Goal: Task Accomplishment & Management: Complete application form

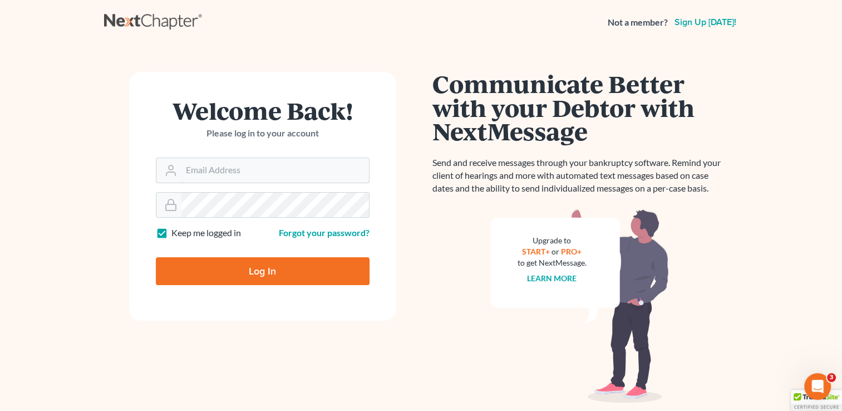
type input "[PERSON_NAME][EMAIL_ADDRESS][DOMAIN_NAME]"
click at [207, 288] on form "Welcome Back! Please log in to your account Email Address kristi@littlelawoffic…" at bounding box center [262, 196] width 267 height 249
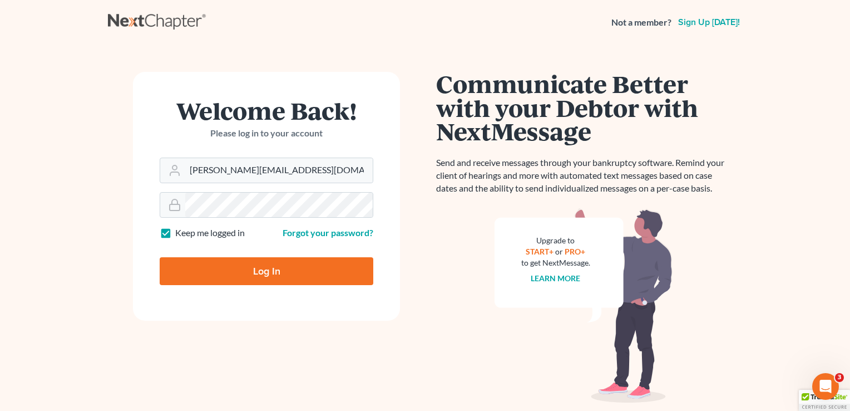
click at [215, 269] on input "Log In" at bounding box center [267, 271] width 214 height 28
type input "Thinking..."
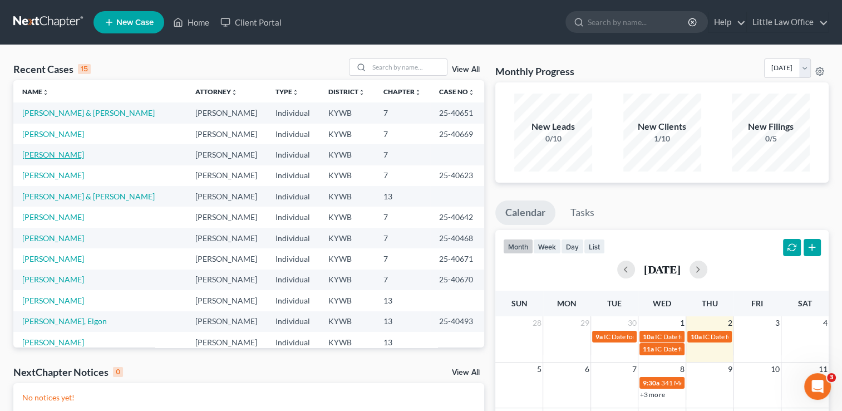
click at [58, 157] on link "Bumpus, Chasity" at bounding box center [53, 154] width 62 height 9
select select "0"
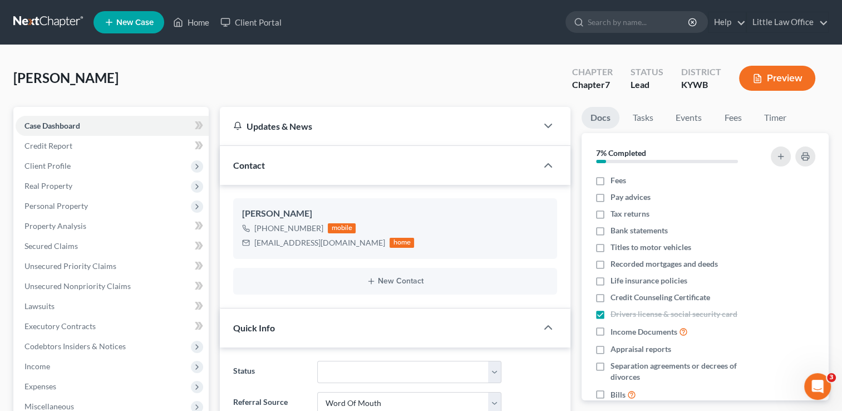
scroll to position [233, 0]
click at [112, 284] on span "Unsecured Nonpriority Claims" at bounding box center [77, 285] width 106 height 9
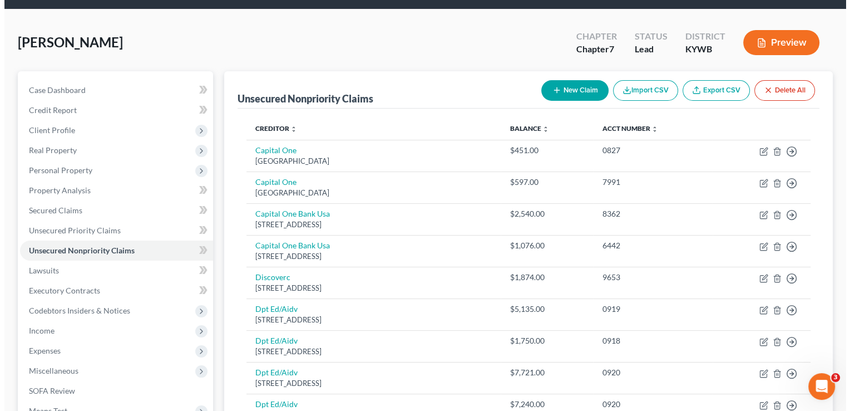
scroll to position [32, 0]
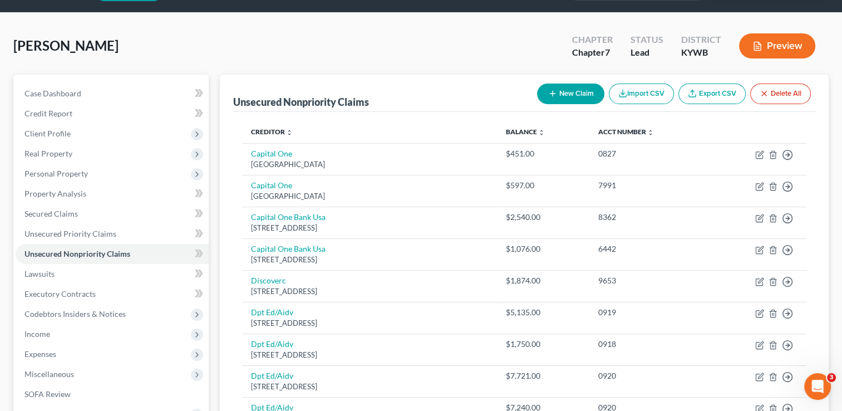
click at [561, 95] on button "New Claim" at bounding box center [570, 93] width 67 height 21
select select "0"
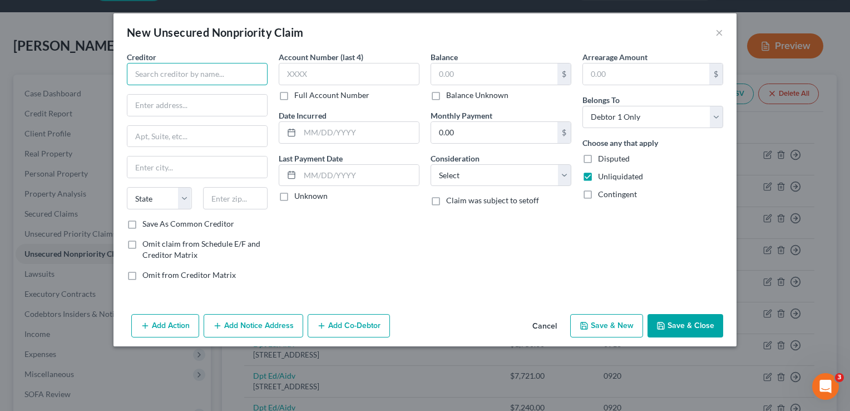
click at [192, 66] on input "text" at bounding box center [197, 74] width 141 height 22
type input "p"
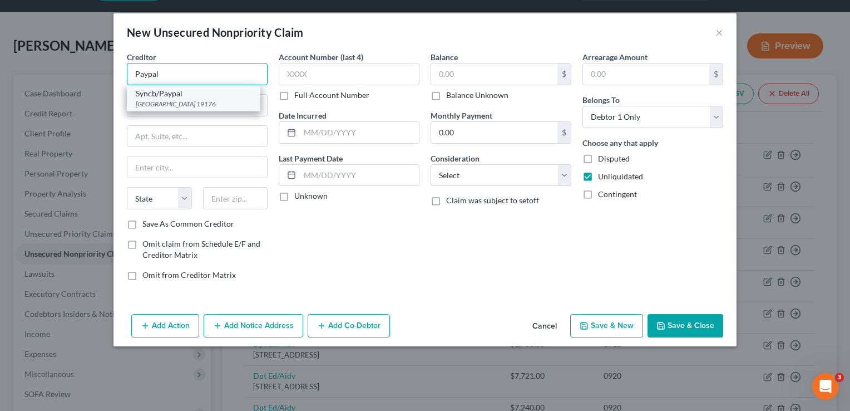
drag, startPoint x: 192, startPoint y: 66, endPoint x: 189, endPoint y: 99, distance: 33.5
click at [189, 85] on div "Paypal Syncb/Paypal PO Box 71727, Philadelphia, PA 19176" at bounding box center [197, 74] width 141 height 22
click at [189, 99] on div "PO Box 71727, Philadelphia, PA 19176" at bounding box center [194, 103] width 116 height 9
type input "Syncb/Paypal"
type input "PO Box 71727"
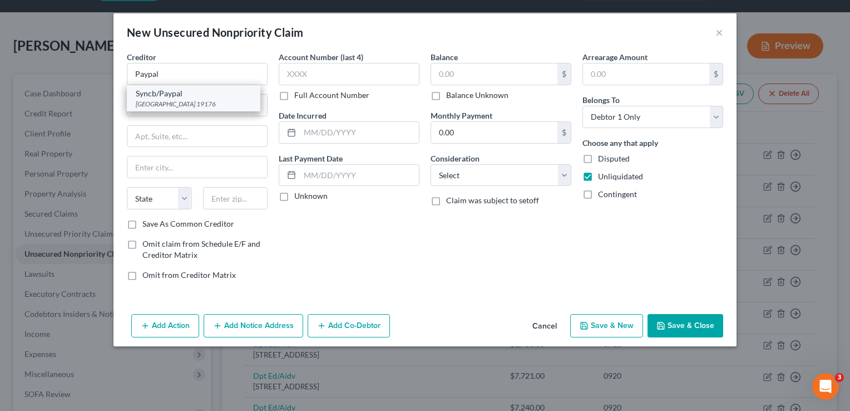
type input "Philadelphia"
select select "39"
type input "19176"
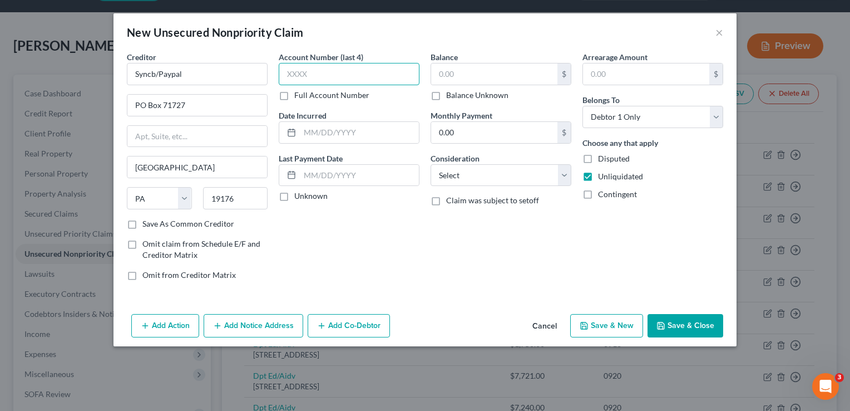
click at [285, 67] on input "text" at bounding box center [349, 74] width 141 height 22
type input "0942"
click at [479, 75] on input "text" at bounding box center [494, 73] width 126 height 21
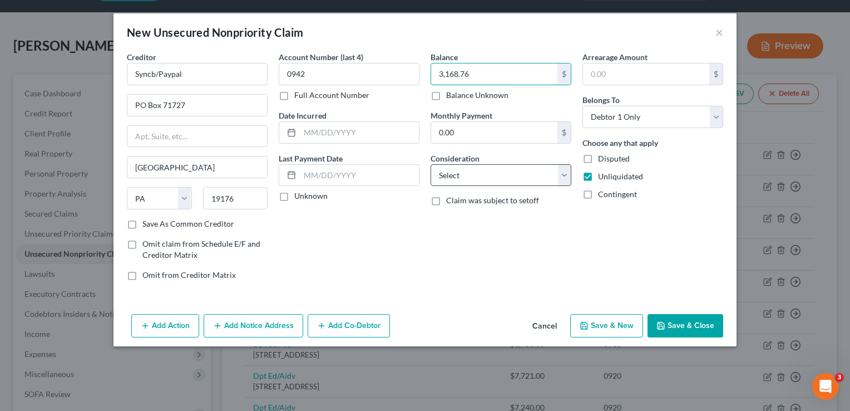
type input "3,168.76"
click at [513, 171] on select "Select Cable / Satellite Services Collection Agency Credit Card Debt Debt Couns…" at bounding box center [501, 175] width 141 height 22
select select "2"
click at [431, 164] on select "Select Cable / Satellite Services Collection Agency Credit Card Debt Debt Couns…" at bounding box center [501, 175] width 141 height 22
click at [281, 320] on button "Add Notice Address" at bounding box center [254, 325] width 100 height 23
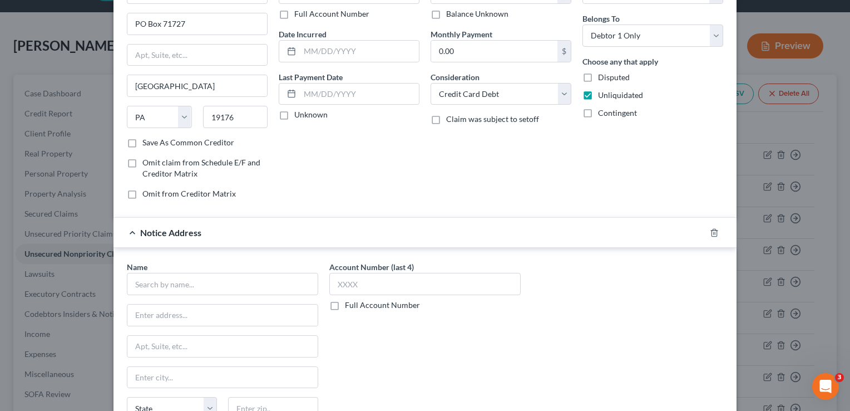
scroll to position [89, 0]
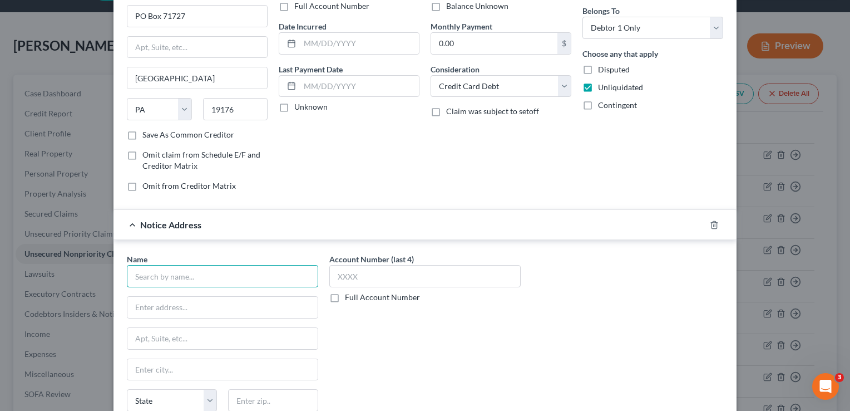
click at [172, 278] on input "text" at bounding box center [222, 276] width 191 height 22
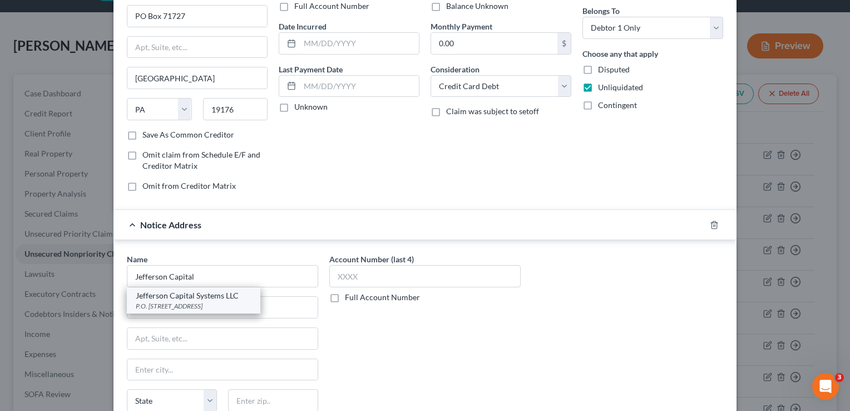
click at [182, 291] on div "Jefferson Capital Systems LLC" at bounding box center [194, 295] width 116 height 11
type input "Jefferson Capital Systems LLC"
type input "P.O. Box 11407"
type input "Birmingham"
select select "0"
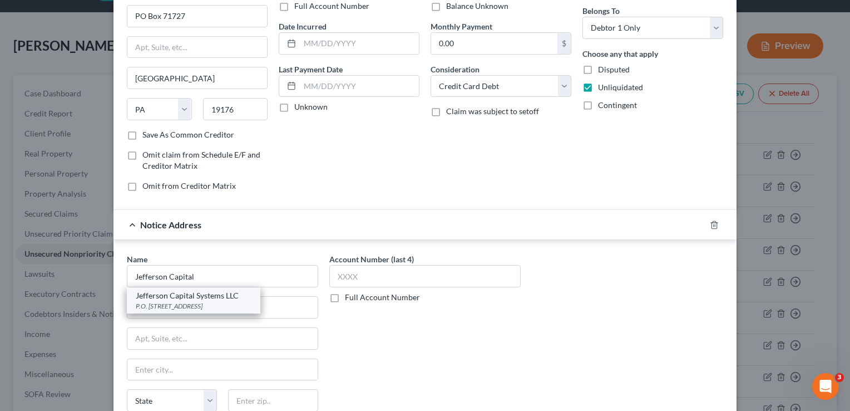
type input "352467"
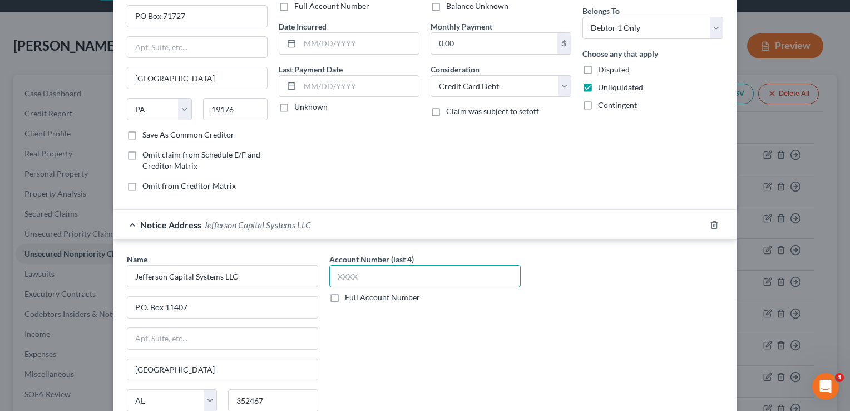
click at [343, 271] on input "text" at bounding box center [424, 276] width 191 height 22
click at [388, 344] on div "Account Number (last 4) Full Account Number" at bounding box center [425, 346] width 202 height 187
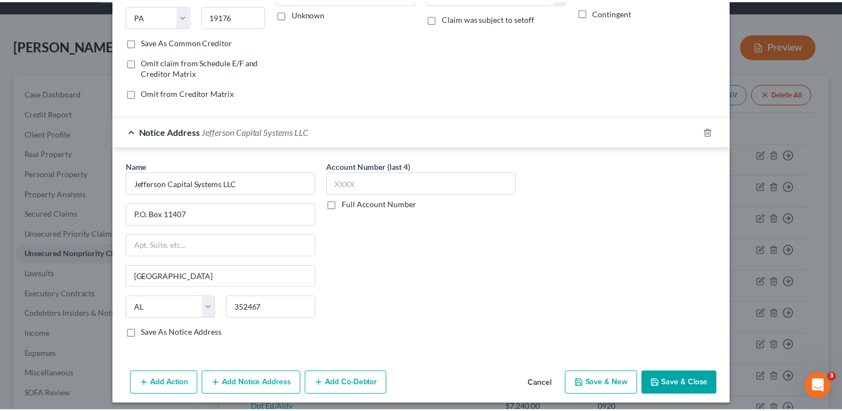
scroll to position [186, 0]
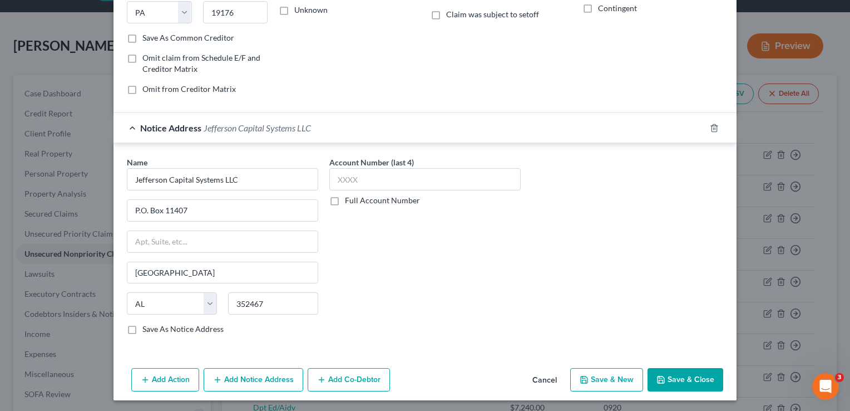
click at [699, 376] on button "Save & Close" at bounding box center [686, 379] width 76 height 23
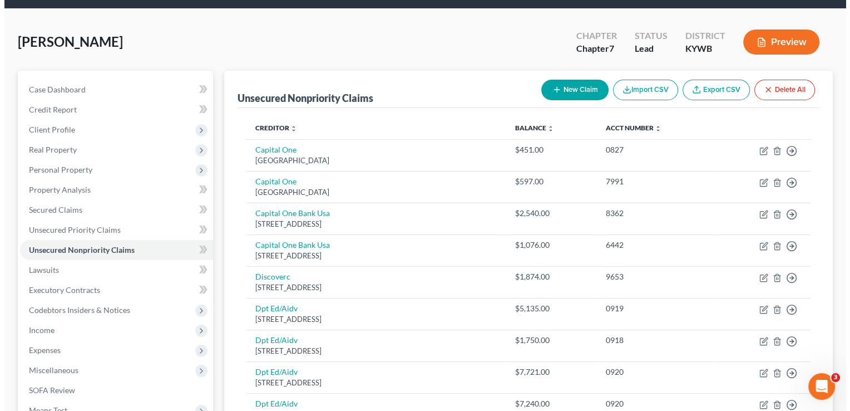
scroll to position [32, 0]
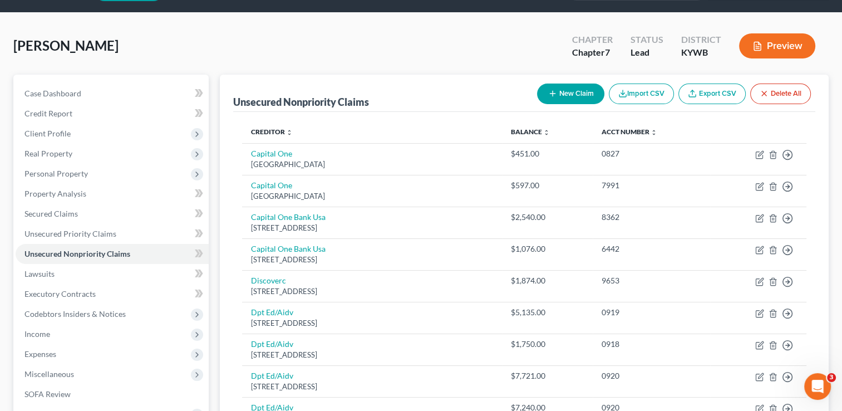
click at [570, 92] on button "New Claim" at bounding box center [570, 93] width 67 height 21
select select "0"
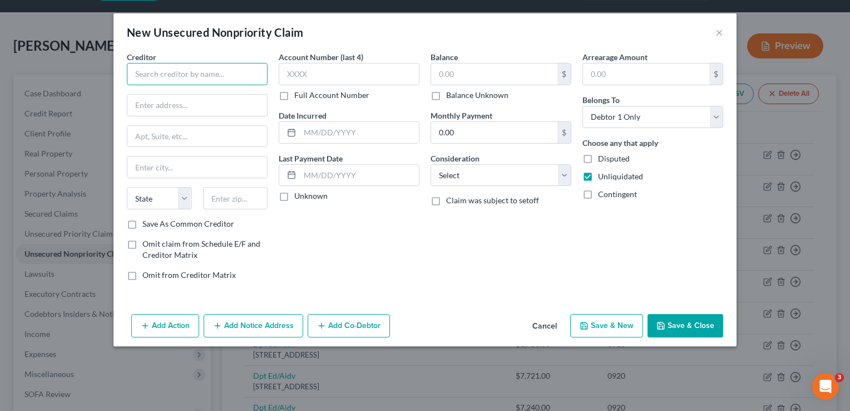
click at [154, 74] on input "text" at bounding box center [197, 74] width 141 height 22
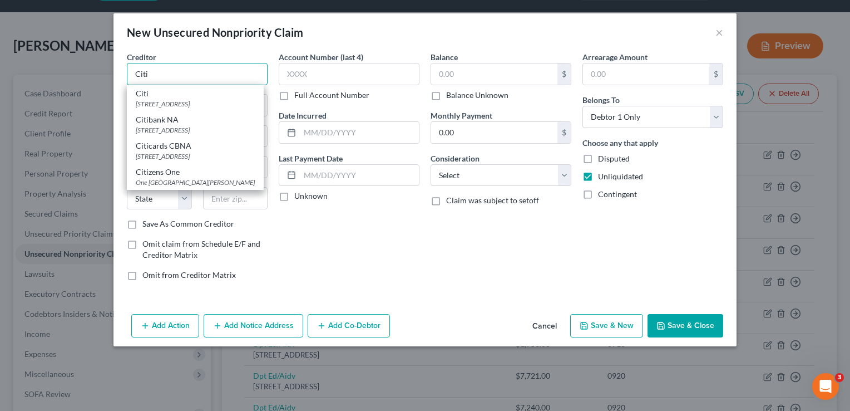
click at [164, 77] on input "Citi" at bounding box center [197, 74] width 141 height 22
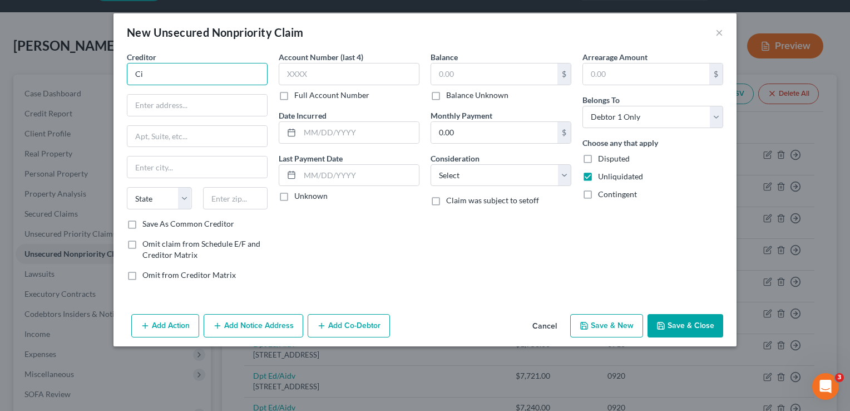
type input "C"
type input "P"
type input "c"
click at [167, 100] on input "text" at bounding box center [197, 105] width 140 height 21
type input "Citi"
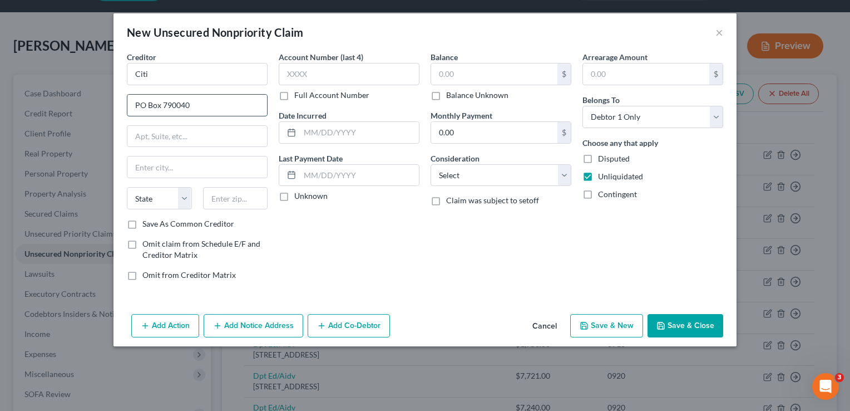
type input "PO Box 790040"
click at [219, 204] on input "text" at bounding box center [235, 198] width 65 height 22
type input "63179"
click at [339, 246] on div "Account Number (last 4) Full Account Number Date Incurred Last Payment Date Unk…" at bounding box center [349, 170] width 152 height 238
type input "Saint Louis"
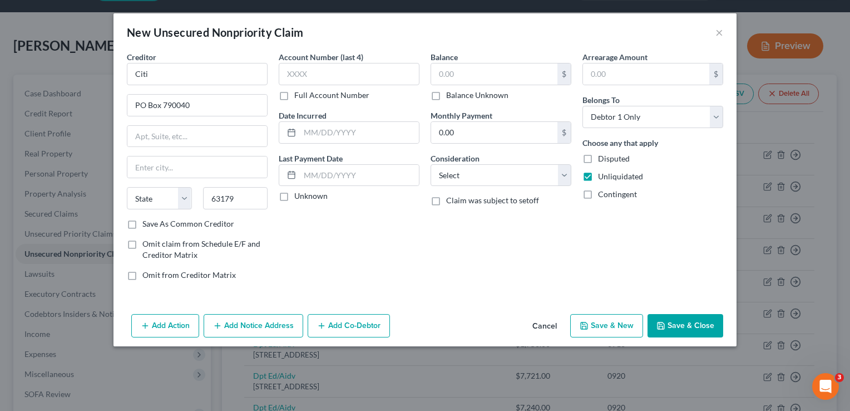
select select "26"
click at [313, 78] on input "text" at bounding box center [349, 74] width 141 height 22
type input "6757"
click at [429, 283] on div "Balance $ Balance Unknown Balance Undetermined $ Balance Unknown Monthly Paymen…" at bounding box center [501, 170] width 152 height 238
click at [491, 73] on input "text" at bounding box center [494, 73] width 126 height 21
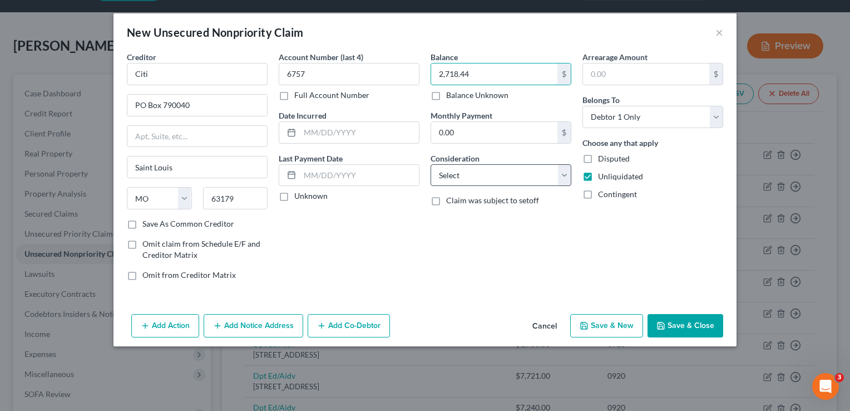
type input "2,718.44"
click at [533, 175] on select "Select Cable / Satellite Services Collection Agency Credit Card Debt Debt Couns…" at bounding box center [501, 175] width 141 height 22
select select "2"
click at [431, 164] on select "Select Cable / Satellite Services Collection Agency Credit Card Debt Debt Couns…" at bounding box center [501, 175] width 141 height 22
click at [227, 323] on button "Add Notice Address" at bounding box center [254, 325] width 100 height 23
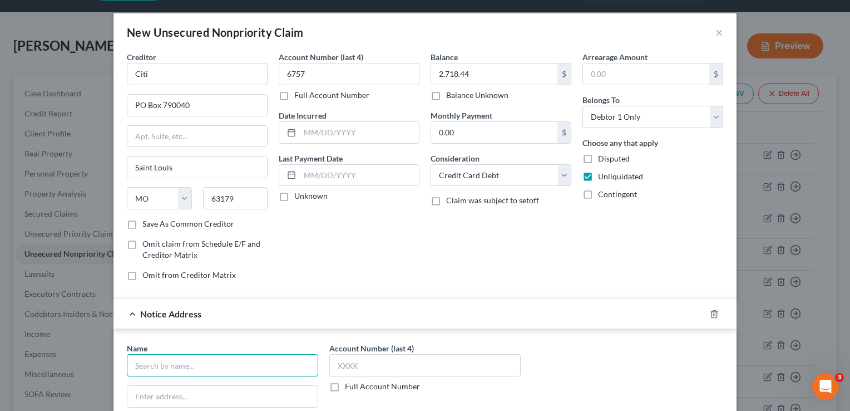
click at [204, 368] on input "text" at bounding box center [222, 365] width 191 height 22
type input "p"
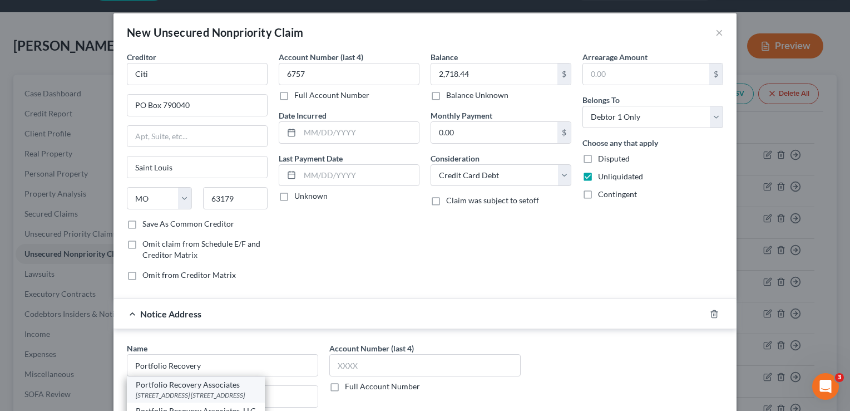
click at [209, 391] on div "120 Corporate Blvd. Ste. 1, Norfolk, VA 23502" at bounding box center [196, 394] width 120 height 9
type input "Portfolio Recovery Associates"
type input "120 Corporate Blvd. Ste. 1"
type input "Norfolk"
select select "48"
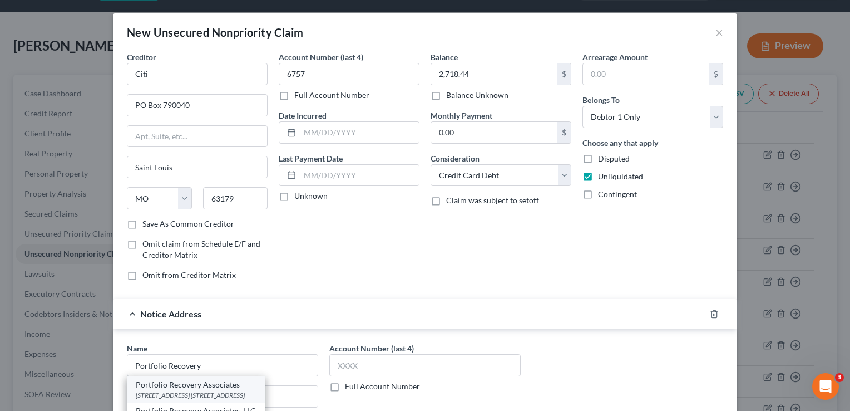
type input "23502"
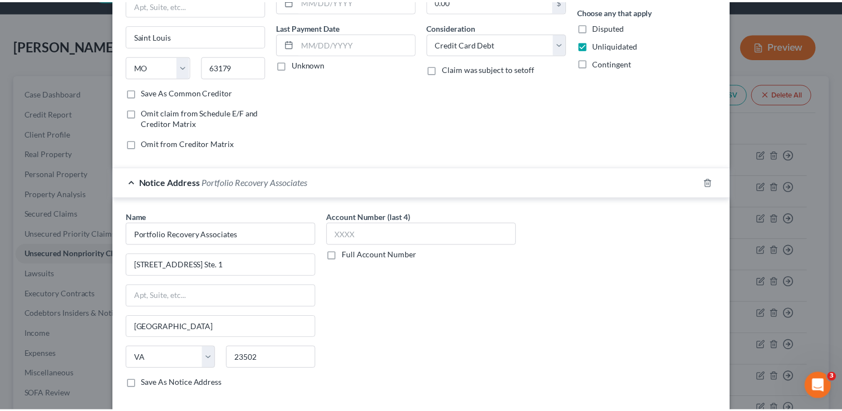
scroll to position [186, 0]
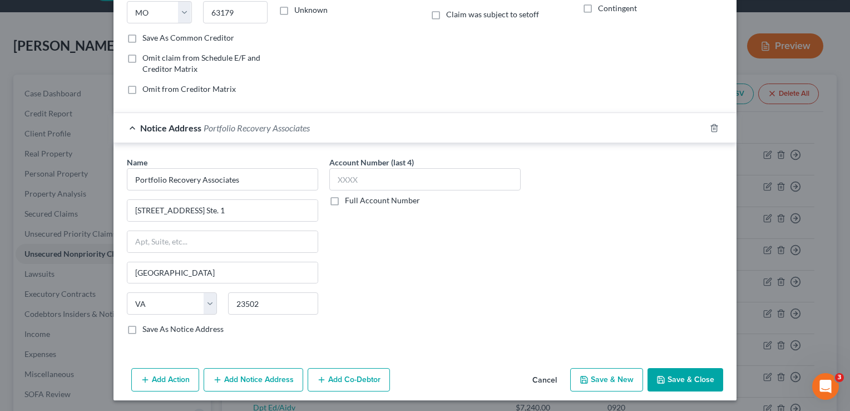
click at [711, 376] on button "Save & Close" at bounding box center [686, 379] width 76 height 23
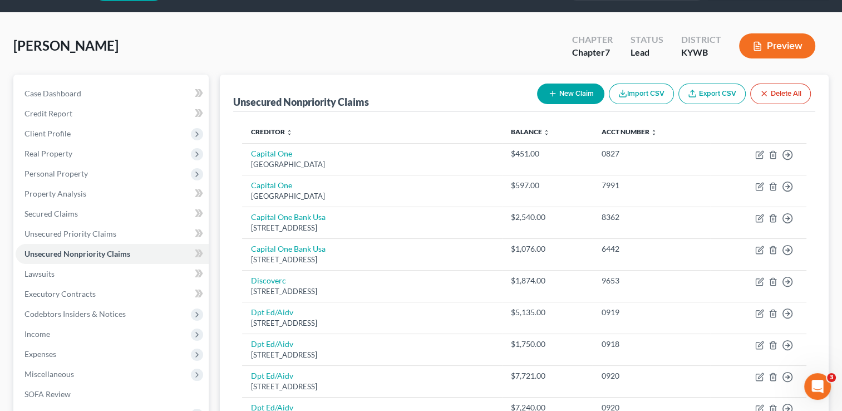
click at [572, 95] on button "New Claim" at bounding box center [570, 93] width 67 height 21
select select "0"
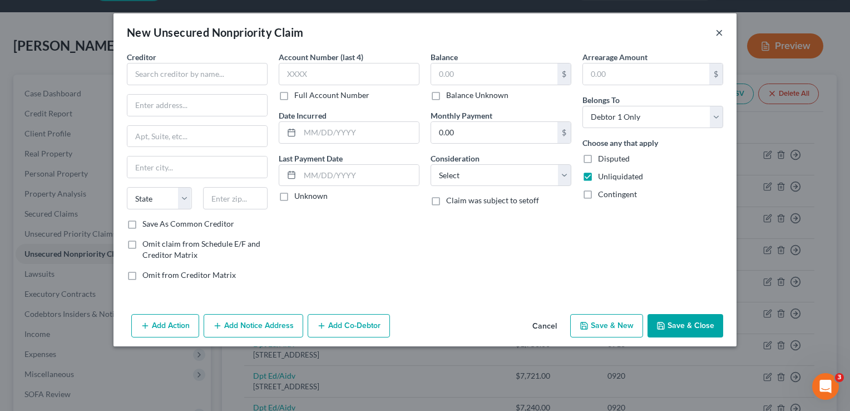
click at [719, 34] on button "×" at bounding box center [719, 32] width 8 height 13
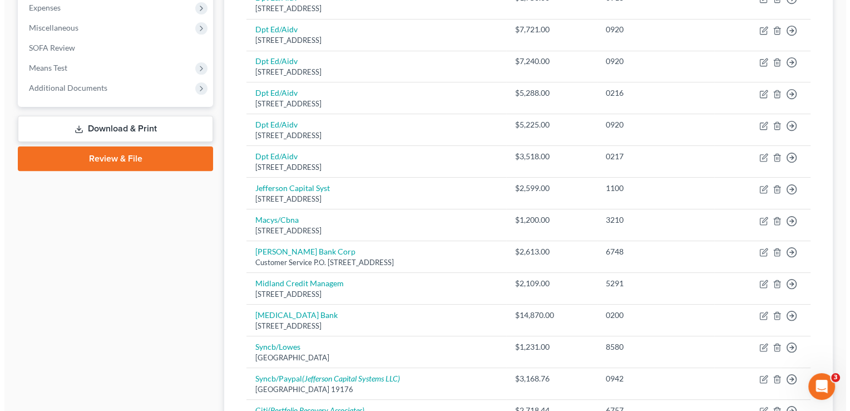
scroll to position [388, 0]
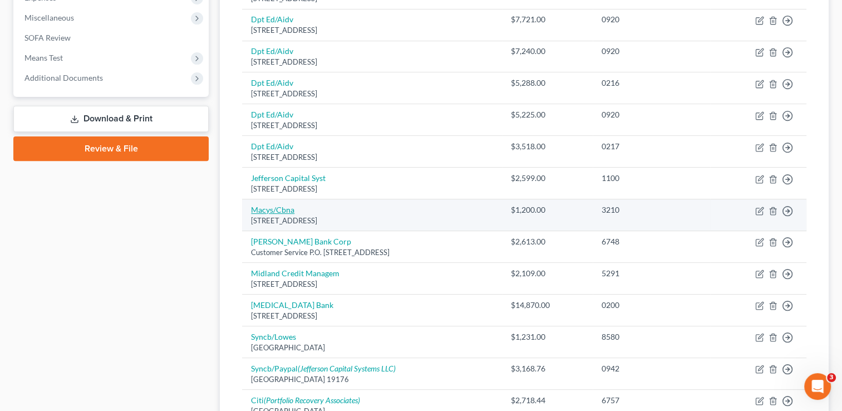
click at [284, 205] on link "Macys/Cbna" at bounding box center [272, 209] width 43 height 9
select select "43"
select select "2"
select select "0"
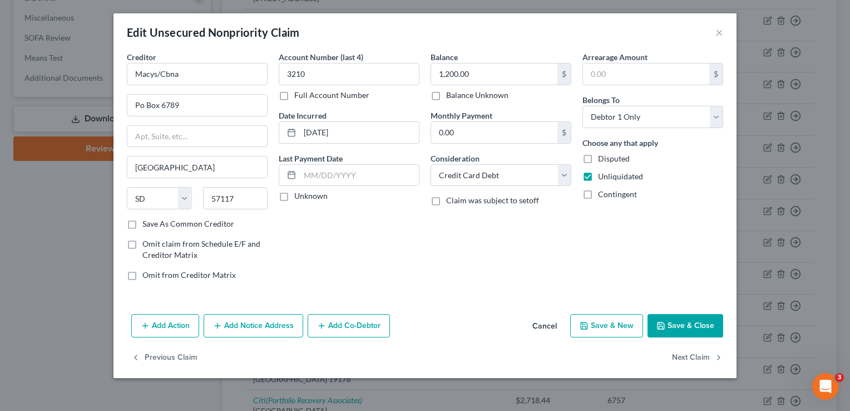
click at [243, 323] on button "Add Notice Address" at bounding box center [254, 325] width 100 height 23
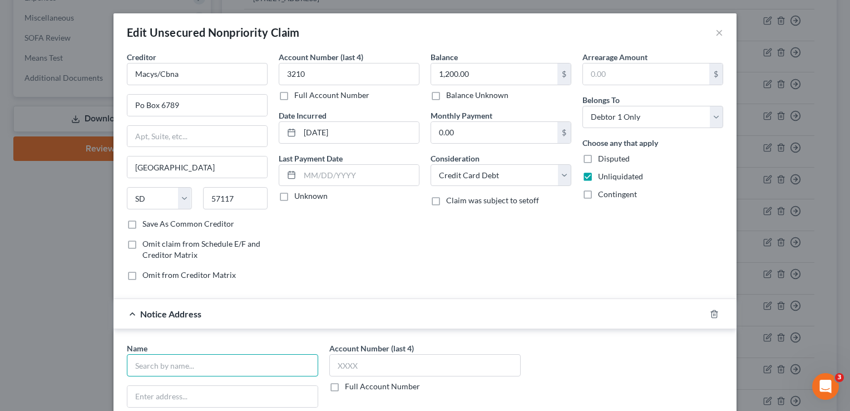
click at [189, 365] on input "text" at bounding box center [222, 365] width 191 height 22
type input "Credit Control, LLC"
click at [195, 387] on input "text" at bounding box center [222, 396] width 190 height 21
type input "PO Box 31179"
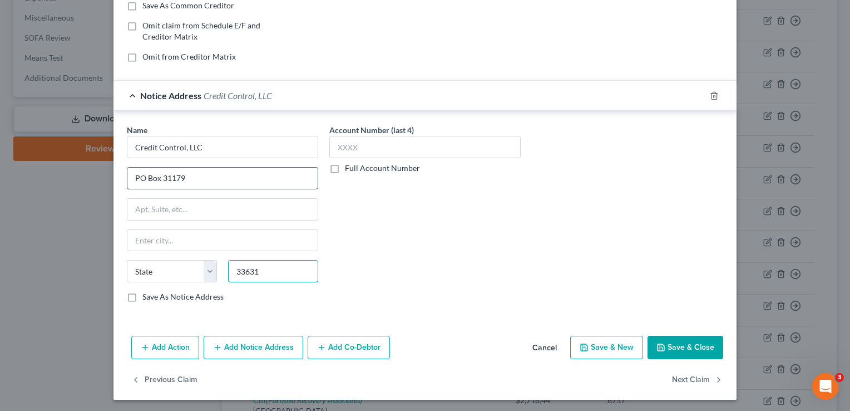
type input "33631"
type input "Tampa"
select select "9"
click at [142, 297] on label "Save As Notice Address" at bounding box center [182, 296] width 81 height 11
click at [147, 297] on input "Save As Notice Address" at bounding box center [150, 294] width 7 height 7
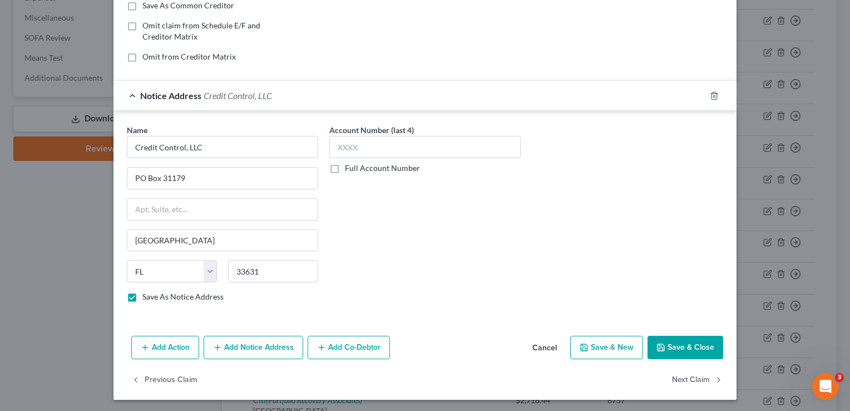
click at [679, 336] on button "Save & Close" at bounding box center [686, 346] width 76 height 23
checkbox input "false"
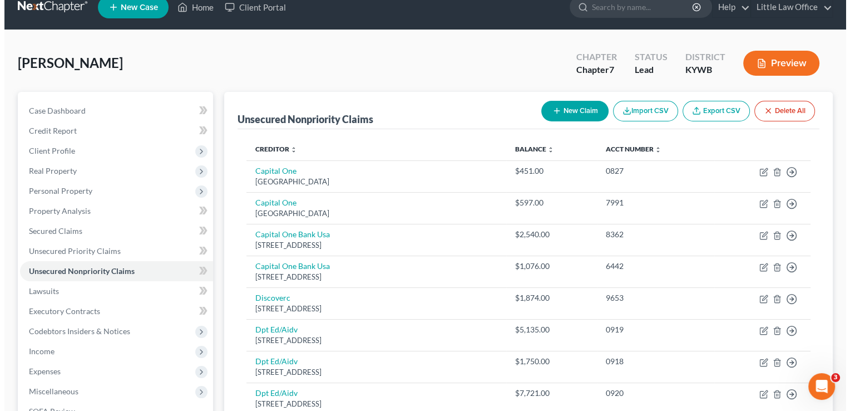
scroll to position [0, 0]
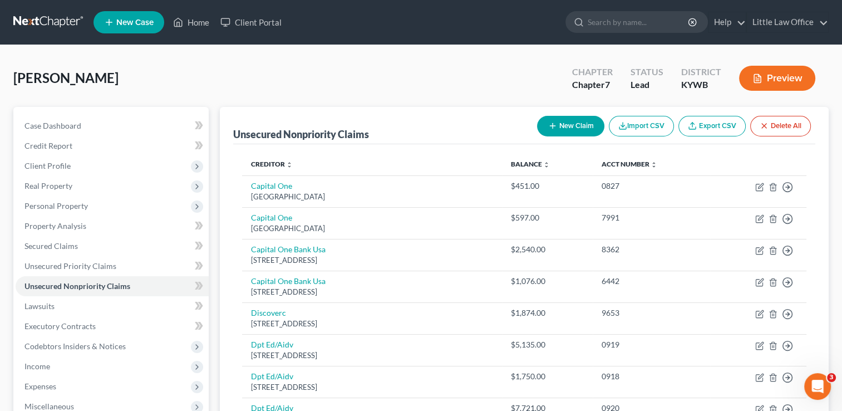
click at [555, 126] on button "New Claim" at bounding box center [570, 126] width 67 height 21
select select "0"
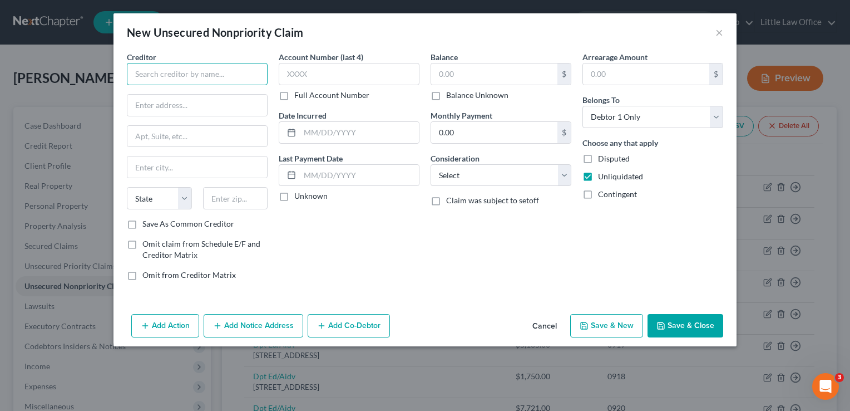
click at [190, 73] on input "text" at bounding box center [197, 74] width 141 height 22
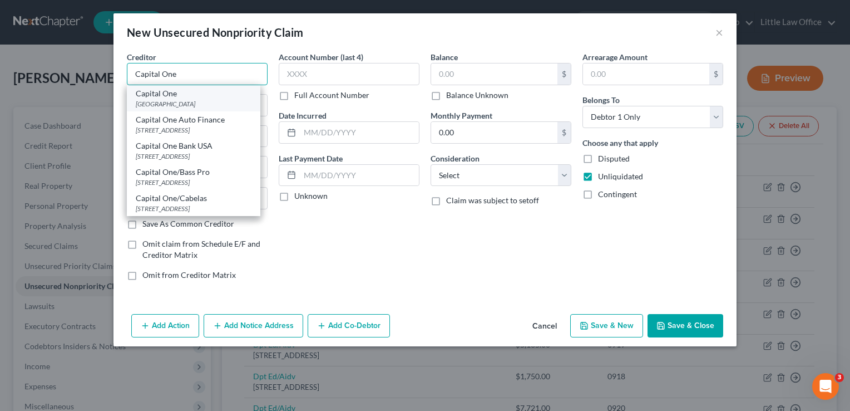
type input "Capital One"
click at [202, 97] on div "Capital One" at bounding box center [194, 93] width 116 height 11
type input "PO Box 71087"
type input "Charlotte"
select select "28"
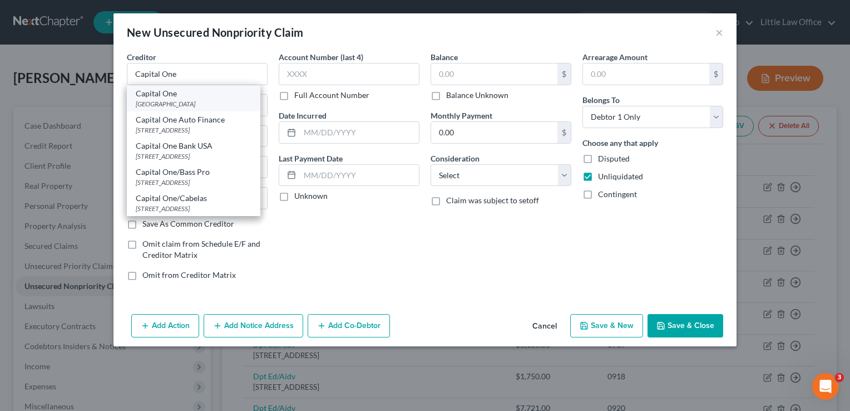
type input "28272"
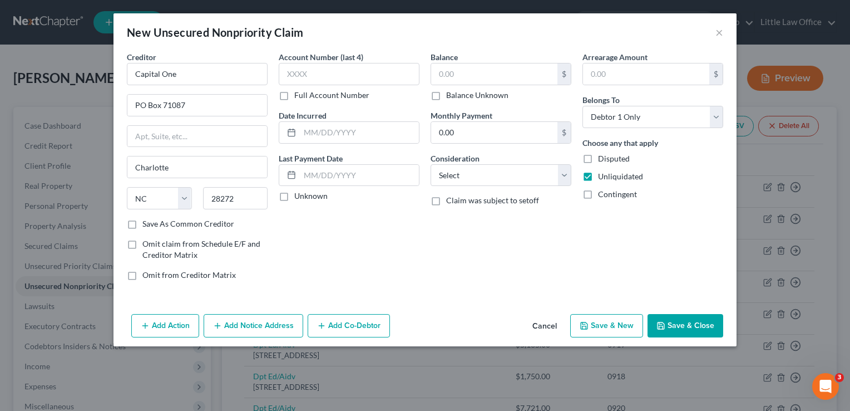
click at [319, 237] on div "Account Number (last 4) Full Account Number Date Incurred Last Payment Date Unk…" at bounding box center [349, 170] width 152 height 238
click at [345, 71] on input "text" at bounding box center [349, 74] width 141 height 22
type input "8529"
click at [458, 67] on input "text" at bounding box center [494, 73] width 126 height 21
type input "779.28"
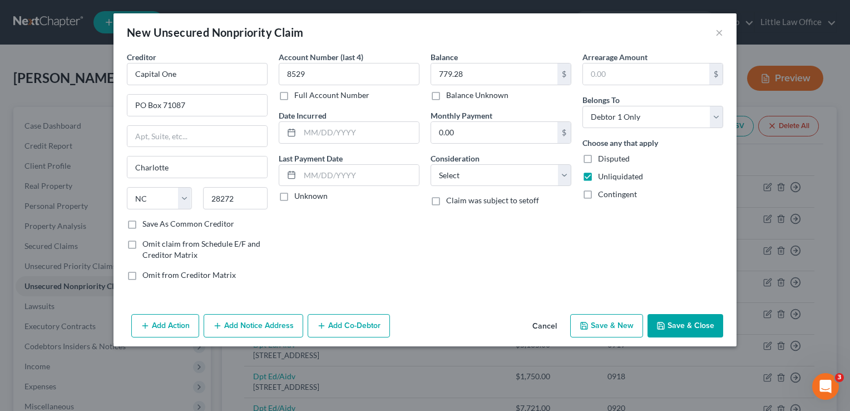
click at [480, 284] on div "Balance 779.28 $ Balance Unknown Balance Undetermined 779.28 $ Balance Unknown …" at bounding box center [501, 170] width 152 height 238
click at [465, 170] on select "Select Cable / Satellite Services Collection Agency Credit Card Debt Debt Couns…" at bounding box center [501, 175] width 141 height 22
select select "2"
click at [431, 164] on select "Select Cable / Satellite Services Collection Agency Credit Card Debt Debt Couns…" at bounding box center [501, 175] width 141 height 22
click at [263, 316] on button "Add Notice Address" at bounding box center [254, 325] width 100 height 23
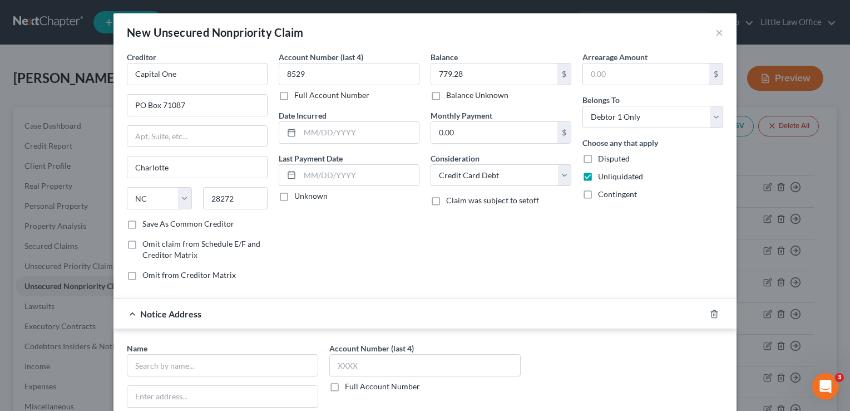
click at [296, 342] on div "Name *" at bounding box center [222, 359] width 191 height 34
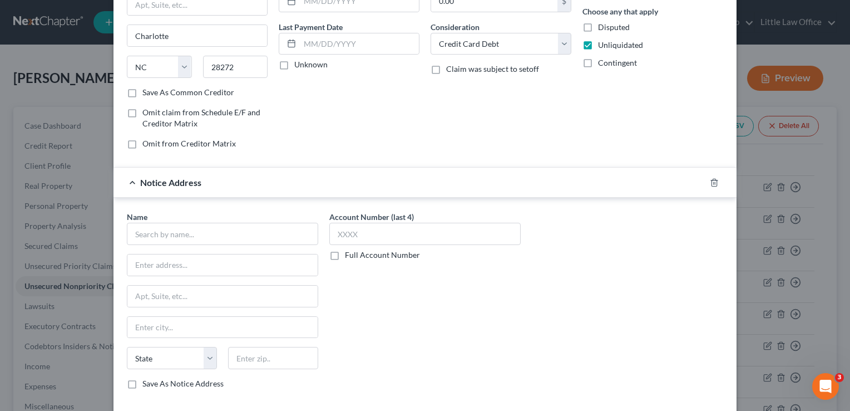
scroll to position [134, 0]
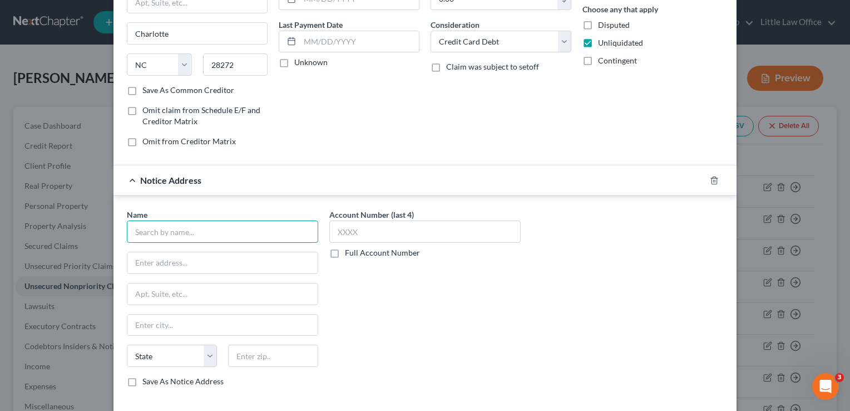
click at [144, 228] on input "text" at bounding box center [222, 231] width 191 height 22
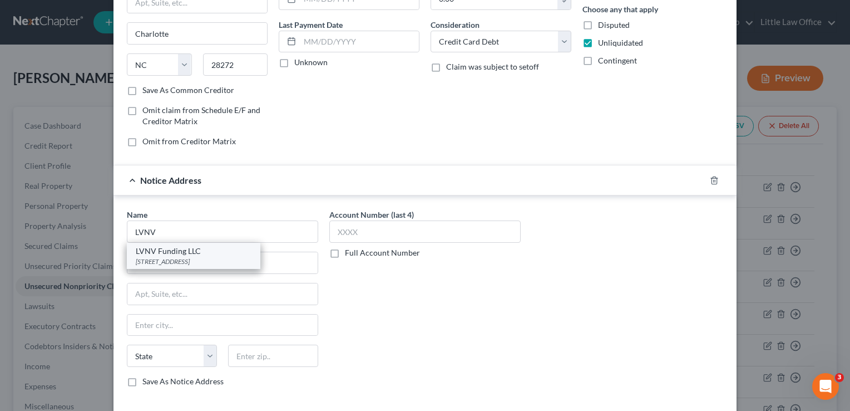
click at [179, 248] on div "LVNV Funding LLC" at bounding box center [194, 250] width 116 height 11
type input "LVNV Funding LLC"
type input "2618 EAST PARIS AVE SE"
type input "Grand Rapids"
select select "23"
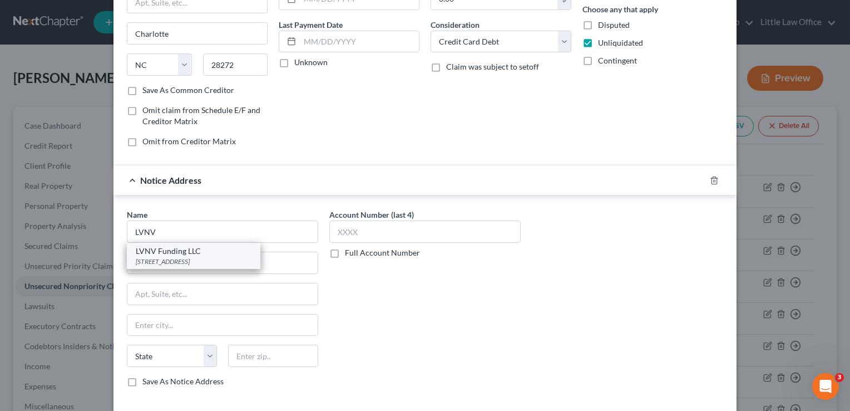
type input "49546"
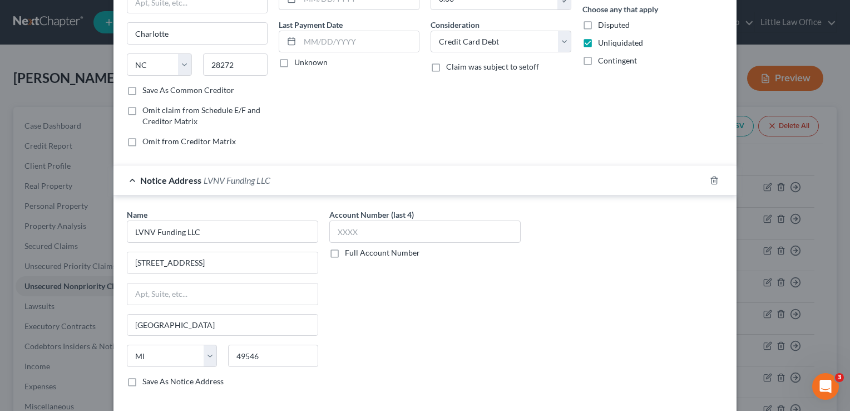
click at [382, 330] on div "Account Number (last 4) Full Account Number" at bounding box center [425, 302] width 202 height 187
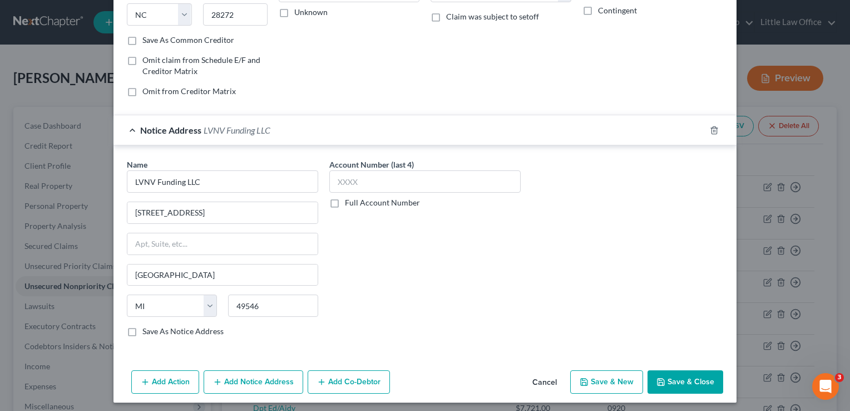
scroll to position [186, 0]
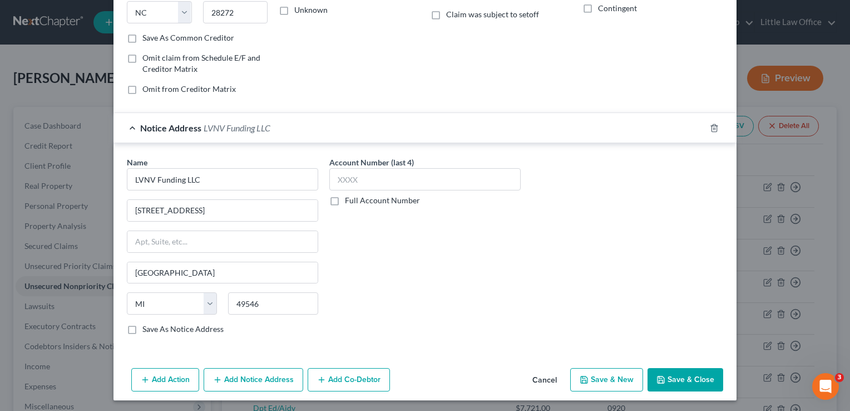
click at [277, 376] on button "Add Notice Address" at bounding box center [254, 379] width 100 height 23
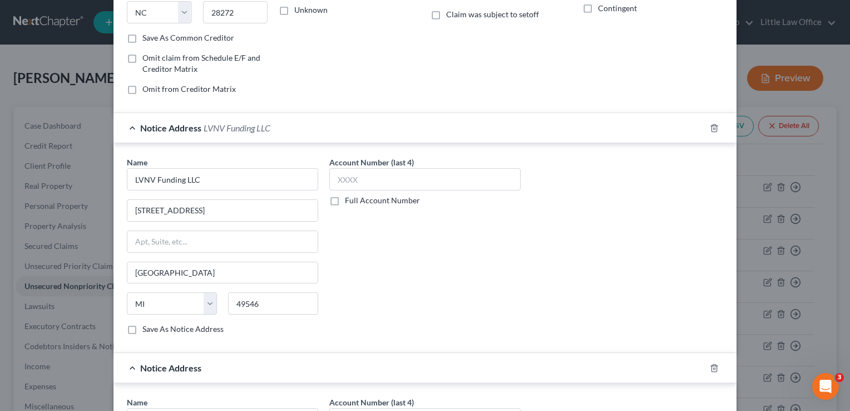
click at [297, 345] on div "Name * LVNV Funding LLC 2618 EAST PARIS AVE SE Grand Rapids State AL AK AR AZ C…" at bounding box center [424, 248] width 623 height 210
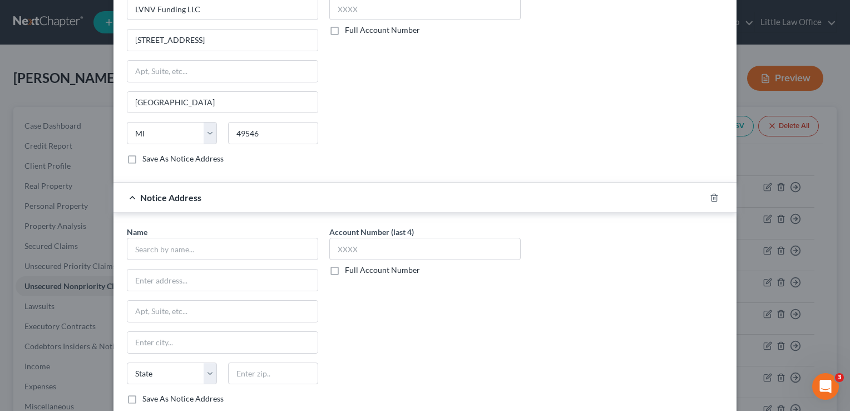
scroll to position [364, 0]
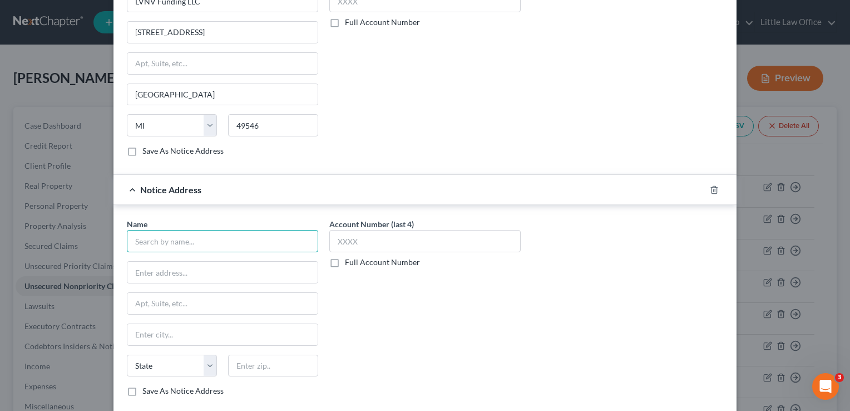
click at [176, 244] on input "text" at bounding box center [222, 241] width 191 height 22
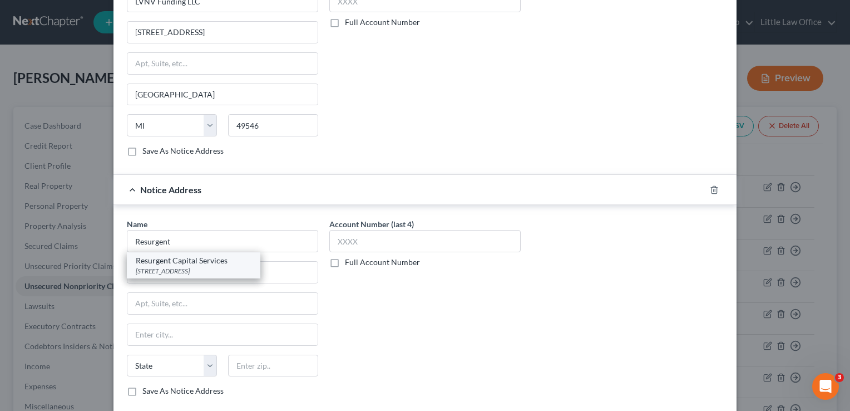
click at [183, 261] on div "Resurgent Capital Services" at bounding box center [194, 260] width 116 height 11
type input "Resurgent Capital Services"
type input "PO Box 10497"
type input "Greenville"
select select "42"
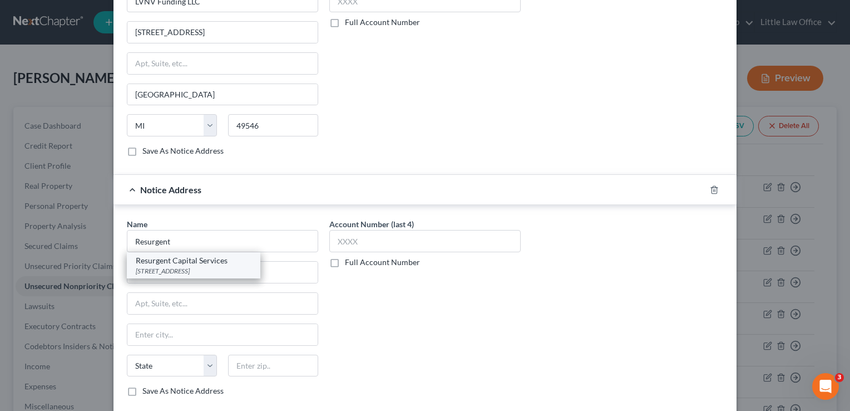
type input "29603"
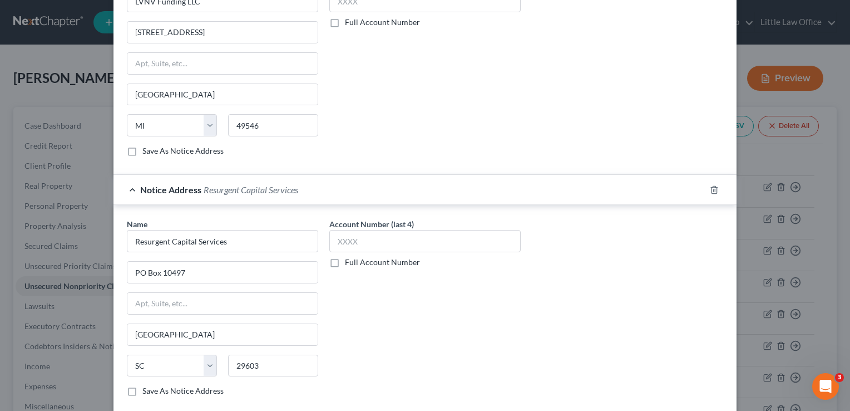
click at [394, 297] on div "Account Number (last 4) Full Account Number" at bounding box center [425, 311] width 202 height 187
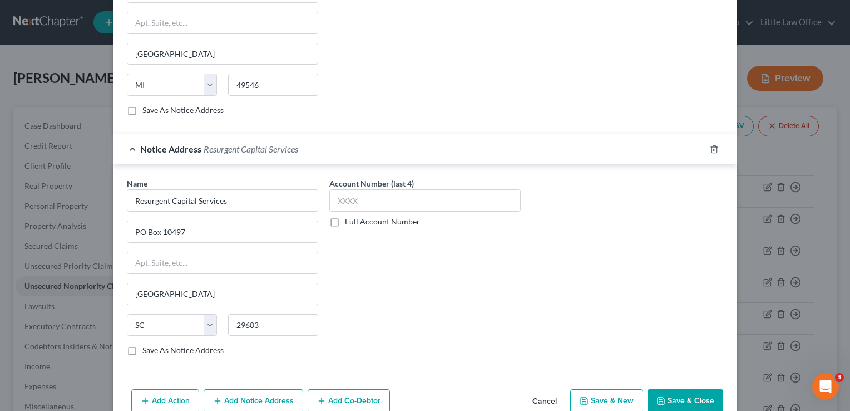
scroll to position [424, 0]
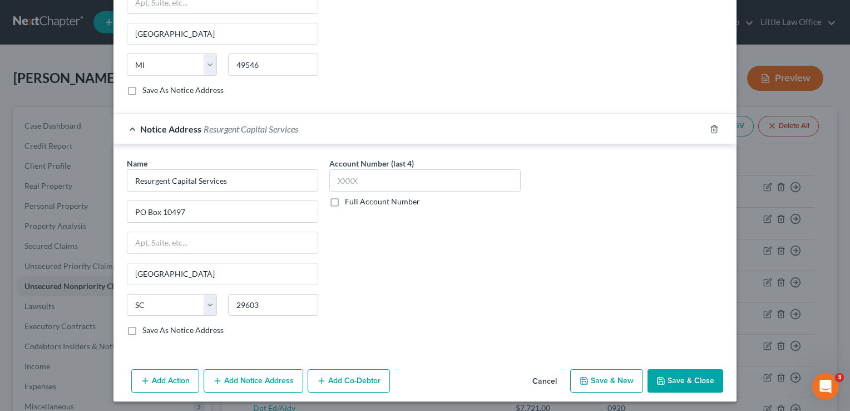
click at [699, 383] on button "Save & Close" at bounding box center [686, 380] width 76 height 23
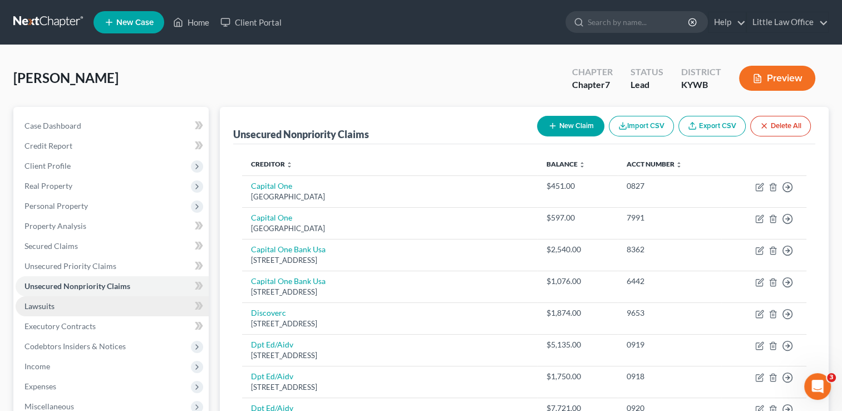
click at [82, 306] on link "Lawsuits" at bounding box center [112, 306] width 193 height 20
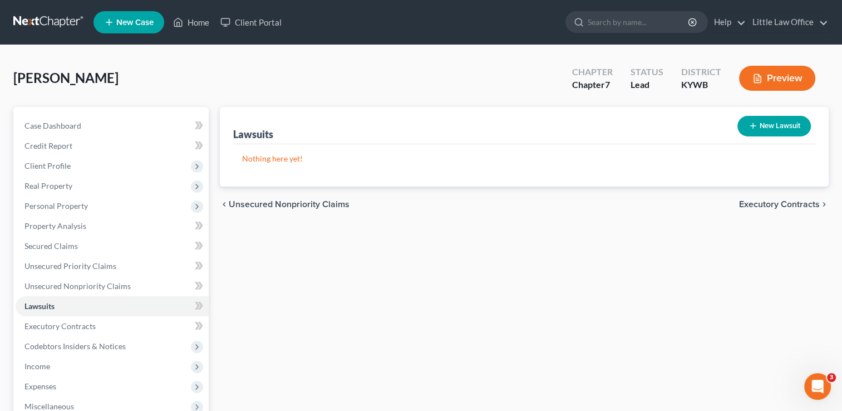
click at [762, 129] on button "New Lawsuit" at bounding box center [773, 126] width 73 height 21
select select "0"
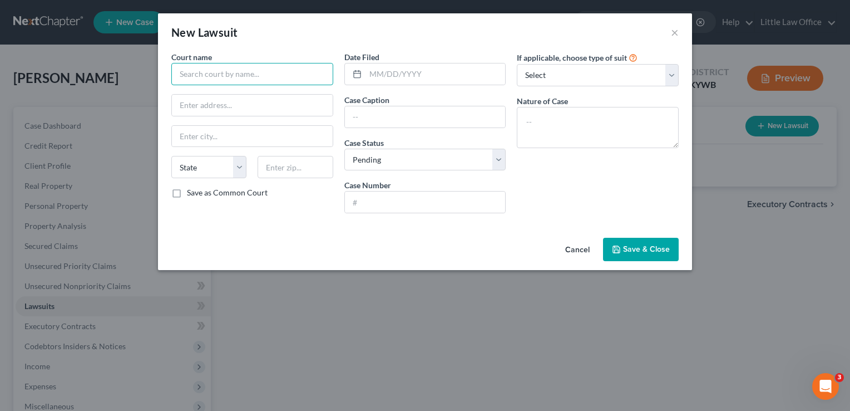
click at [253, 79] on input "text" at bounding box center [252, 74] width 162 height 22
click at [253, 79] on input "Hopkins" at bounding box center [252, 74] width 162 height 22
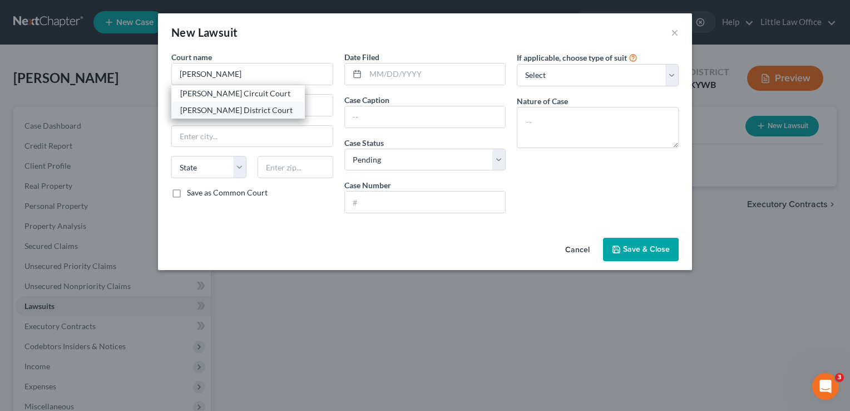
click at [243, 111] on div "Hopkins District Court" at bounding box center [238, 110] width 116 height 11
type input "Hopkins District Court"
type input "120 East Center Street"
type input "Madisonville"
select select "18"
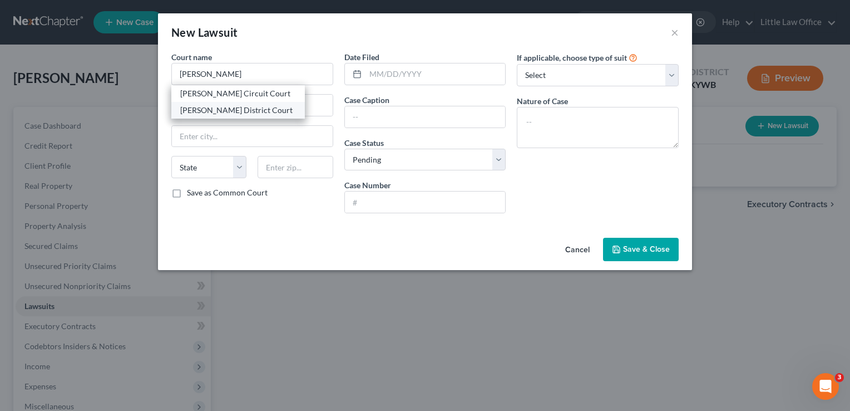
type input "42431"
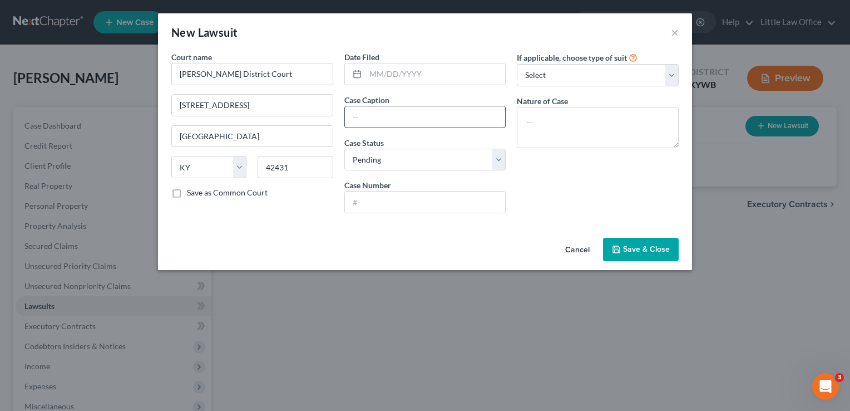
click at [378, 118] on input "text" at bounding box center [425, 116] width 161 height 21
type input "Capital One NA vs. Chasity Bumpus"
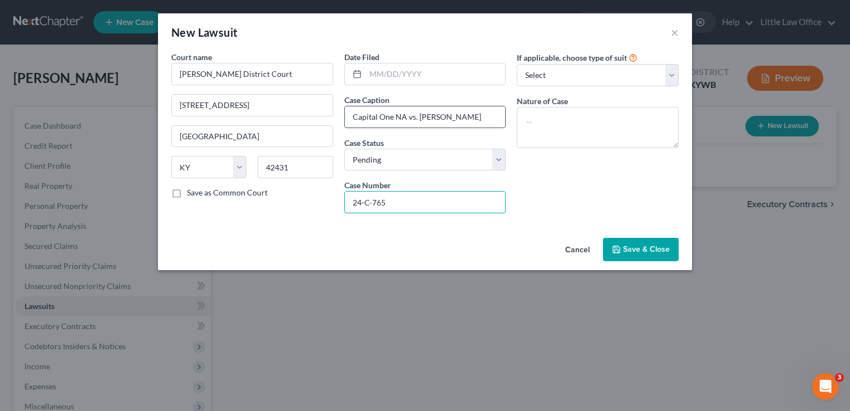
type input "24-C-765"
click at [643, 250] on span "Save & Close" at bounding box center [646, 248] width 47 height 9
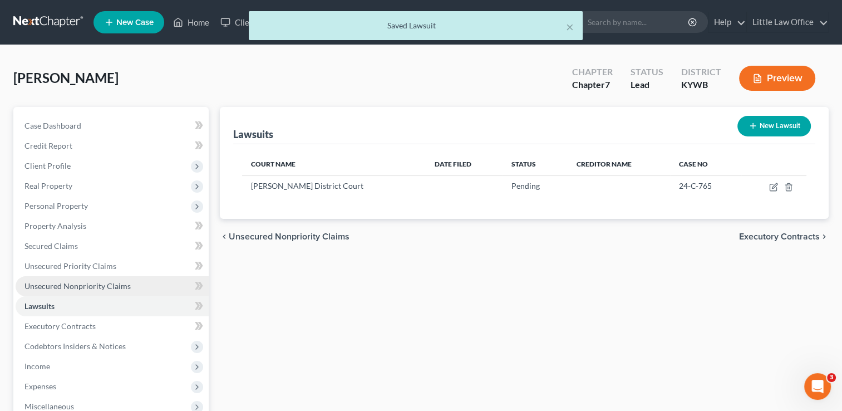
click at [68, 284] on span "Unsecured Nonpriority Claims" at bounding box center [77, 285] width 106 height 9
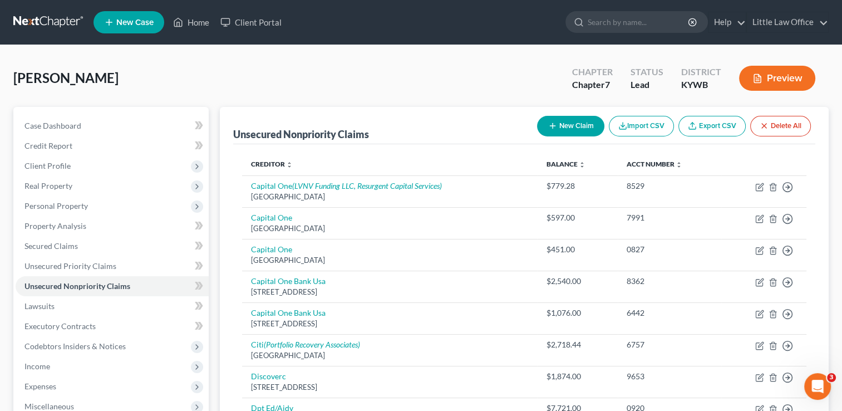
click at [556, 116] on button "New Claim" at bounding box center [570, 126] width 67 height 21
select select "0"
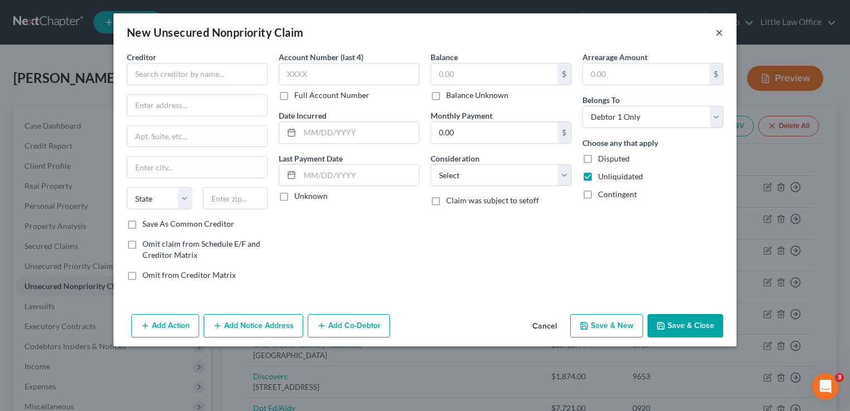
click at [718, 34] on button "×" at bounding box center [719, 32] width 8 height 13
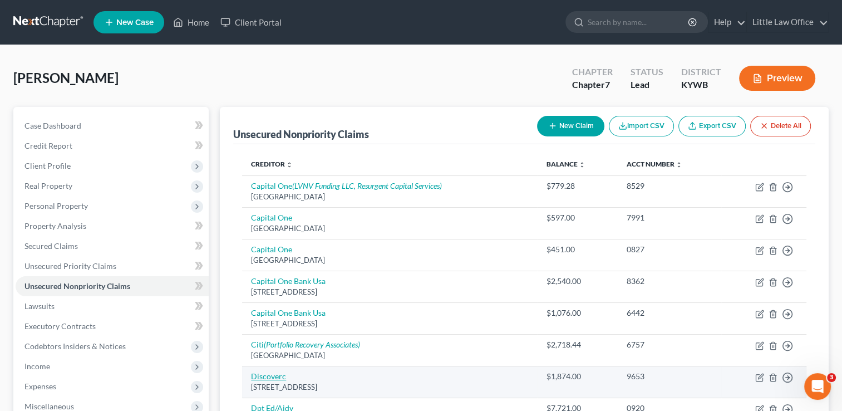
click at [276, 376] on link "Discoverc" at bounding box center [268, 375] width 35 height 9
select select "46"
select select "2"
select select "0"
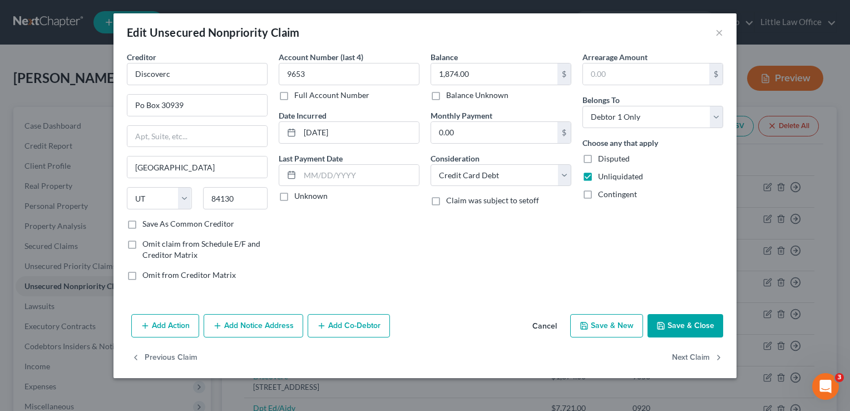
click at [260, 326] on button "Add Notice Address" at bounding box center [254, 325] width 100 height 23
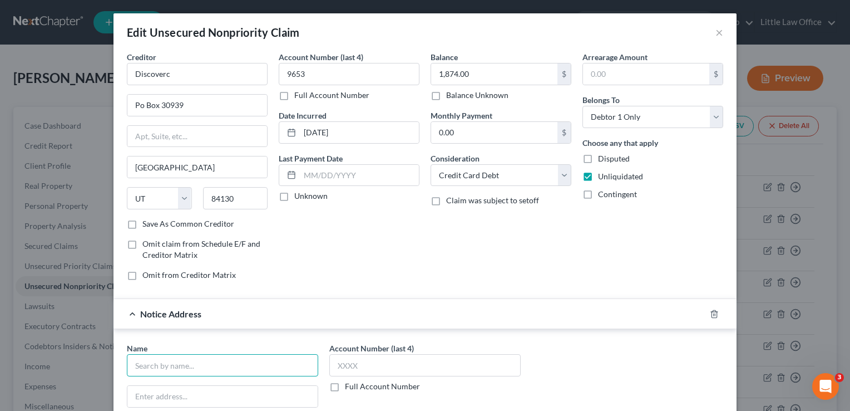
click at [214, 360] on input "text" at bounding box center [222, 365] width 191 height 22
type input "Hon. Adam J. Ruwe"
click at [181, 395] on input "text" at bounding box center [222, 396] width 190 height 21
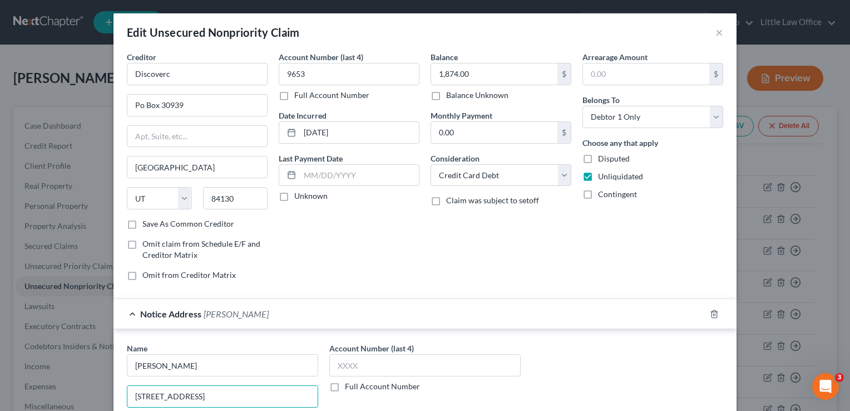
type input "312 Elm Street"
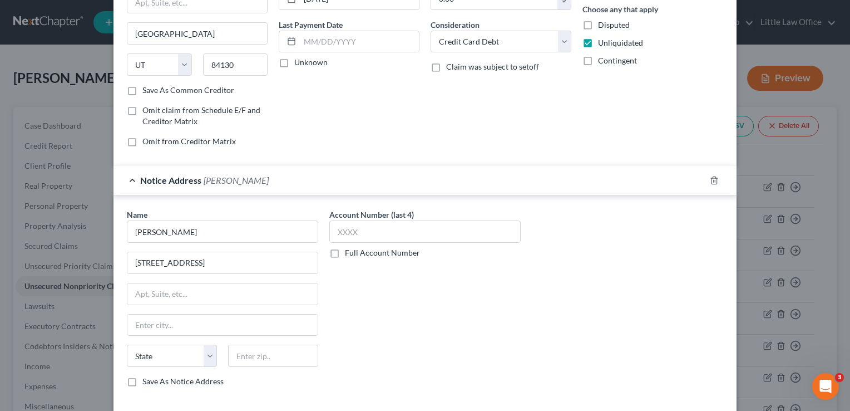
scroll to position [178, 0]
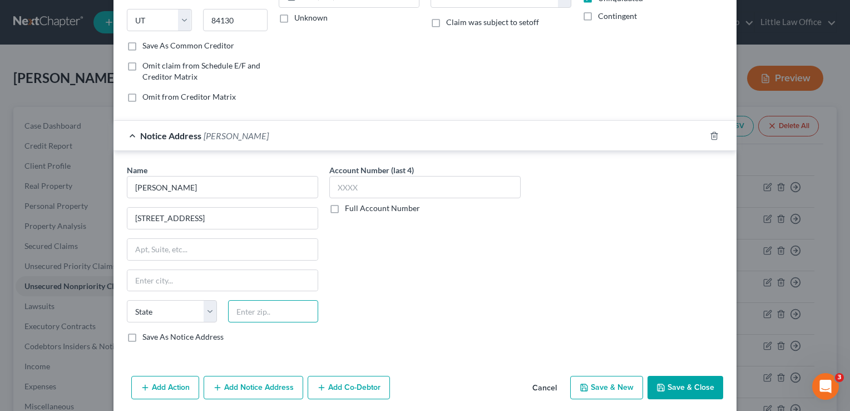
click at [288, 305] on input "text" at bounding box center [273, 311] width 90 height 22
type input "45202"
type input "Cincinnati"
select select "36"
click at [248, 244] on input "text" at bounding box center [222, 249] width 190 height 21
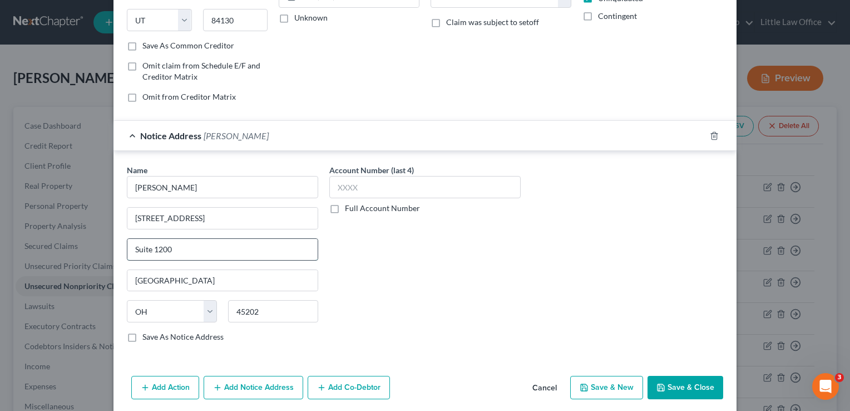
type input "Suite 1200"
click at [414, 299] on div "Account Number (last 4) Full Account Number" at bounding box center [425, 257] width 202 height 187
click at [282, 379] on button "Add Notice Address" at bounding box center [254, 387] width 100 height 23
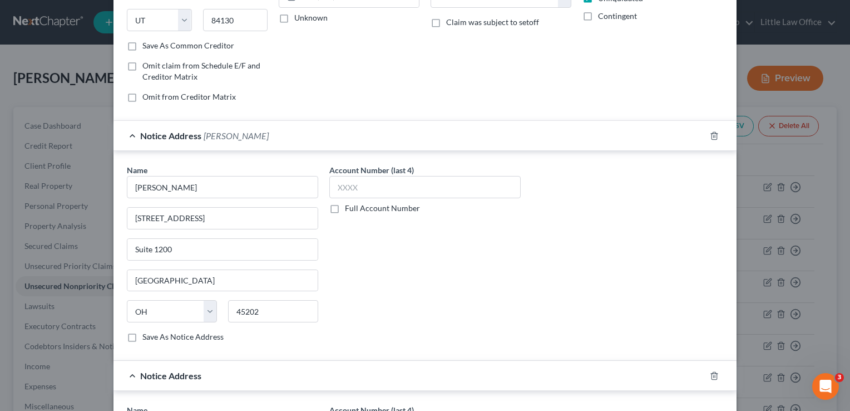
click at [423, 354] on div "Name * Hon. Adam J. Ruwe 312 Elm Street Suite 1200 Cincinnati State AL AK AR AZ…" at bounding box center [424, 256] width 623 height 210
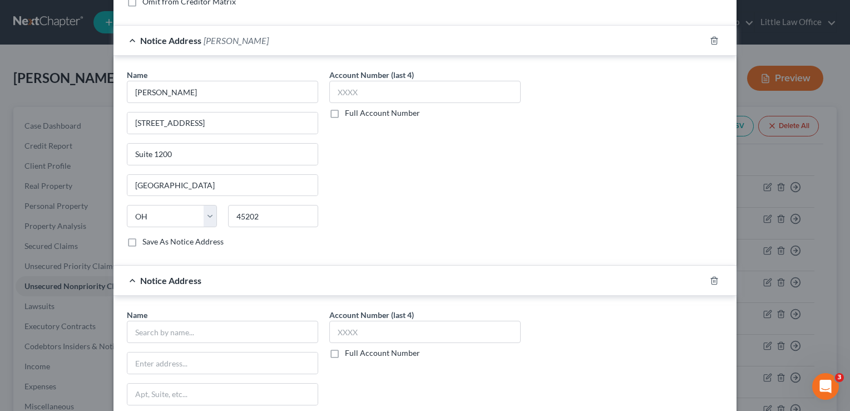
scroll to position [312, 0]
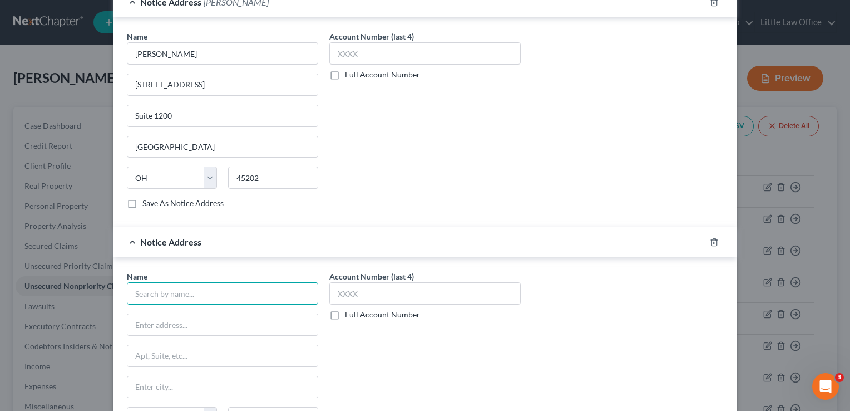
click at [234, 293] on input "text" at bounding box center [222, 293] width 191 height 22
type input "Hopkins District Court"
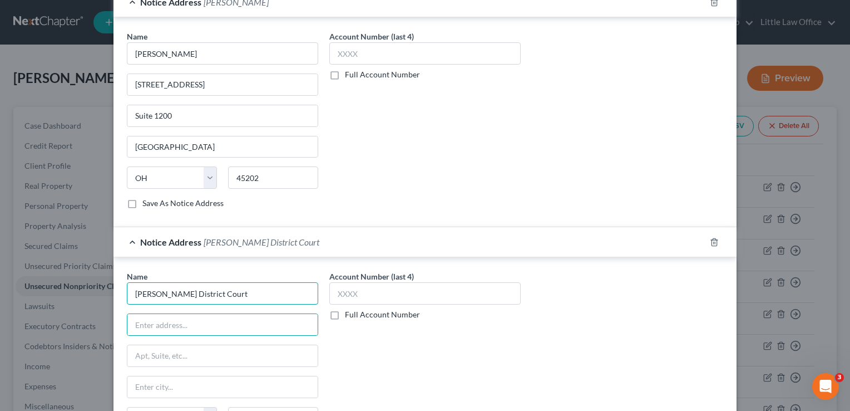
click at [234, 293] on input "Hopkins District Court" at bounding box center [222, 293] width 191 height 22
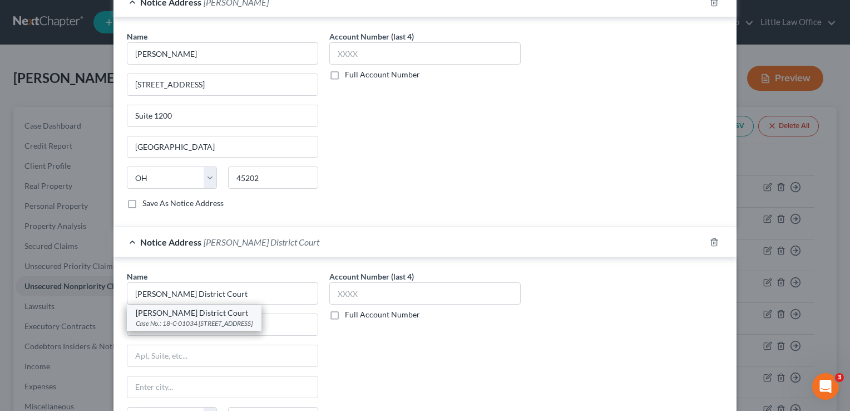
click at [231, 310] on div "Hopkins District Court" at bounding box center [194, 312] width 117 height 11
type input "Case No.: 18-C-01034"
type input "120 East Center Street"
type input "Madisonville"
select select "18"
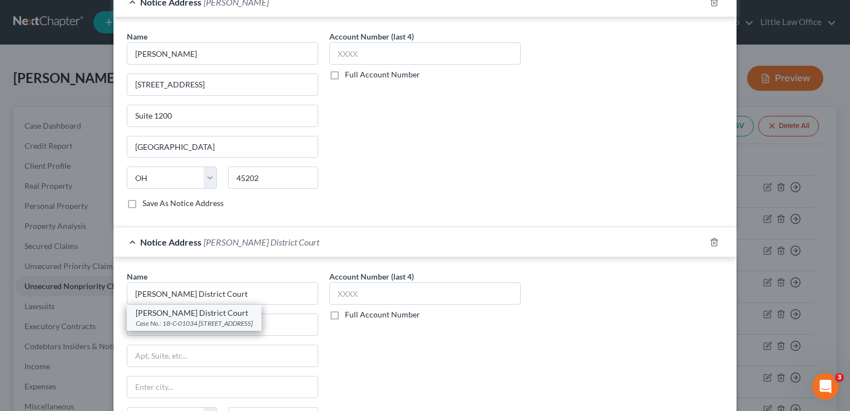
type input "42431"
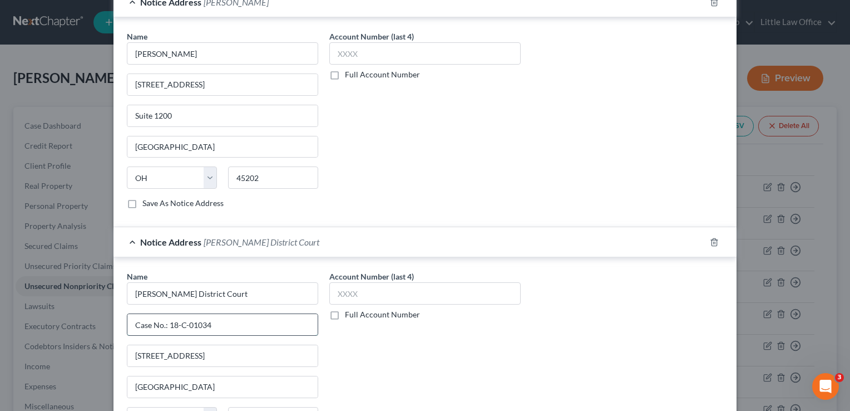
click at [233, 320] on input "Case No.: 18-C-01034" at bounding box center [222, 324] width 190 height 21
type input "Case No.: 24-C-765"
click at [366, 337] on div "Account Number (last 4) Full Account Number" at bounding box center [425, 363] width 202 height 187
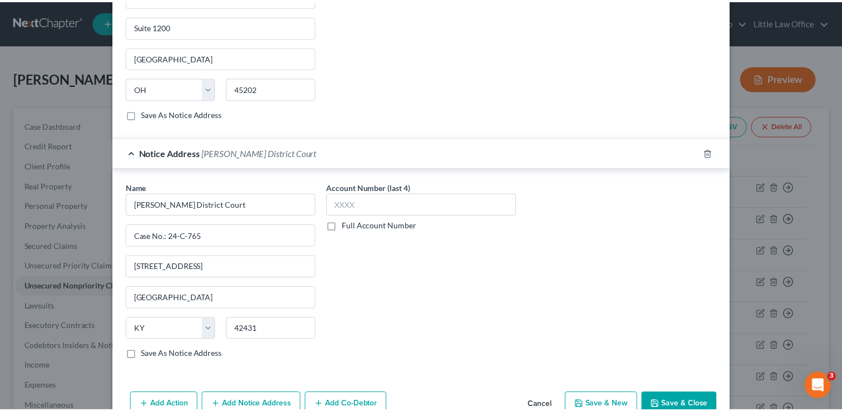
scroll to position [423, 0]
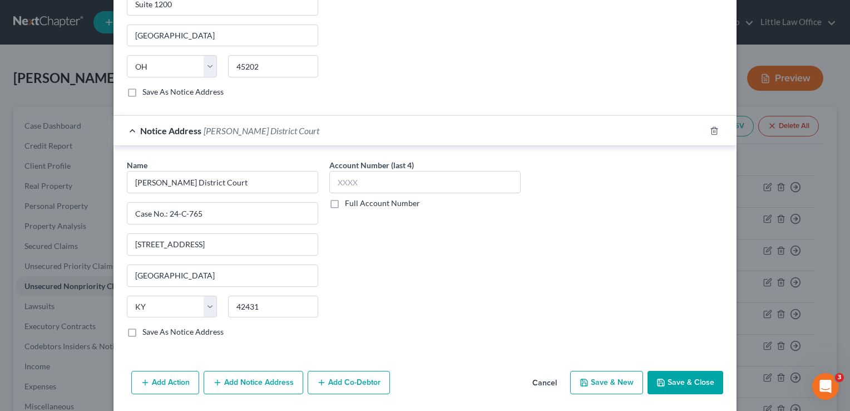
click at [699, 370] on button "Save & Close" at bounding box center [686, 381] width 76 height 23
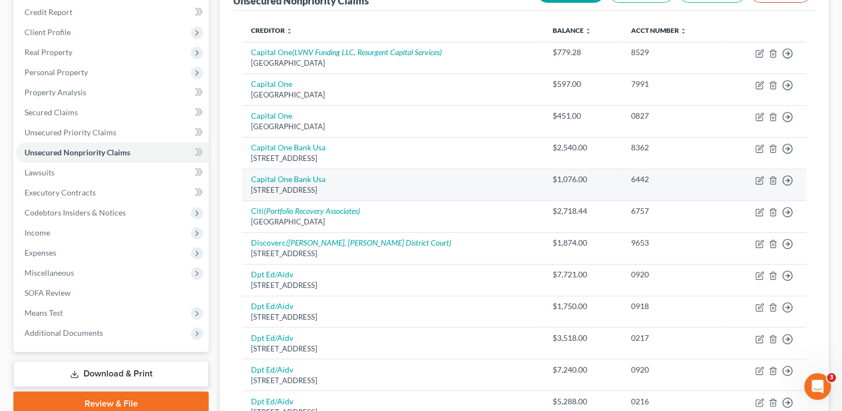
scroll to position [89, 0]
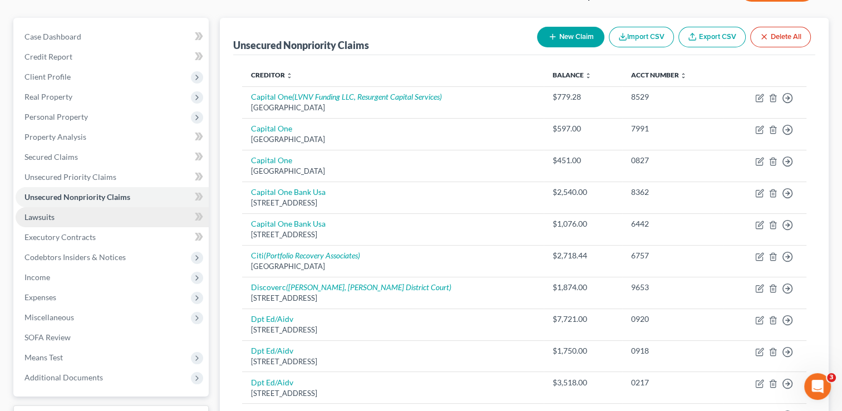
click at [71, 220] on link "Lawsuits" at bounding box center [112, 217] width 193 height 20
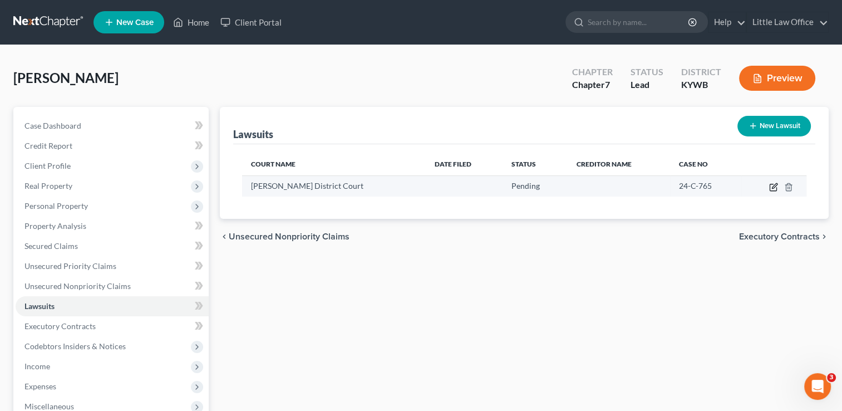
click at [772, 188] on icon "button" at bounding box center [773, 186] width 9 height 9
select select "18"
select select "0"
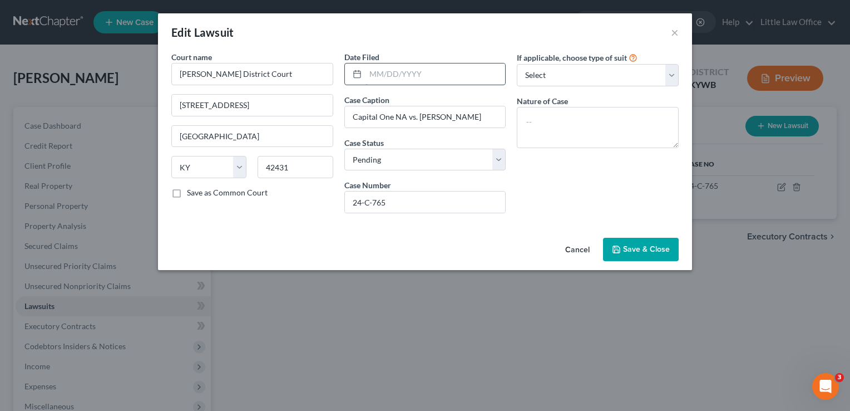
click at [378, 76] on input "text" at bounding box center [435, 73] width 140 height 21
type input "09/04/2024"
click at [570, 182] on div "If applicable, choose type of suit Select Repossession Garnishment Foreclosure …" at bounding box center [597, 136] width 173 height 171
click at [557, 81] on select "Select Repossession Garnishment Foreclosure Attached, Seized, Or Levied Other" at bounding box center [598, 75] width 162 height 22
select select "4"
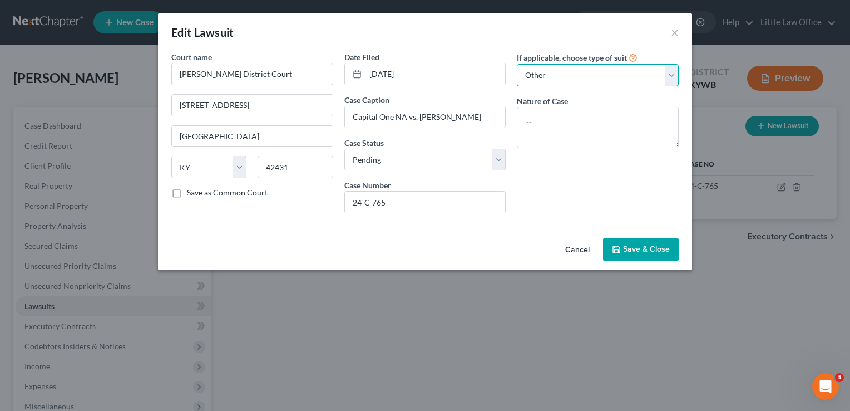
click at [517, 64] on select "Select Repossession Garnishment Foreclosure Attached, Seized, Or Levied Other" at bounding box center [598, 75] width 162 height 22
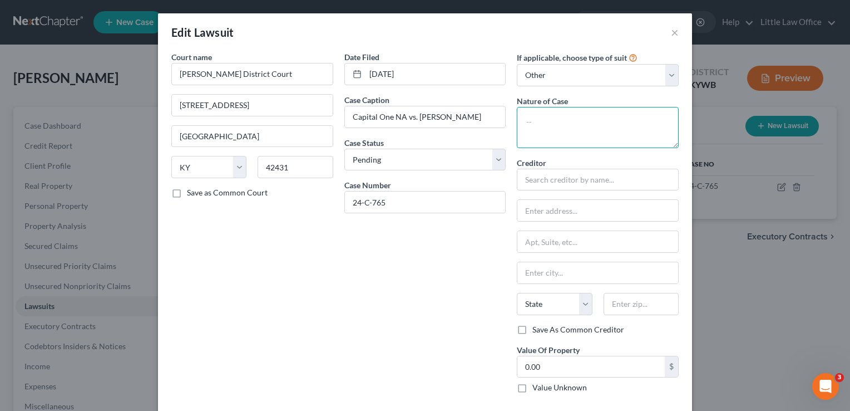
click at [543, 125] on textarea at bounding box center [598, 127] width 162 height 41
type textarea "Complaint"
type input "Discover Bank"
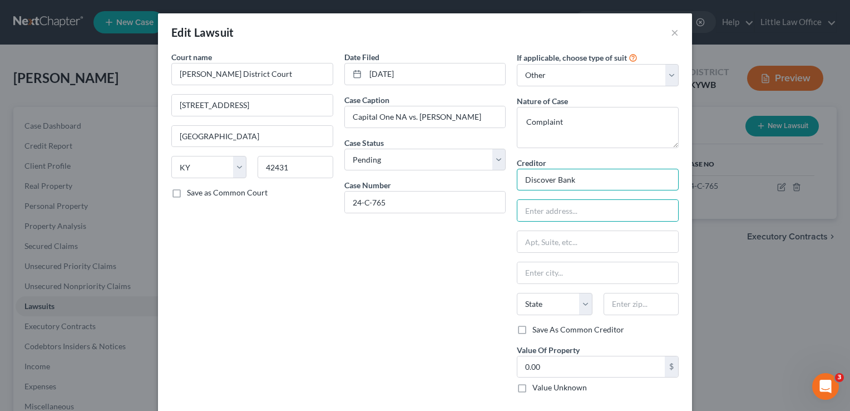
click at [641, 177] on input "Discover Bank" at bounding box center [598, 180] width 162 height 22
click at [587, 221] on div "Creditor * Discover Bank State AL AK AR AZ CA CO CT DE DC FL GA GU HI ID IL IN …" at bounding box center [598, 240] width 162 height 167
click at [580, 213] on input "text" at bounding box center [597, 210] width 161 height 21
type input "6500 New Albany Road E"
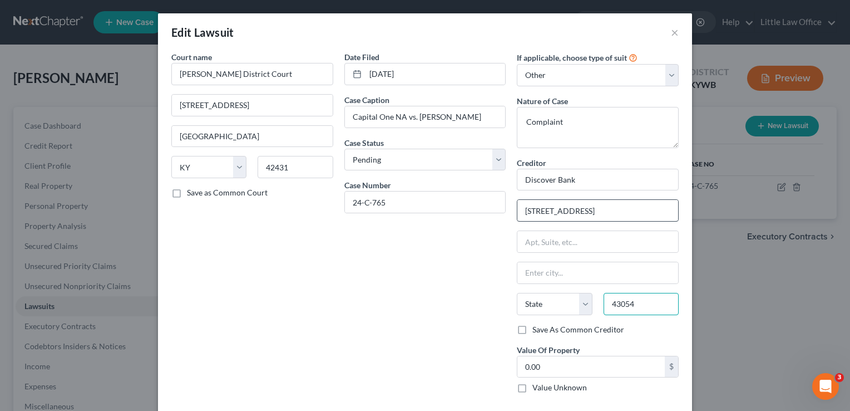
type input "43054"
type input "New Albany"
select select "36"
click at [407, 325] on div "Date Filed 09/04/2024 Case Caption Capital One NA vs. Chasity Bumpus Case Statu…" at bounding box center [425, 226] width 173 height 350
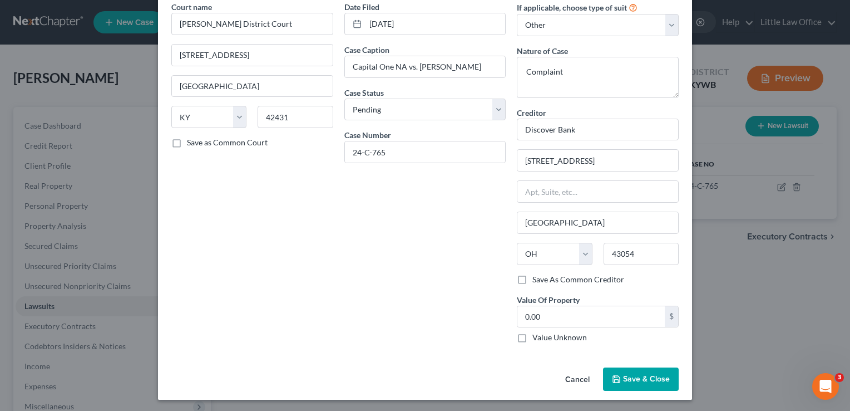
scroll to position [51, 0]
click at [628, 381] on span "Save & Close" at bounding box center [646, 377] width 47 height 9
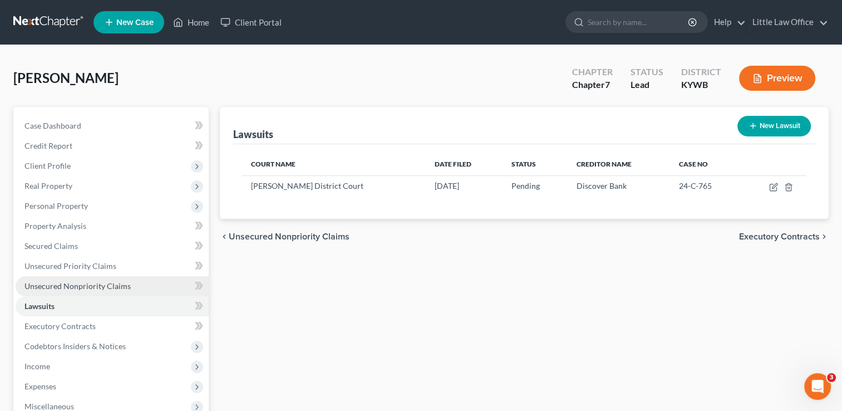
click at [119, 283] on span "Unsecured Nonpriority Claims" at bounding box center [77, 285] width 106 height 9
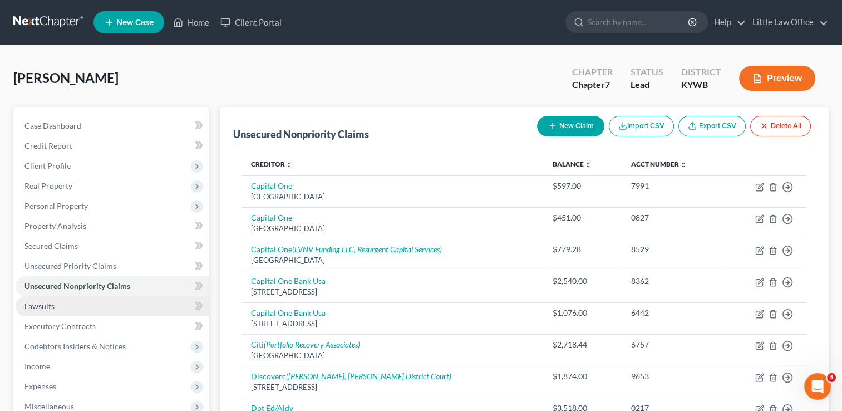
click at [85, 309] on link "Lawsuits" at bounding box center [112, 306] width 193 height 20
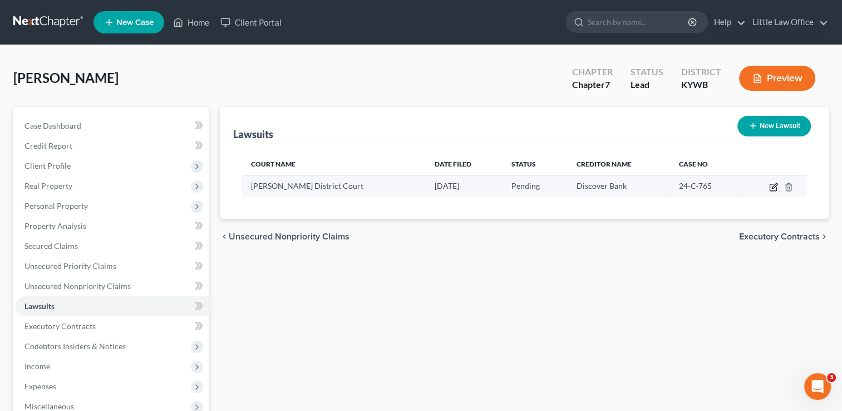
click at [773, 184] on icon "button" at bounding box center [773, 186] width 9 height 9
select select "18"
select select "0"
select select "4"
select select "36"
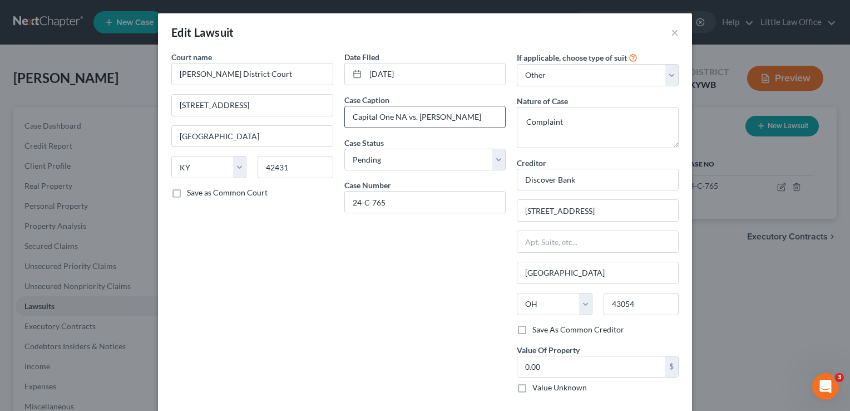
click at [402, 118] on input "Capital One NA vs. Chasity Bumpus" at bounding box center [425, 116] width 161 height 21
type input "Discover Bank vs. Chasity Bumpus"
click at [438, 268] on div "Date Filed 09/04/2024 Case Caption Discover Bank vs. Chasity Bumpus Case Status…" at bounding box center [425, 226] width 173 height 350
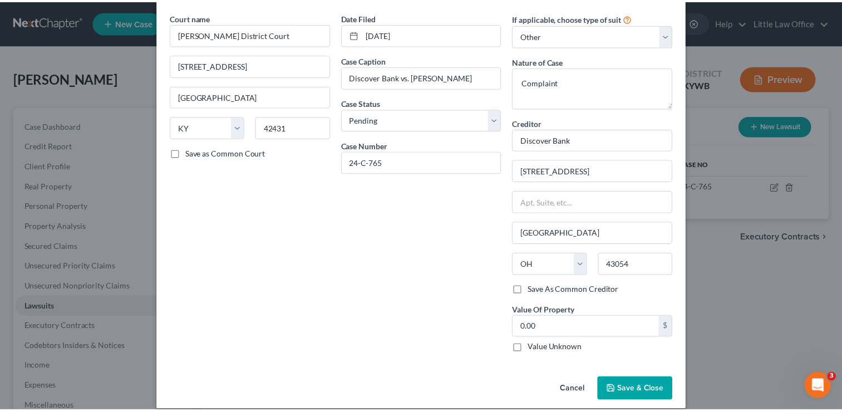
scroll to position [51, 0]
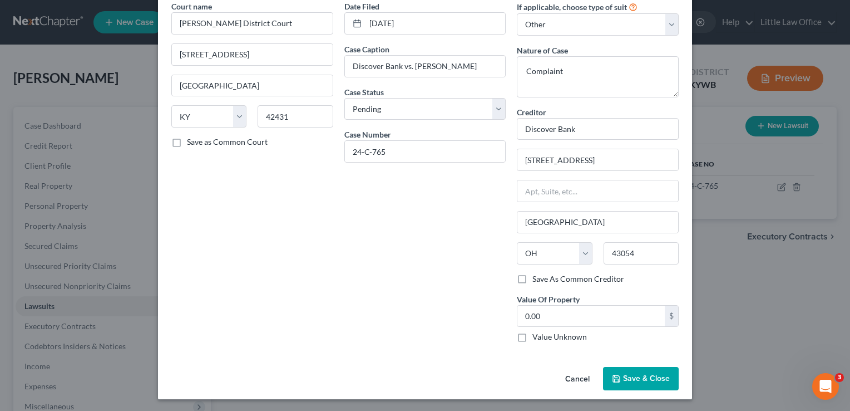
click at [664, 367] on button "Save & Close" at bounding box center [641, 378] width 76 height 23
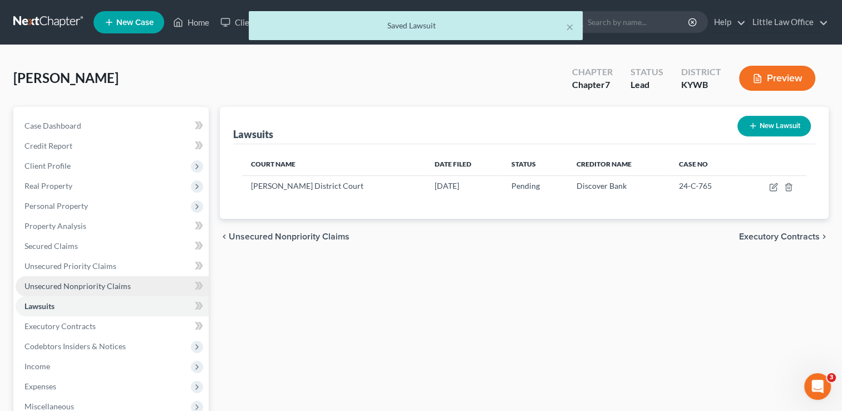
click at [90, 286] on span "Unsecured Nonpriority Claims" at bounding box center [77, 285] width 106 height 9
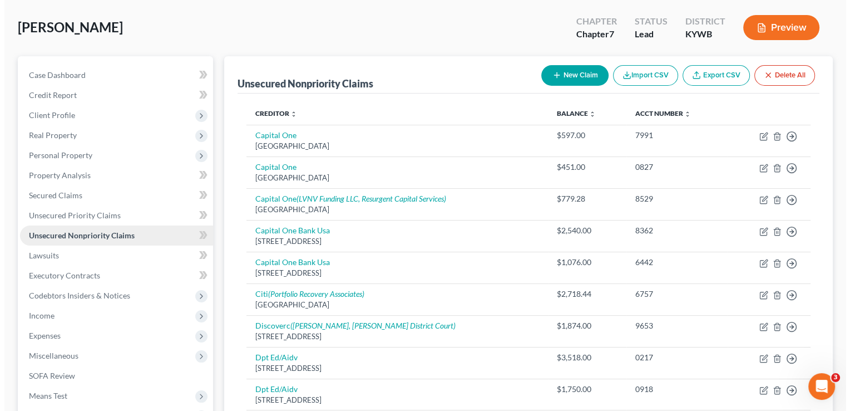
scroll to position [45, 0]
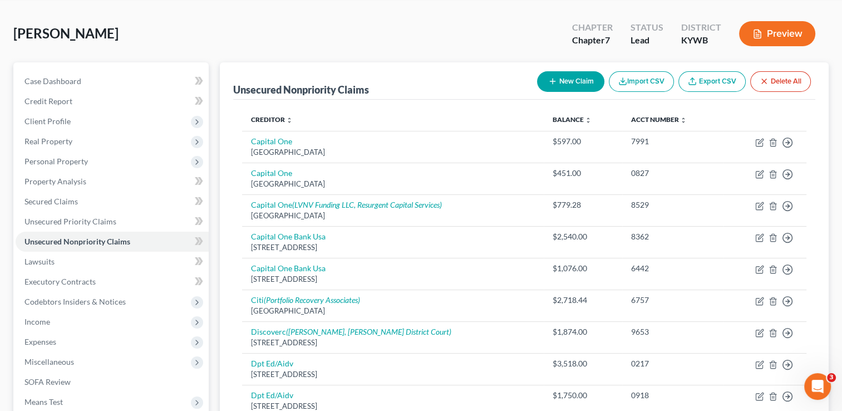
click at [565, 80] on button "New Claim" at bounding box center [570, 81] width 67 height 21
select select "0"
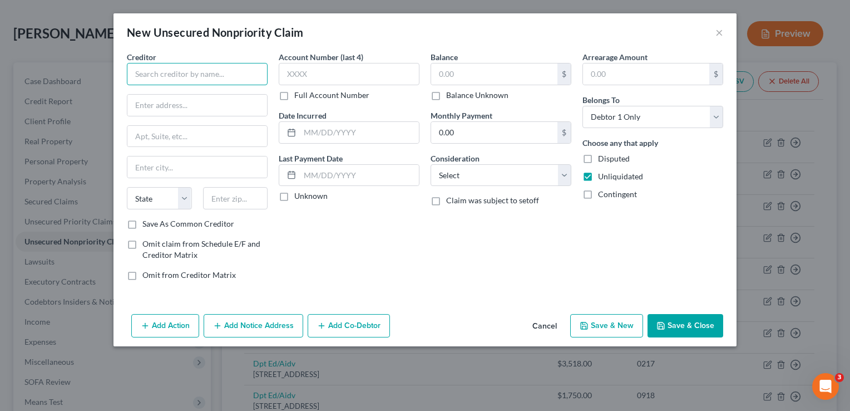
click at [238, 72] on input "text" at bounding box center [197, 74] width 141 height 22
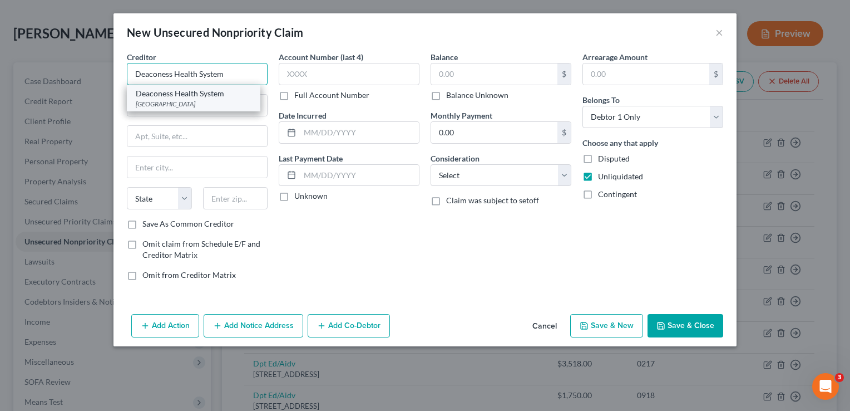
type input "Deaconess Health System"
click at [218, 106] on div "PO Box 630229, Cincinnati, OH 45263" at bounding box center [194, 103] width 116 height 9
type input "PO Box 630229"
type input "Cincinnati"
select select "36"
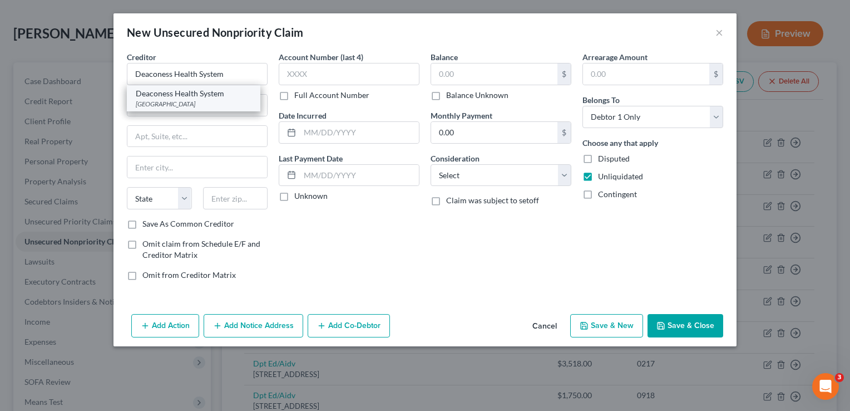
type input "45263"
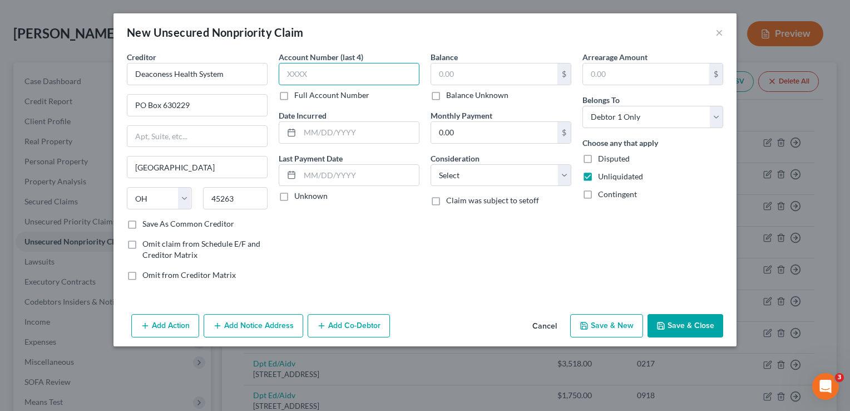
click at [297, 77] on input "text" at bounding box center [349, 74] width 141 height 22
click at [462, 76] on input "text" at bounding box center [494, 73] width 126 height 21
type input "130.82"
click at [447, 229] on div "Balance 130.82 $ Balance Unknown Balance Undetermined 130.82 $ Balance Unknown …" at bounding box center [501, 170] width 152 height 238
click at [289, 314] on button "Add Notice Address" at bounding box center [254, 325] width 100 height 23
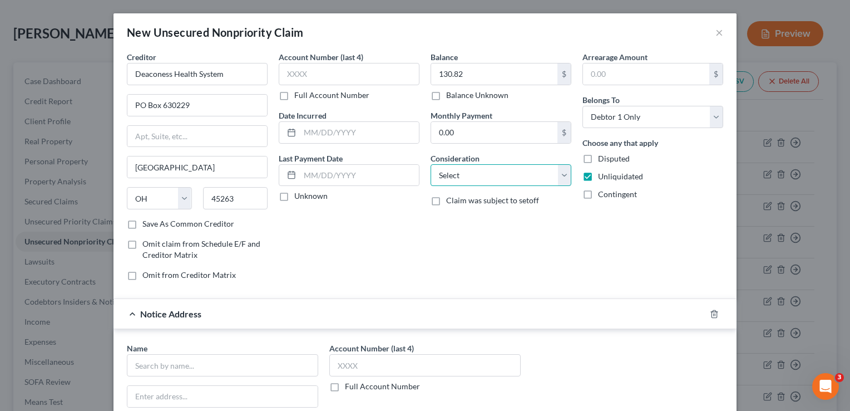
click at [497, 165] on select "Select Cable / Satellite Services Collection Agency Credit Card Debt Debt Couns…" at bounding box center [501, 175] width 141 height 22
select select "9"
click at [431, 164] on select "Select Cable / Satellite Services Collection Agency Credit Card Debt Debt Couns…" at bounding box center [501, 175] width 141 height 22
click at [369, 261] on div "Account Number (last 4) Full Account Number Date Incurred Last Payment Date Unk…" at bounding box center [349, 170] width 152 height 238
click at [182, 364] on input "text" at bounding box center [222, 365] width 191 height 22
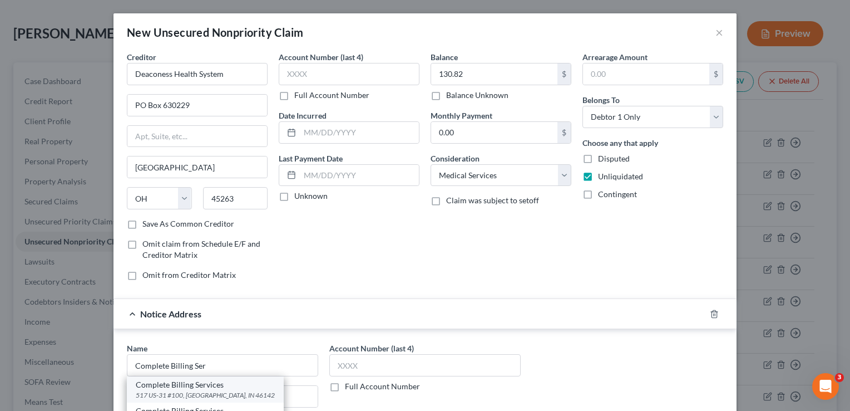
click at [185, 388] on div "Complete Billing Services" at bounding box center [205, 384] width 139 height 11
type input "Complete Billing Services"
type input "517 US-31 #100"
type input "Greenwood"
select select "15"
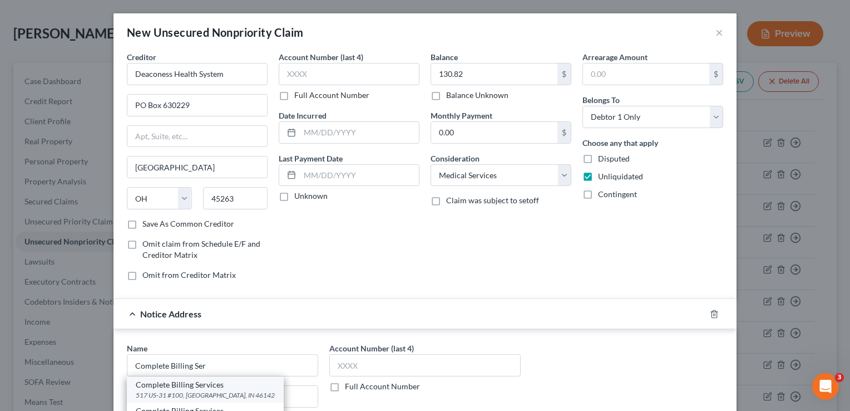
type input "46142"
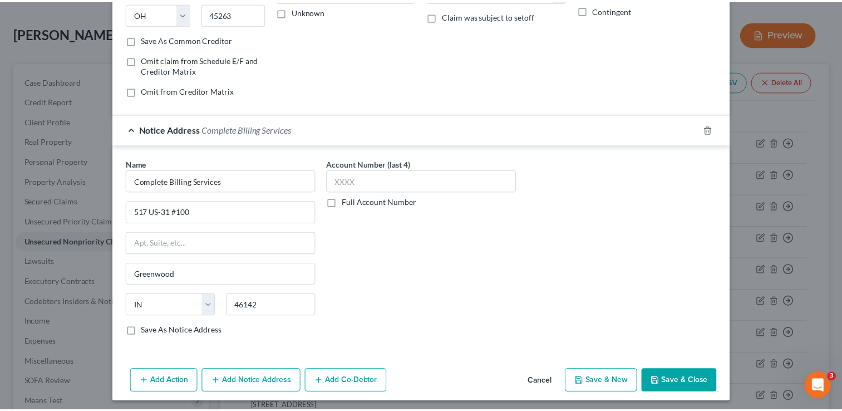
scroll to position [186, 0]
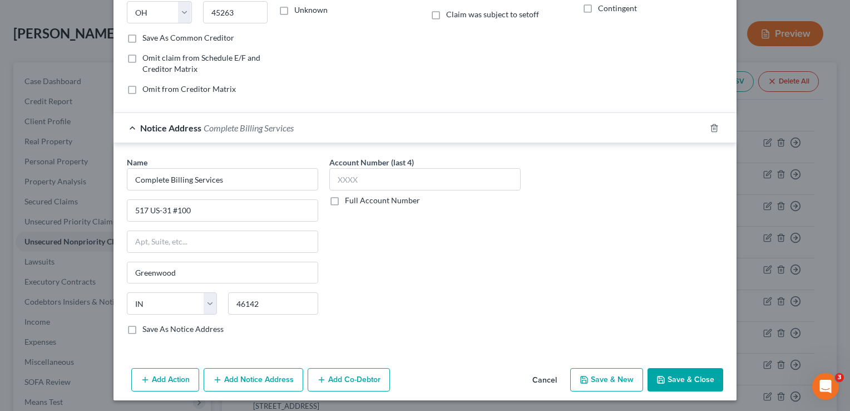
click at [656, 375] on icon "button" at bounding box center [660, 379] width 9 height 9
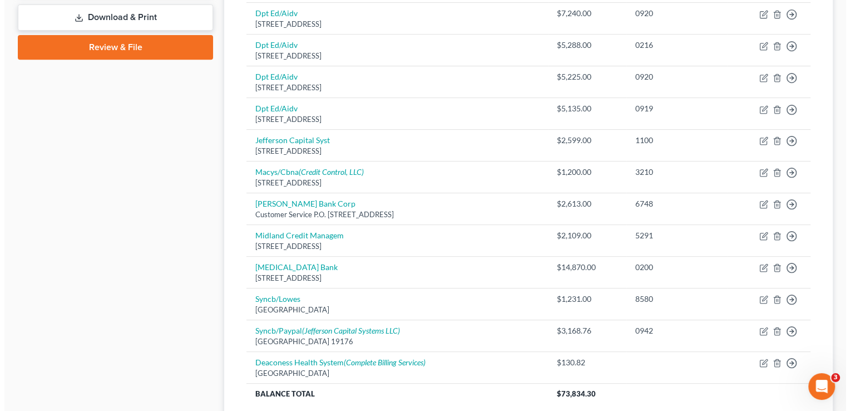
scroll to position [512, 0]
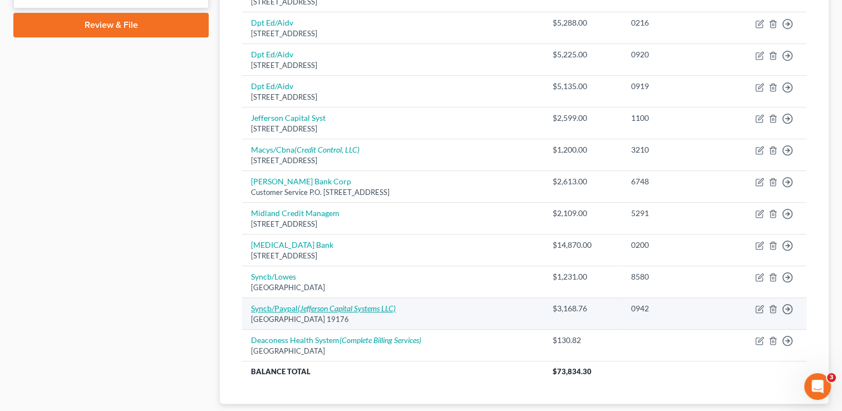
click at [325, 305] on icon "(Jefferson Capital Systems LLC)" at bounding box center [347, 307] width 98 height 9
select select "39"
select select "2"
select select "0"
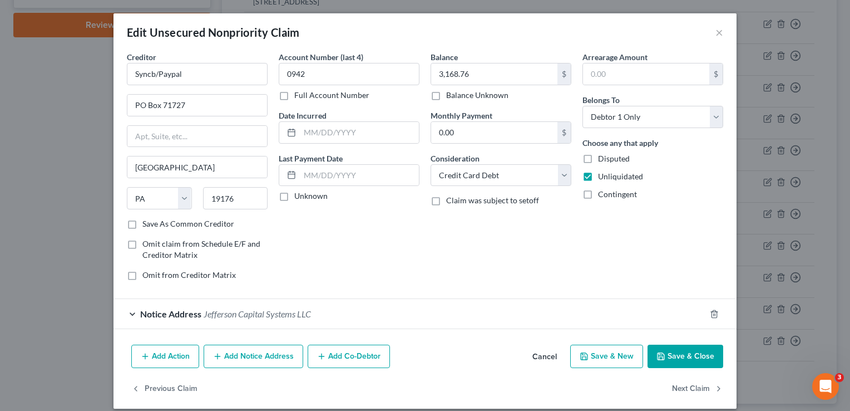
click at [258, 355] on button "Add Notice Address" at bounding box center [254, 355] width 100 height 23
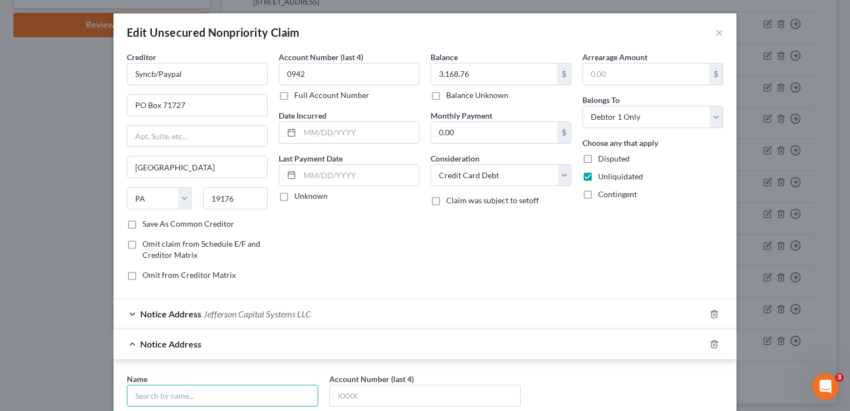
click at [220, 386] on input "text" at bounding box center [222, 395] width 191 height 22
type input "Unifin"
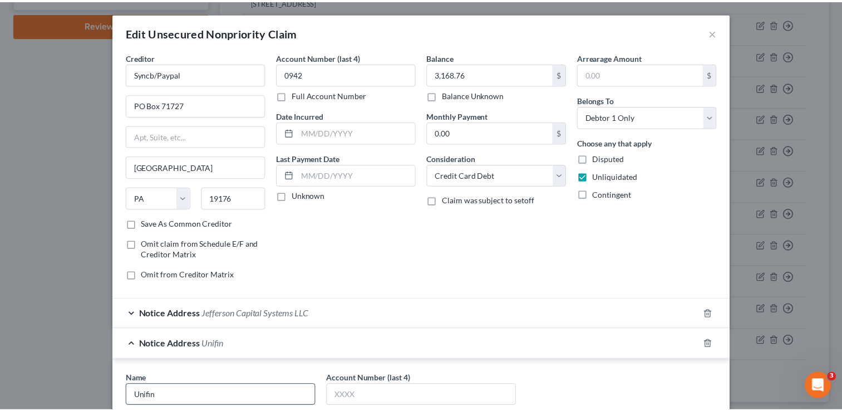
scroll to position [219, 0]
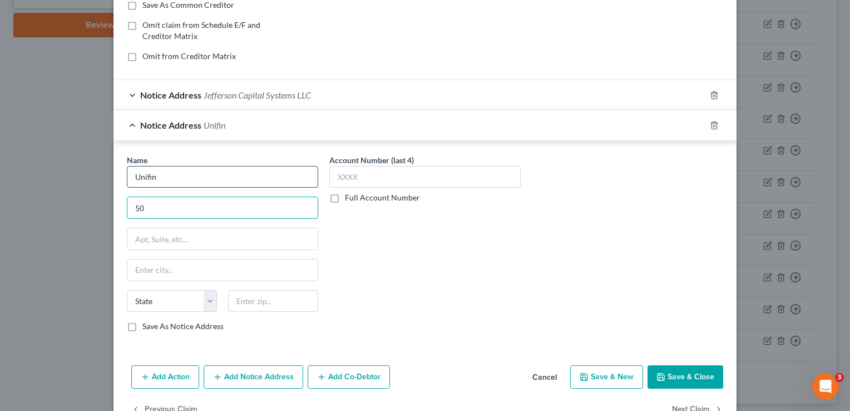
type input "5"
type input "PO Box 1608"
type input "60076"
type input "Skokie"
select select "14"
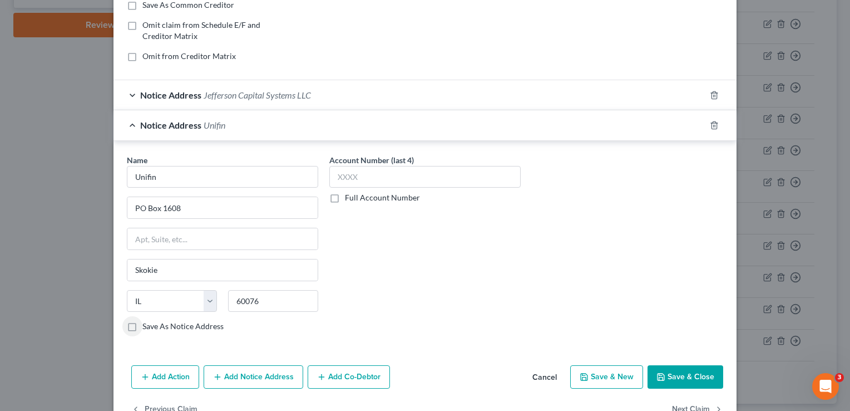
click at [678, 375] on button "Save & Close" at bounding box center [686, 376] width 76 height 23
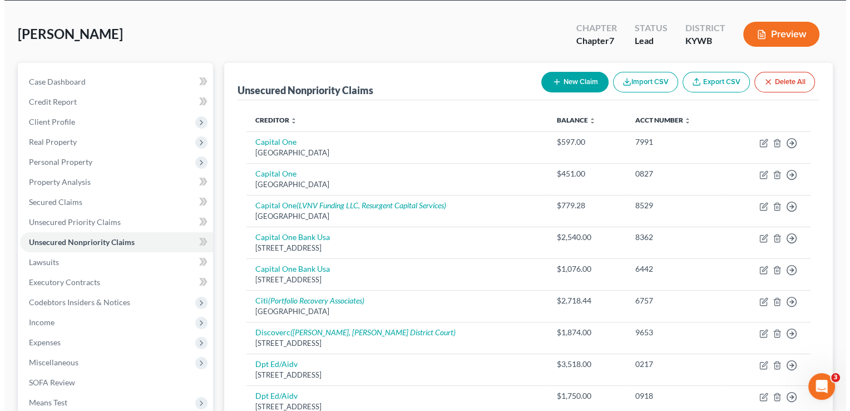
scroll to position [0, 0]
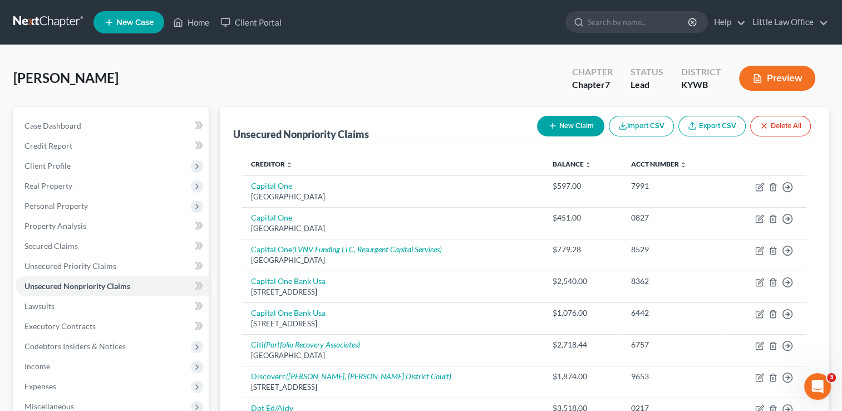
click at [583, 134] on button "New Claim" at bounding box center [570, 126] width 67 height 21
select select "0"
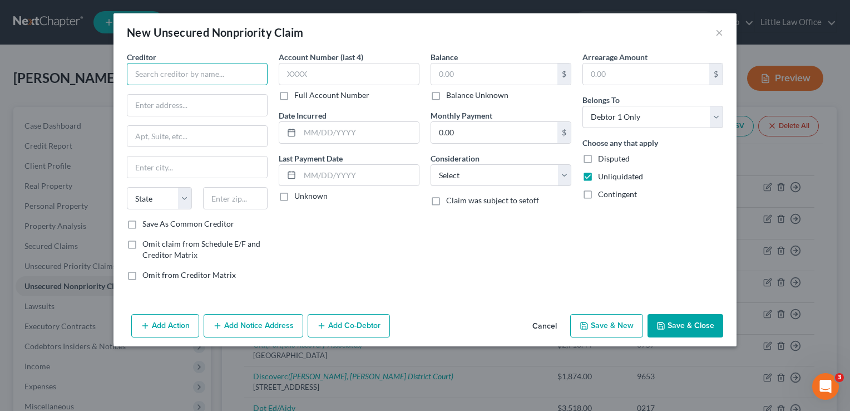
click at [179, 76] on input "text" at bounding box center [197, 74] width 141 height 22
type input "Deaconess Henderson Hospital"
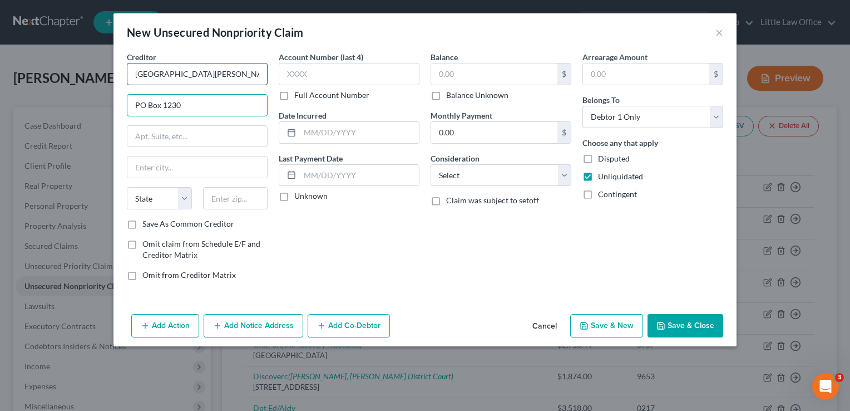
type input "PO Box 1230"
type input "47706"
type input "Evansville"
select select "15"
click at [443, 75] on input "text" at bounding box center [494, 73] width 126 height 21
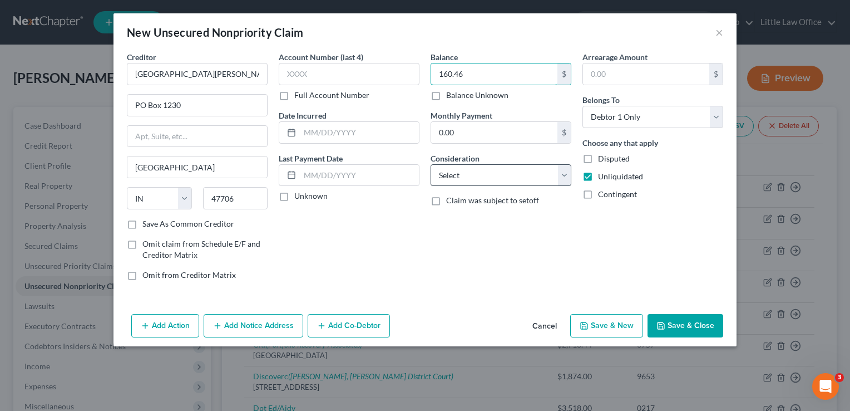
type input "160.46"
click at [467, 177] on select "Select Cable / Satellite Services Collection Agency Credit Card Debt Debt Couns…" at bounding box center [501, 175] width 141 height 22
select select "9"
click at [431, 164] on select "Select Cable / Satellite Services Collection Agency Credit Card Debt Debt Couns…" at bounding box center [501, 175] width 141 height 22
click at [274, 325] on button "Add Notice Address" at bounding box center [254, 325] width 100 height 23
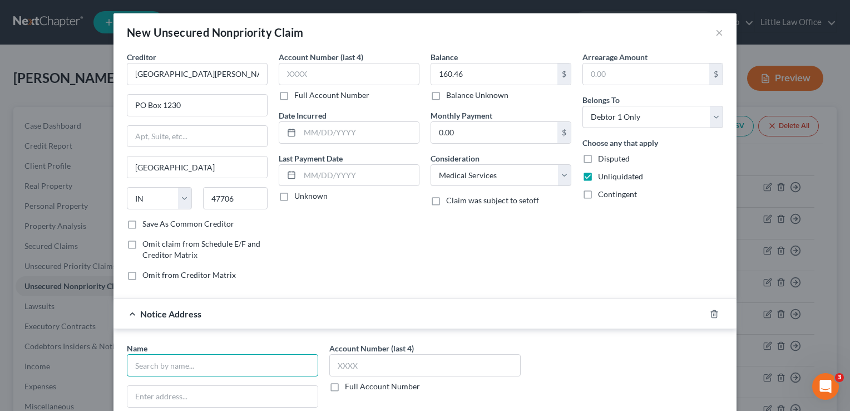
click at [214, 357] on input "text" at bounding box center [222, 365] width 191 height 22
type input "Complete Billing Services"
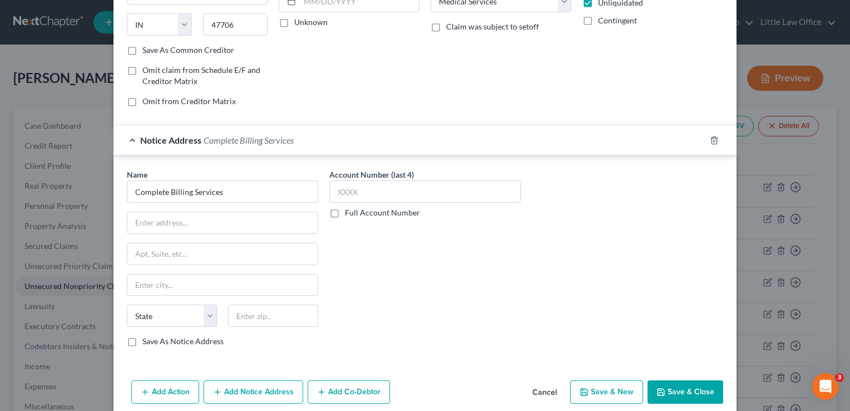
scroll to position [178, 0]
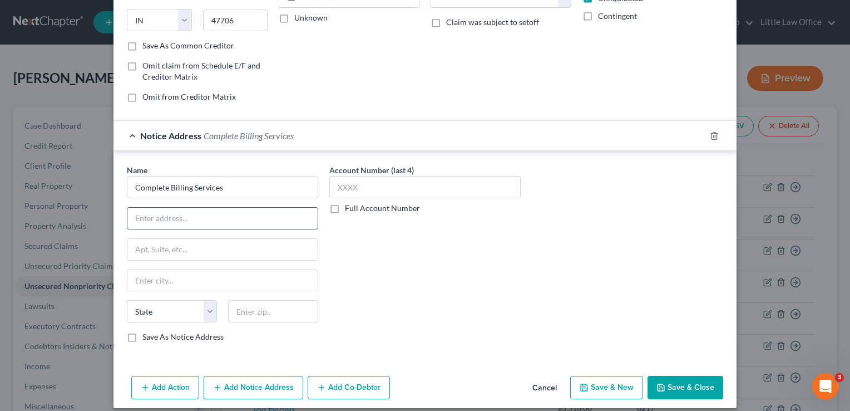
click at [162, 220] on input "text" at bounding box center [222, 218] width 190 height 21
click at [234, 183] on input "Complete Billing Services" at bounding box center [222, 187] width 191 height 22
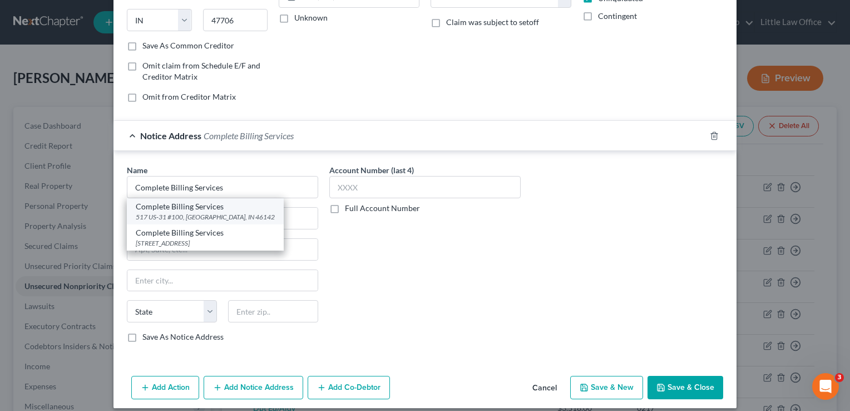
click at [211, 208] on div "Complete Billing Services" at bounding box center [205, 206] width 139 height 11
type input "517 US-31 #100"
type input "Greenwood"
select select "15"
type input "46142"
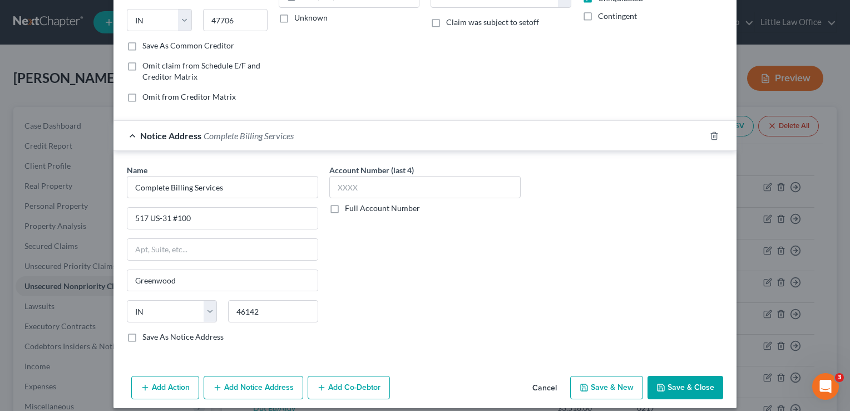
click at [669, 386] on button "Save & Close" at bounding box center [686, 387] width 76 height 23
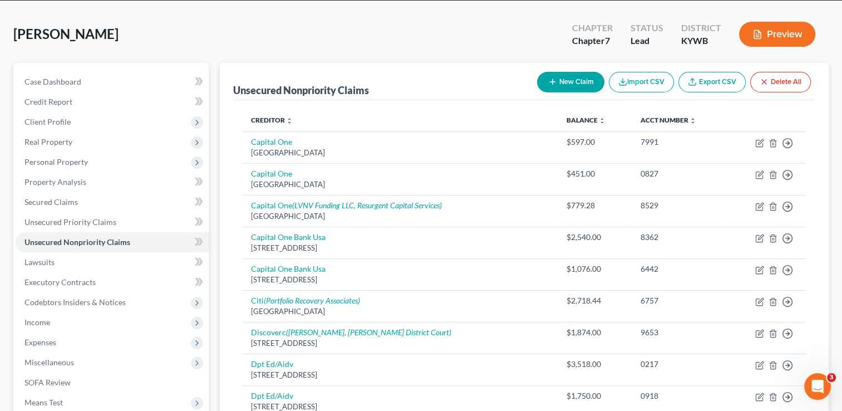
scroll to position [0, 0]
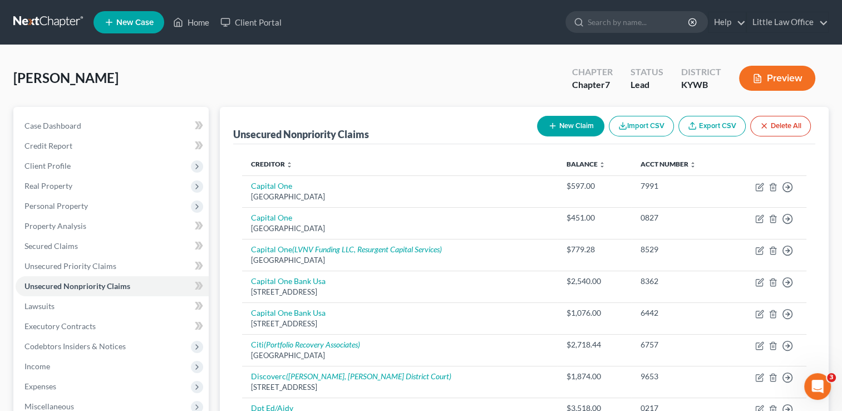
click at [565, 116] on button "New Claim" at bounding box center [570, 126] width 67 height 21
select select "0"
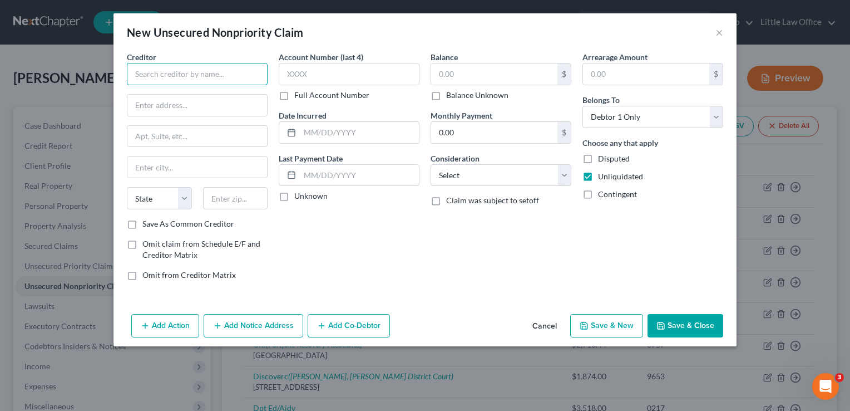
click at [216, 69] on input "text" at bounding box center [197, 74] width 141 height 22
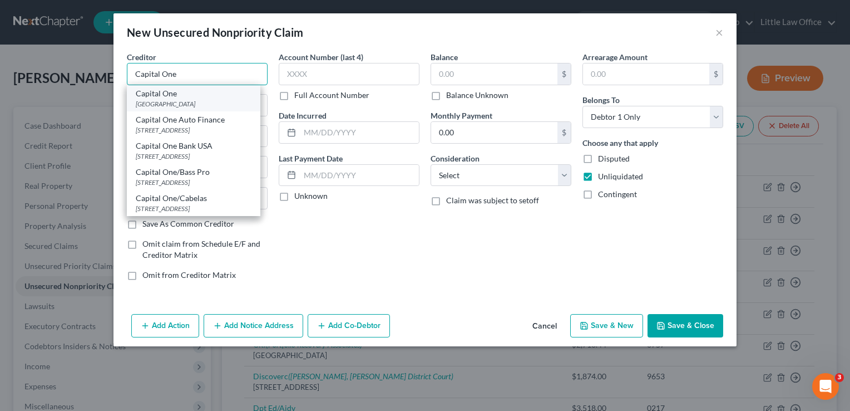
type input "Capital One"
click at [205, 95] on div "Capital One" at bounding box center [194, 93] width 116 height 11
type input "PO Box 71087"
type input "Charlotte"
select select "28"
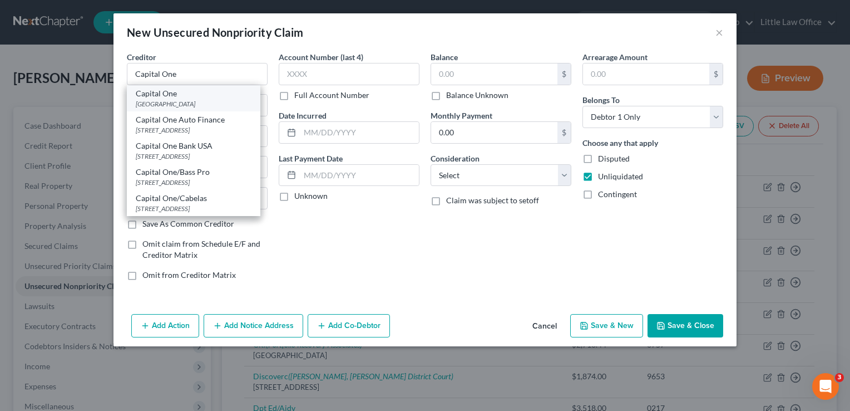
type input "28272"
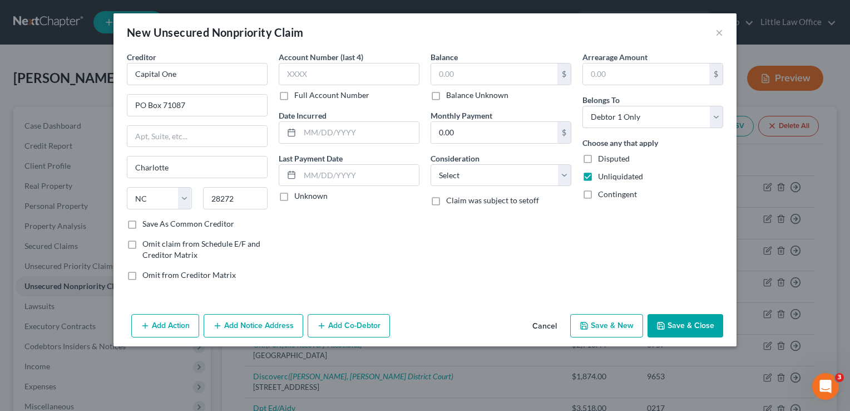
click at [341, 249] on div "Account Number (last 4) Full Account Number Date Incurred Last Payment Date Unk…" at bounding box center [349, 170] width 152 height 238
click at [294, 69] on input "text" at bounding box center [349, 74] width 141 height 22
type input "6730"
click at [438, 77] on input "text" at bounding box center [494, 73] width 126 height 21
type input "0"
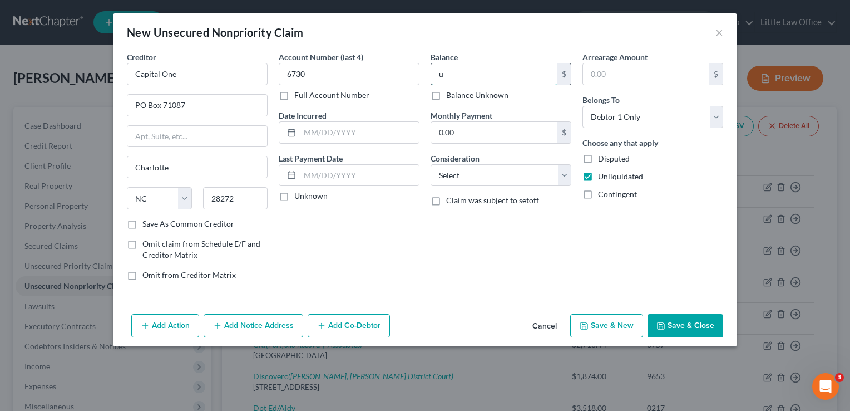
type input "0"
click at [446, 97] on label "Balance Unknown" at bounding box center [477, 95] width 62 height 11
click at [451, 97] on input "Balance Unknown" at bounding box center [454, 93] width 7 height 7
checkbox input "true"
type input "0.00"
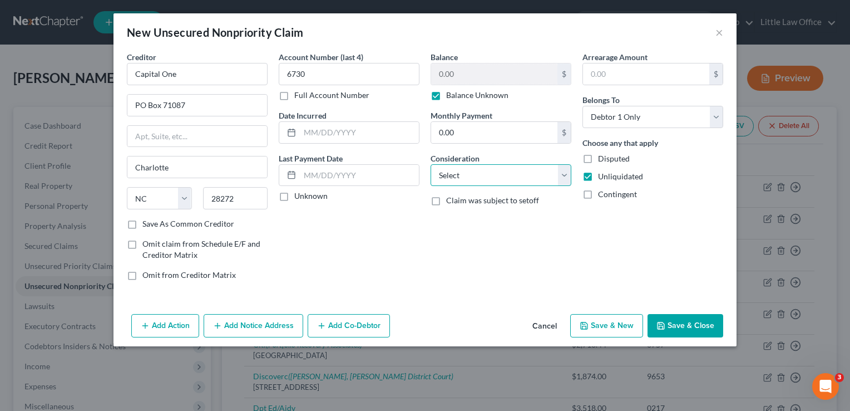
click at [540, 172] on select "Select Cable / Satellite Services Collection Agency Credit Card Debt Debt Couns…" at bounding box center [501, 175] width 141 height 22
select select "2"
click at [431, 164] on select "Select Cable / Satellite Services Collection Agency Credit Card Debt Debt Couns…" at bounding box center [501, 175] width 141 height 22
click at [231, 330] on button "Add Notice Address" at bounding box center [254, 325] width 100 height 23
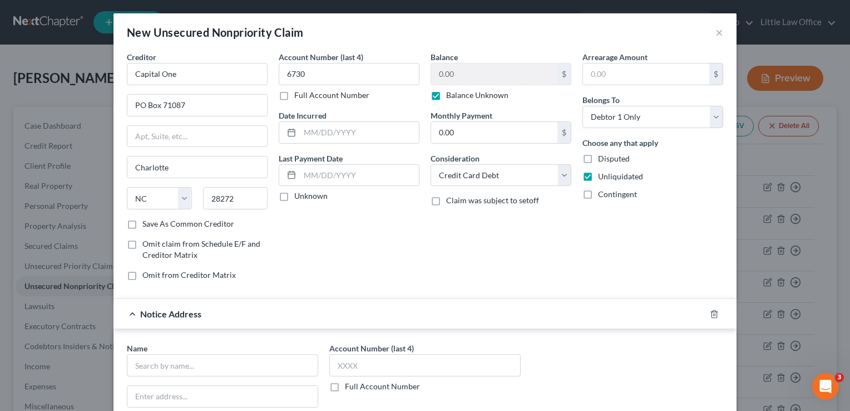
click at [561, 312] on div "Notice Address" at bounding box center [409, 313] width 592 height 29
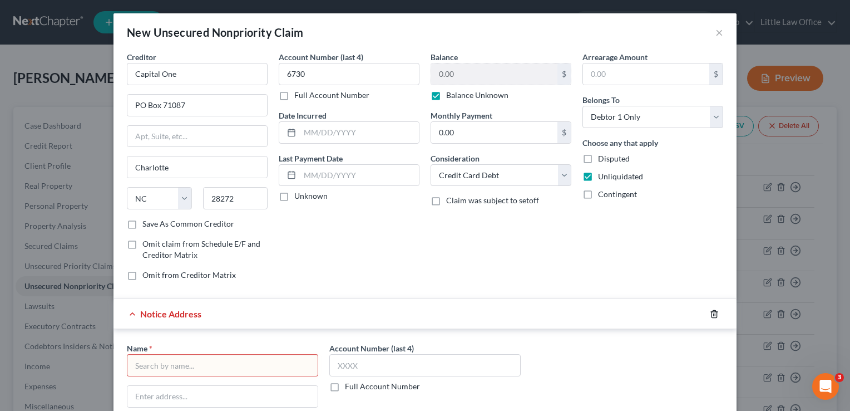
click at [711, 312] on icon "button" at bounding box center [714, 313] width 9 height 9
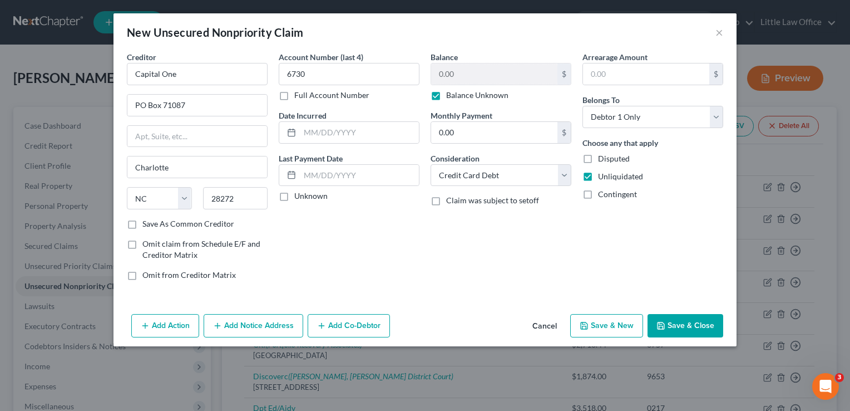
click at [701, 325] on button "Save & Close" at bounding box center [686, 325] width 76 height 23
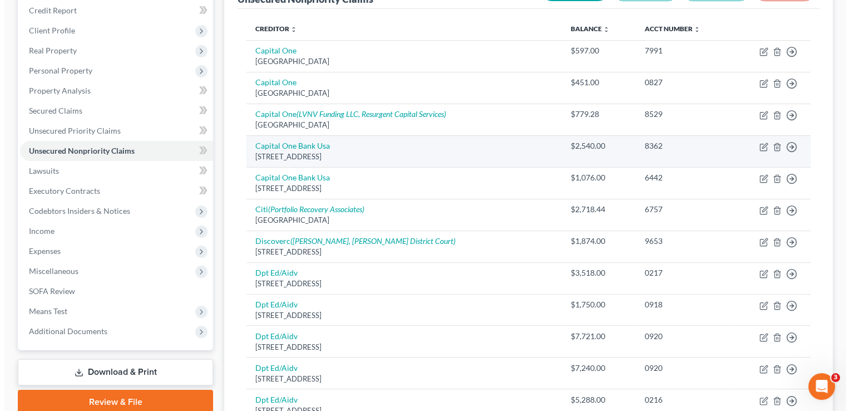
scroll to position [45, 0]
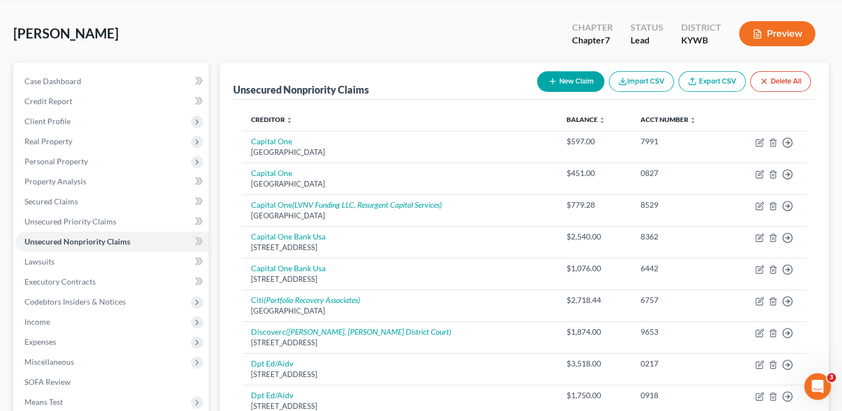
click at [569, 90] on button "New Claim" at bounding box center [570, 81] width 67 height 21
select select "0"
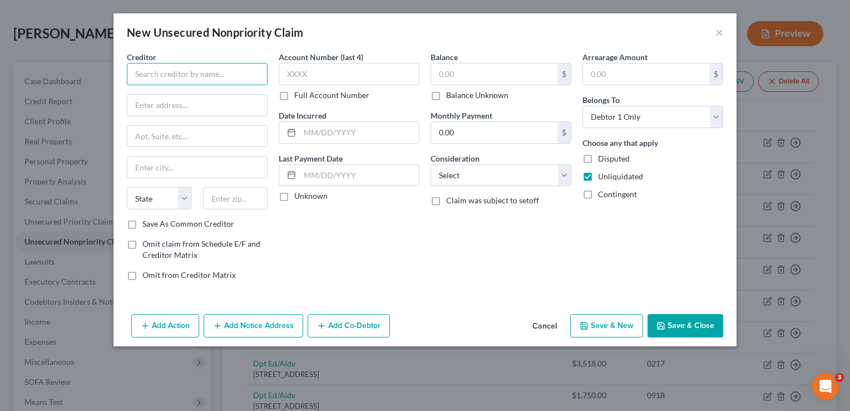
click at [153, 84] on input "text" at bounding box center [197, 74] width 141 height 22
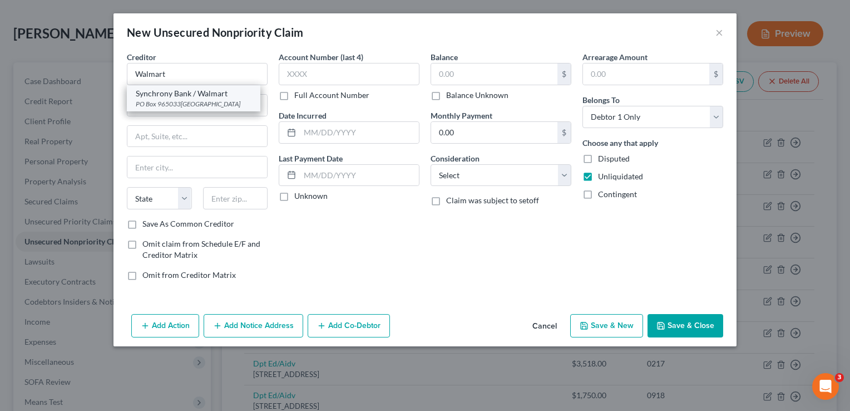
click at [176, 92] on div "Synchrony Bank / Walmart" at bounding box center [194, 93] width 116 height 11
type input "Synchrony Bank / Walmart"
type input "PO Box 965033"
type input "Orlando"
select select "9"
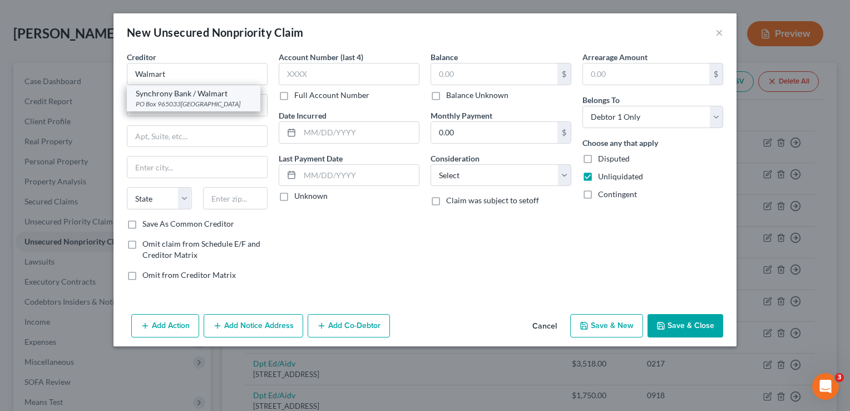
type input "32896"
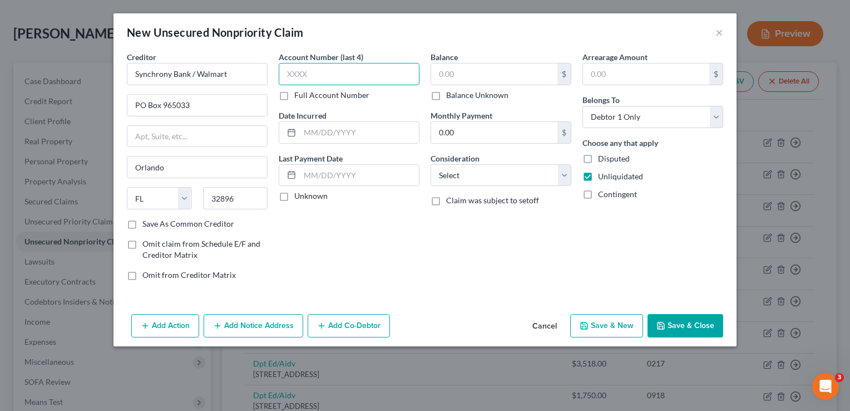
click at [330, 77] on input "text" at bounding box center [349, 74] width 141 height 22
type input "4859"
click at [446, 95] on label "Balance Unknown" at bounding box center [477, 95] width 62 height 11
click at [451, 95] on input "Balance Unknown" at bounding box center [454, 93] width 7 height 7
checkbox input "true"
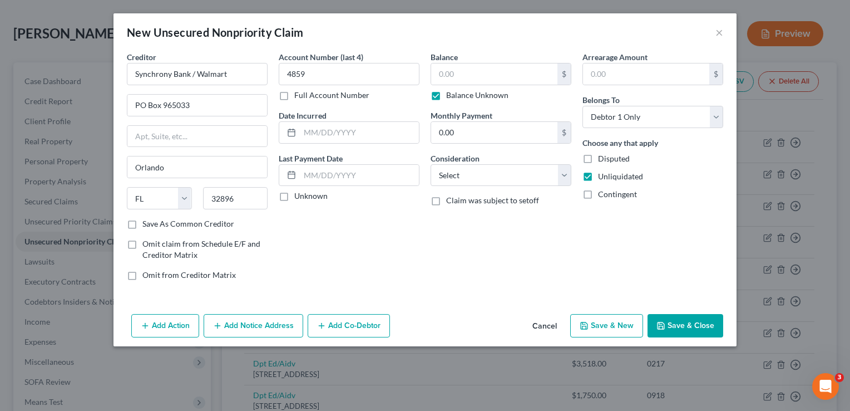
type input "0.00"
click at [473, 181] on select "Select Cable / Satellite Services Collection Agency Credit Card Debt Debt Couns…" at bounding box center [501, 175] width 141 height 22
select select "2"
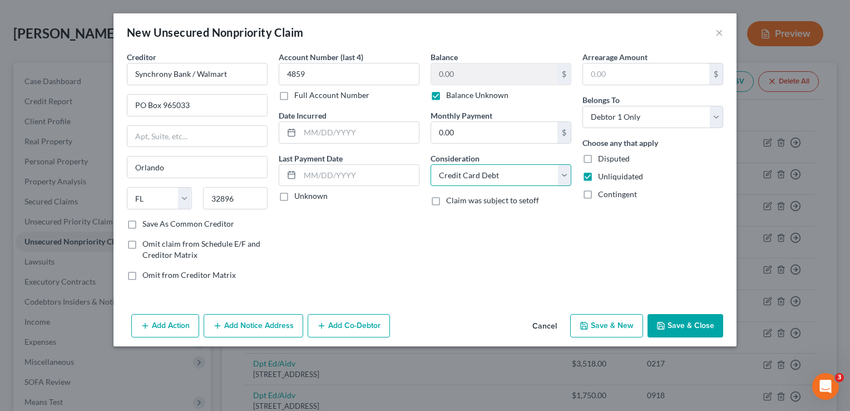
click at [431, 164] on select "Select Cable / Satellite Services Collection Agency Credit Card Debt Debt Couns…" at bounding box center [501, 175] width 141 height 22
click at [278, 324] on button "Add Notice Address" at bounding box center [254, 325] width 100 height 23
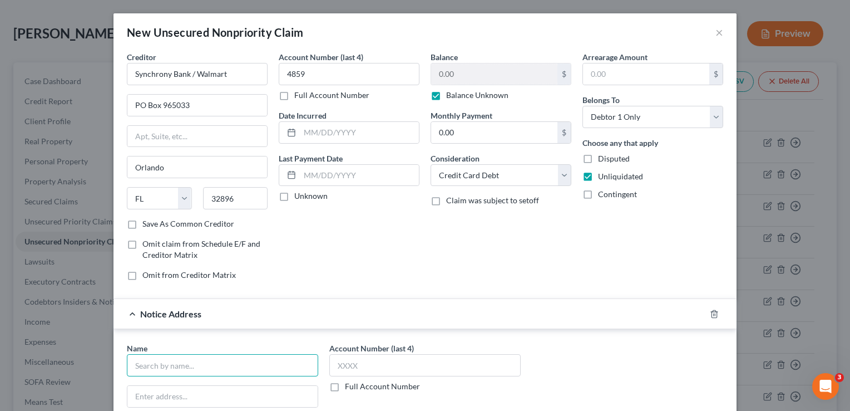
click at [234, 355] on input "text" at bounding box center [222, 365] width 191 height 22
type input "Capital One"
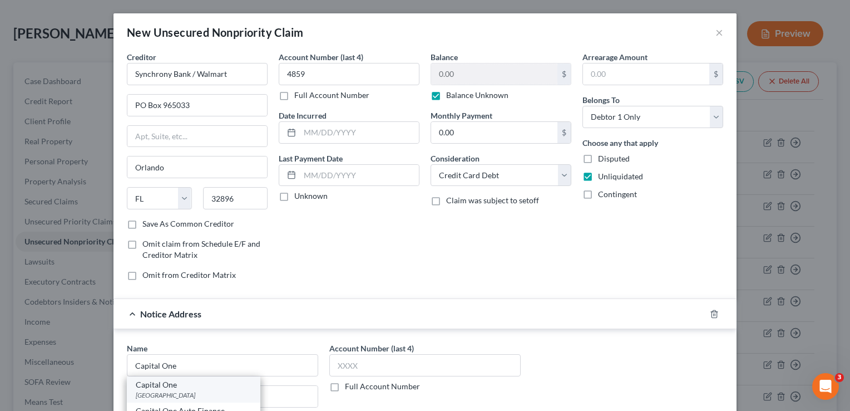
click at [195, 392] on div "PO Box 71087, Charlotte, NC 28272" at bounding box center [194, 394] width 116 height 9
type input "PO Box 71087"
type input "Charlotte"
select select "28"
type input "28272"
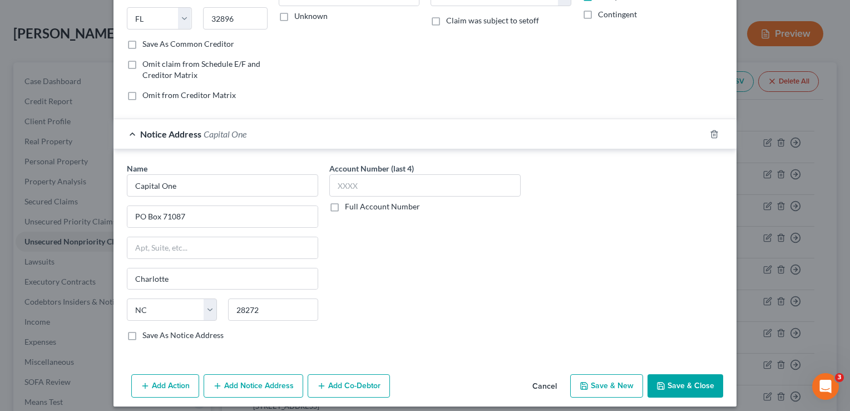
scroll to position [186, 0]
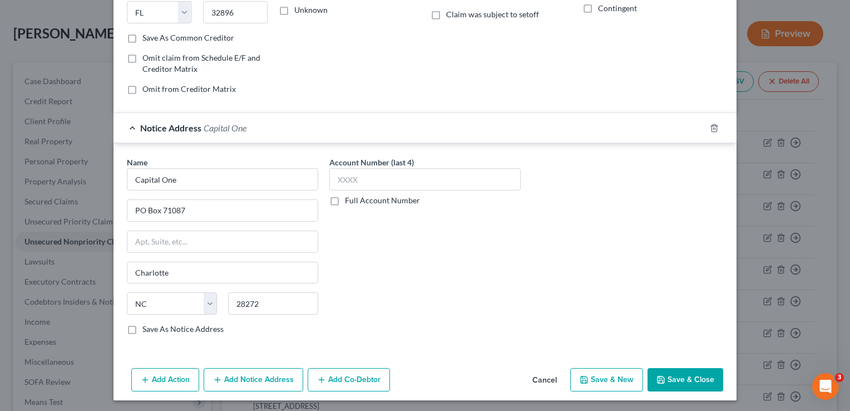
click at [671, 381] on button "Save & Close" at bounding box center [686, 379] width 76 height 23
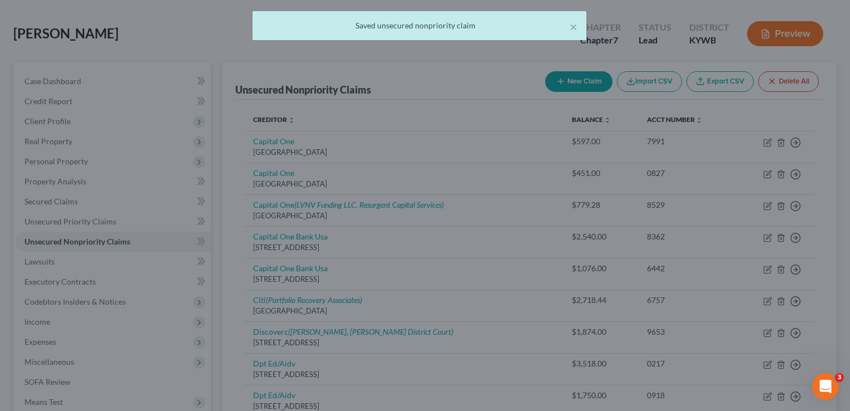
scroll to position [0, 0]
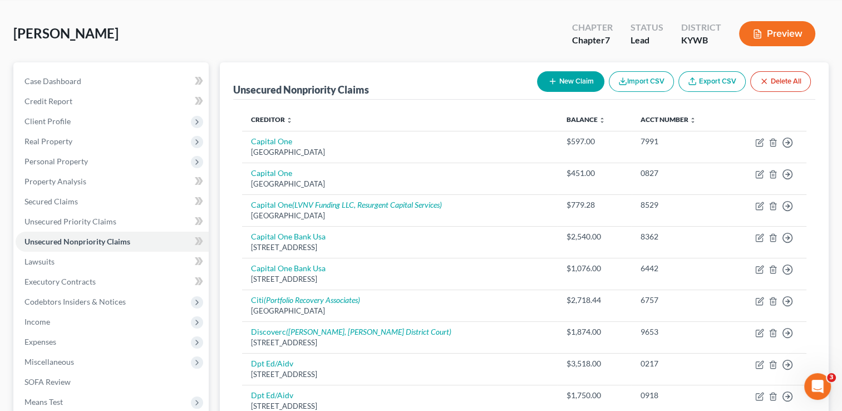
click at [569, 83] on button "New Claim" at bounding box center [570, 81] width 67 height 21
select select "0"
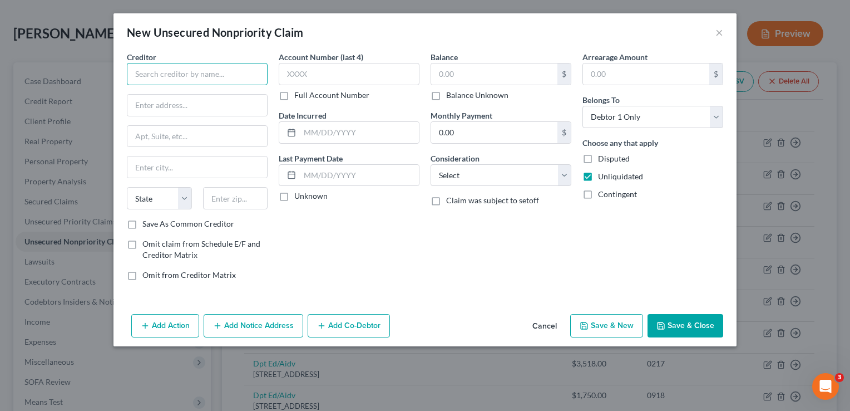
click at [203, 81] on input "text" at bounding box center [197, 74] width 141 height 22
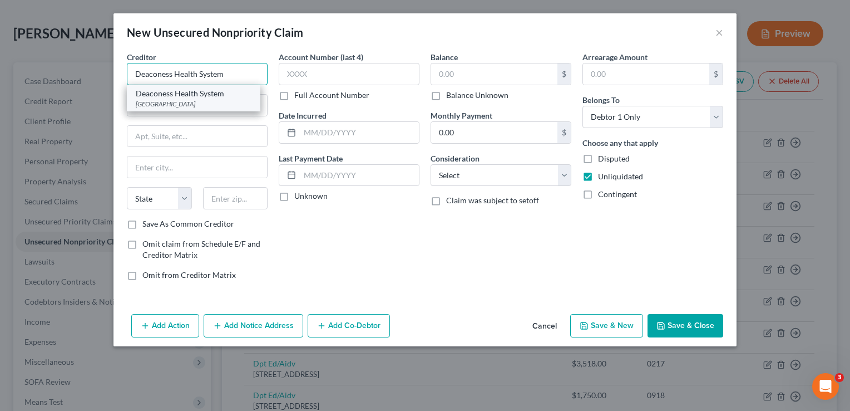
type input "Deaconess Health System"
click at [202, 94] on div "Deaconess Health System" at bounding box center [194, 93] width 116 height 11
type input "PO Box 630229"
type input "Cincinnati"
select select "36"
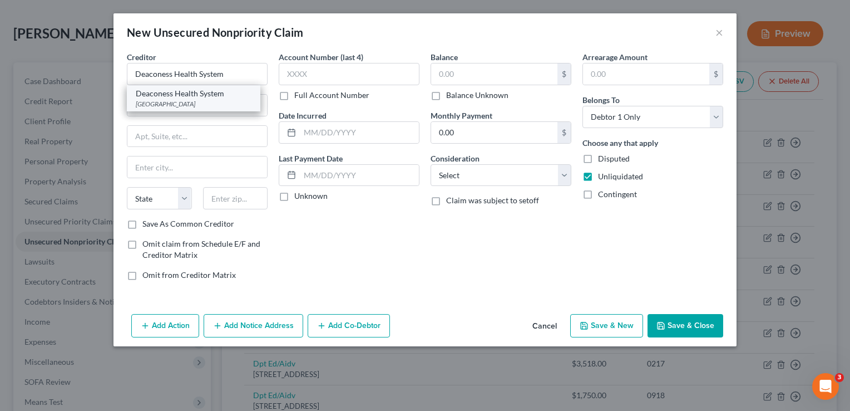
type input "45263"
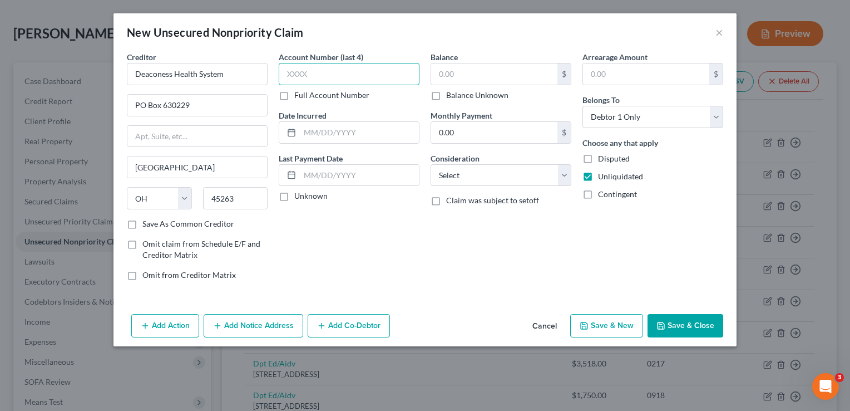
click at [293, 76] on input "text" at bounding box center [349, 74] width 141 height 22
type input "7527"
click at [452, 64] on input "text" at bounding box center [494, 73] width 126 height 21
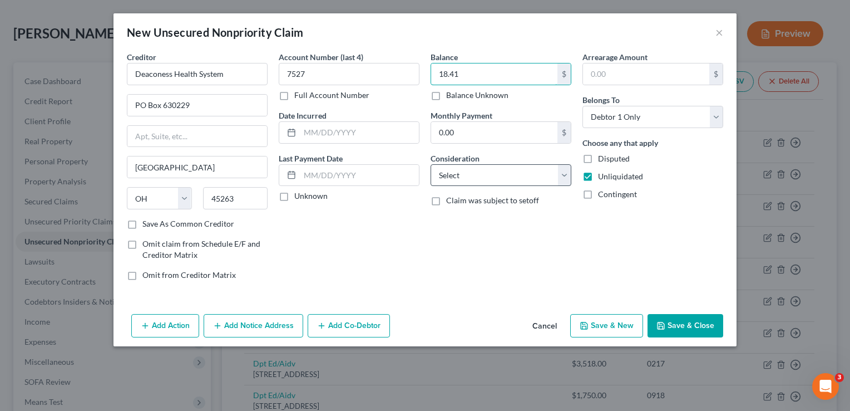
type input "18.41"
click at [504, 171] on select "Select Cable / Satellite Services Collection Agency Credit Card Debt Debt Couns…" at bounding box center [501, 175] width 141 height 22
select select "9"
click at [431, 164] on select "Select Cable / Satellite Services Collection Agency Credit Card Debt Debt Couns…" at bounding box center [501, 175] width 141 height 22
click at [271, 317] on button "Add Notice Address" at bounding box center [254, 325] width 100 height 23
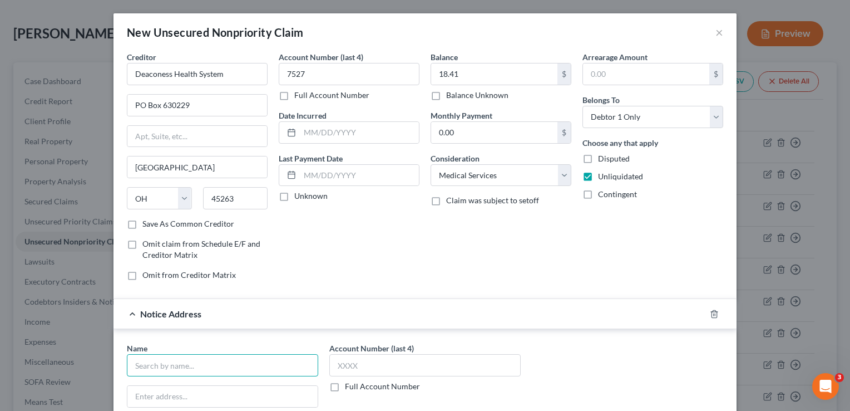
click at [200, 354] on input "text" at bounding box center [222, 365] width 191 height 22
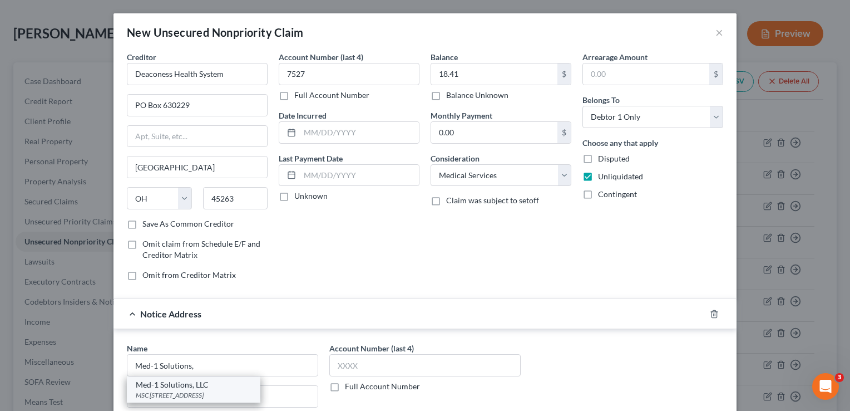
click at [198, 383] on div "Med-1 Solutions, LLC" at bounding box center [194, 384] width 116 height 11
type input "Med-1 Solutions, LLC"
type input "MSC 5618"
type input "PO Box 415000"
type input "Nashville"
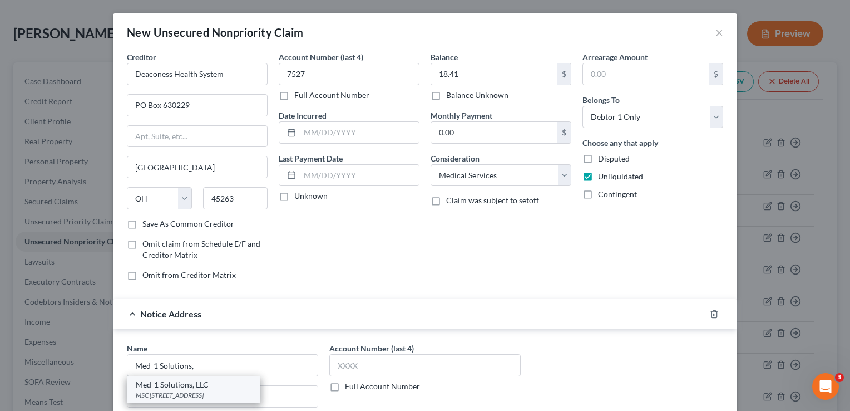
select select "44"
type input "37241"
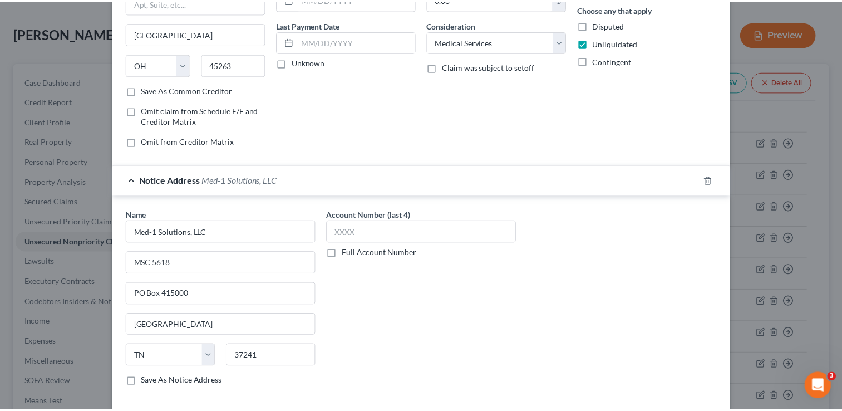
scroll to position [156, 0]
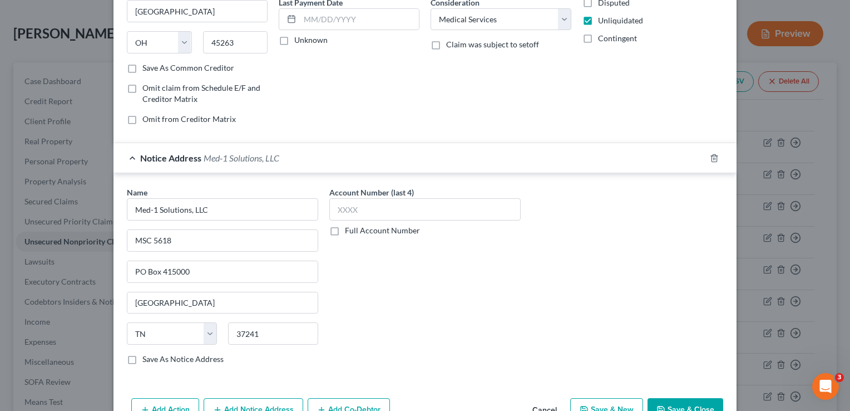
click at [690, 402] on button "Save & Close" at bounding box center [686, 409] width 76 height 23
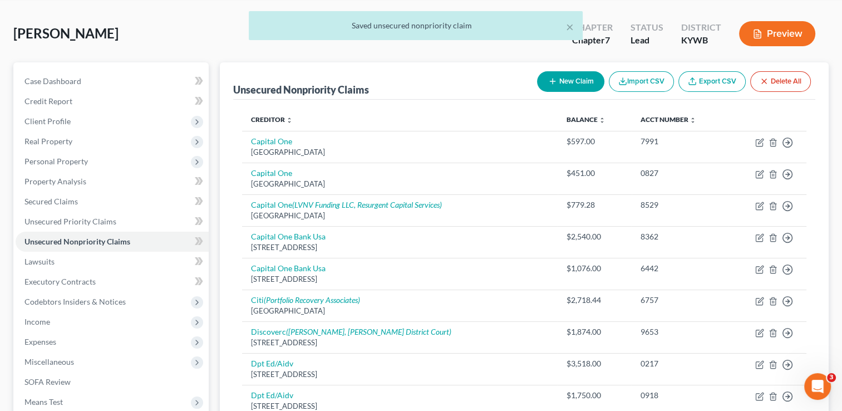
click at [569, 80] on button "New Claim" at bounding box center [570, 81] width 67 height 21
select select "0"
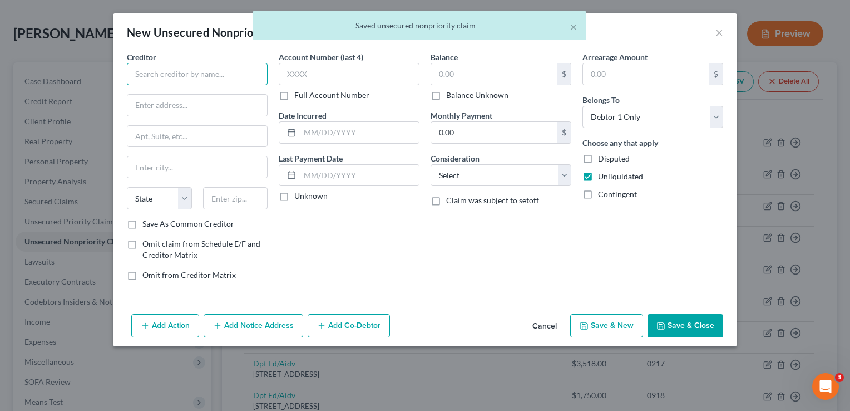
click at [205, 78] on input "text" at bounding box center [197, 74] width 141 height 22
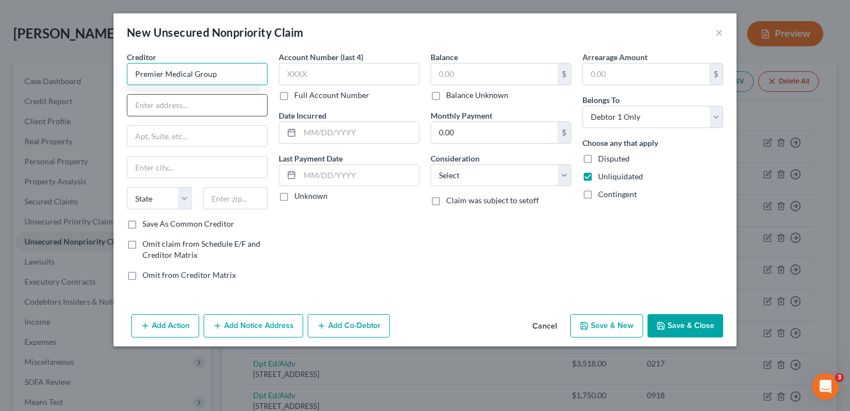
type input "Premier Medical Group"
click at [189, 108] on input "text" at bounding box center [197, 105] width 140 height 21
type input "PO Box 1919"
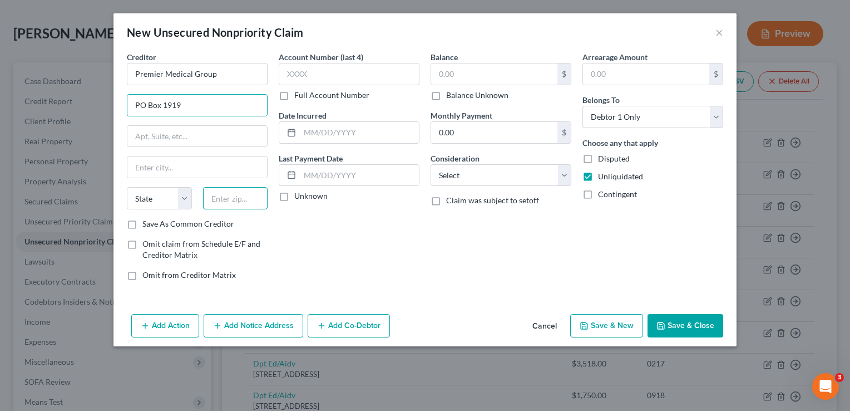
click at [226, 204] on input "text" at bounding box center [235, 198] width 65 height 22
type input "42303"
click at [142, 226] on label "Save As Common Creditor" at bounding box center [188, 223] width 92 height 11
click at [147, 225] on input "Save As Common Creditor" at bounding box center [150, 221] width 7 height 7
checkbox input "true"
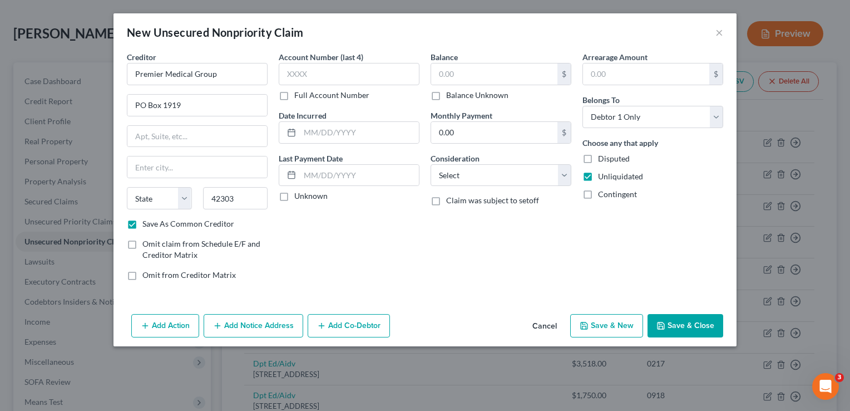
type input "Owensboro"
select select "18"
click at [319, 76] on input "text" at bounding box center [349, 74] width 141 height 22
type input "8866"
click at [447, 72] on input "text" at bounding box center [494, 73] width 126 height 21
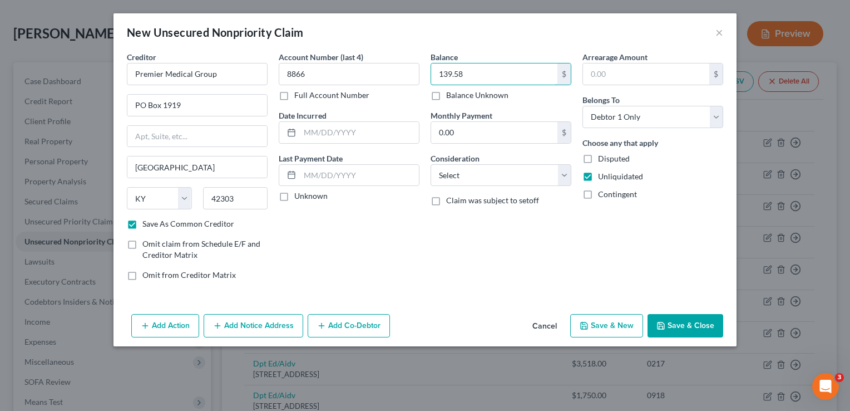
type input "139.58"
click at [480, 162] on div "Consideration Select Cable / Satellite Services Collection Agency Credit Card D…" at bounding box center [501, 169] width 141 height 34
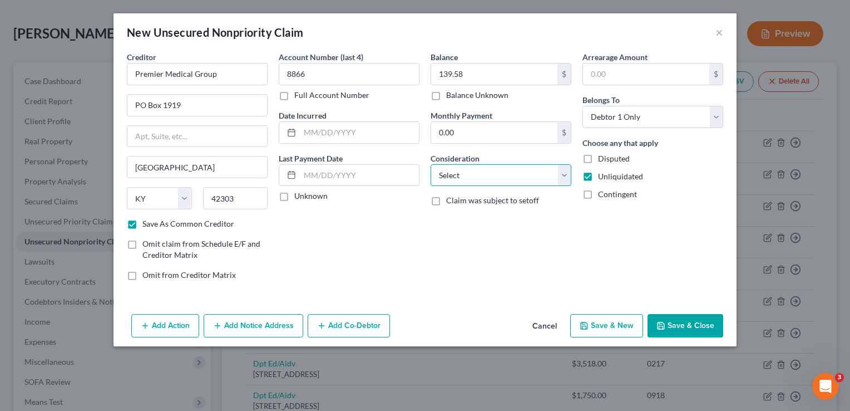
click at [483, 168] on select "Select Cable / Satellite Services Collection Agency Credit Card Debt Debt Couns…" at bounding box center [501, 175] width 141 height 22
select select "9"
click at [431, 164] on select "Select Cable / Satellite Services Collection Agency Credit Card Debt Debt Couns…" at bounding box center [501, 175] width 141 height 22
click at [704, 328] on button "Save & Close" at bounding box center [686, 325] width 76 height 23
checkbox input "false"
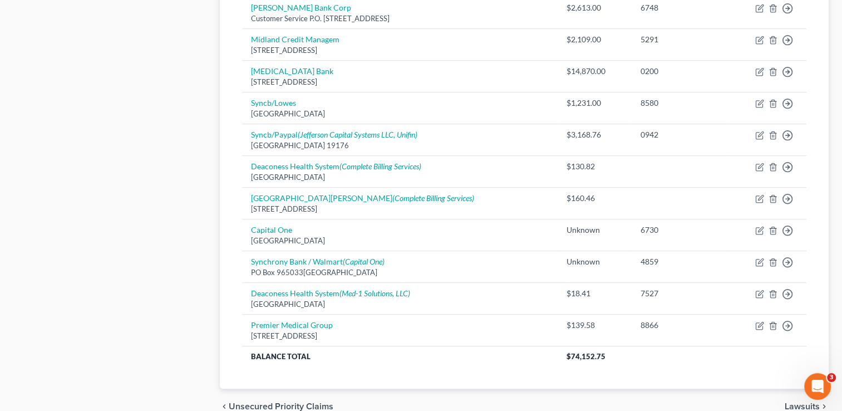
scroll to position [690, 0]
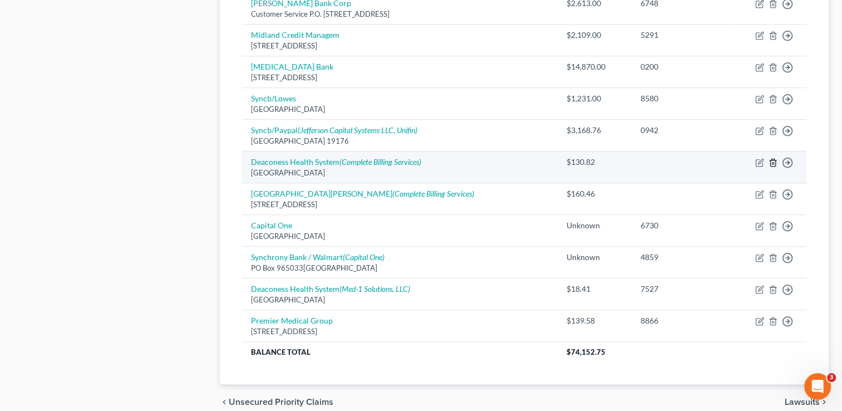
click at [771, 162] on icon "button" at bounding box center [772, 162] width 9 height 9
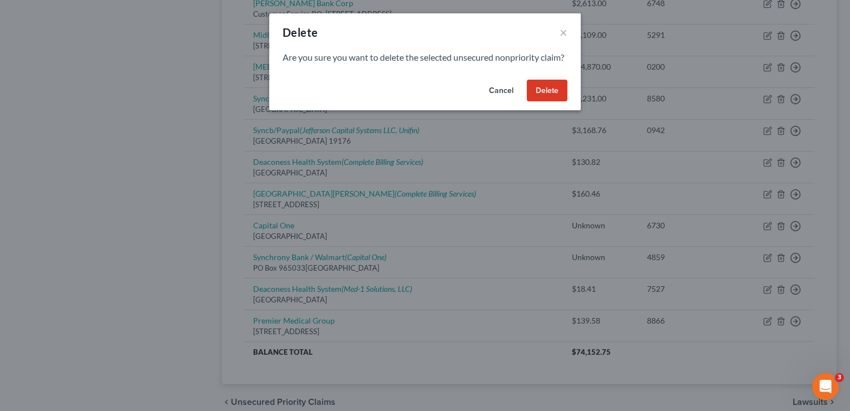
click at [544, 95] on button "Delete" at bounding box center [547, 91] width 41 height 22
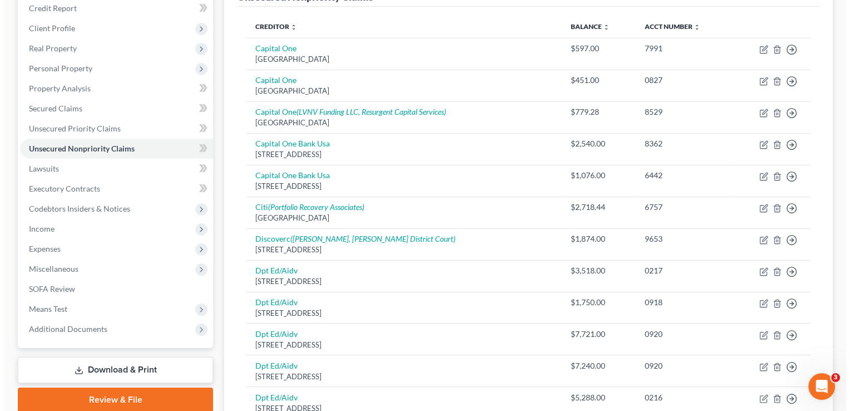
scroll to position [0, 0]
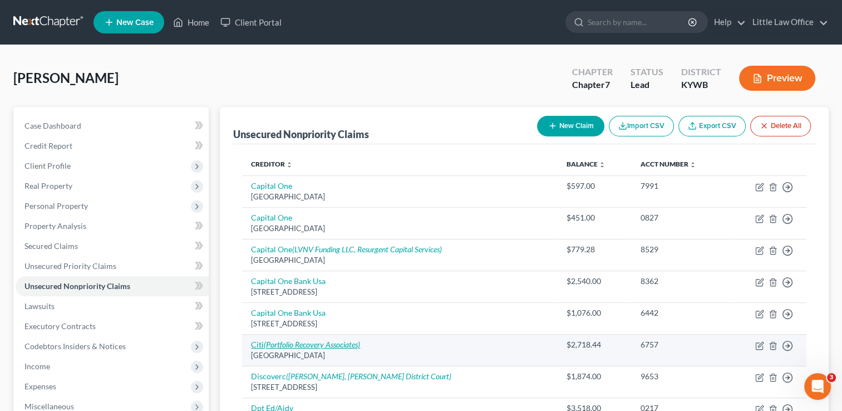
click at [358, 345] on icon "(Portfolio Recovery Associates)" at bounding box center [312, 343] width 96 height 9
select select "26"
select select "2"
select select "0"
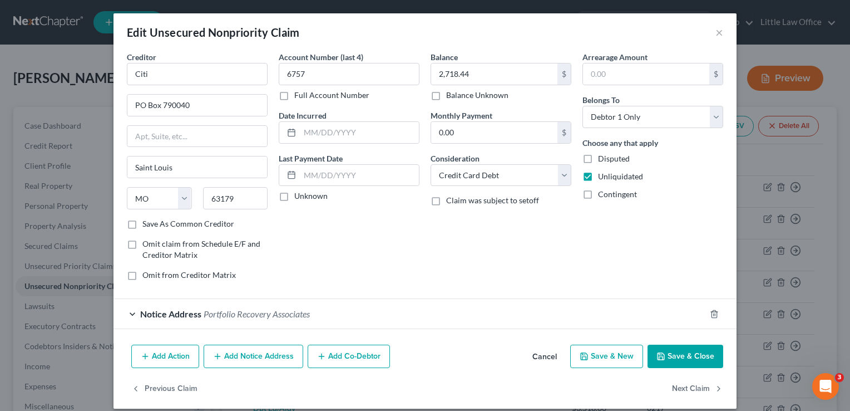
click at [255, 357] on button "Add Notice Address" at bounding box center [254, 355] width 100 height 23
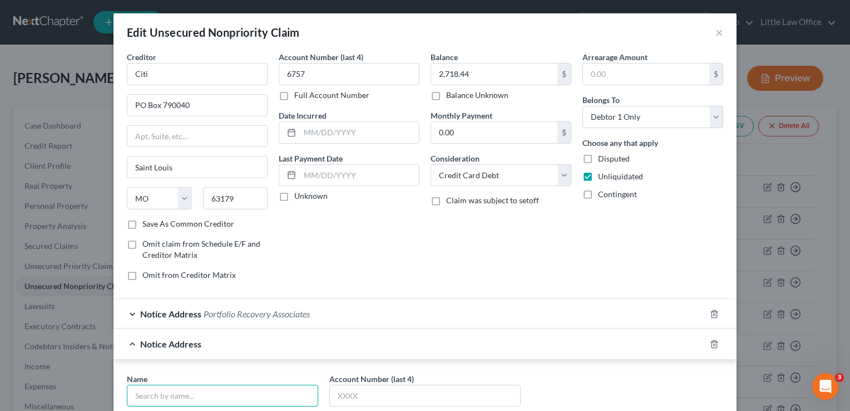
click at [207, 395] on input "text" at bounding box center [222, 395] width 191 height 22
type input "Client Services"
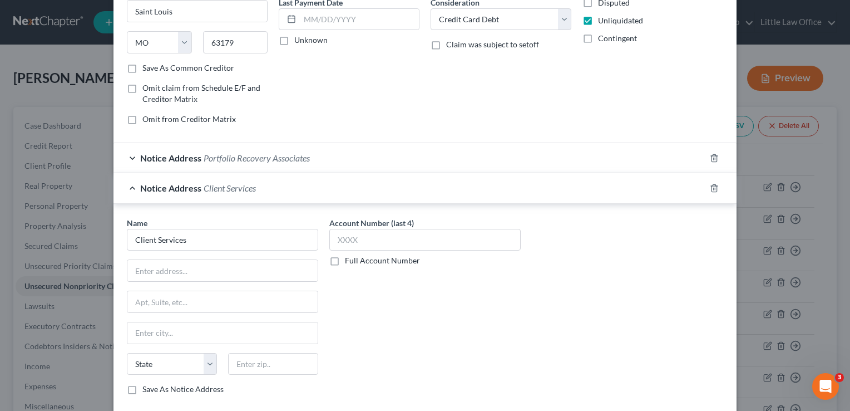
scroll to position [178, 0]
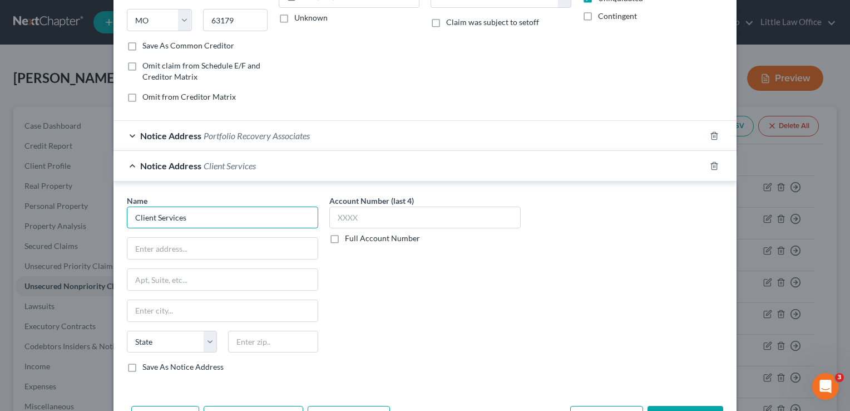
click at [192, 211] on input "Client Services" at bounding box center [222, 217] width 191 height 22
click at [171, 250] on input "text" at bounding box center [222, 248] width 190 height 21
type input "PO Box 1503"
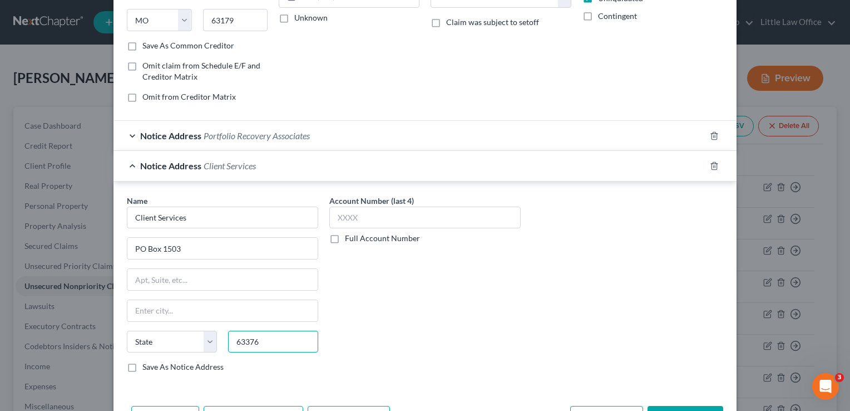
type input "63376"
click at [142, 363] on label "Save As Notice Address" at bounding box center [182, 366] width 81 height 11
click at [147, 363] on input "Save As Notice Address" at bounding box center [150, 364] width 7 height 7
checkbox input "true"
type input "Saint Peters"
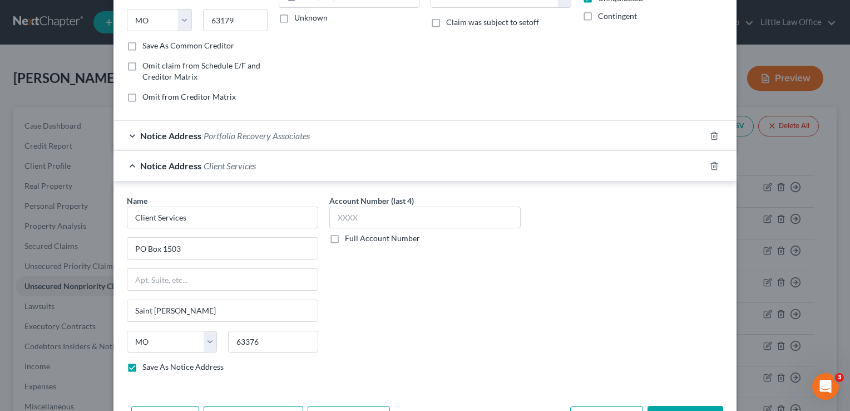
click at [526, 353] on div "Name * Client Services PO Box 1503 Saint Peters State AL AK AR AZ CA CO CT DE D…" at bounding box center [424, 288] width 607 height 187
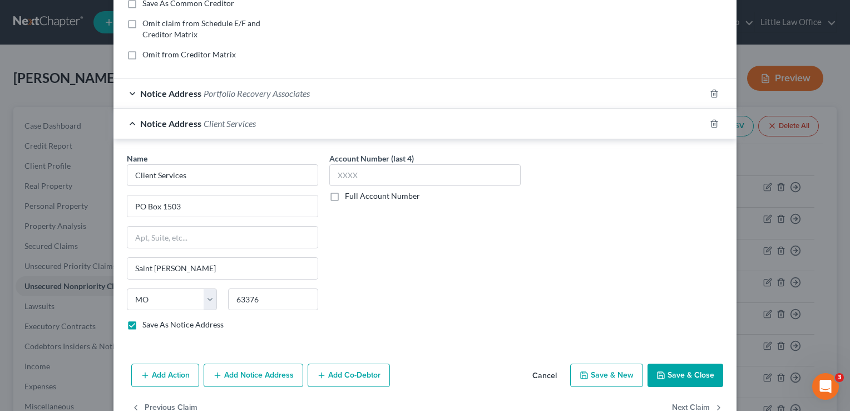
scroll to position [223, 0]
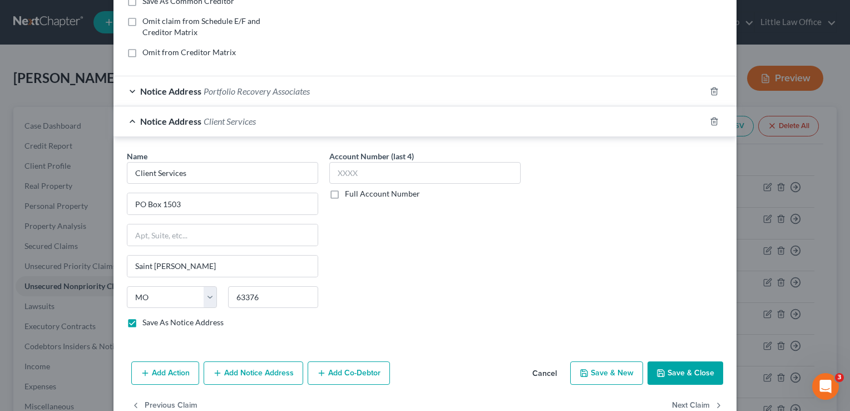
click at [699, 367] on button "Save & Close" at bounding box center [686, 372] width 76 height 23
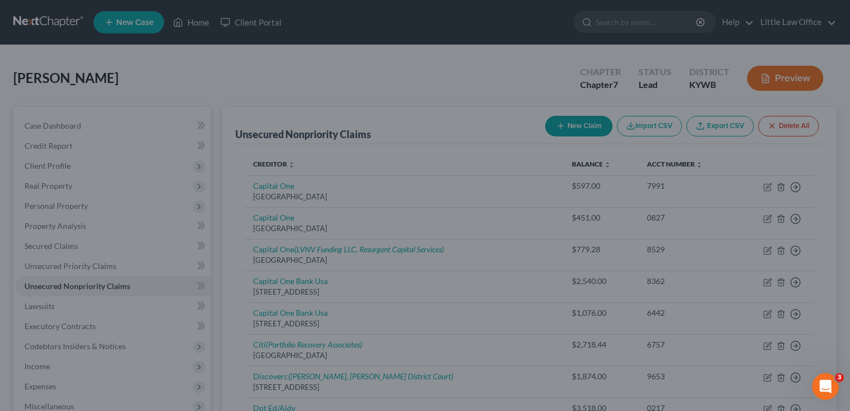
scroll to position [0, 0]
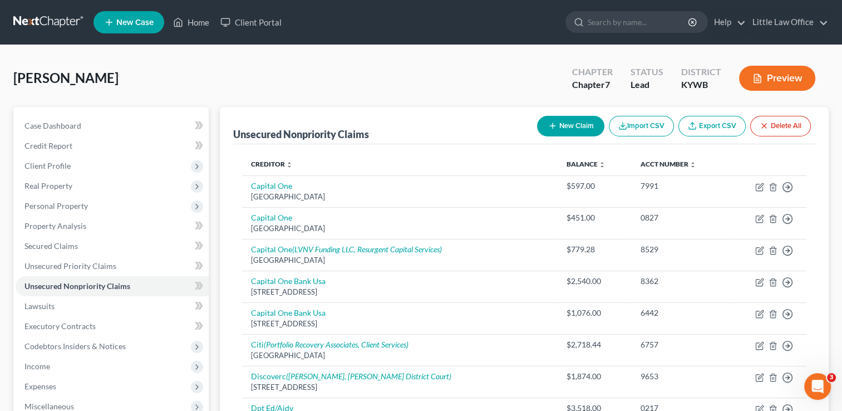
click at [572, 126] on button "New Claim" at bounding box center [570, 126] width 67 height 21
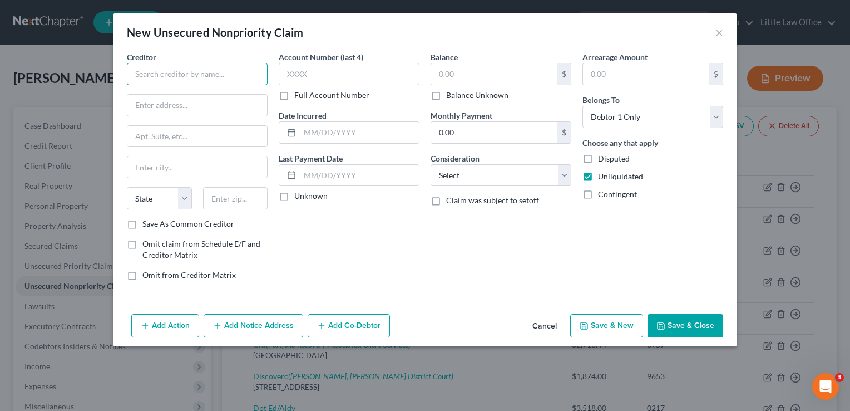
click at [165, 73] on input "text" at bounding box center [197, 74] width 141 height 22
click at [301, 75] on input "text" at bounding box center [349, 74] width 141 height 22
click at [472, 80] on input "text" at bounding box center [494, 73] width 126 height 21
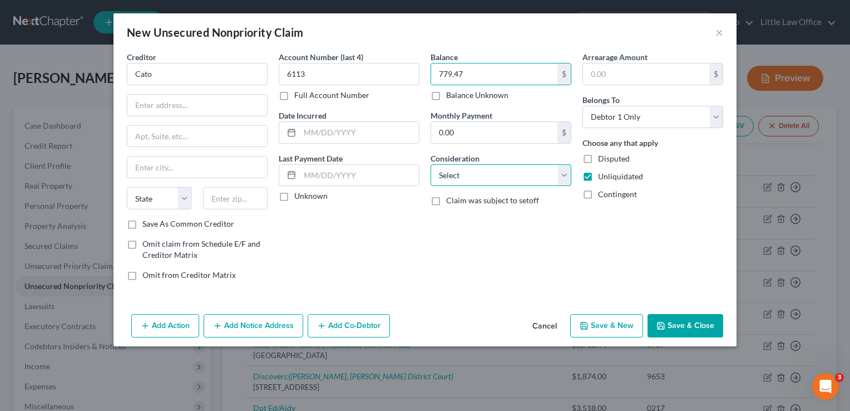
click at [480, 167] on select "Select Cable / Satellite Services Collection Agency Credit Card Debt Debt Couns…" at bounding box center [501, 175] width 141 height 22
click at [431, 164] on select "Select Cable / Satellite Services Collection Agency Credit Card Debt Debt Couns…" at bounding box center [501, 175] width 141 height 22
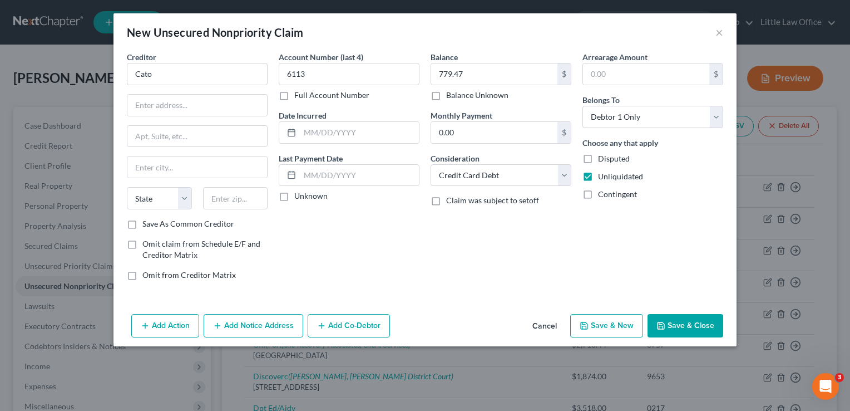
click at [491, 239] on div "Balance 779.47 $ Balance Unknown Balance Undetermined 779.47 $ Balance Unknown …" at bounding box center [501, 170] width 152 height 238
click at [245, 330] on button "Add Notice Address" at bounding box center [254, 325] width 100 height 23
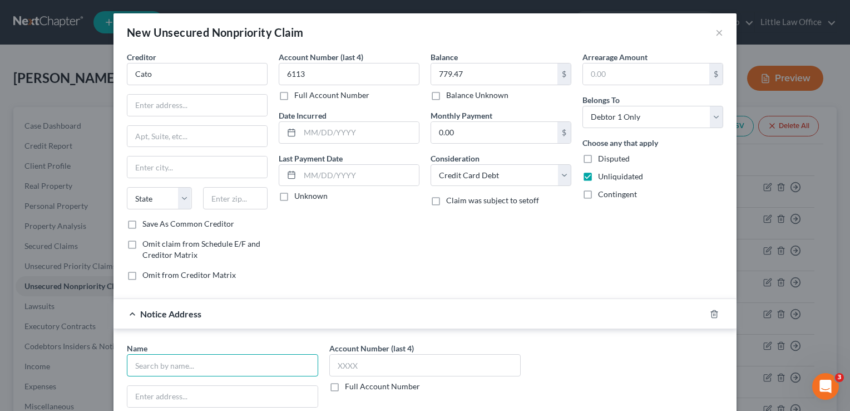
click at [185, 368] on input "text" at bounding box center [222, 365] width 191 height 22
click at [186, 389] on input "text" at bounding box center [222, 396] width 190 height 21
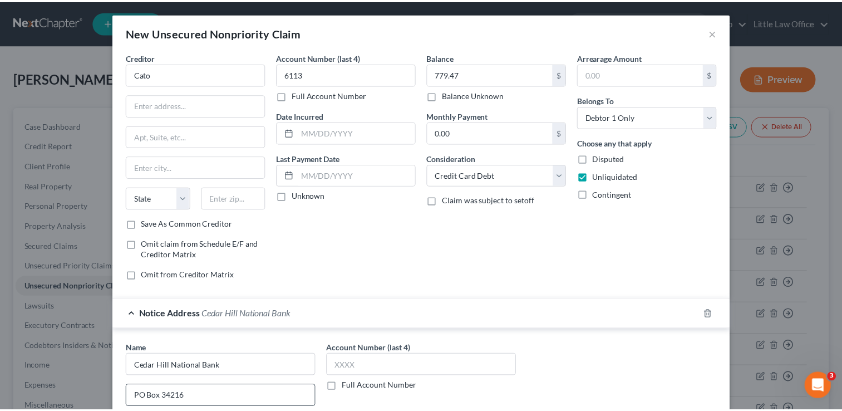
scroll to position [186, 0]
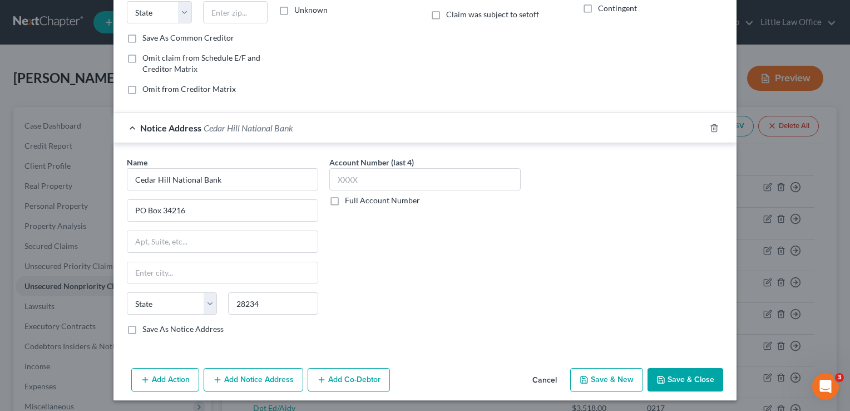
click at [142, 324] on label "Save As Notice Address" at bounding box center [182, 328] width 81 height 11
click at [147, 324] on input "Save As Notice Address" at bounding box center [150, 326] width 7 height 7
click at [693, 377] on button "Save & Close" at bounding box center [686, 379] width 76 height 23
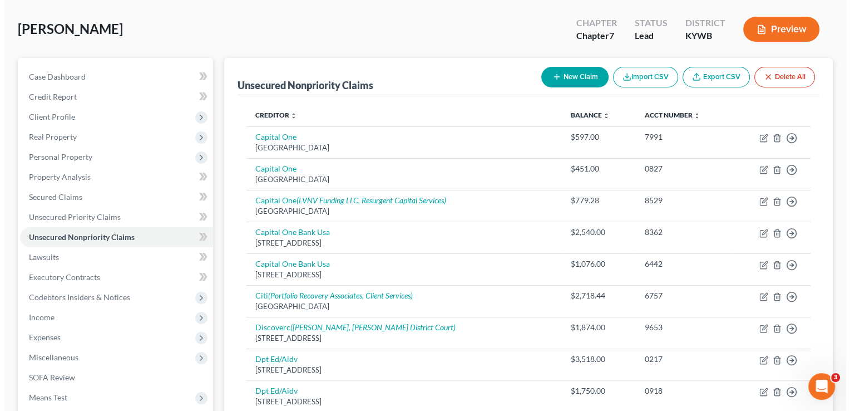
scroll to position [0, 0]
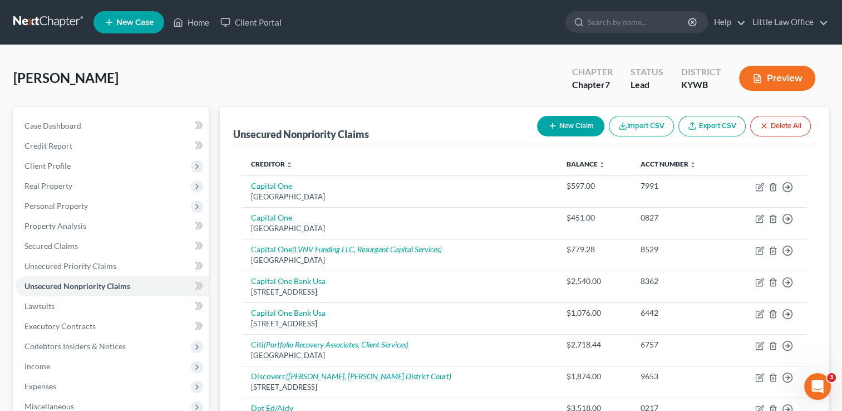
click at [588, 126] on button "New Claim" at bounding box center [570, 126] width 67 height 21
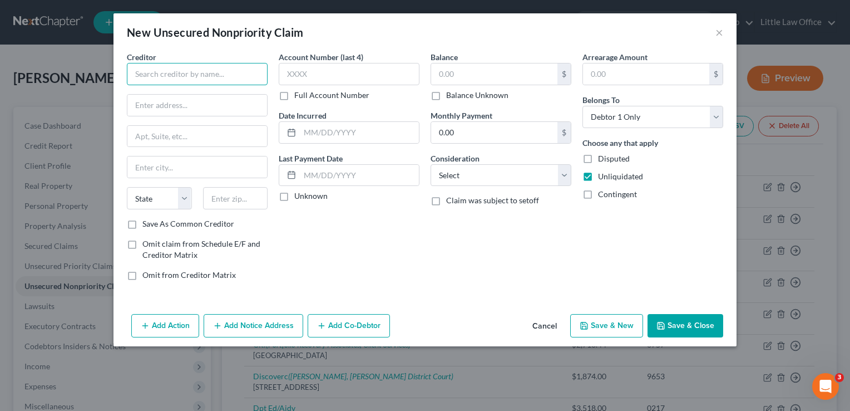
click at [162, 81] on input "text" at bounding box center [197, 74] width 141 height 22
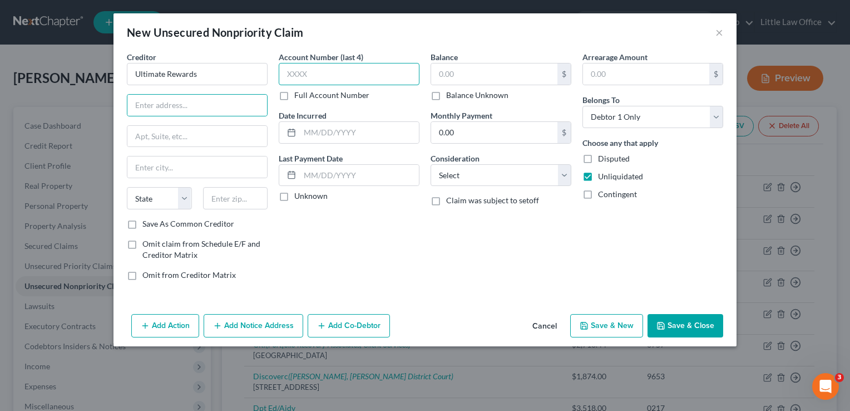
click at [319, 70] on input "text" at bounding box center [349, 74] width 141 height 22
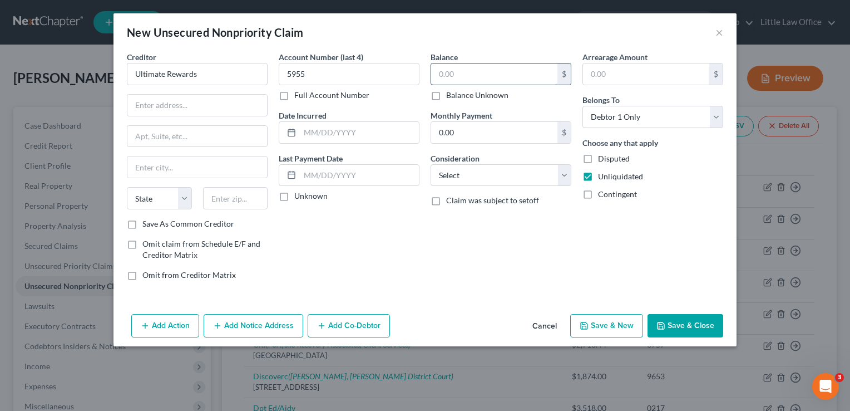
click at [436, 75] on input "text" at bounding box center [494, 73] width 126 height 21
click at [446, 95] on label "Balance Unknown" at bounding box center [477, 95] width 62 height 11
click at [451, 95] on input "Balance Unknown" at bounding box center [454, 93] width 7 height 7
click at [470, 170] on select "Select Cable / Satellite Services Collection Agency Credit Card Debt Debt Couns…" at bounding box center [501, 175] width 141 height 22
click at [431, 164] on select "Select Cable / Satellite Services Collection Agency Credit Card Debt Debt Couns…" at bounding box center [501, 175] width 141 height 22
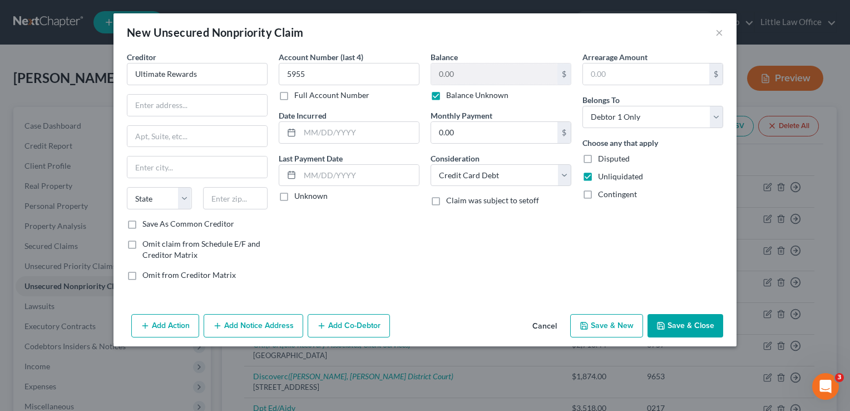
click at [229, 321] on button "Add Notice Address" at bounding box center [254, 325] width 100 height 23
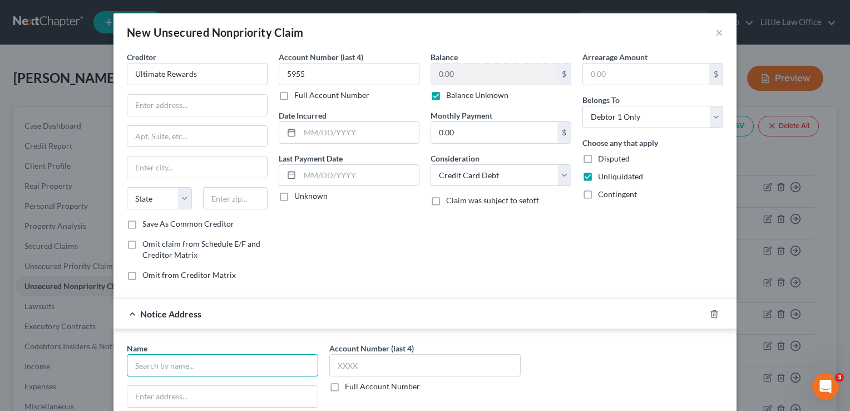
click at [171, 368] on input "text" at bounding box center [222, 365] width 191 height 22
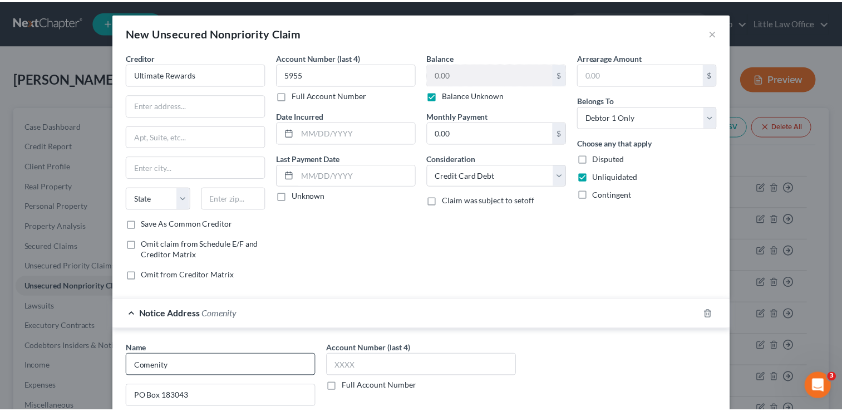
scroll to position [186, 0]
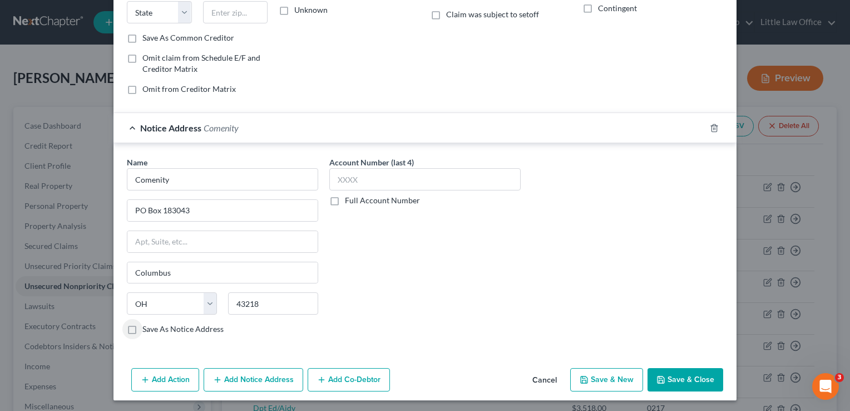
click at [142, 328] on label "Save As Notice Address" at bounding box center [182, 328] width 81 height 11
click at [147, 328] on input "Save As Notice Address" at bounding box center [150, 326] width 7 height 7
click at [715, 374] on button "Save & Close" at bounding box center [686, 379] width 76 height 23
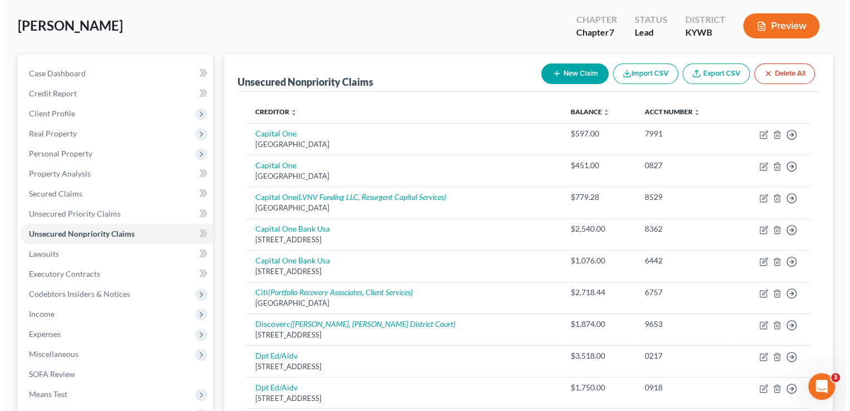
scroll to position [0, 0]
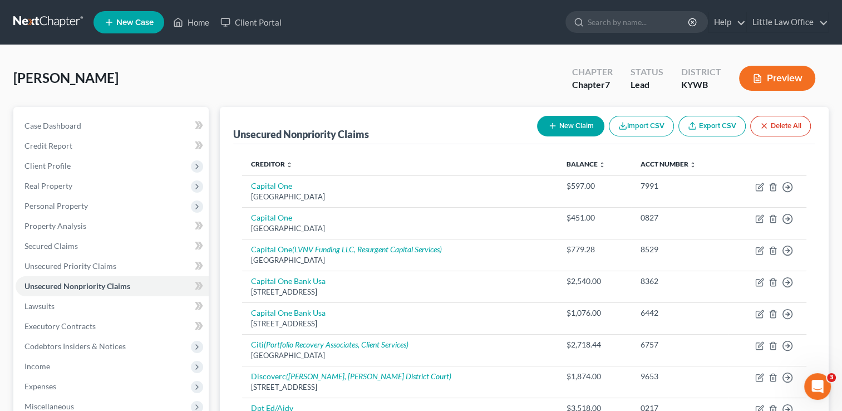
click at [565, 121] on button "New Claim" at bounding box center [570, 126] width 67 height 21
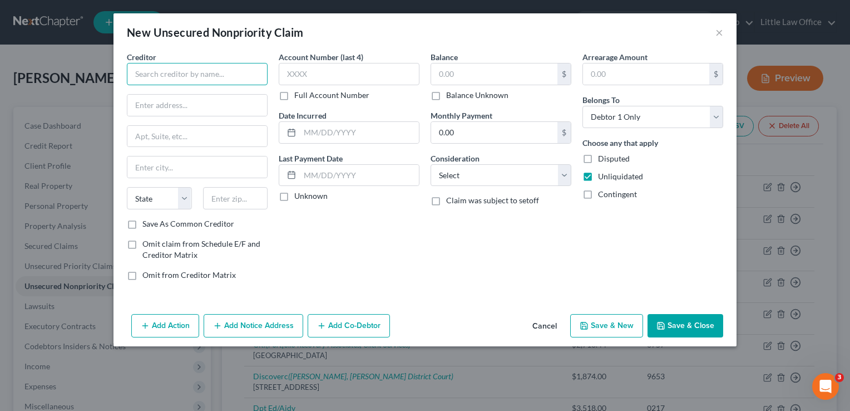
click at [230, 75] on input "text" at bounding box center [197, 74] width 141 height 22
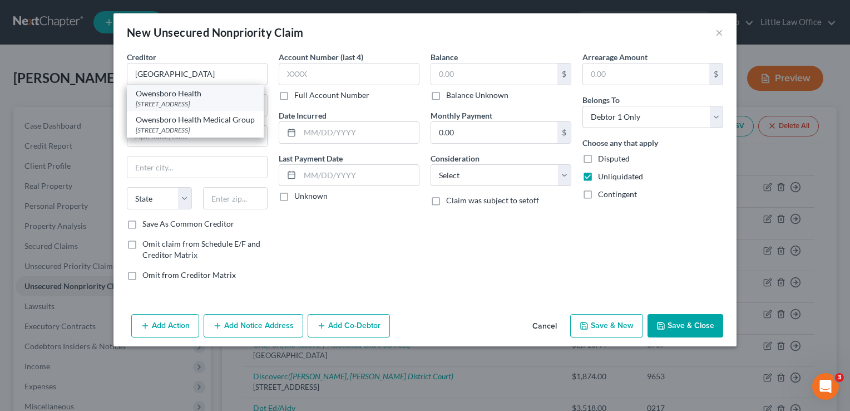
click at [210, 89] on div "Owensboro Health" at bounding box center [195, 93] width 119 height 11
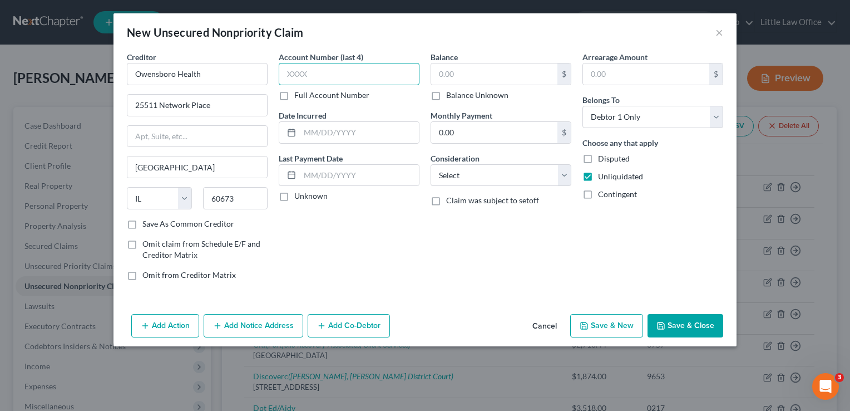
click at [303, 66] on input "text" at bounding box center [349, 74] width 141 height 22
click at [453, 69] on input "text" at bounding box center [494, 73] width 126 height 21
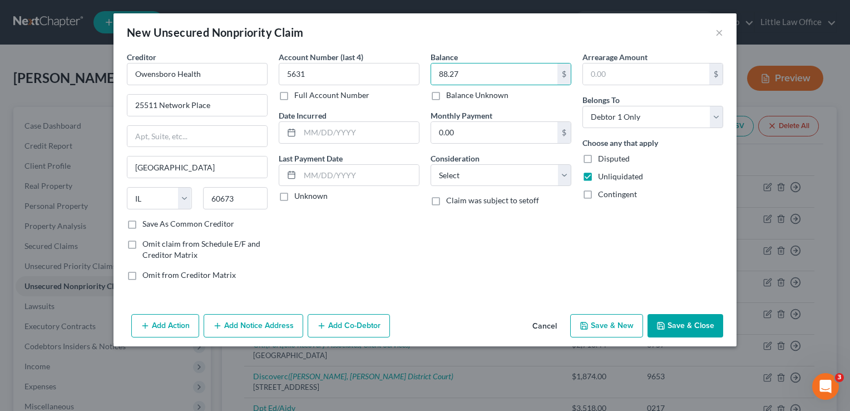
click at [470, 188] on div "Balance 88.27 $ Balance Unknown Balance Undetermined 88.27 $ Balance Unknown Mo…" at bounding box center [501, 170] width 152 height 238
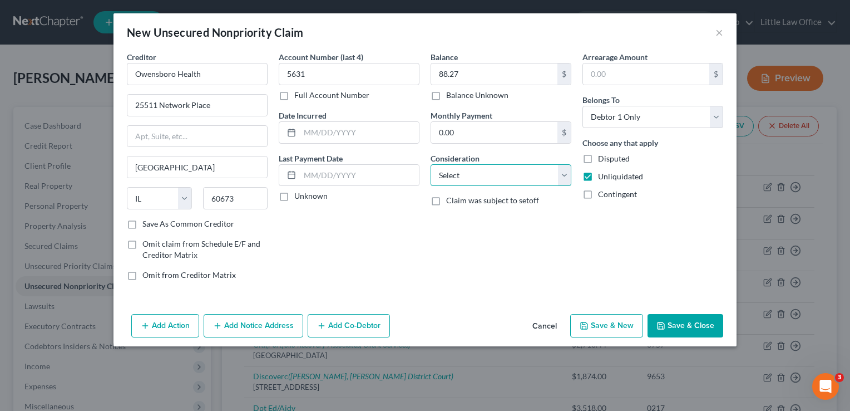
click at [470, 184] on select "Select Cable / Satellite Services Collection Agency Credit Card Debt Debt Couns…" at bounding box center [501, 175] width 141 height 22
click at [431, 164] on select "Select Cable / Satellite Services Collection Agency Credit Card Debt Debt Couns…" at bounding box center [501, 175] width 141 height 22
click at [223, 328] on button "Add Notice Address" at bounding box center [254, 325] width 100 height 23
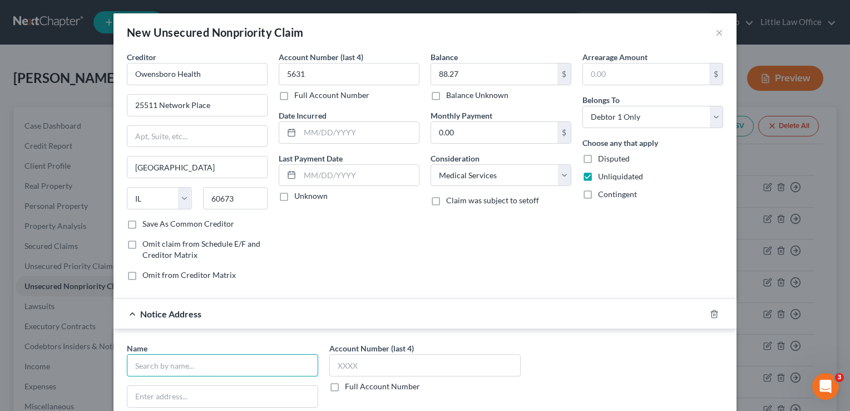
click at [176, 358] on input "text" at bounding box center [222, 365] width 191 height 22
click at [249, 356] on input "G.L.A Collection Company" at bounding box center [222, 365] width 191 height 22
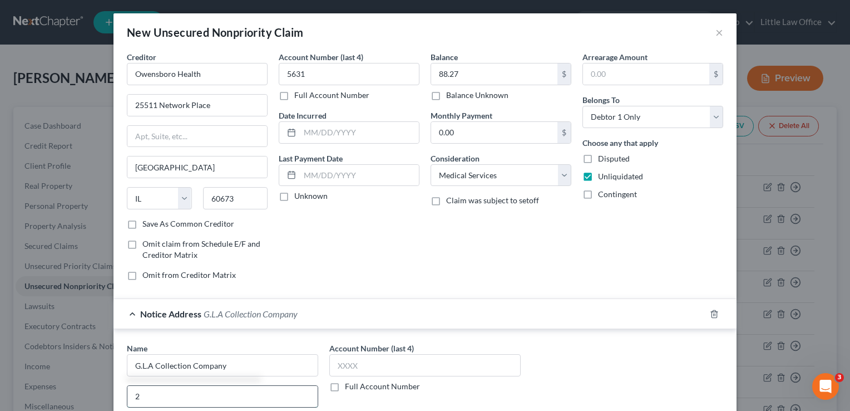
click at [161, 388] on input "2" at bounding box center [222, 396] width 190 height 21
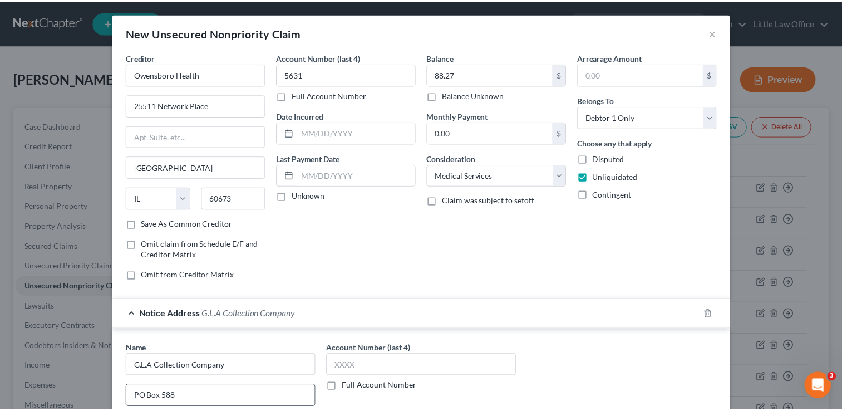
scroll to position [186, 0]
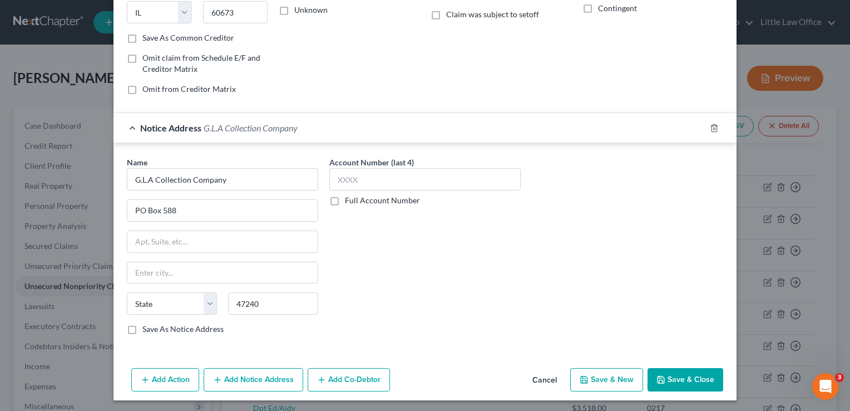
click at [142, 328] on label "Save As Notice Address" at bounding box center [182, 328] width 81 height 11
click at [147, 328] on input "Save As Notice Address" at bounding box center [150, 326] width 7 height 7
click at [659, 381] on icon "button" at bounding box center [660, 379] width 9 height 9
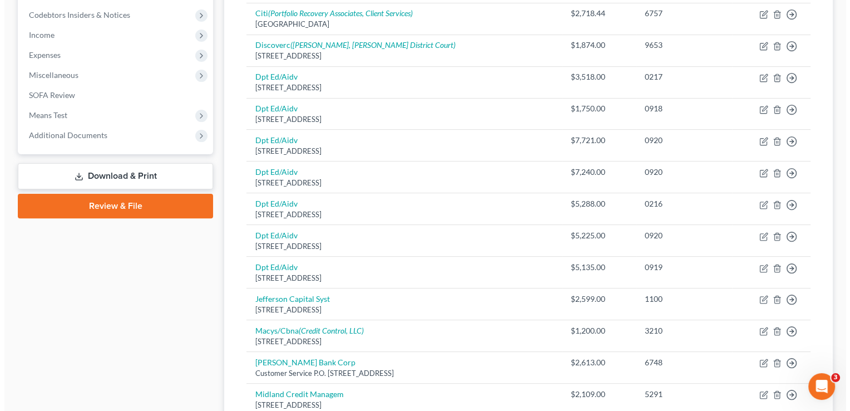
scroll to position [334, 0]
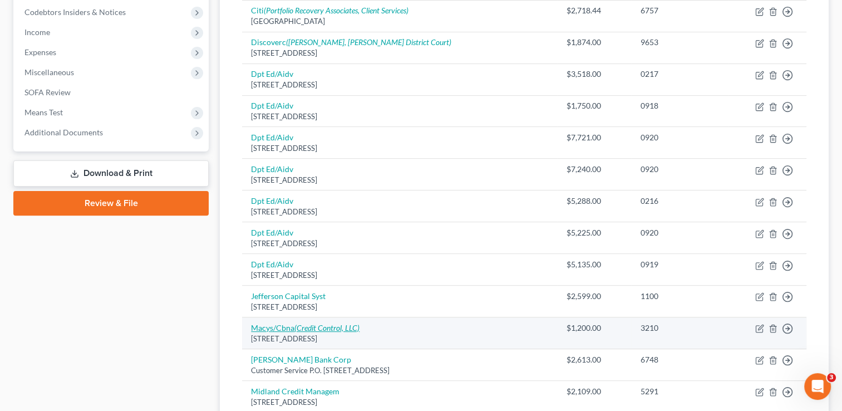
click at [334, 323] on icon "(Credit Control, LLC)" at bounding box center [326, 327] width 65 height 9
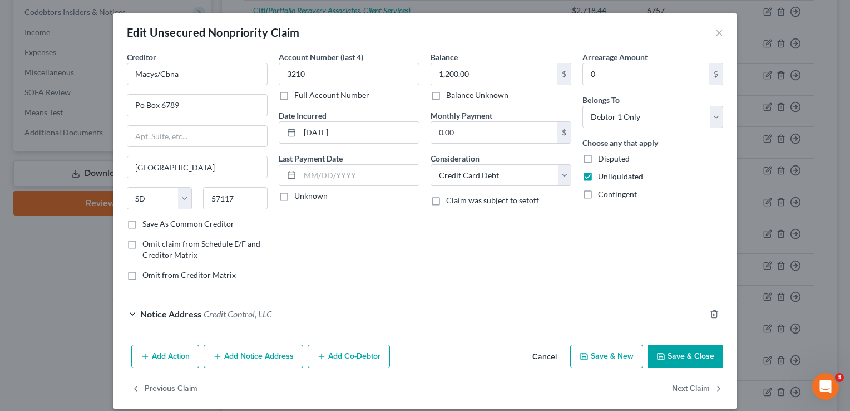
click at [260, 356] on button "Add Notice Address" at bounding box center [254, 355] width 100 height 23
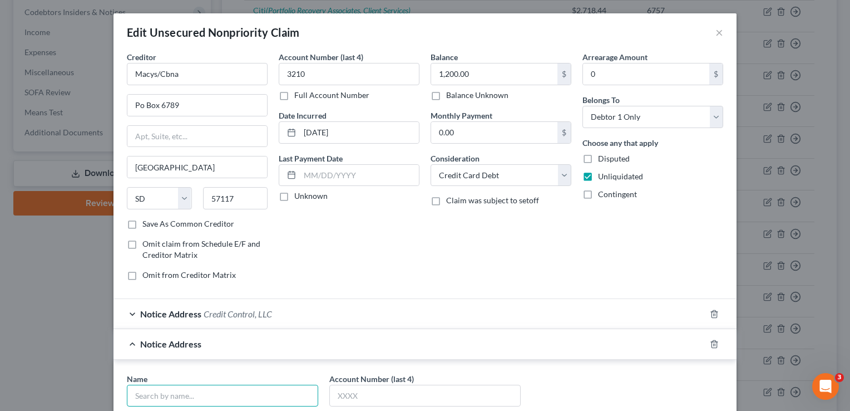
click at [208, 387] on input "text" at bounding box center [222, 395] width 191 height 22
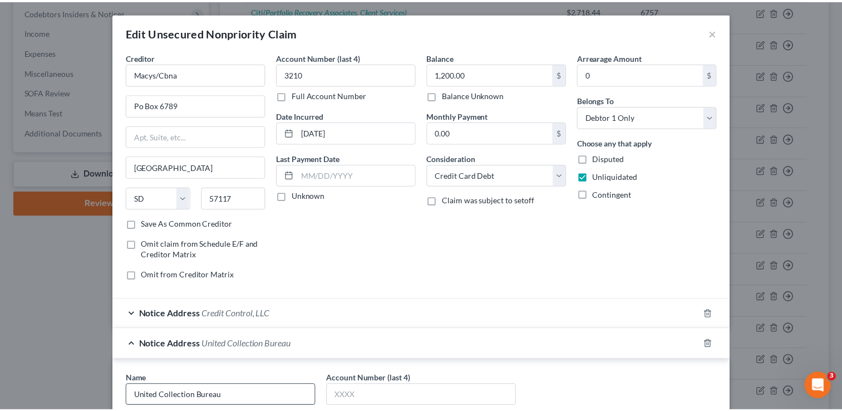
scroll to position [219, 0]
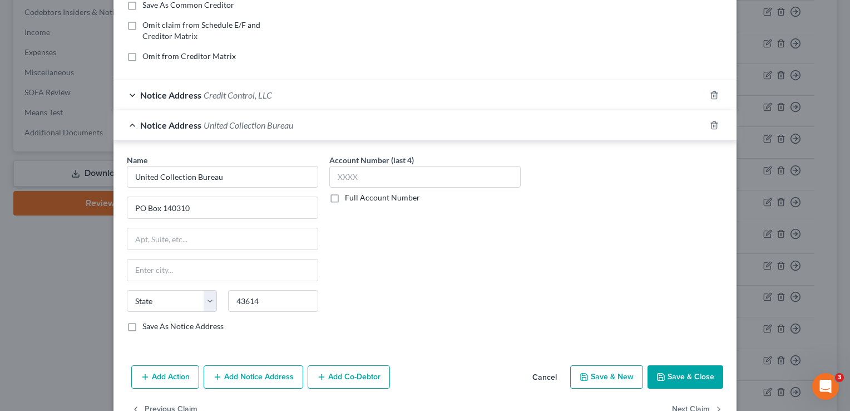
click at [151, 322] on label "Save As Notice Address" at bounding box center [182, 325] width 81 height 11
click at [151, 322] on input "Save As Notice Address" at bounding box center [150, 323] width 7 height 7
click at [676, 377] on button "Save & Close" at bounding box center [686, 376] width 76 height 23
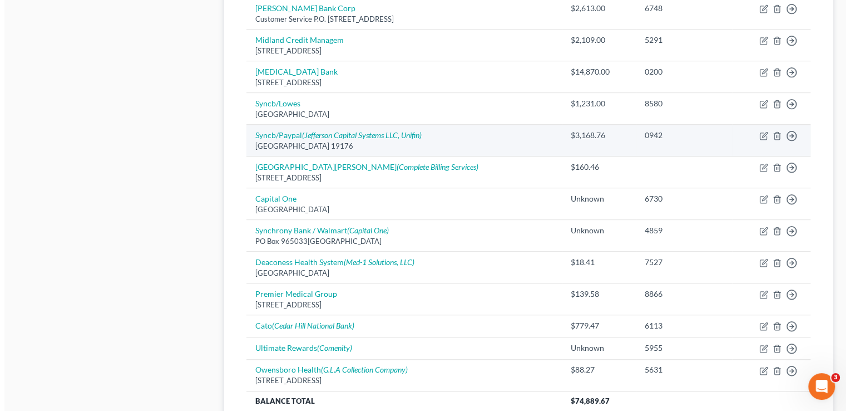
scroll to position [705, 0]
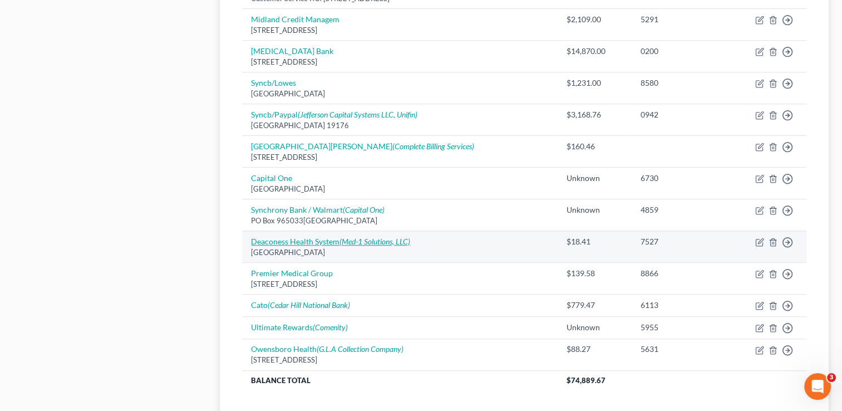
click at [317, 241] on link "Deaconess Health System (Med-1 Solutions, LLC)" at bounding box center [330, 240] width 159 height 9
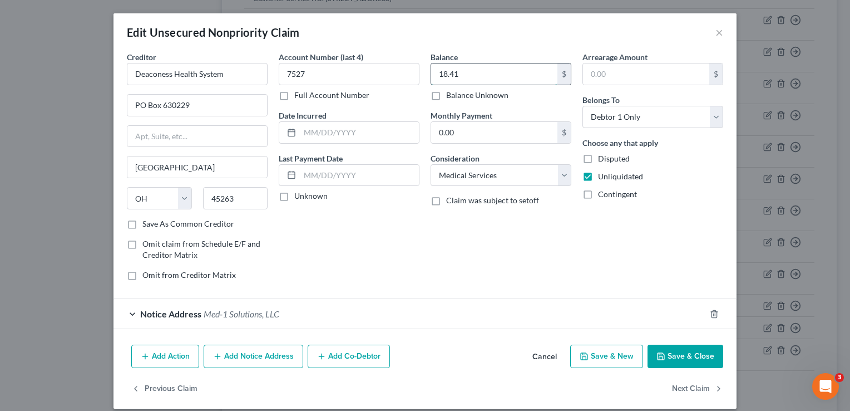
click at [472, 70] on input "18.41" at bounding box center [494, 73] width 126 height 21
click at [238, 353] on button "Add Notice Address" at bounding box center [254, 355] width 100 height 23
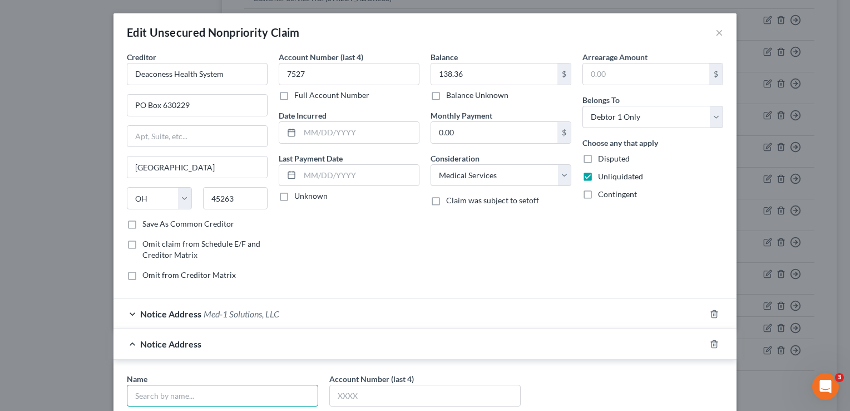
click at [227, 385] on input "text" at bounding box center [222, 395] width 191 height 22
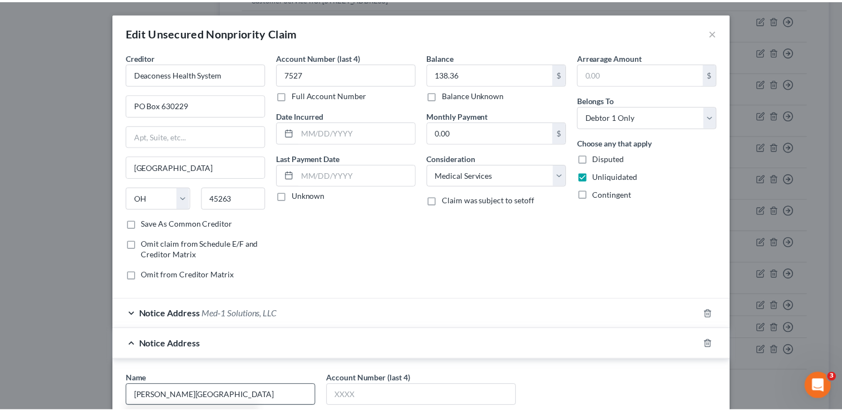
scroll to position [219, 0]
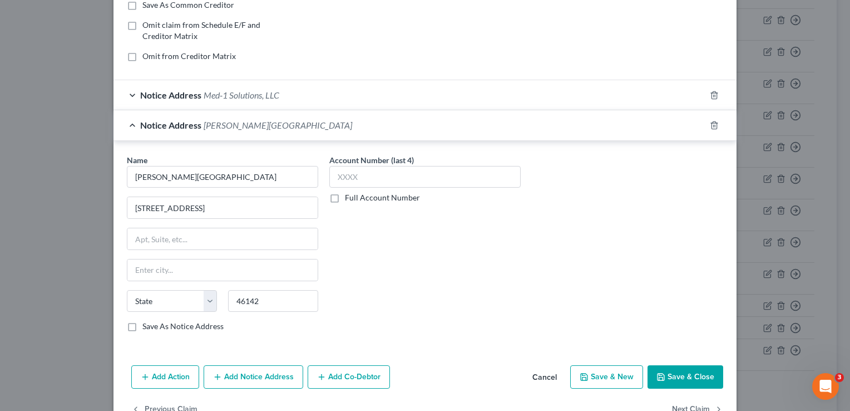
click at [158, 326] on label "Save As Notice Address" at bounding box center [182, 325] width 81 height 11
click at [154, 326] on input "Save As Notice Address" at bounding box center [150, 323] width 7 height 7
click at [681, 374] on button "Save & Close" at bounding box center [686, 376] width 76 height 23
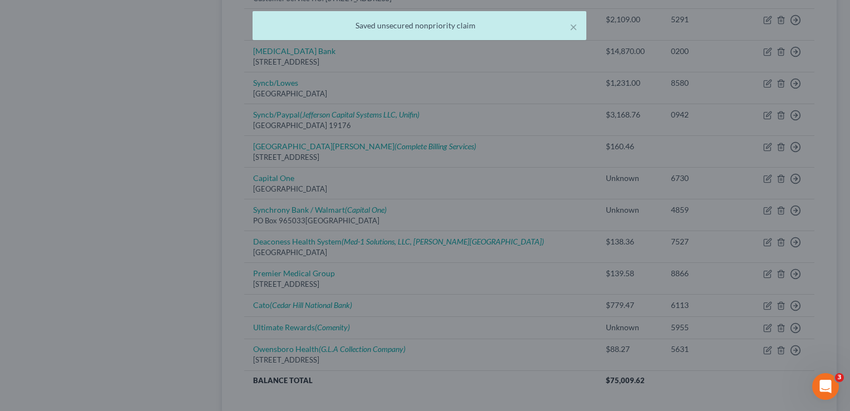
scroll to position [0, 0]
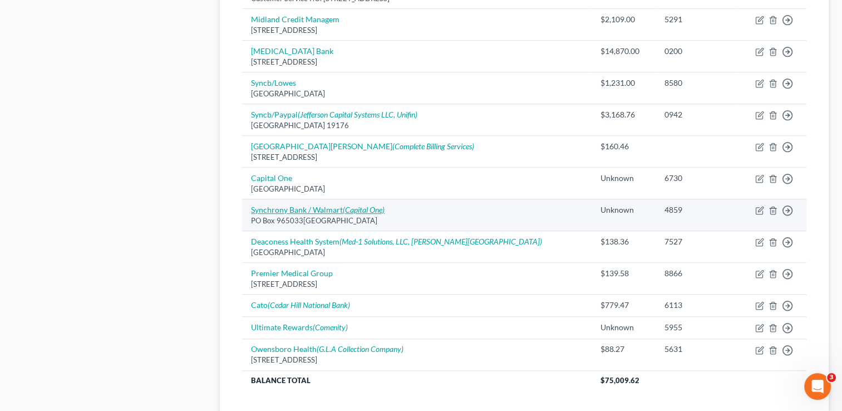
click at [364, 209] on icon "(Capital One)" at bounding box center [364, 209] width 42 height 9
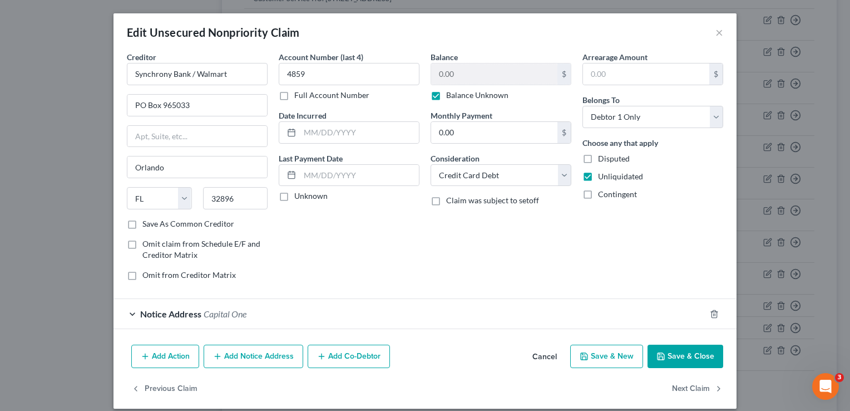
click at [446, 100] on label "Balance Unknown" at bounding box center [477, 95] width 62 height 11
click at [451, 97] on input "Balance Unknown" at bounding box center [454, 93] width 7 height 7
click at [457, 68] on input "0.00" at bounding box center [494, 73] width 126 height 21
click at [256, 345] on button "Add Notice Address" at bounding box center [254, 355] width 100 height 23
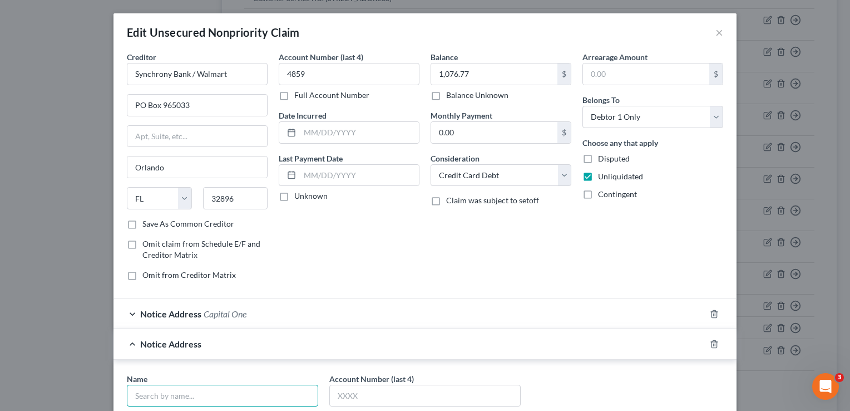
click at [201, 396] on input "text" at bounding box center [222, 395] width 191 height 22
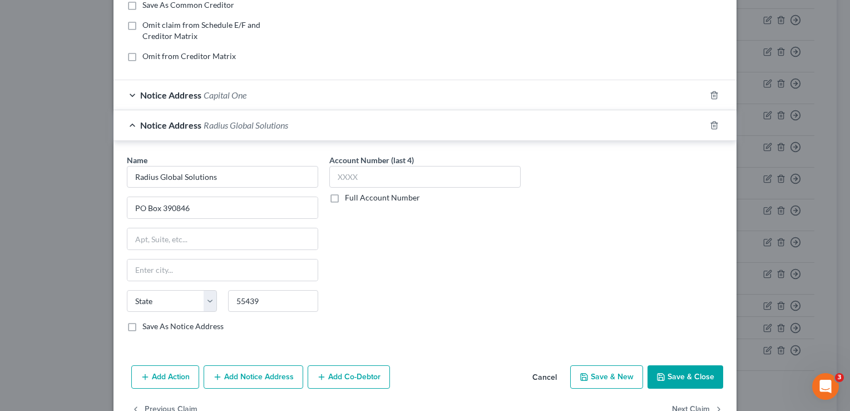
click at [142, 324] on label "Save As Notice Address" at bounding box center [182, 325] width 81 height 11
click at [147, 324] on input "Save As Notice Address" at bounding box center [150, 323] width 7 height 7
click at [695, 373] on button "Save & Close" at bounding box center [686, 376] width 76 height 23
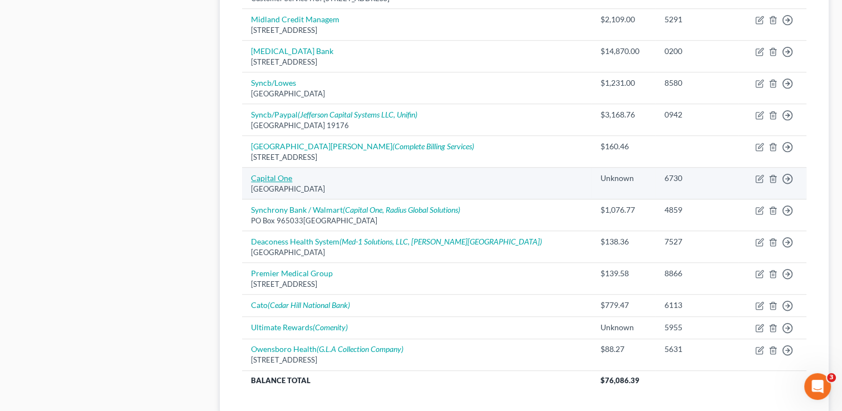
click at [280, 175] on link "Capital One" at bounding box center [271, 177] width 41 height 9
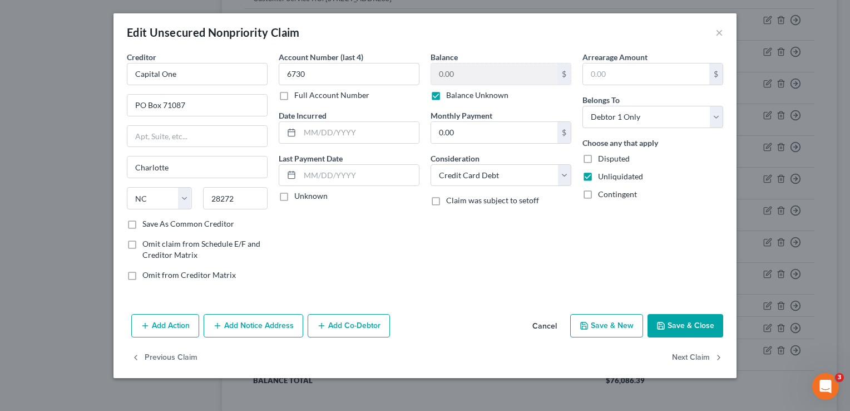
click at [446, 93] on label "Balance Unknown" at bounding box center [477, 95] width 62 height 11
click at [451, 93] on input "Balance Unknown" at bounding box center [454, 93] width 7 height 7
click at [456, 76] on input "0.00" at bounding box center [494, 73] width 126 height 21
click at [430, 232] on div "Balance 2,540.54 $ Balance Unknown Balance Undetermined 2,540.54 $ Balance Unkn…" at bounding box center [501, 170] width 152 height 238
click at [235, 321] on button "Add Notice Address" at bounding box center [254, 325] width 100 height 23
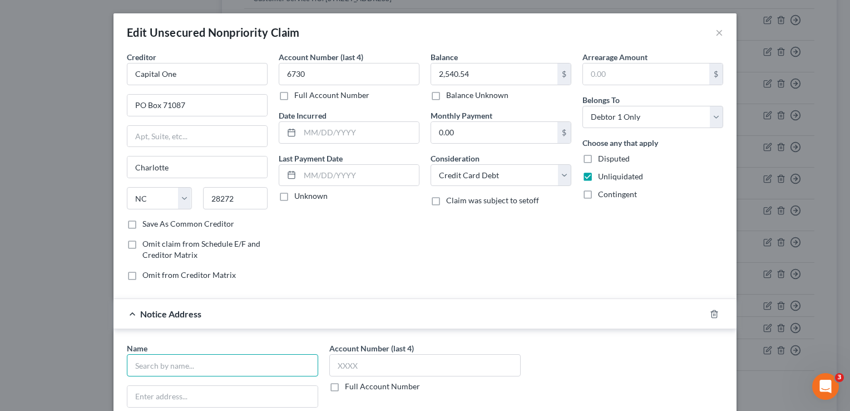
click at [175, 354] on input "text" at bounding box center [222, 365] width 191 height 22
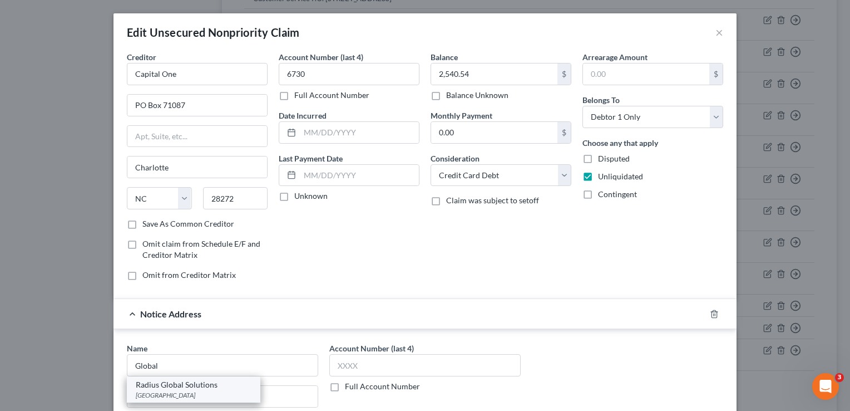
click at [170, 381] on div "Radius Global Solutions" at bounding box center [194, 384] width 116 height 11
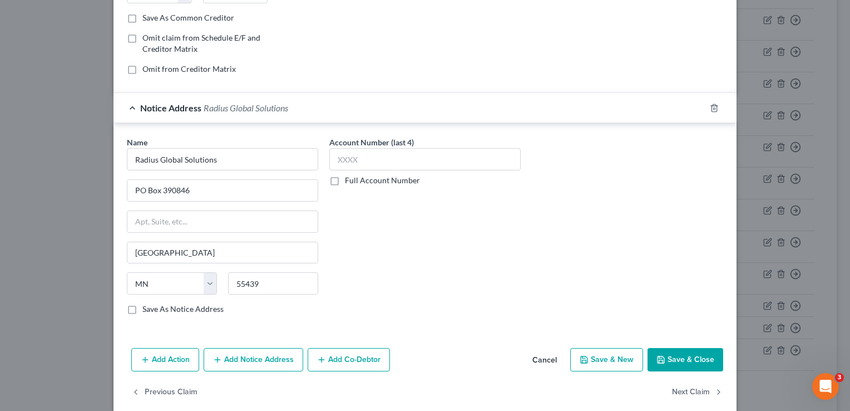
scroll to position [218, 0]
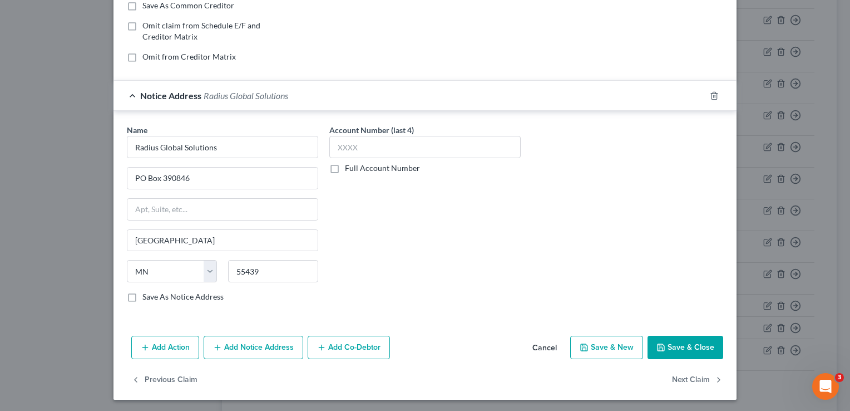
click at [670, 343] on button "Save & Close" at bounding box center [686, 346] width 76 height 23
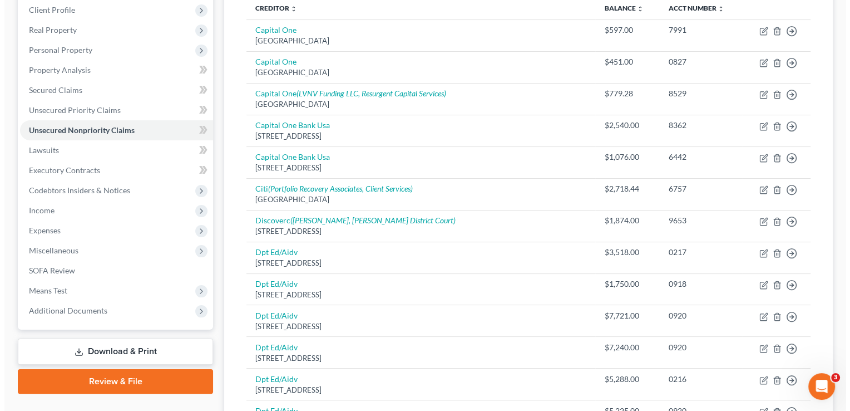
scroll to position [105, 0]
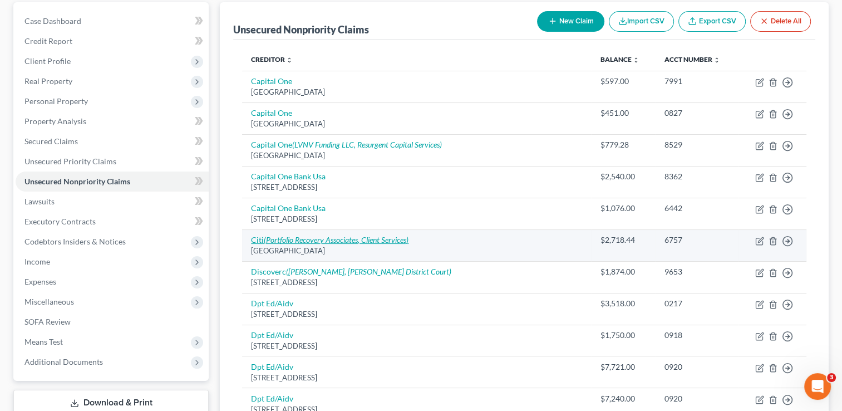
click at [274, 239] on icon "(Portfolio Recovery Associates, Client Services)" at bounding box center [336, 239] width 145 height 9
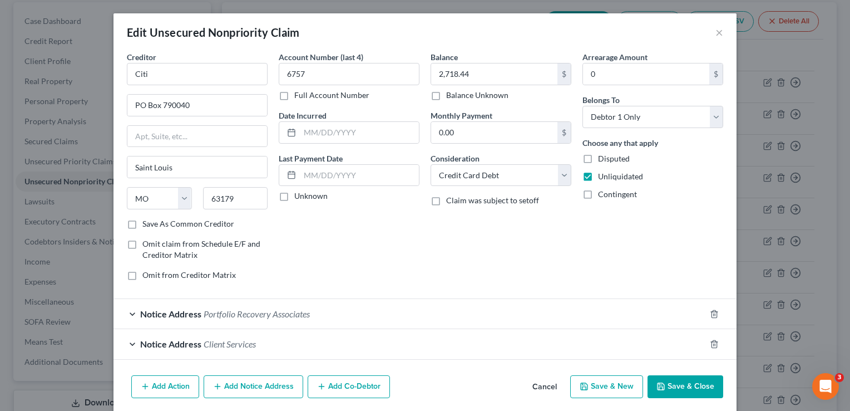
click at [243, 378] on button "Add Notice Address" at bounding box center [254, 386] width 100 height 23
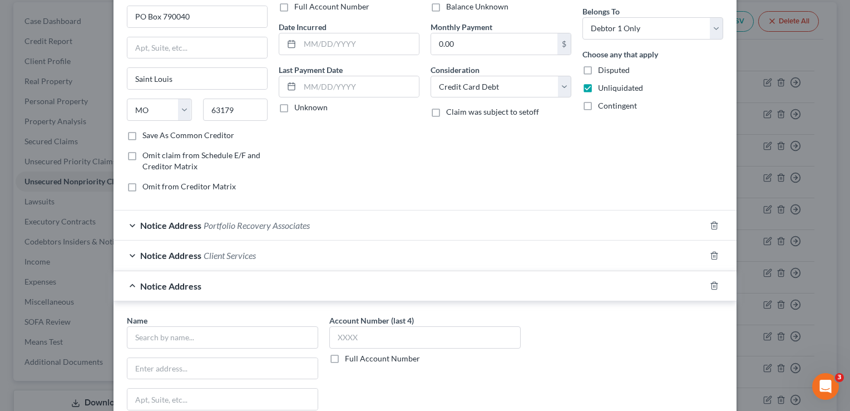
scroll to position [89, 0]
click at [214, 333] on input "text" at bounding box center [222, 336] width 191 height 22
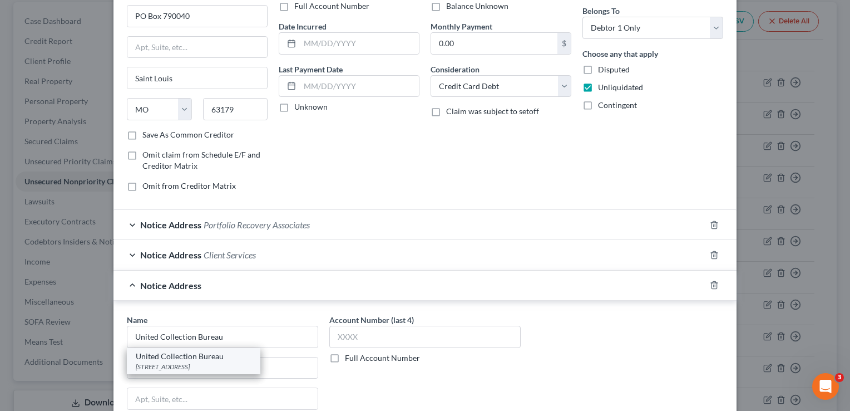
click at [216, 353] on div "United Collection Bureau" at bounding box center [194, 355] width 116 height 11
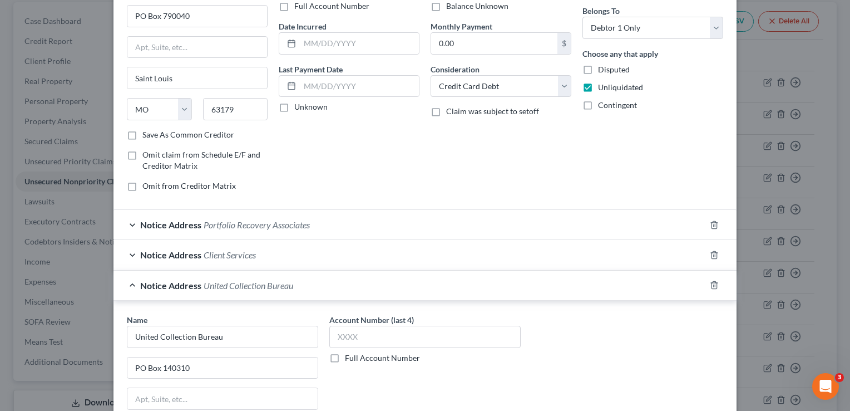
click at [576, 373] on div "Name * United Collection Bureau PO Box 140310 Toledo State AL AK AR AZ CA CO CT…" at bounding box center [424, 407] width 607 height 187
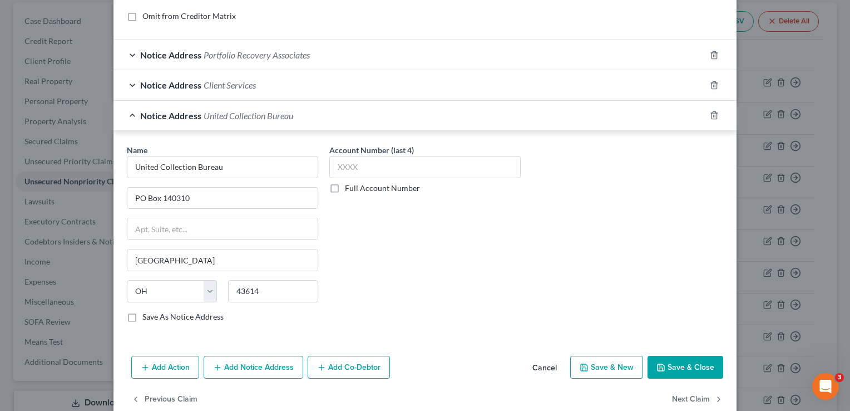
scroll to position [278, 0]
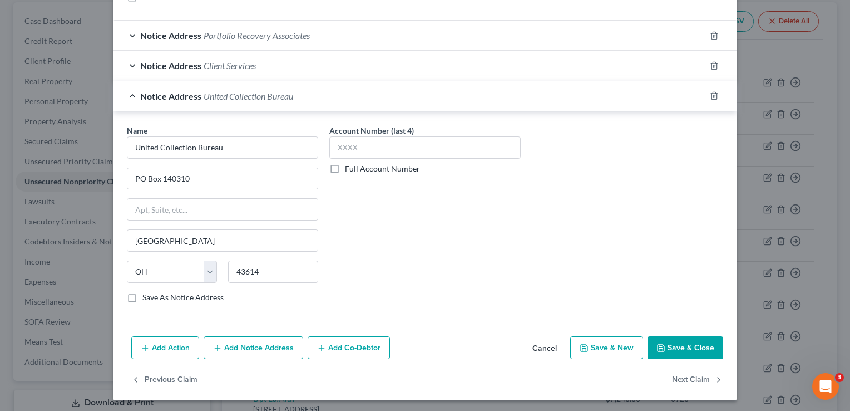
click at [681, 340] on button "Save & Close" at bounding box center [686, 347] width 76 height 23
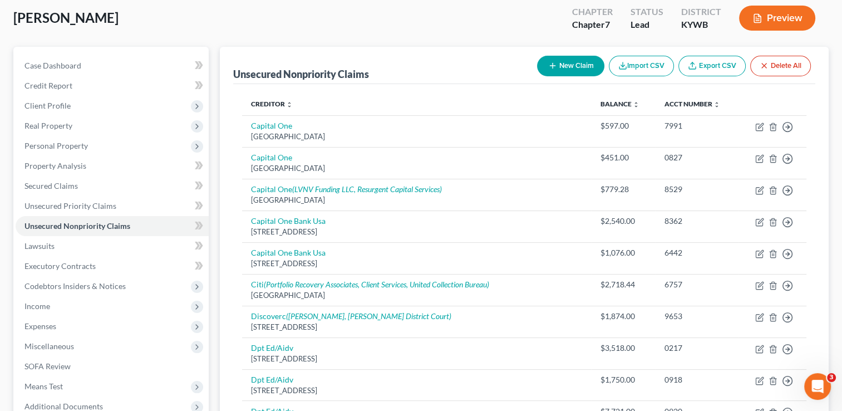
scroll to position [47, 0]
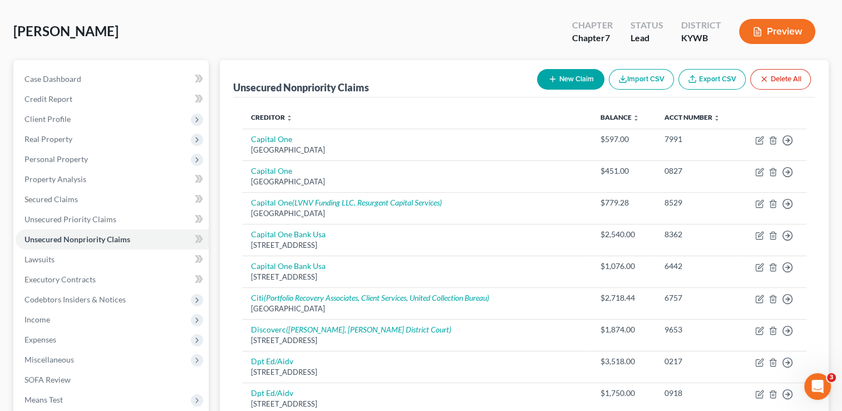
click at [551, 82] on icon "button" at bounding box center [552, 79] width 9 height 9
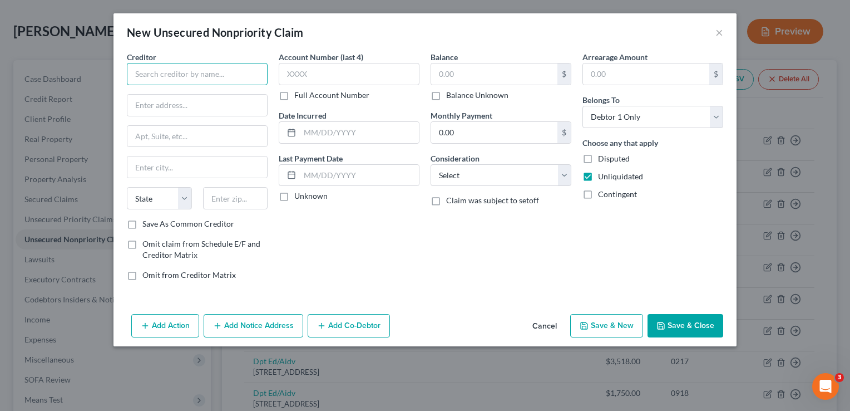
click at [182, 77] on input "text" at bounding box center [197, 74] width 141 height 22
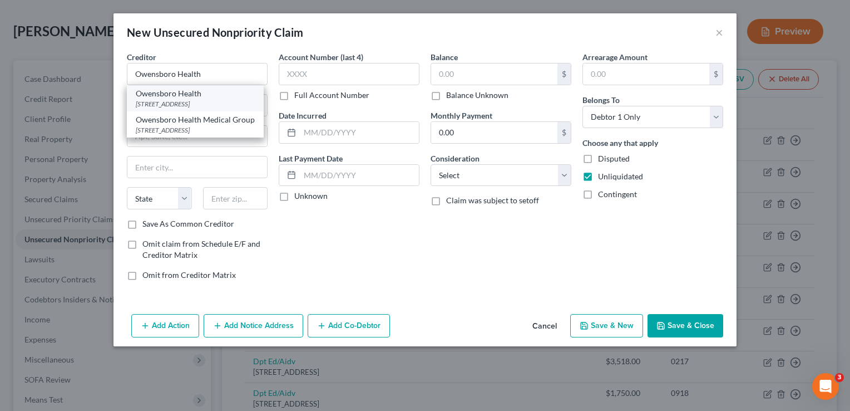
click at [198, 96] on div "Owensboro Health" at bounding box center [195, 93] width 119 height 11
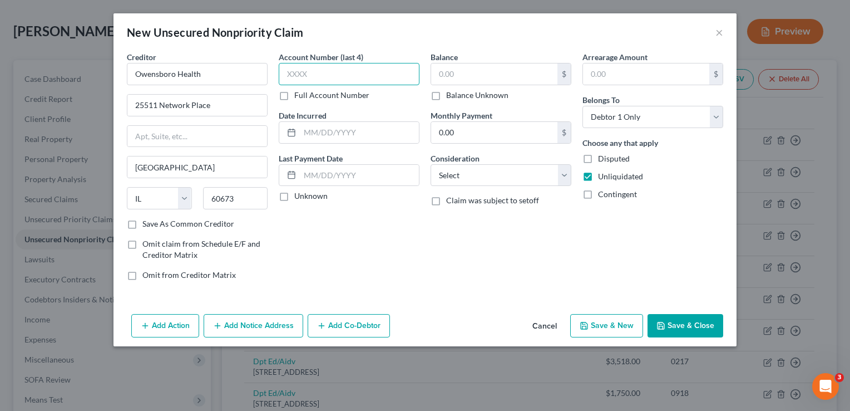
click at [293, 72] on input "text" at bounding box center [349, 74] width 141 height 22
click at [461, 72] on input "text" at bounding box center [494, 73] width 126 height 21
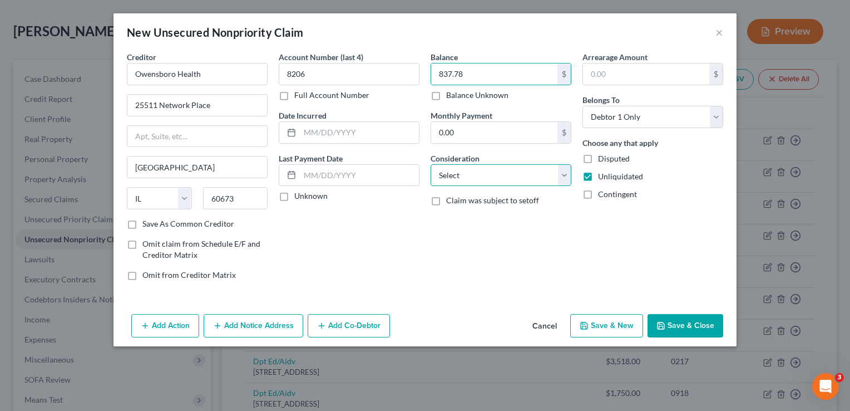
click at [467, 174] on select "Select Cable / Satellite Services Collection Agency Credit Card Debt Debt Couns…" at bounding box center [501, 175] width 141 height 22
click at [431, 164] on select "Select Cable / Satellite Services Collection Agency Credit Card Debt Debt Couns…" at bounding box center [501, 175] width 141 height 22
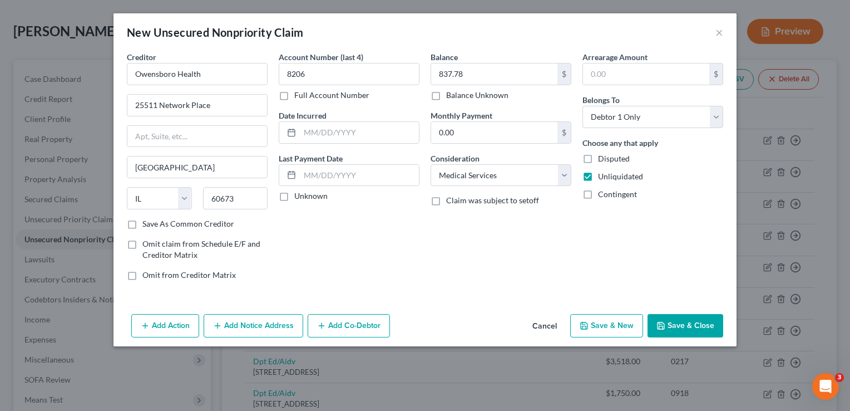
click at [679, 314] on button "Save & Close" at bounding box center [686, 325] width 76 height 23
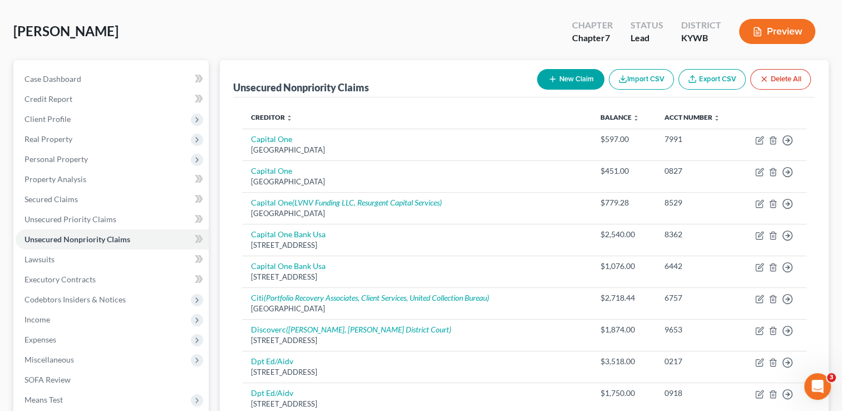
click at [585, 81] on button "New Claim" at bounding box center [570, 79] width 67 height 21
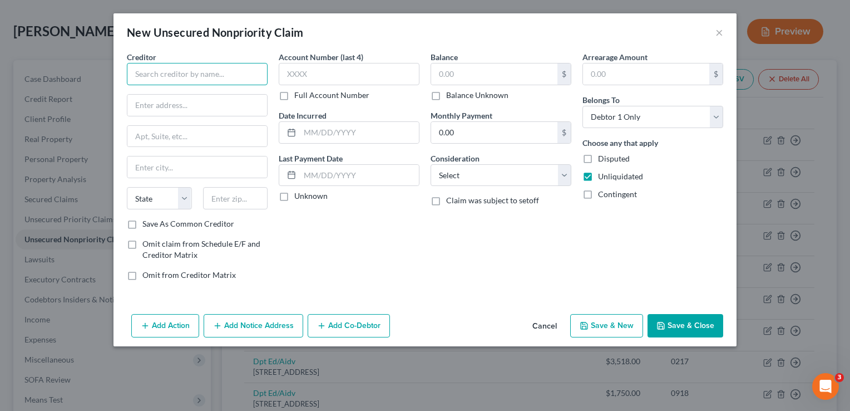
click at [207, 77] on input "text" at bounding box center [197, 74] width 141 height 22
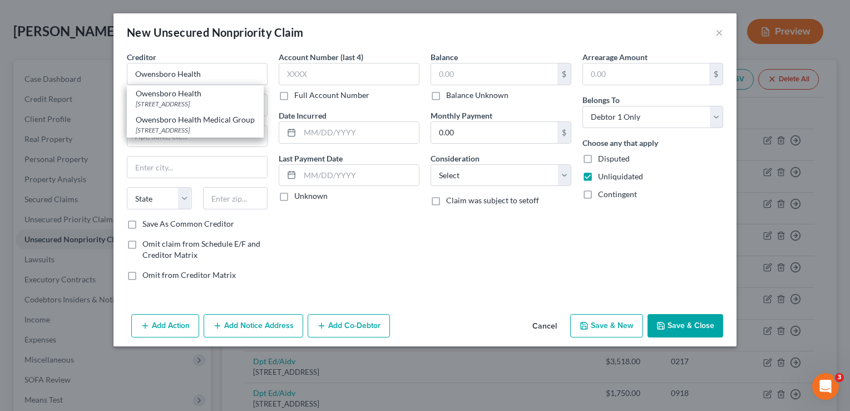
click at [358, 271] on div "Account Number (last 4) Full Account Number Date Incurred Last Payment Date Unk…" at bounding box center [349, 170] width 152 height 238
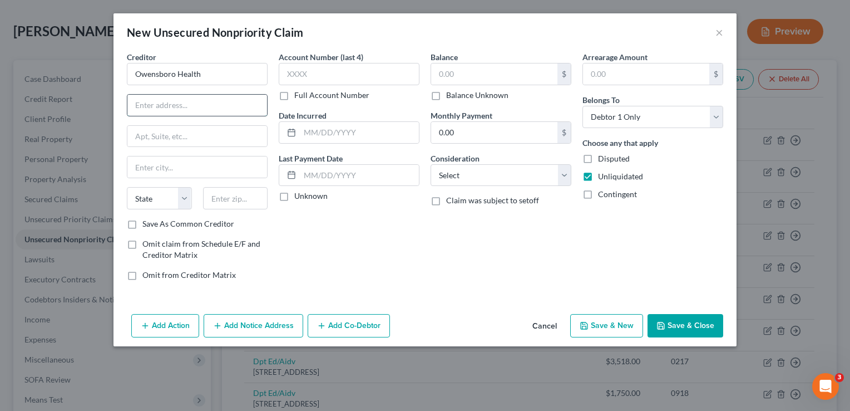
click at [149, 103] on input "text" at bounding box center [197, 105] width 140 height 21
click at [238, 190] on input "text" at bounding box center [235, 198] width 65 height 22
click at [142, 223] on label "Save As Common Creditor" at bounding box center [188, 223] width 92 height 11
click at [147, 223] on input "Save As Common Creditor" at bounding box center [150, 221] width 7 height 7
click at [351, 77] on input "text" at bounding box center [349, 74] width 141 height 22
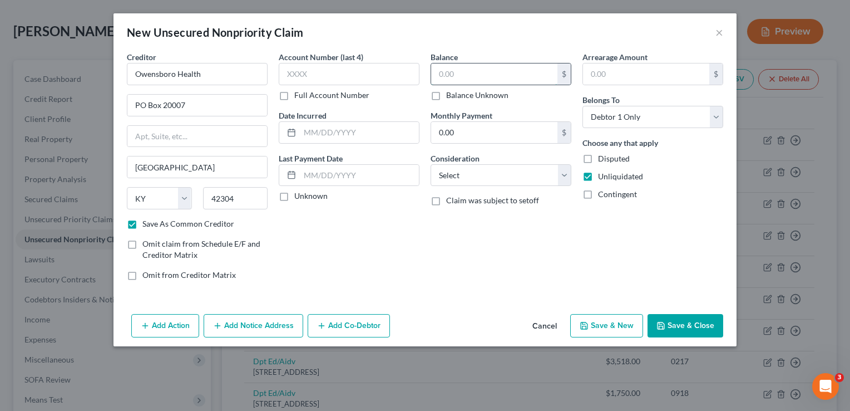
click at [445, 72] on input "text" at bounding box center [494, 73] width 126 height 21
click at [339, 75] on input "text" at bounding box center [349, 74] width 141 height 22
click at [463, 171] on select "Select Cable / Satellite Services Collection Agency Credit Card Debt Debt Couns…" at bounding box center [501, 175] width 141 height 22
click at [344, 290] on div "Creditor * Owensboro Health PO Box 20007 Owensboro State AL AK AR AZ CA CO CT D…" at bounding box center [424, 180] width 623 height 258
drag, startPoint x: 321, startPoint y: 68, endPoint x: 257, endPoint y: 68, distance: 64.0
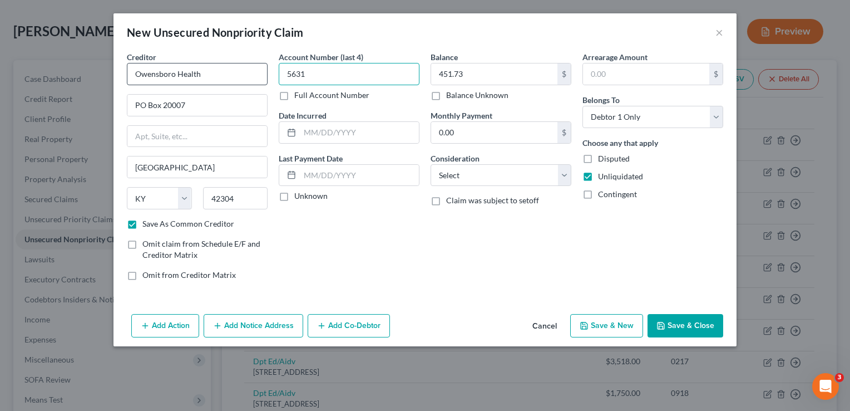
click at [257, 68] on div "Creditor * Owensboro Health PO Box 20007 Owensboro State AL AK AR AZ CA CO CT D…" at bounding box center [424, 170] width 607 height 238
click at [471, 279] on div "Balance 451.73 $ Balance Unknown Balance Undetermined 451.73 $ Balance Unknown …" at bounding box center [501, 170] width 152 height 238
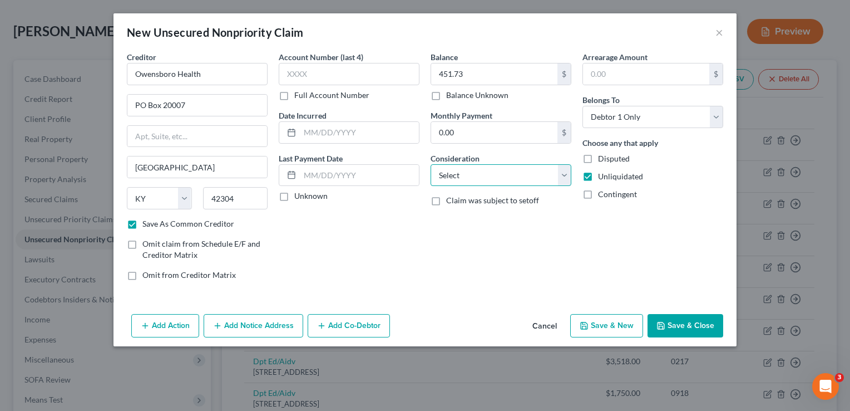
click at [485, 171] on select "Select Cable / Satellite Services Collection Agency Credit Card Debt Debt Couns…" at bounding box center [501, 175] width 141 height 22
click at [431, 164] on select "Select Cable / Satellite Services Collection Agency Credit Card Debt Debt Couns…" at bounding box center [501, 175] width 141 height 22
click at [672, 320] on button "Save & Close" at bounding box center [686, 325] width 76 height 23
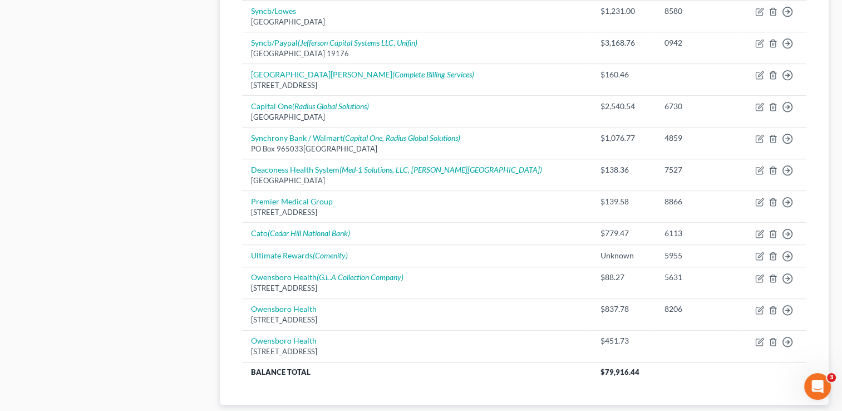
scroll to position [781, 0]
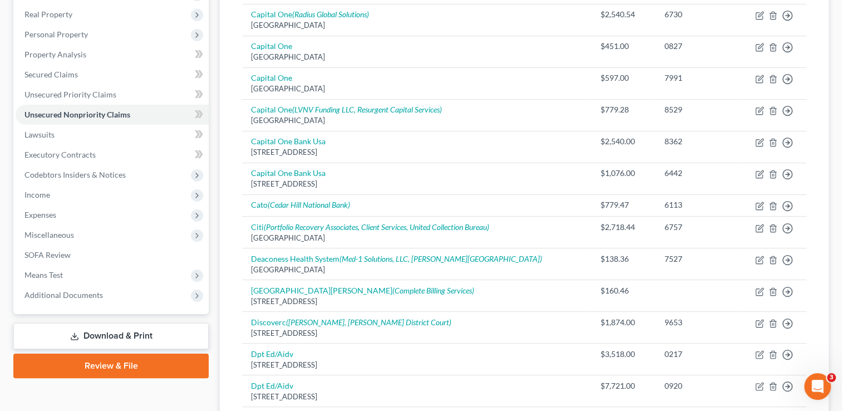
scroll to position [171, 0]
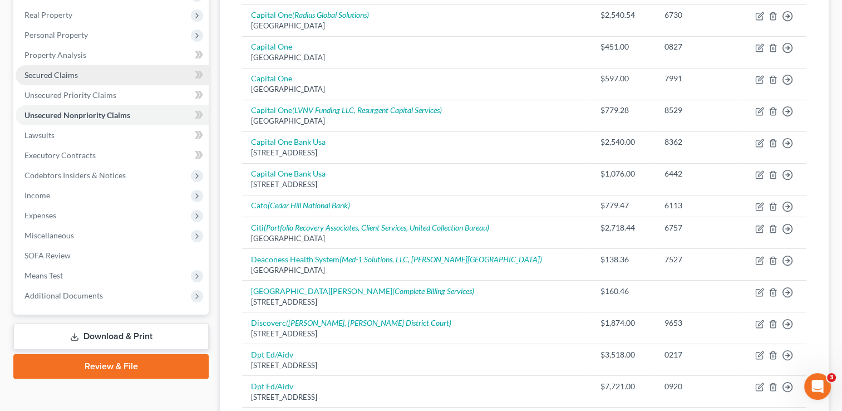
click at [53, 68] on link "Secured Claims" at bounding box center [112, 75] width 193 height 20
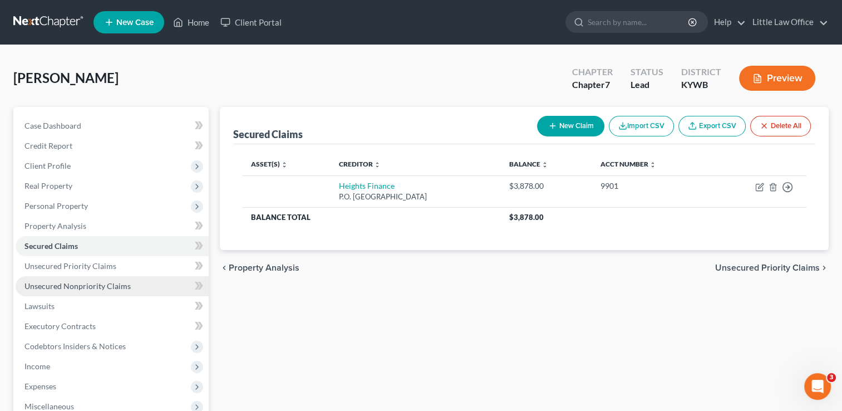
click at [103, 287] on span "Unsecured Nonpriority Claims" at bounding box center [77, 285] width 106 height 9
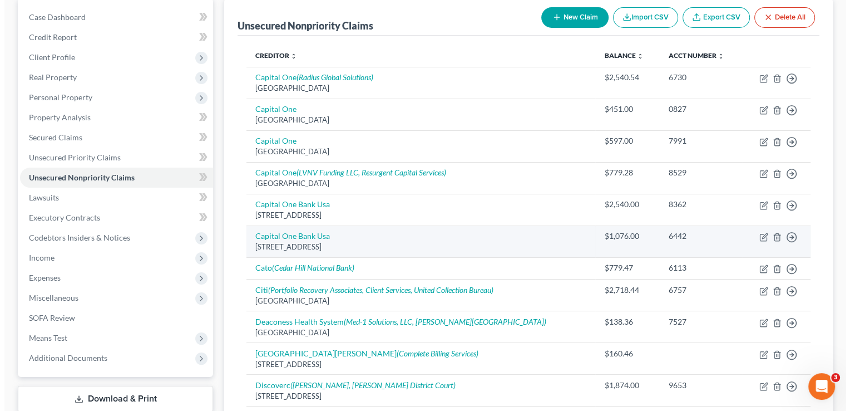
scroll to position [111, 0]
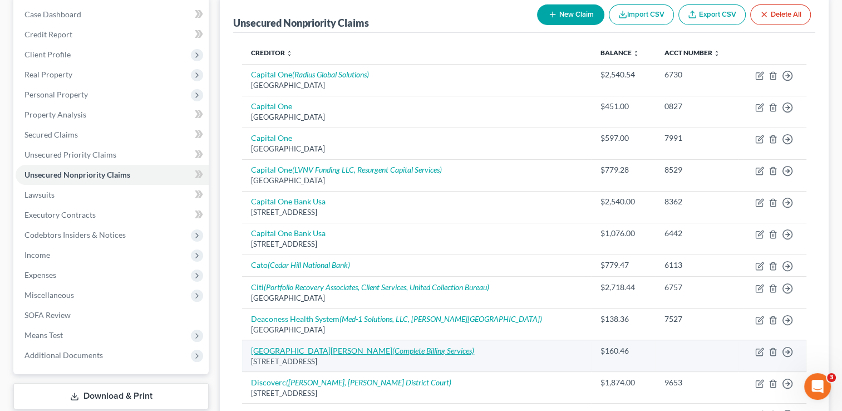
click at [406, 347] on icon "(Complete Billing Services)" at bounding box center [433, 349] width 82 height 9
select select "15"
select select "9"
select select "0"
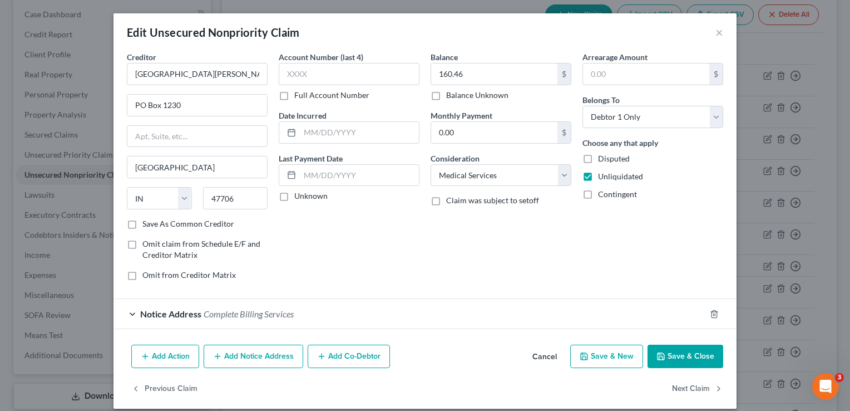
click at [271, 353] on button "Add Notice Address" at bounding box center [254, 355] width 100 height 23
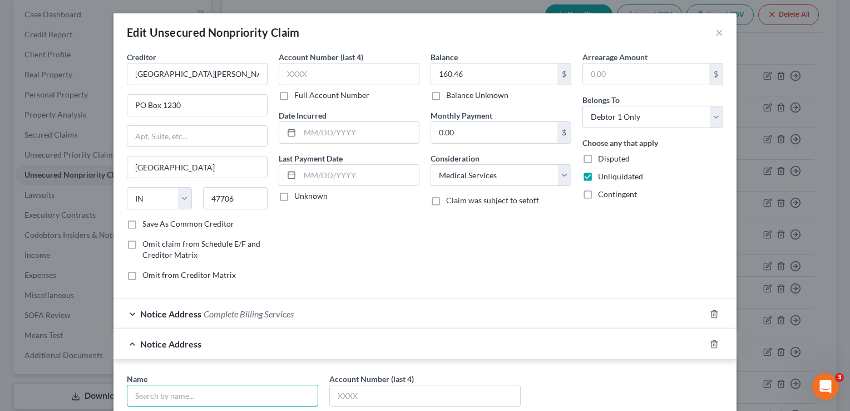
click at [192, 403] on input "text" at bounding box center [222, 395] width 191 height 22
type input "Med-1 Solutions, LLC"
type input "MSC 5618"
type input "PO Box 415000"
type input "Nashville"
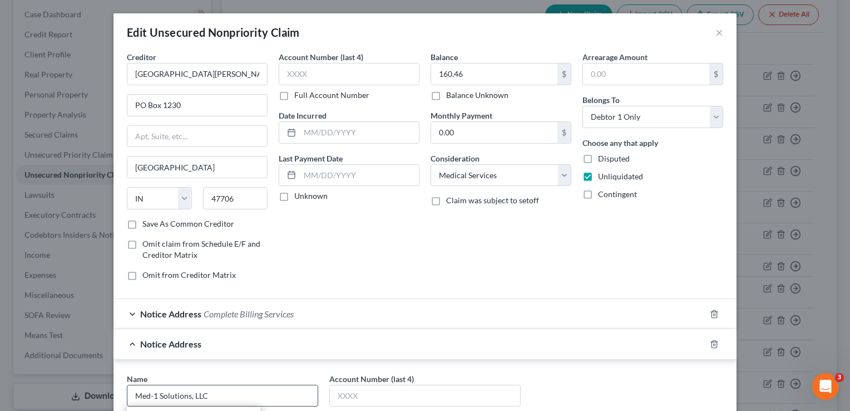
select select "44"
type input "37241"
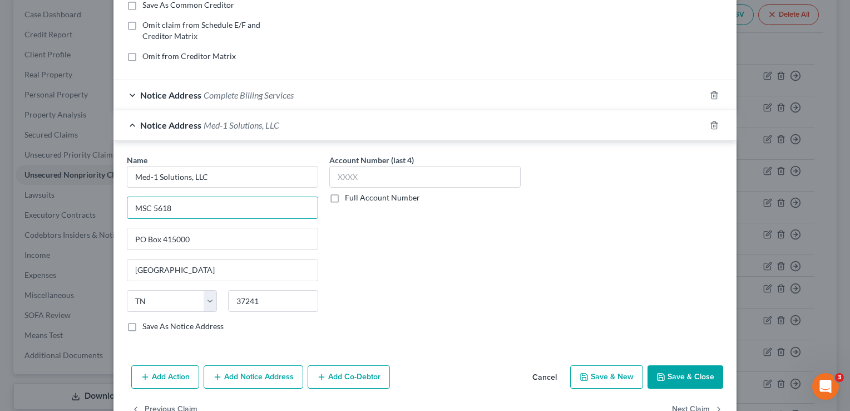
click at [243, 374] on button "Add Notice Address" at bounding box center [254, 376] width 100 height 23
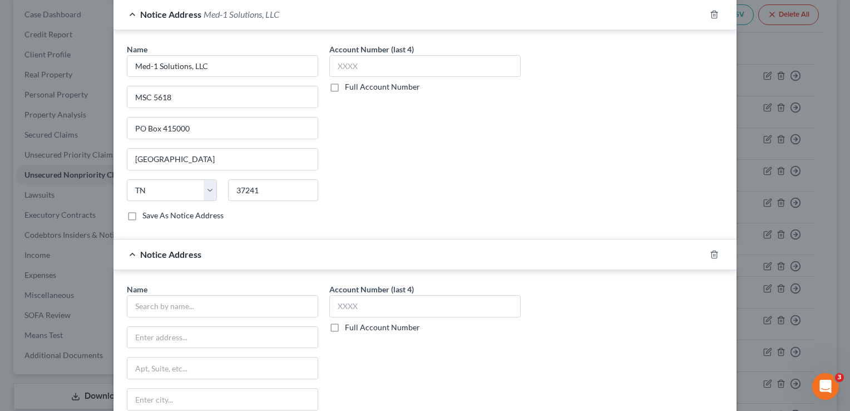
scroll to position [330, 0]
click at [174, 302] on input "text" at bounding box center [222, 305] width 191 height 22
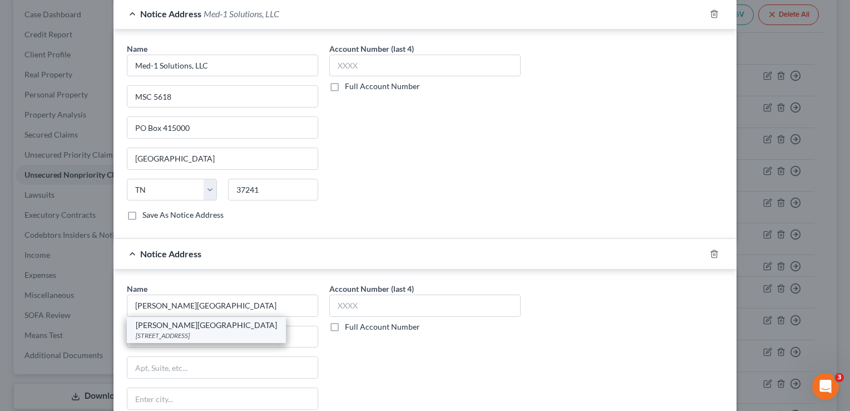
click at [179, 330] on div "517 US Highway 31 N, Greenwood, IN 46142" at bounding box center [206, 334] width 141 height 9
type input "Hon. LaShay W Newton"
type input "517 US Highway 31 N"
type input "Greenwood"
select select "15"
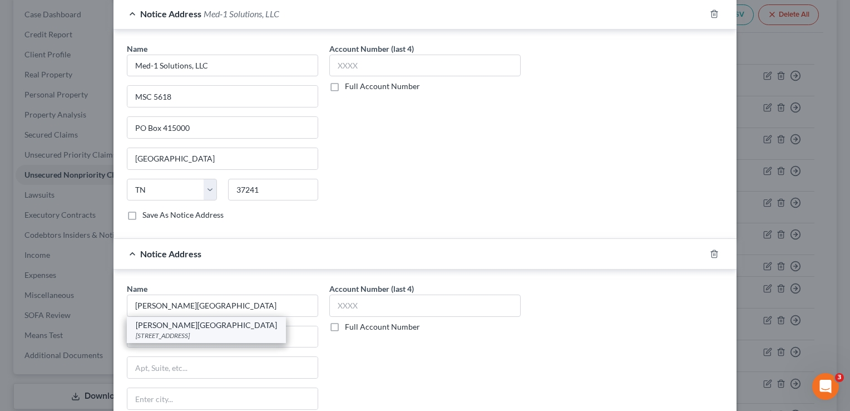
type input "46142"
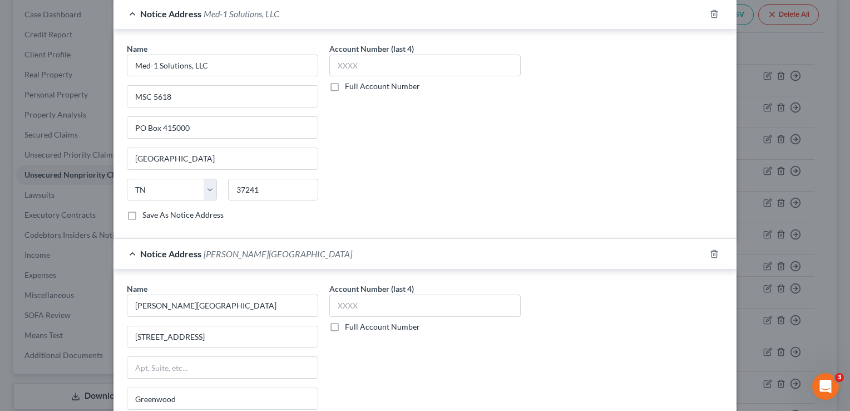
click at [478, 384] on div "Account Number (last 4) Full Account Number" at bounding box center [425, 376] width 202 height 187
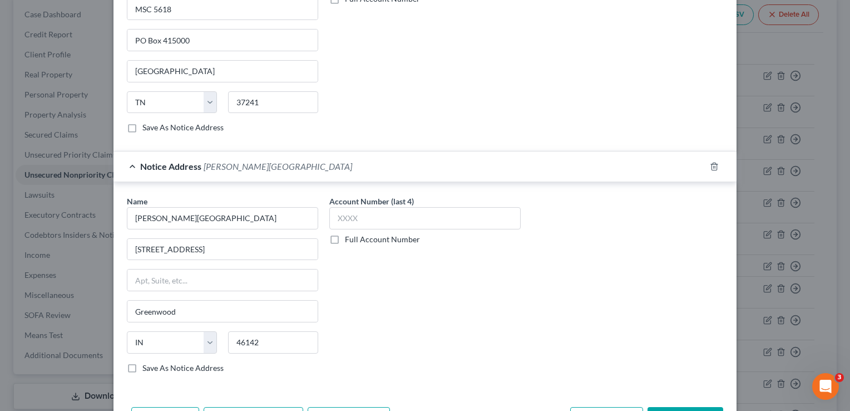
scroll to position [441, 0]
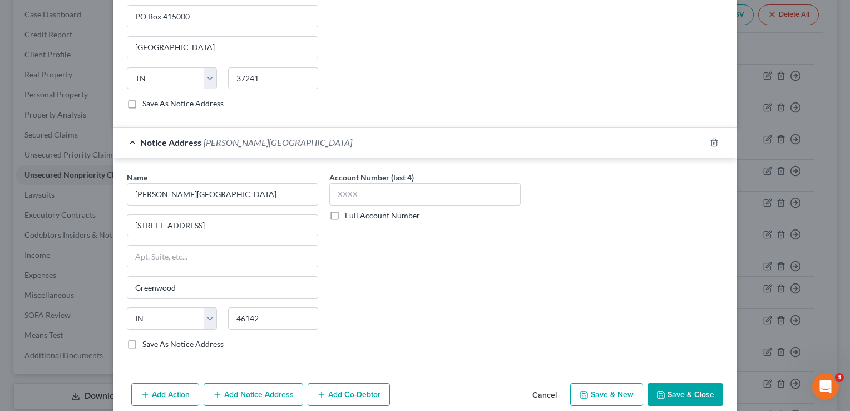
click at [693, 383] on button "Save & Close" at bounding box center [686, 394] width 76 height 23
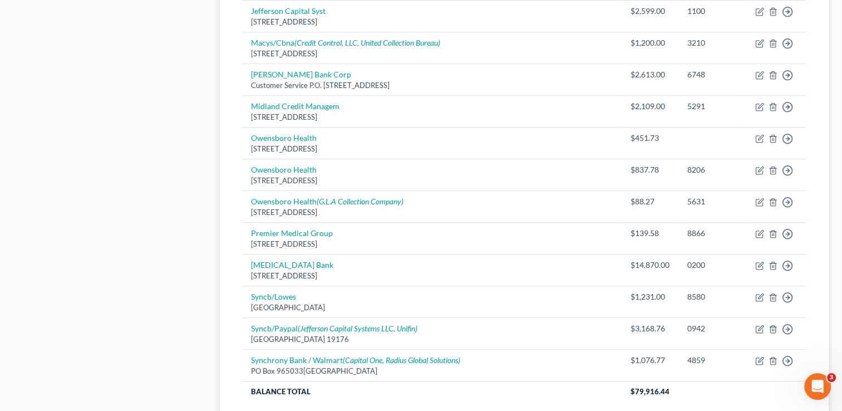
scroll to position [779, 0]
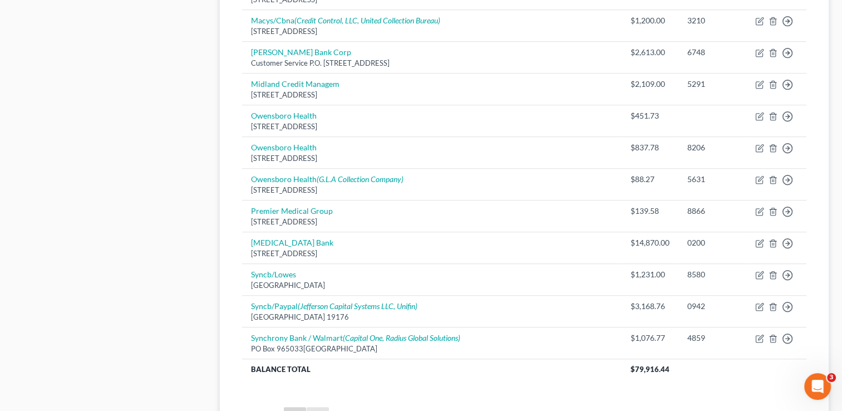
click at [322, 407] on link "2" at bounding box center [318, 416] width 22 height 18
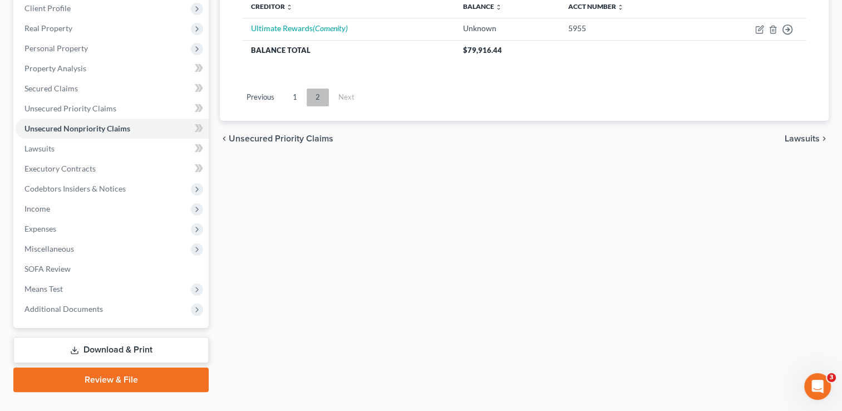
scroll to position [135, 0]
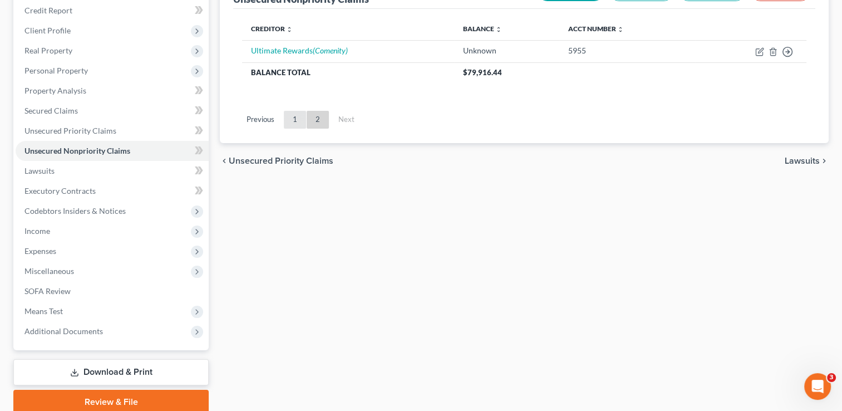
click at [300, 119] on link "1" at bounding box center [295, 120] width 22 height 18
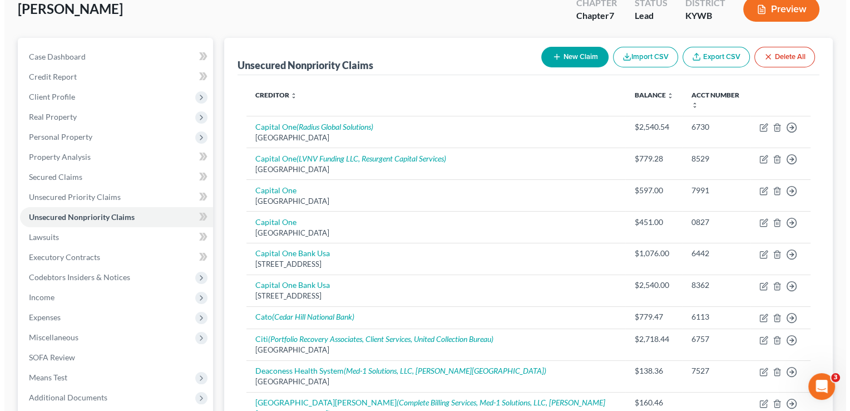
scroll to position [68, 0]
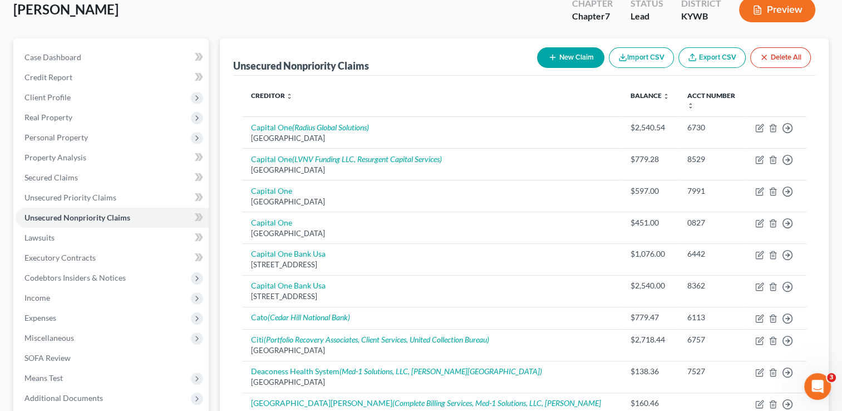
click at [574, 61] on button "New Claim" at bounding box center [570, 57] width 67 height 21
select select "0"
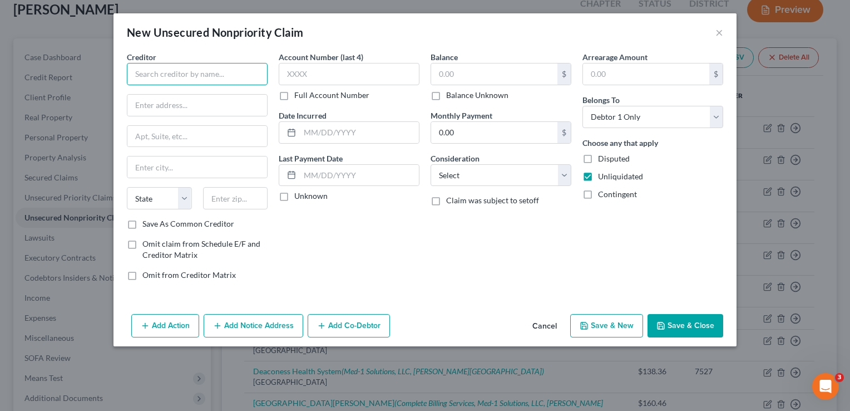
click at [234, 79] on input "text" at bounding box center [197, 74] width 141 height 22
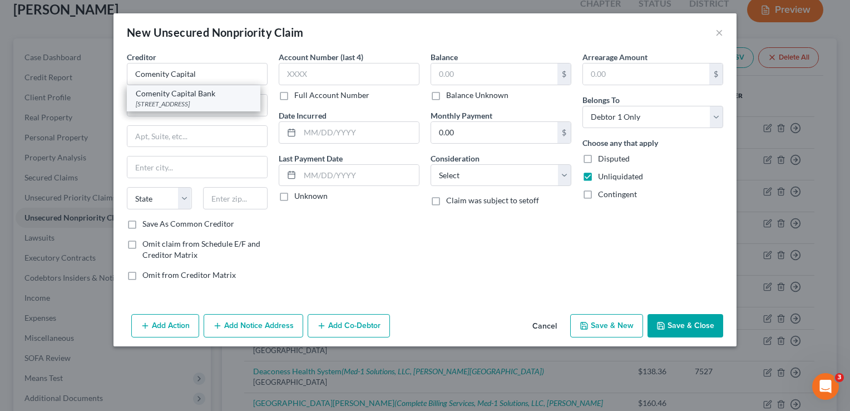
click at [178, 108] on div "12921 South Vista Station Boulevard, Draper, UT 84020" at bounding box center [194, 103] width 116 height 9
type input "Comenity Capital Bank"
type input "12921 South Vista Station Boulevard"
type input "Draper"
select select "46"
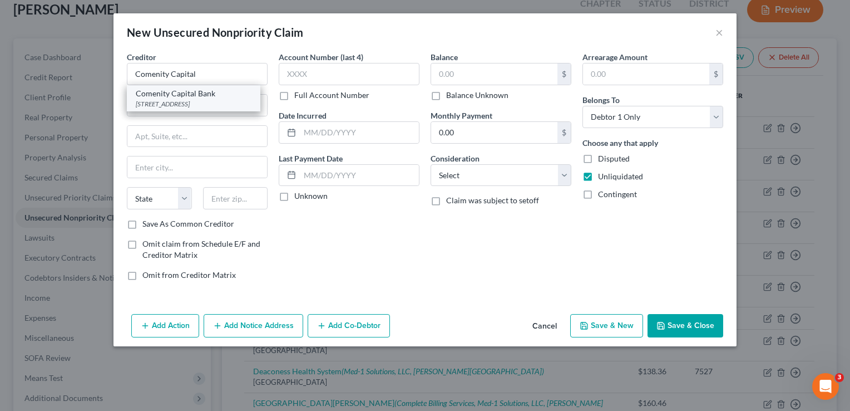
type input "84020"
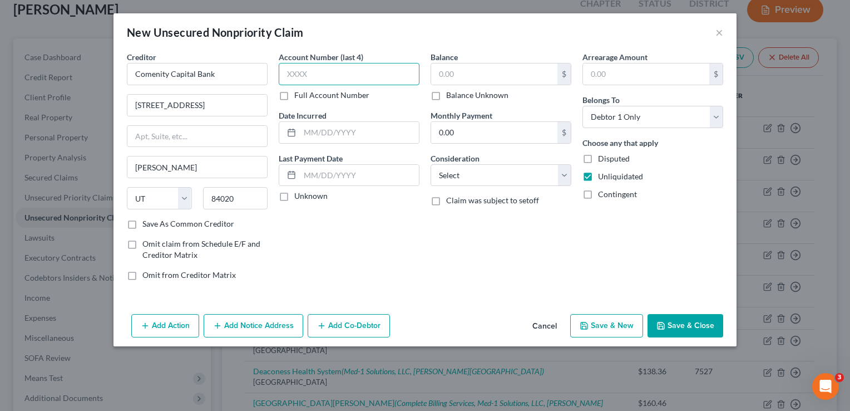
click at [294, 78] on input "text" at bounding box center [349, 74] width 141 height 22
type input "1595"
click at [437, 79] on input "text" at bounding box center [494, 73] width 126 height 21
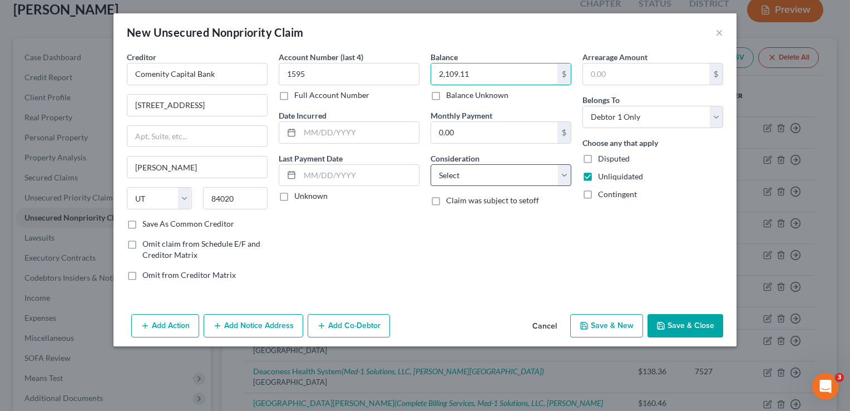
type input "2,109.11"
click at [453, 173] on select "Select Cable / Satellite Services Collection Agency Credit Card Debt Debt Couns…" at bounding box center [501, 175] width 141 height 22
select select "2"
click at [431, 164] on select "Select Cable / Satellite Services Collection Agency Credit Card Debt Debt Couns…" at bounding box center [501, 175] width 141 height 22
drag, startPoint x: 463, startPoint y: 240, endPoint x: 442, endPoint y: 240, distance: 21.7
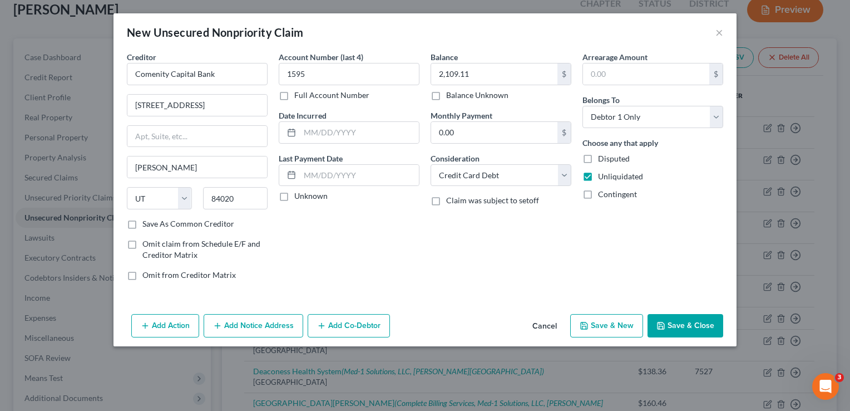
click at [442, 240] on div "Balance 2,109.11 $ Balance Unknown Balance Undetermined 2,109.11 $ Balance Unkn…" at bounding box center [501, 170] width 152 height 238
click at [285, 314] on button "Add Notice Address" at bounding box center [254, 325] width 100 height 23
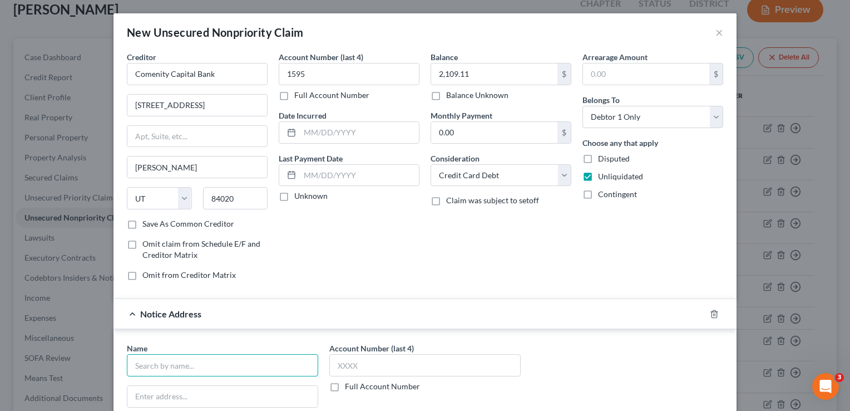
click at [167, 359] on input "text" at bounding box center [222, 365] width 191 height 22
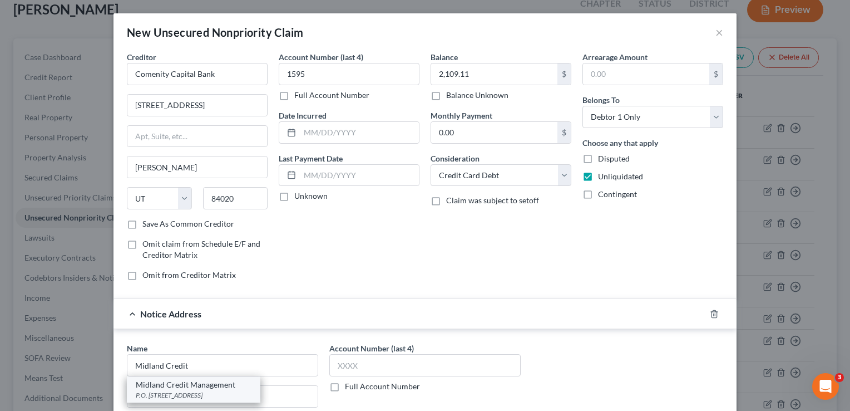
click at [177, 384] on div "Midland Credit Management" at bounding box center [194, 384] width 116 height 11
type input "Midland Credit Management"
type input "P.O. Box 939069"
type input "San Diego"
select select "4"
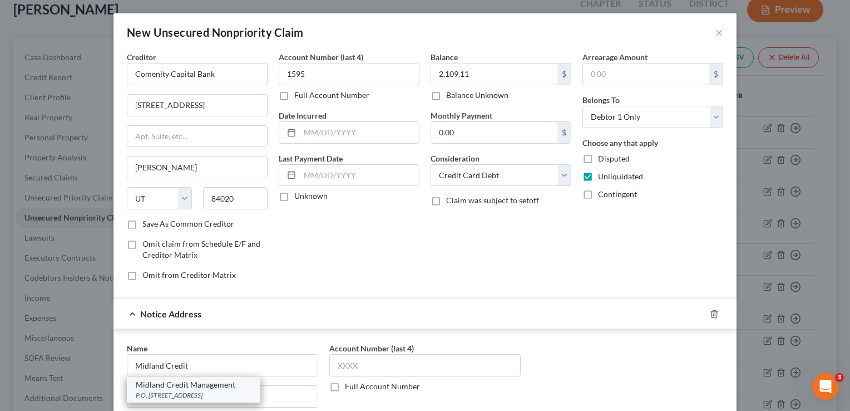
type input "92193"
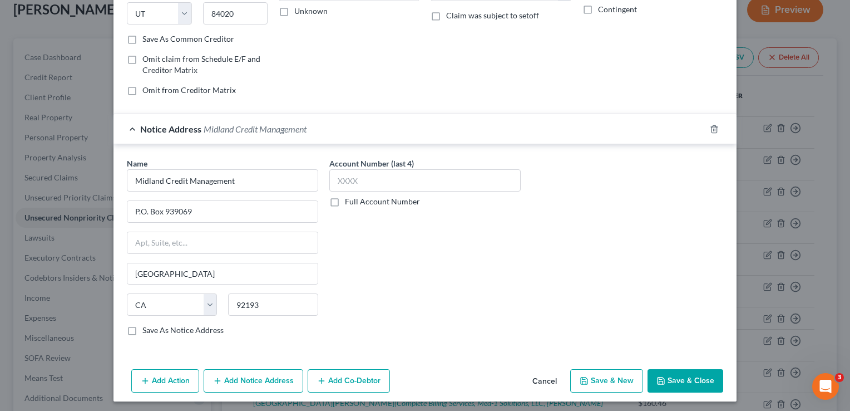
scroll to position [186, 0]
click at [671, 377] on button "Save & Close" at bounding box center [686, 379] width 76 height 23
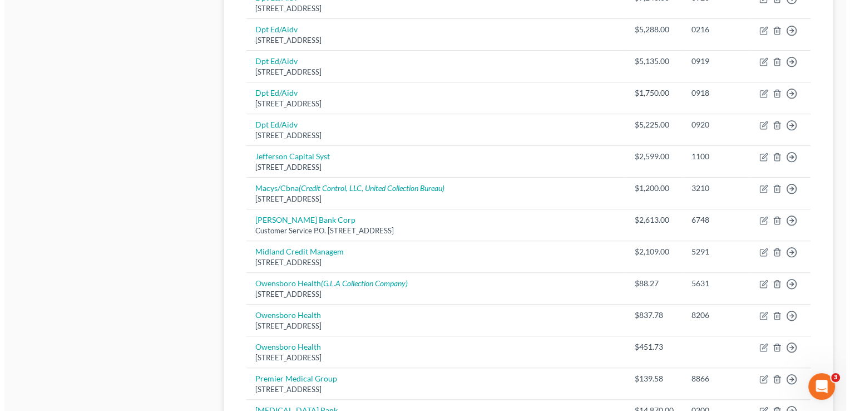
scroll to position [647, 0]
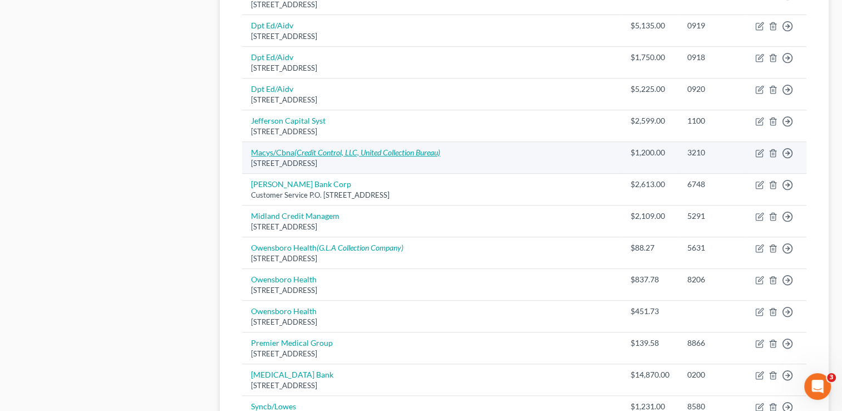
click at [403, 147] on icon "(Credit Control, LLC, United Collection Bureau)" at bounding box center [367, 151] width 146 height 9
select select "43"
select select "2"
select select "0"
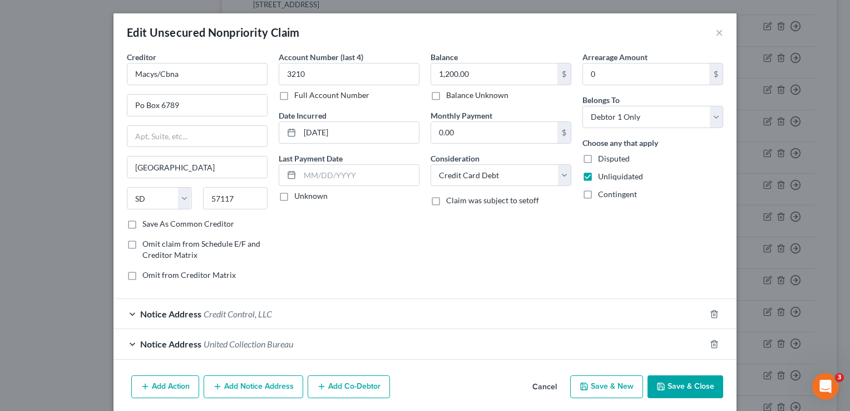
click at [234, 387] on button "Add Notice Address" at bounding box center [254, 386] width 100 height 23
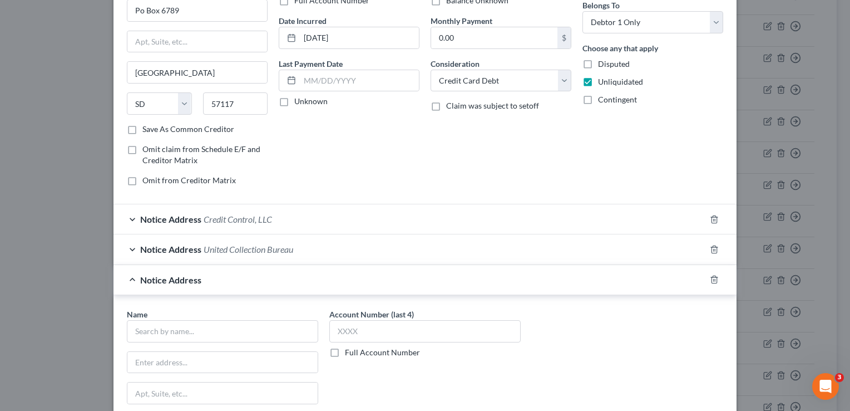
scroll to position [111, 0]
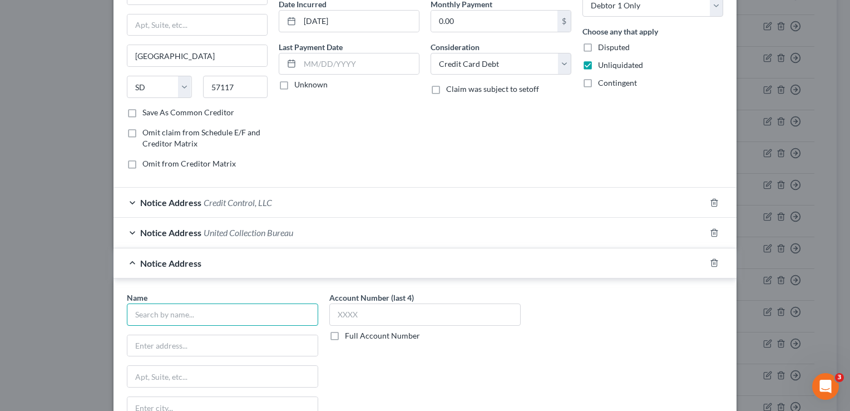
click at [235, 315] on input "text" at bounding box center [222, 314] width 191 height 22
type input "ARS National Services Inc."
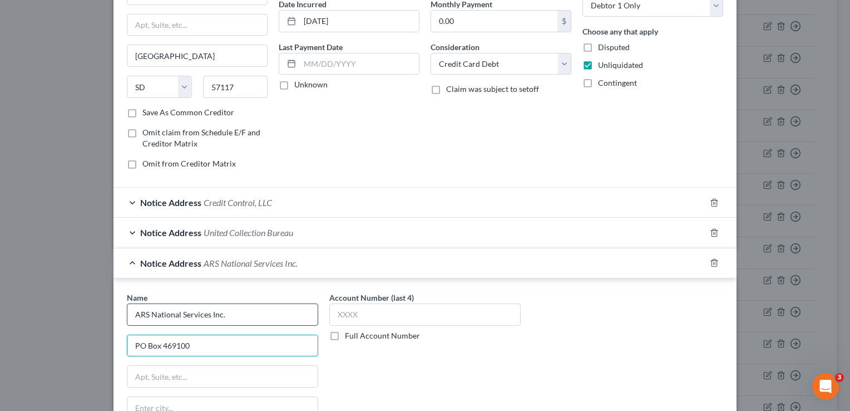
type input "PO Box 469100"
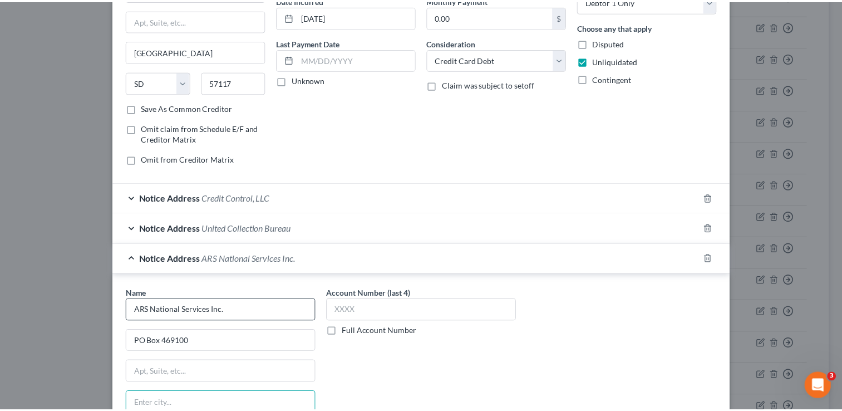
scroll to position [278, 0]
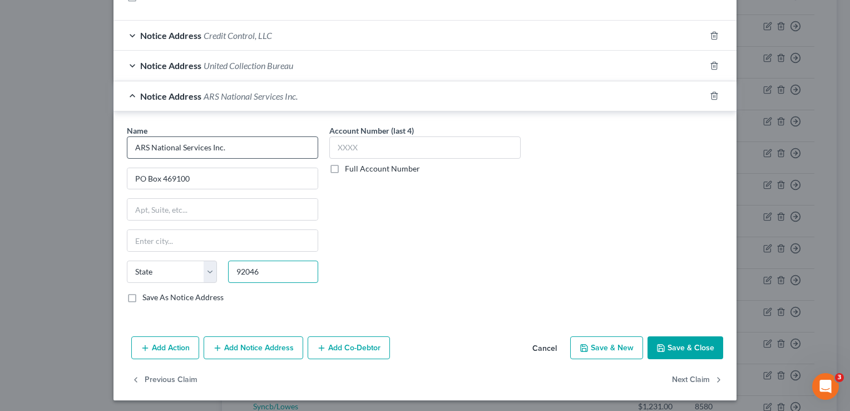
type input "92046"
type input "Escondido"
select select "4"
click at [182, 292] on label "Save As Notice Address" at bounding box center [182, 297] width 81 height 11
click at [154, 292] on input "Save As Notice Address" at bounding box center [150, 295] width 7 height 7
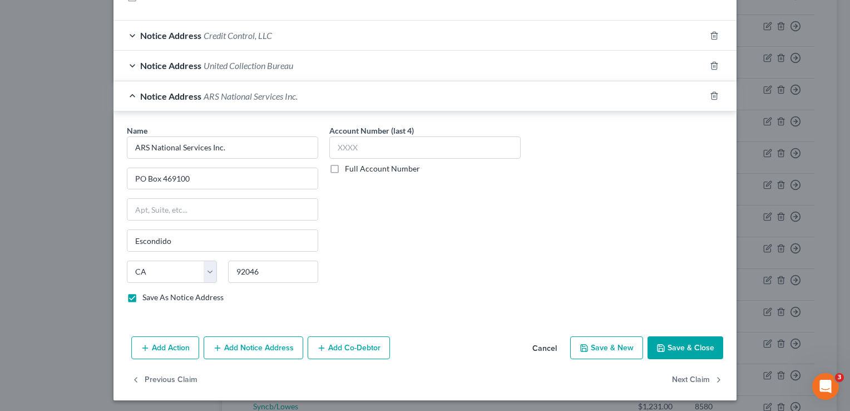
click at [692, 344] on button "Save & Close" at bounding box center [686, 347] width 76 height 23
checkbox input "false"
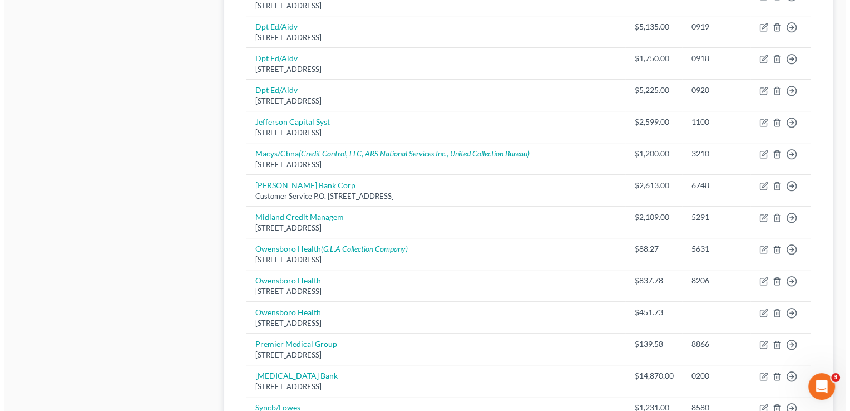
scroll to position [647, 0]
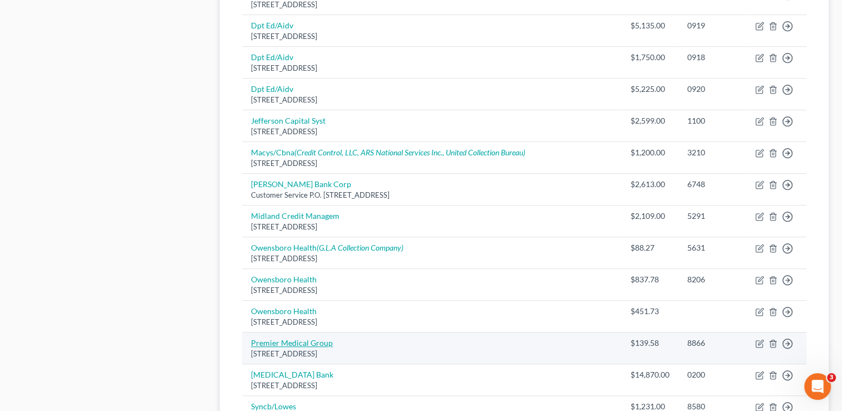
click at [289, 338] on link "Premier Medical Group" at bounding box center [292, 342] width 82 height 9
select select "18"
select select "9"
select select "0"
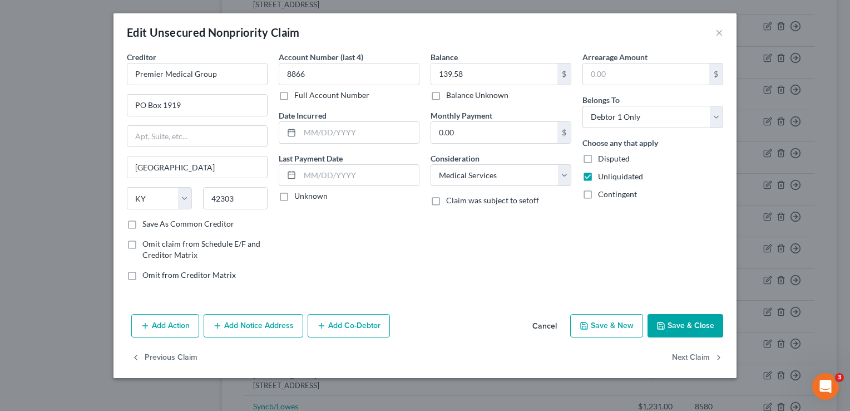
click at [282, 316] on button "Add Notice Address" at bounding box center [254, 325] width 100 height 23
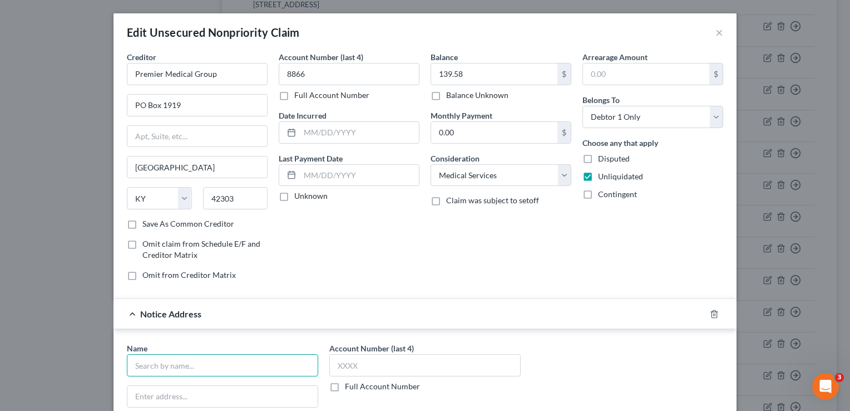
click at [190, 363] on input "text" at bounding box center [222, 365] width 191 height 22
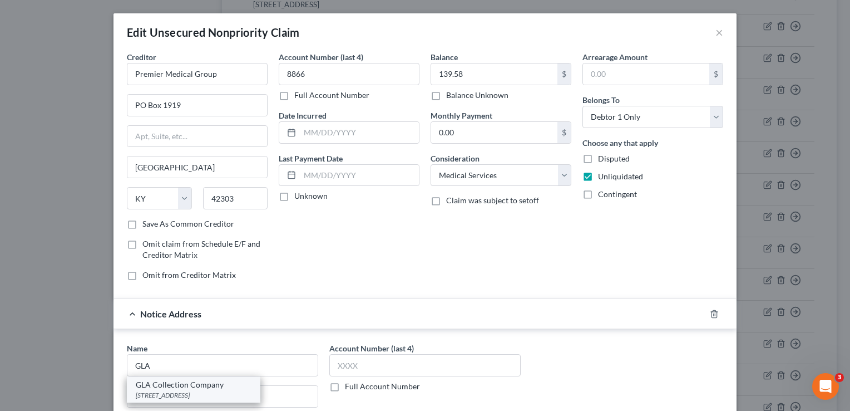
click at [192, 386] on div "GLA Collection Company" at bounding box center [194, 384] width 116 height 11
type input "GLA Collection Company"
type input "PO Box 588"
type input "Greensburg"
select select "15"
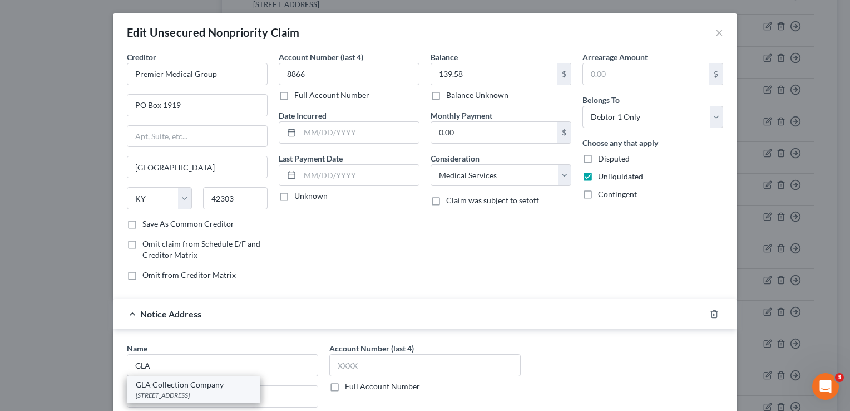
type input "47240"
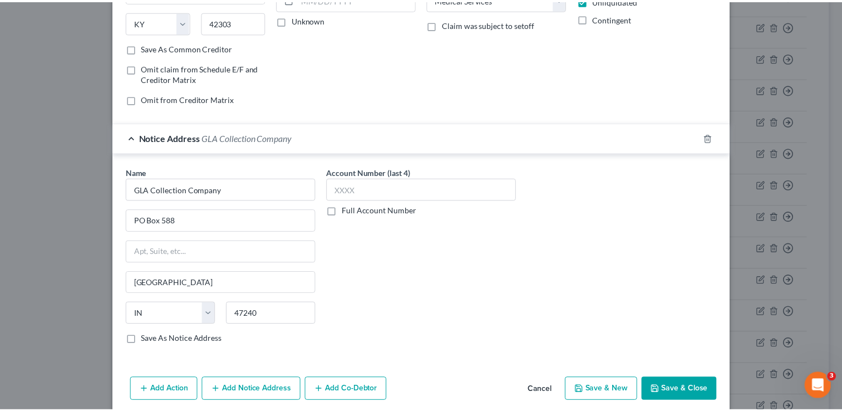
scroll to position [200, 0]
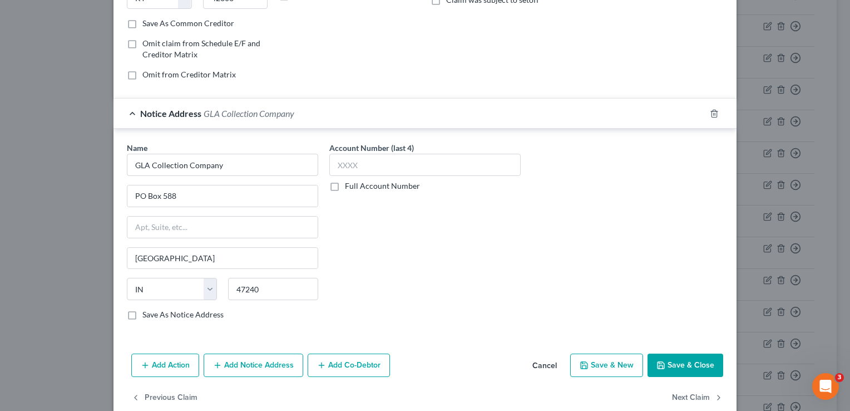
click at [659, 360] on icon "button" at bounding box center [660, 364] width 9 height 9
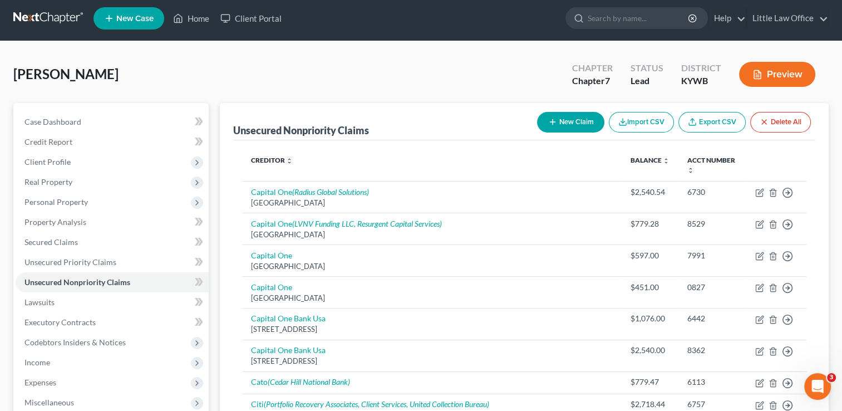
scroll to position [0, 0]
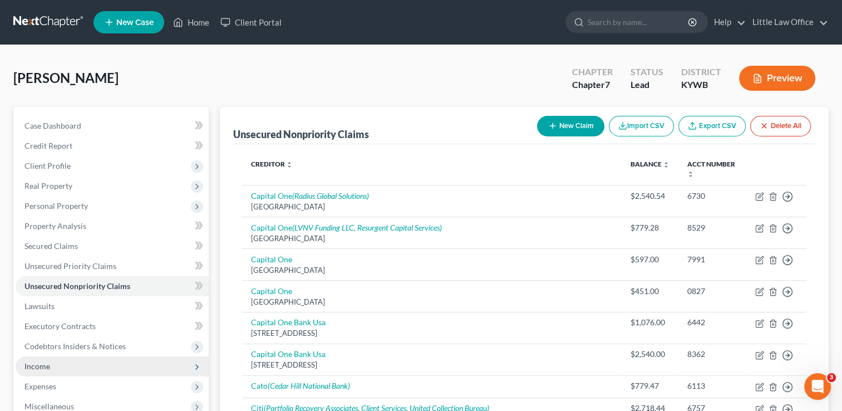
click at [165, 372] on span "Income" at bounding box center [112, 366] width 193 height 20
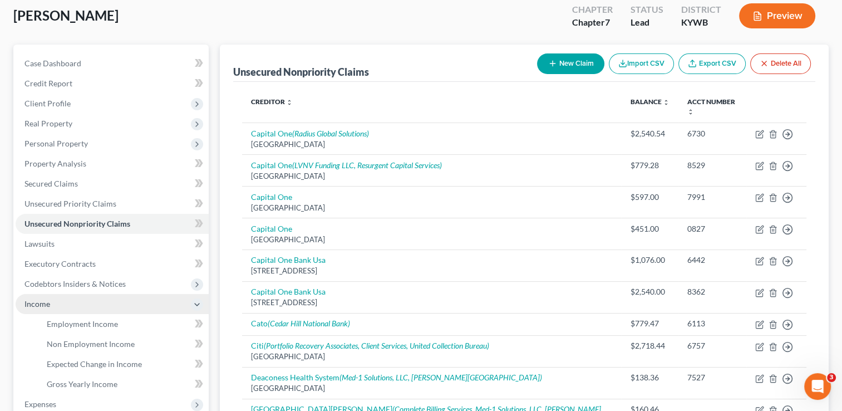
scroll to position [67, 0]
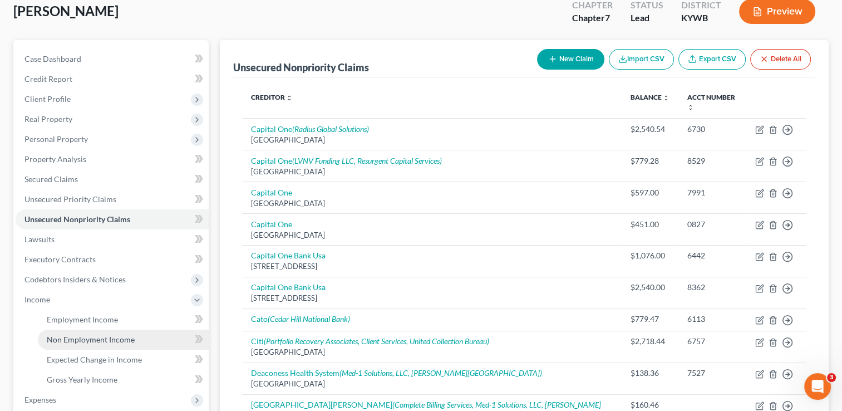
click at [132, 339] on link "Non Employment Income" at bounding box center [123, 339] width 171 height 20
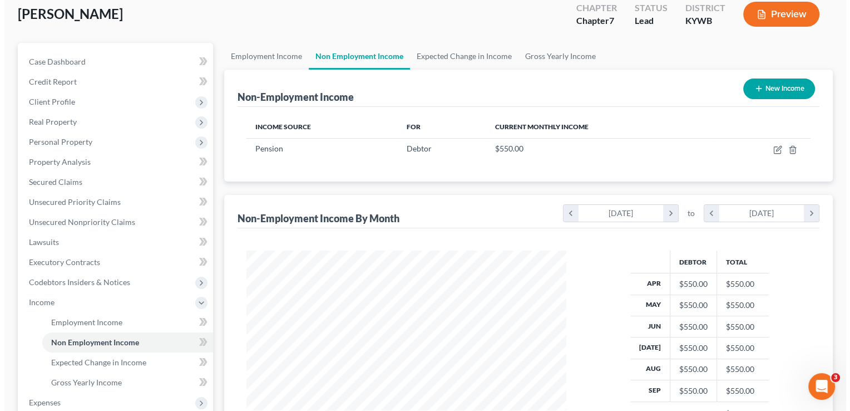
scroll to position [67, 0]
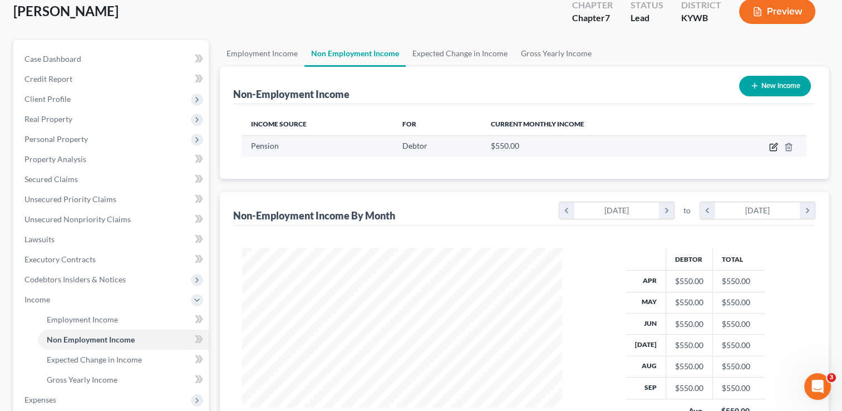
click at [774, 145] on icon "button" at bounding box center [773, 146] width 9 height 9
select select "2"
select select "0"
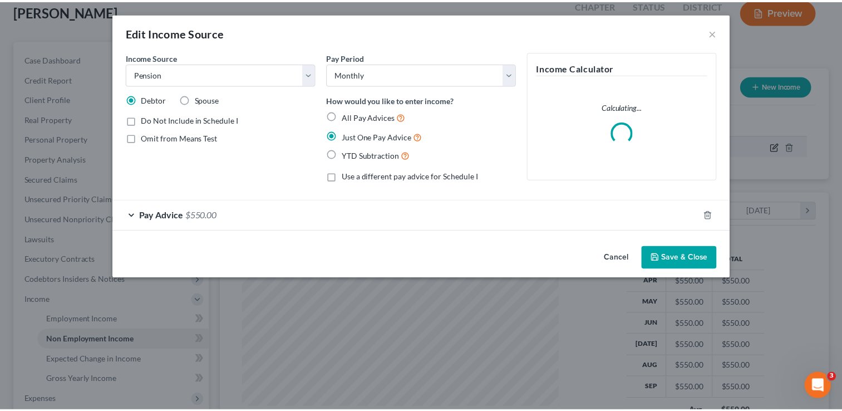
scroll to position [198, 345]
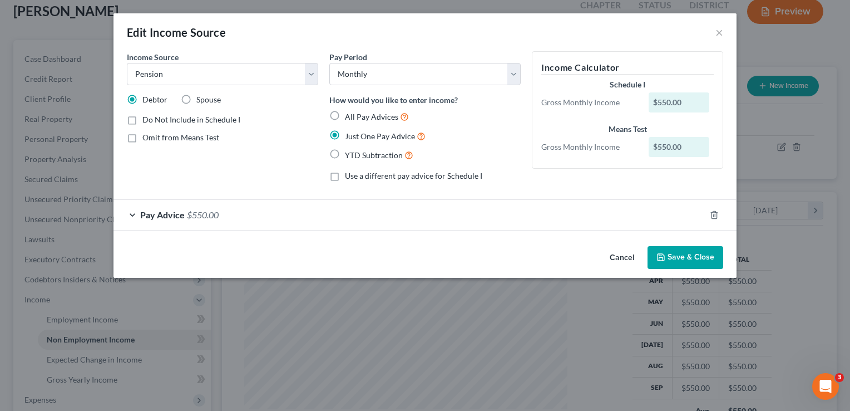
click at [200, 209] on span "$550.00" at bounding box center [203, 214] width 32 height 11
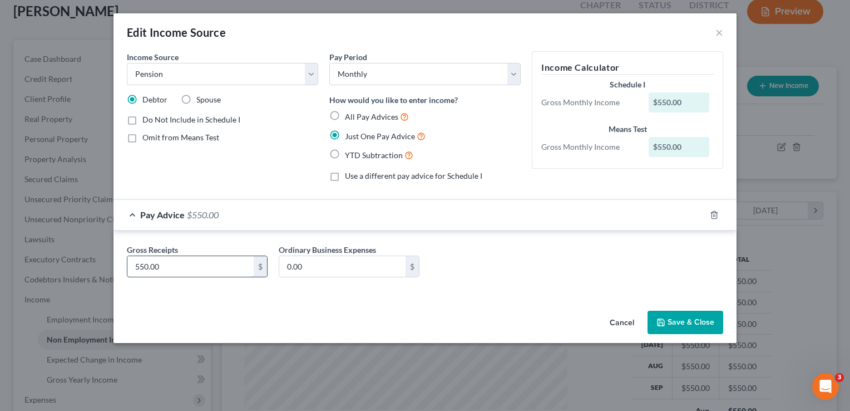
click at [189, 256] on input "550.00" at bounding box center [190, 266] width 126 height 21
type input "571.13"
click at [672, 318] on button "Save & Close" at bounding box center [686, 321] width 76 height 23
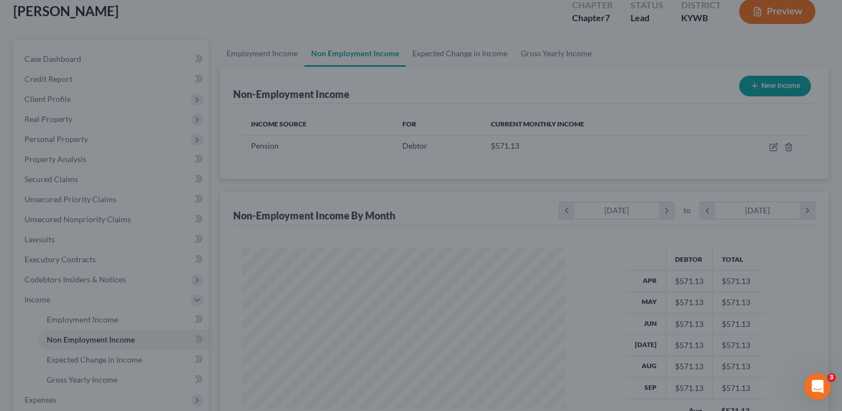
scroll to position [556107, 555963]
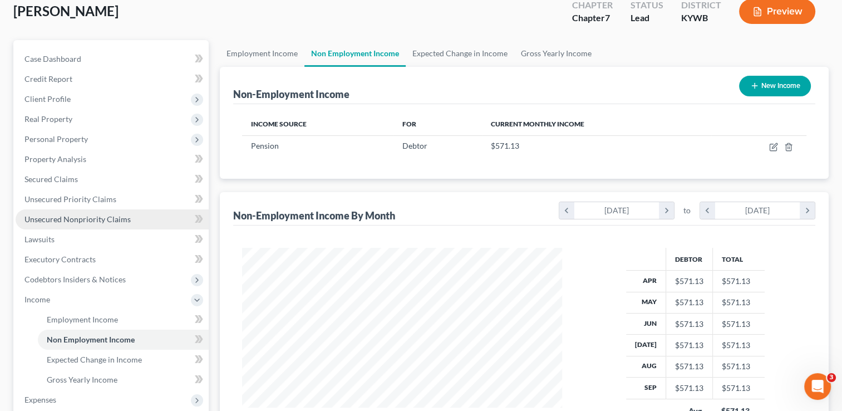
click at [77, 215] on span "Unsecured Nonpriority Claims" at bounding box center [77, 218] width 106 height 9
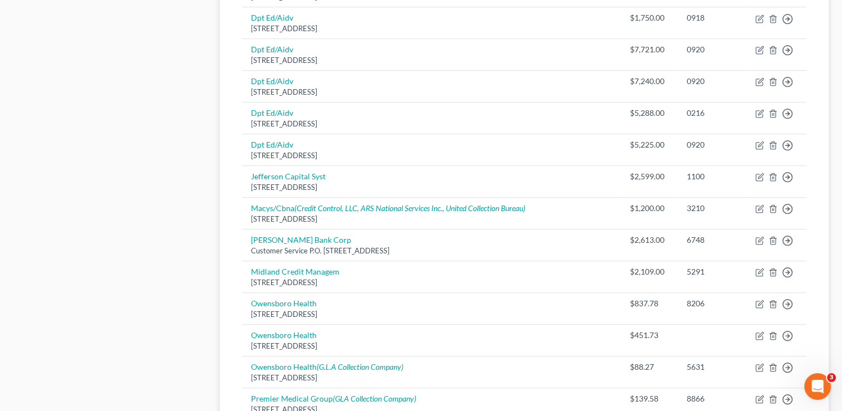
scroll to position [645, 0]
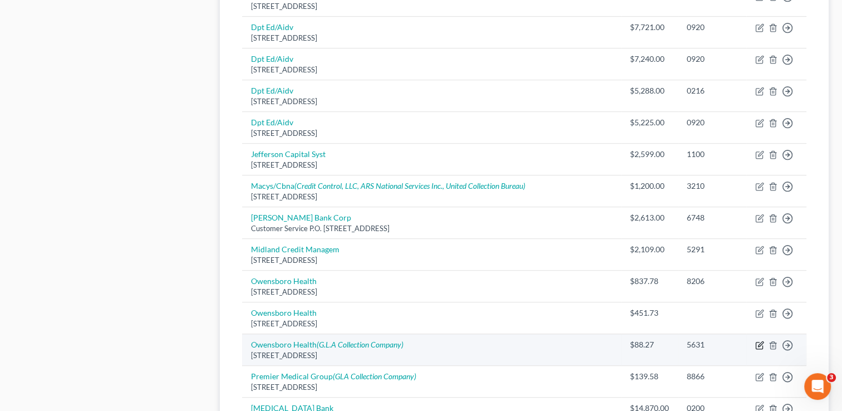
click at [757, 340] on icon "button" at bounding box center [759, 344] width 9 height 9
select select "14"
select select "9"
select select "0"
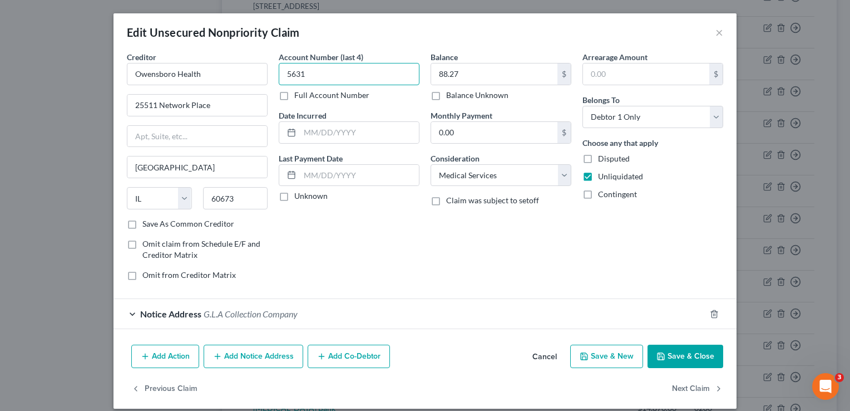
click at [311, 76] on input "5631" at bounding box center [349, 74] width 141 height 22
type input "5"
click at [681, 355] on button "Save & Close" at bounding box center [686, 355] width 76 height 23
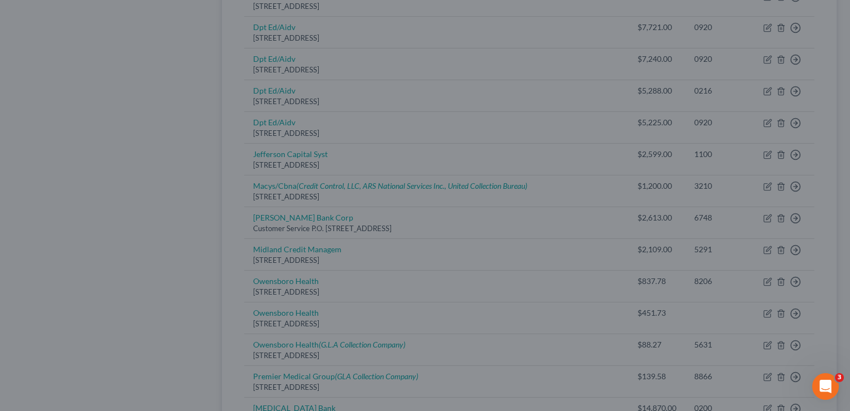
type input "0"
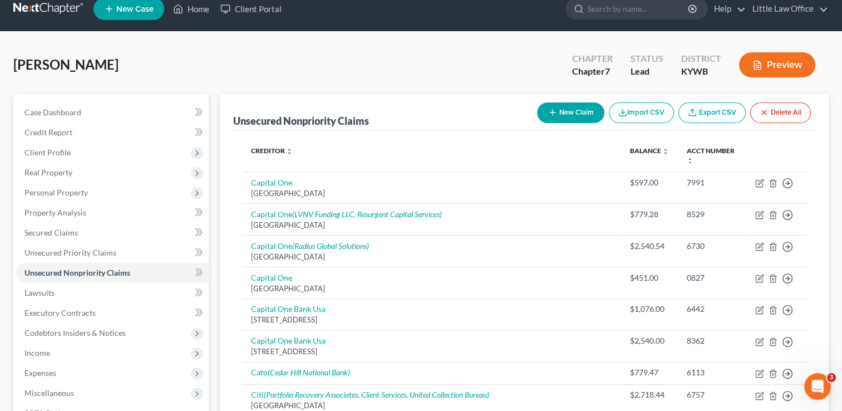
scroll to position [0, 0]
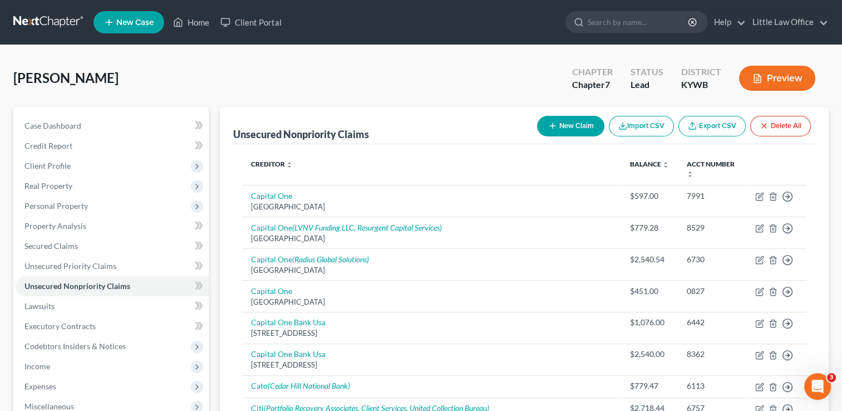
click at [567, 126] on button "New Claim" at bounding box center [570, 126] width 67 height 21
select select "0"
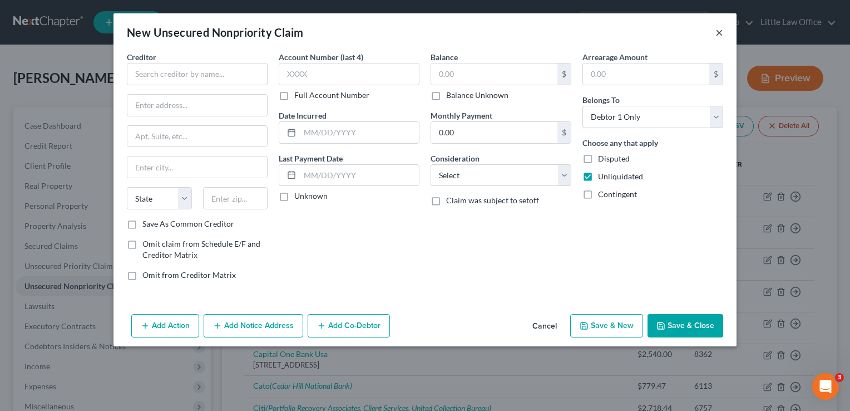
click at [719, 36] on button "×" at bounding box center [719, 32] width 8 height 13
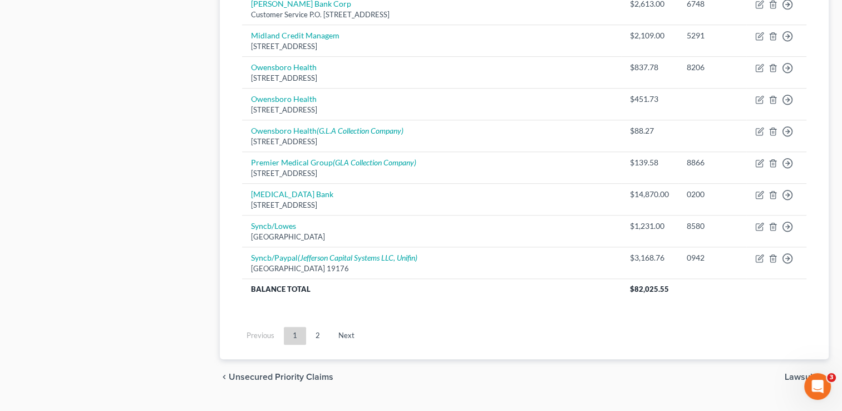
scroll to position [861, 0]
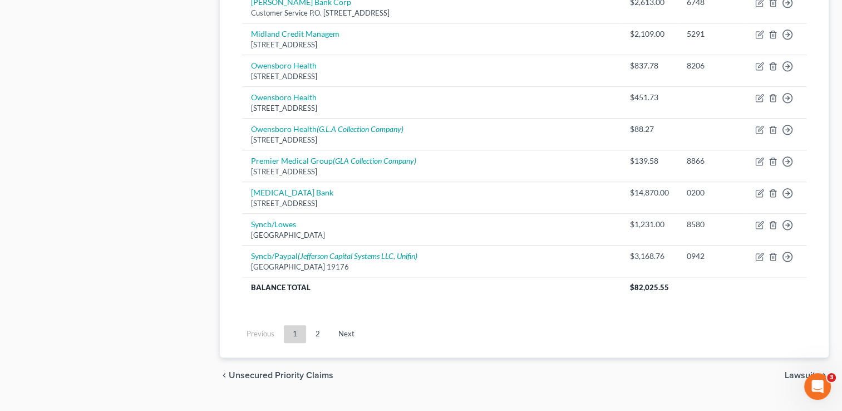
click at [329, 325] on li "Next" at bounding box center [346, 334] width 34 height 18
click at [323, 325] on link "2" at bounding box center [318, 334] width 22 height 18
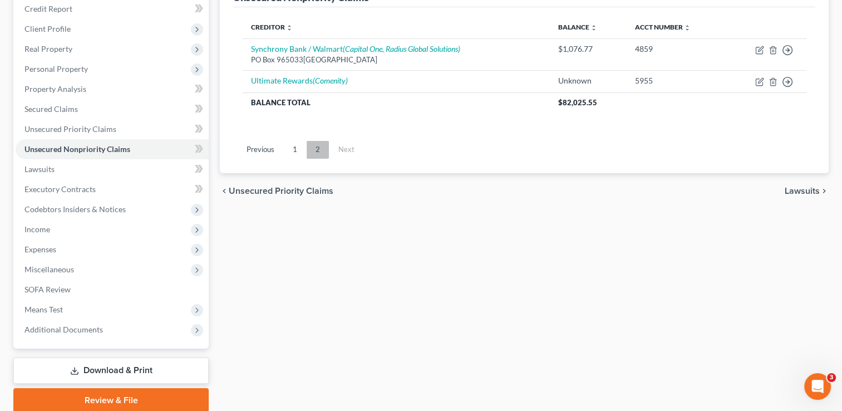
scroll to position [113, 0]
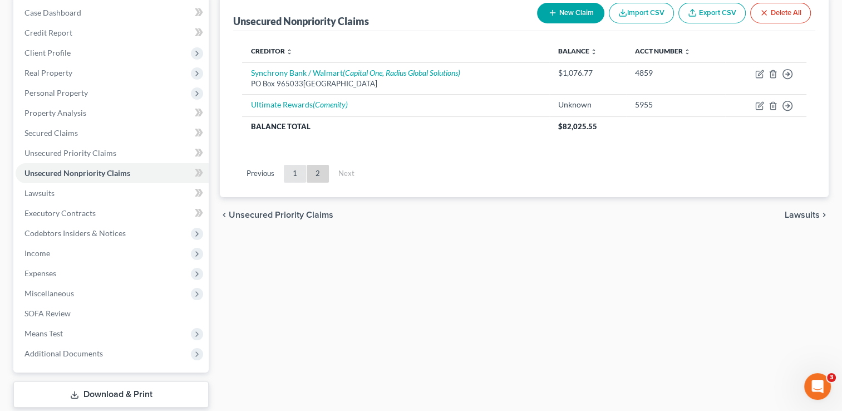
click at [295, 176] on link "1" at bounding box center [295, 174] width 22 height 18
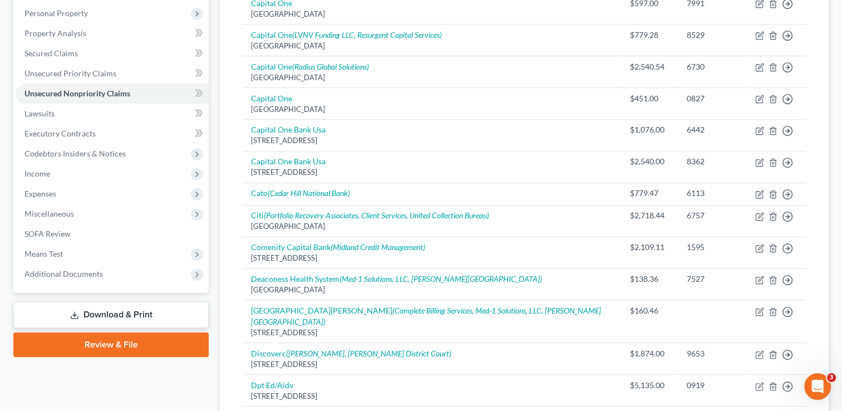
scroll to position [180, 0]
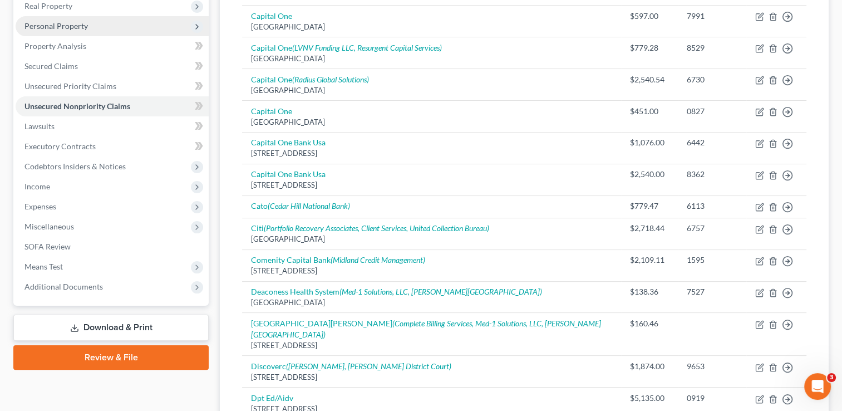
click at [59, 28] on span "Personal Property" at bounding box center [55, 25] width 63 height 9
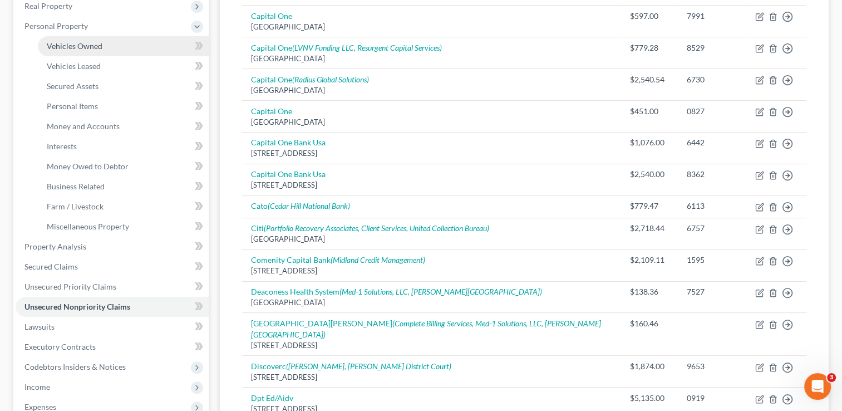
click at [67, 50] on link "Vehicles Owned" at bounding box center [123, 46] width 171 height 20
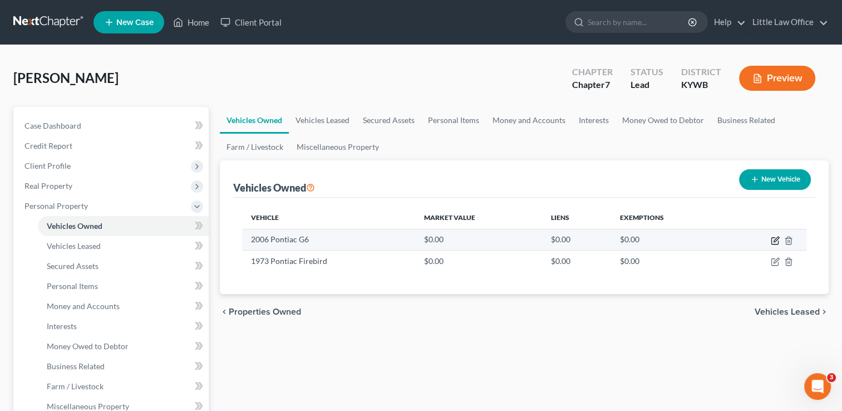
click at [774, 242] on icon "button" at bounding box center [774, 240] width 9 height 9
select select "0"
select select "20"
select select "3"
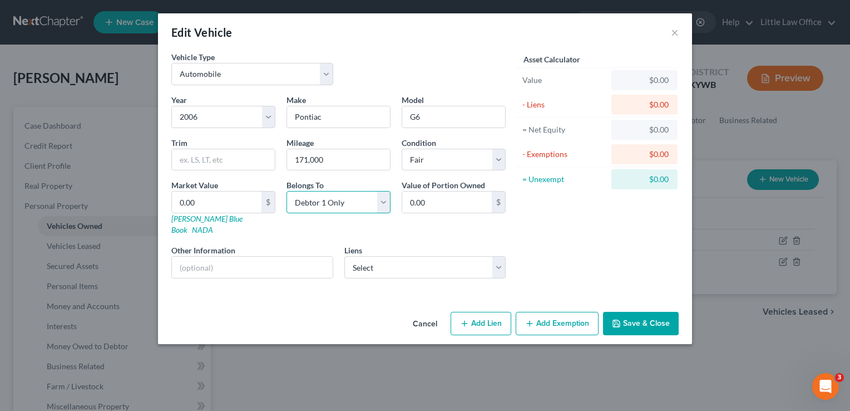
click at [385, 197] on select "Select Debtor 1 Only Debtor 2 Only Debtor 1 And Debtor 2 Only At Least One Of T…" at bounding box center [338, 202] width 104 height 22
select select "3"
click at [286, 191] on select "Select Debtor 1 Only Debtor 2 Only Debtor 1 And Debtor 2 Only At Least One Of T…" at bounding box center [338, 202] width 104 height 22
click at [633, 315] on button "Save & Close" at bounding box center [641, 323] width 76 height 23
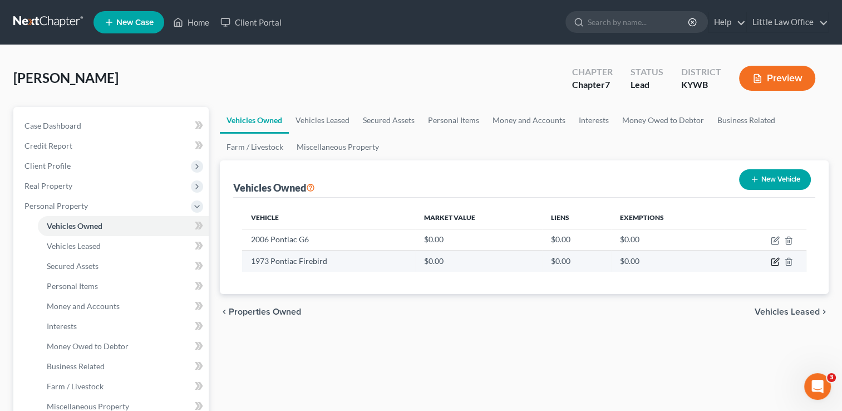
click at [774, 263] on icon "button" at bounding box center [774, 261] width 9 height 9
select select "0"
select select "53"
select select "0"
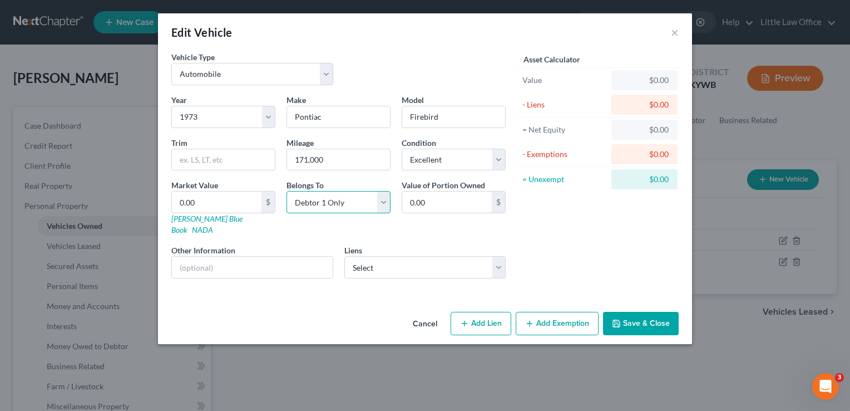
click at [381, 207] on select "Select Debtor 1 Only Debtor 2 Only Debtor 1 And Debtor 2 Only At Least One Of T…" at bounding box center [338, 202] width 104 height 22
select select "3"
click at [286, 191] on select "Select Debtor 1 Only Debtor 2 Only Debtor 1 And Debtor 2 Only At Least One Of T…" at bounding box center [338, 202] width 104 height 22
click at [645, 319] on button "Save & Close" at bounding box center [641, 323] width 76 height 23
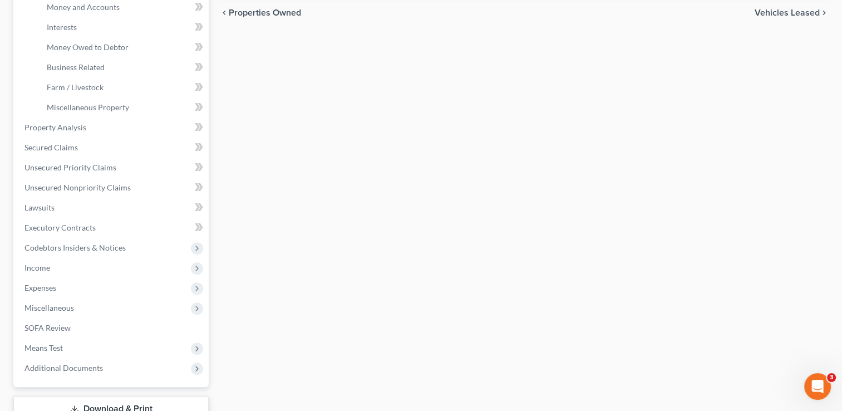
scroll to position [312, 0]
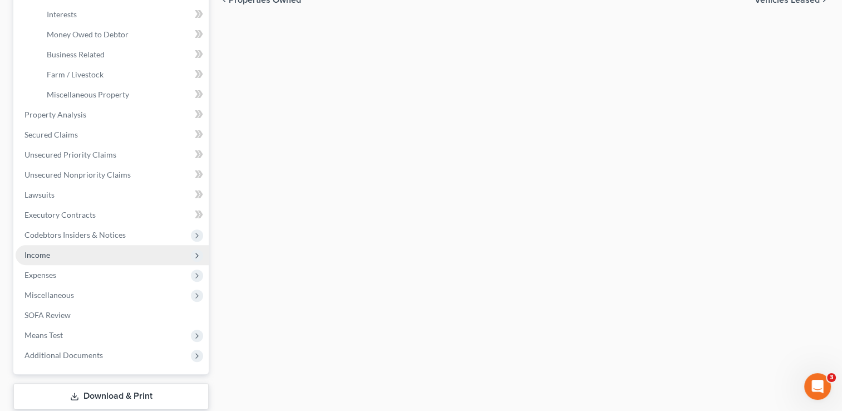
click at [81, 255] on span "Income" at bounding box center [112, 255] width 193 height 20
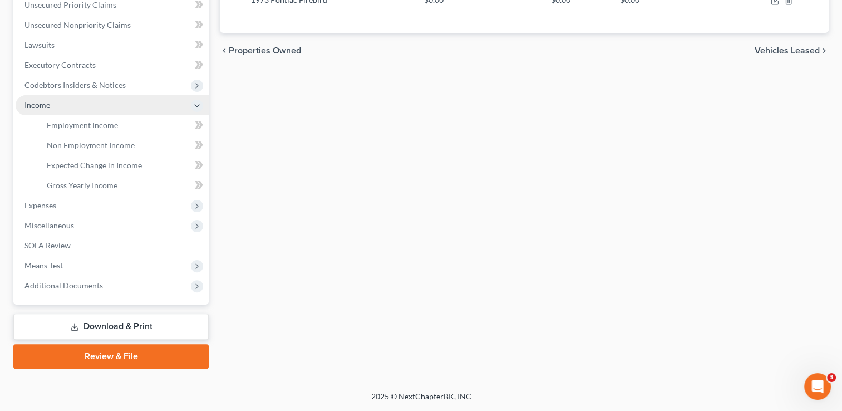
scroll to position [259, 0]
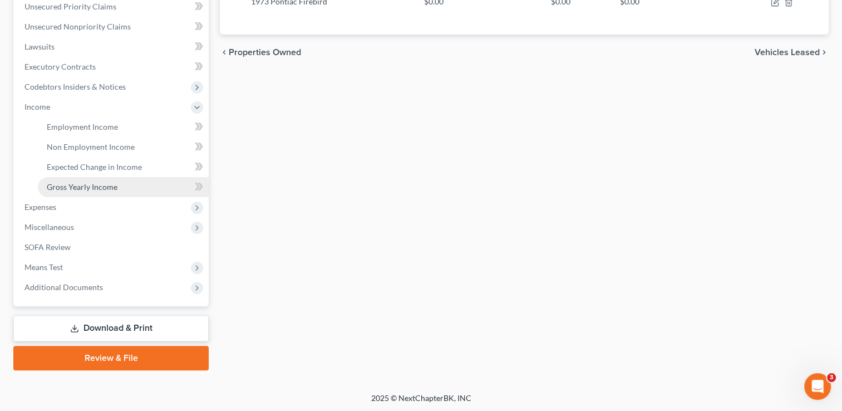
click at [95, 186] on span "Gross Yearly Income" at bounding box center [82, 186] width 71 height 9
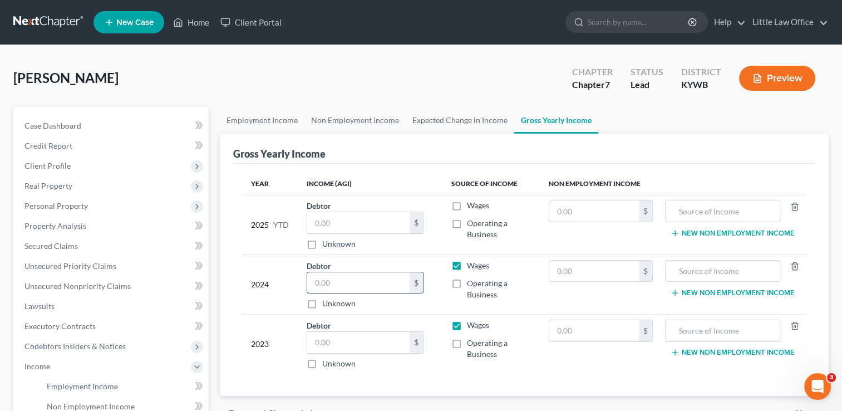
click at [345, 288] on input "text" at bounding box center [358, 282] width 102 height 21
type input "46,093"
click at [606, 263] on input "text" at bounding box center [594, 270] width 90 height 21
type input "3,570"
click at [689, 274] on input "text" at bounding box center [722, 270] width 103 height 21
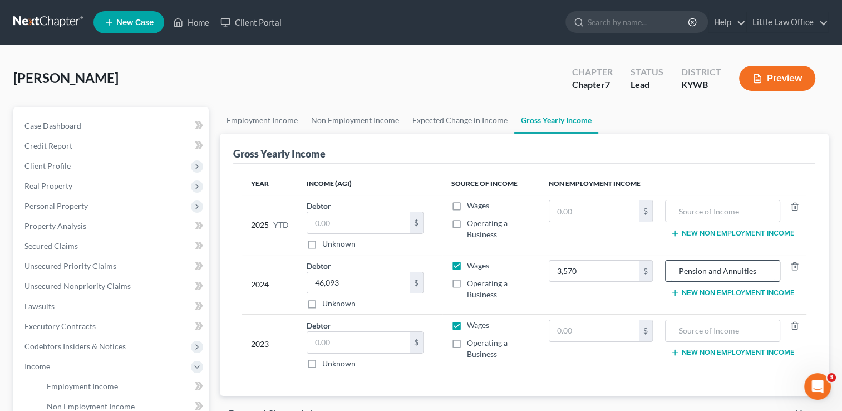
type input "Pension and Annuities"
click at [692, 289] on button "New Non Employment Income" at bounding box center [732, 292] width 124 height 9
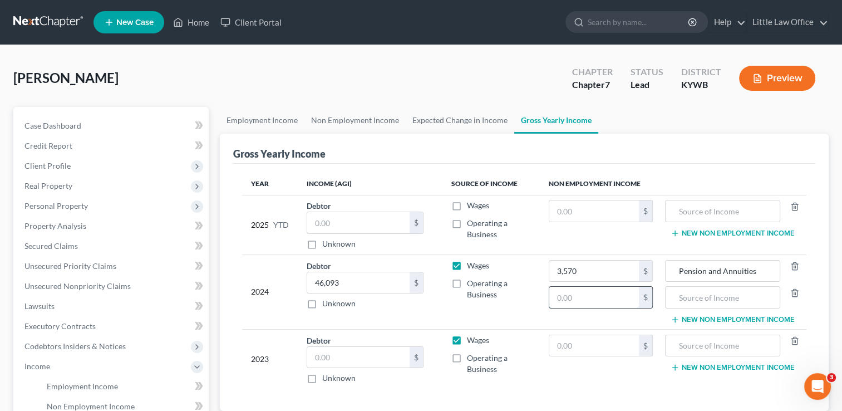
click at [582, 302] on input "text" at bounding box center [594, 296] width 90 height 21
type input "7,271"
click at [684, 290] on input "text" at bounding box center [722, 296] width 103 height 21
type input "Unemployment Compensation"
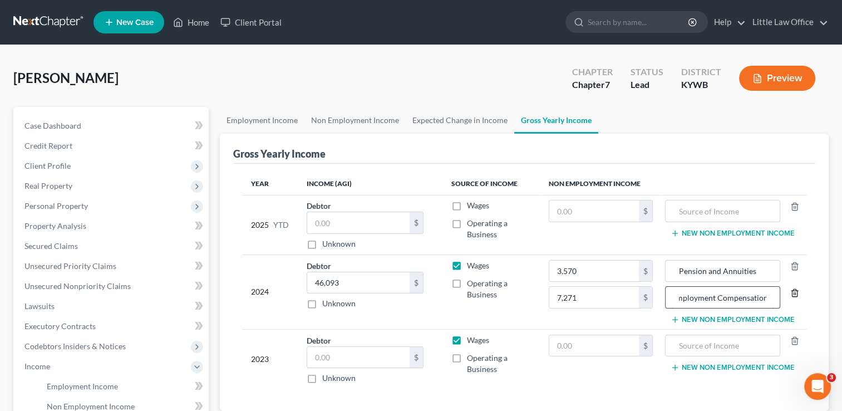
scroll to position [0, 0]
click at [589, 388] on div "Year Income (AGI) Source of Income Non Employment Income 2025 YTD Debtor $ Unkn…" at bounding box center [524, 287] width 582 height 247
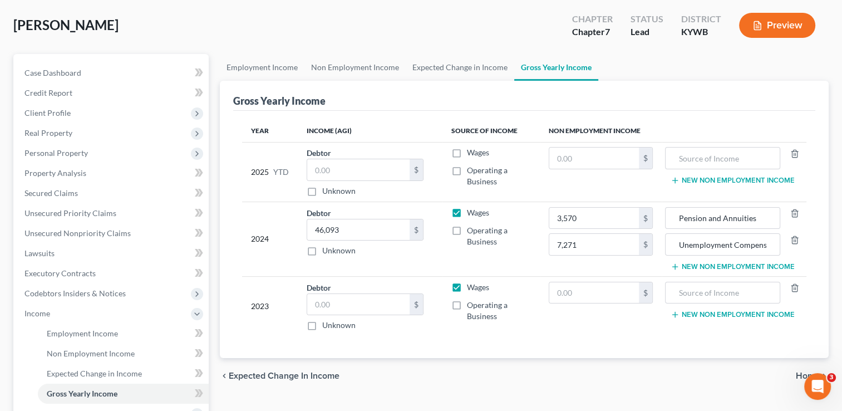
scroll to position [45, 0]
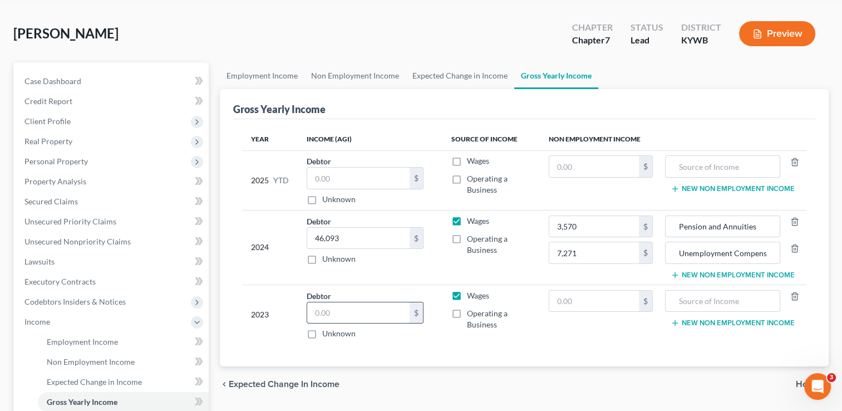
click at [326, 315] on input "text" at bounding box center [358, 312] width 102 height 21
type input "51,469"
click at [577, 299] on input "text" at bounding box center [594, 300] width 90 height 21
type input "79,625"
click at [688, 303] on input "text" at bounding box center [722, 300] width 103 height 21
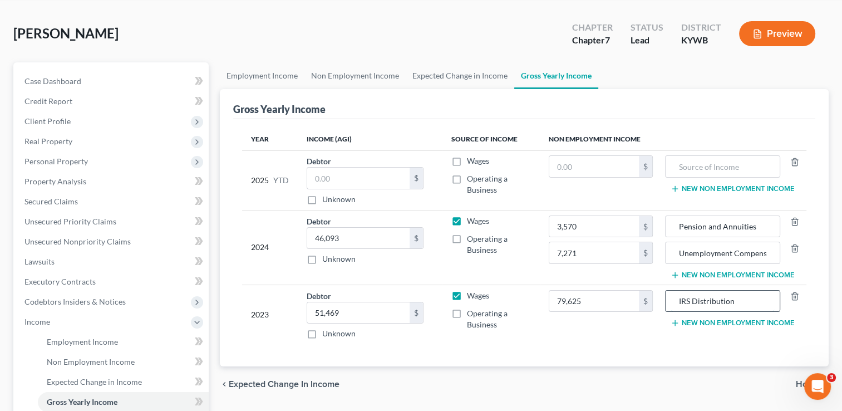
type input "IRS Distribution"
click at [691, 298] on input "IRS Distribution" at bounding box center [722, 300] width 103 height 21
type input "IRA Distribution"
click at [722, 348] on div "Year Income (AGI) Source of Income Non Employment Income 2025 YTD Debtor $ Unkn…" at bounding box center [524, 242] width 582 height 247
click at [680, 404] on div "Employment Income Non Employment Income Expected Change in Income Gross Yearly …" at bounding box center [524, 323] width 620 height 522
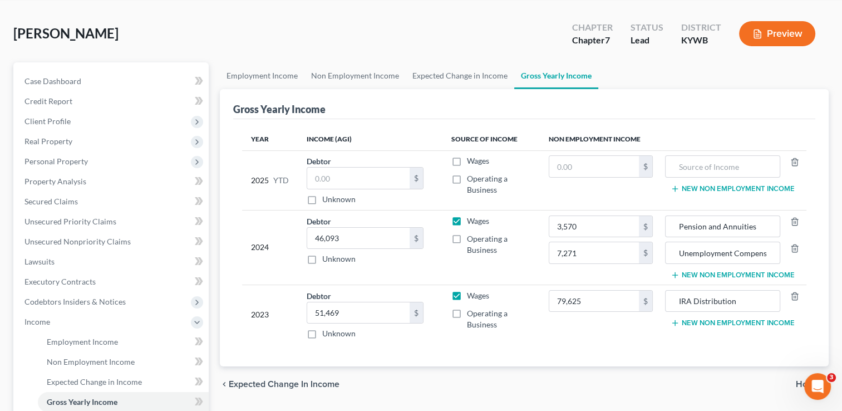
scroll to position [0, 0]
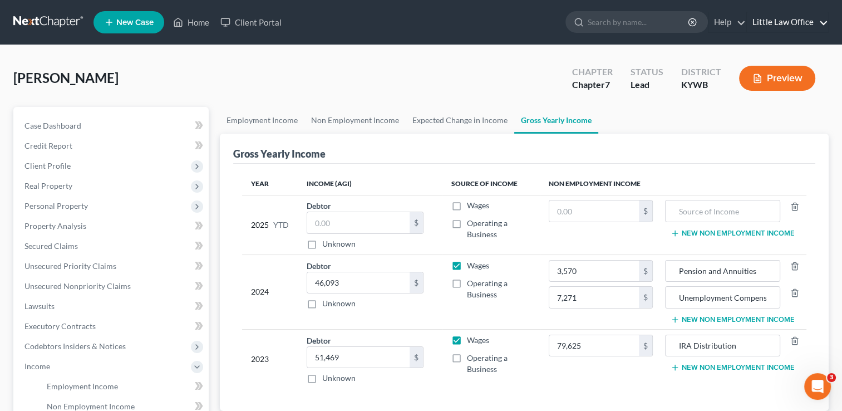
click at [823, 22] on link "Little Law Office" at bounding box center [787, 22] width 81 height 20
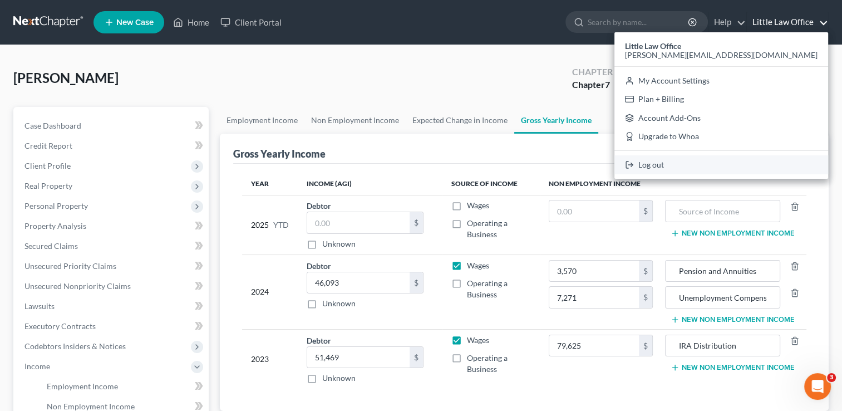
click at [733, 163] on link "Log out" at bounding box center [721, 164] width 214 height 19
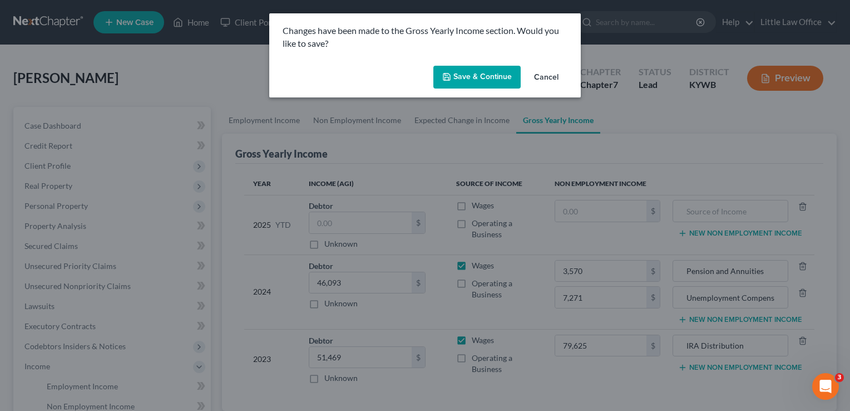
click at [477, 80] on button "Save & Continue" at bounding box center [476, 77] width 87 height 23
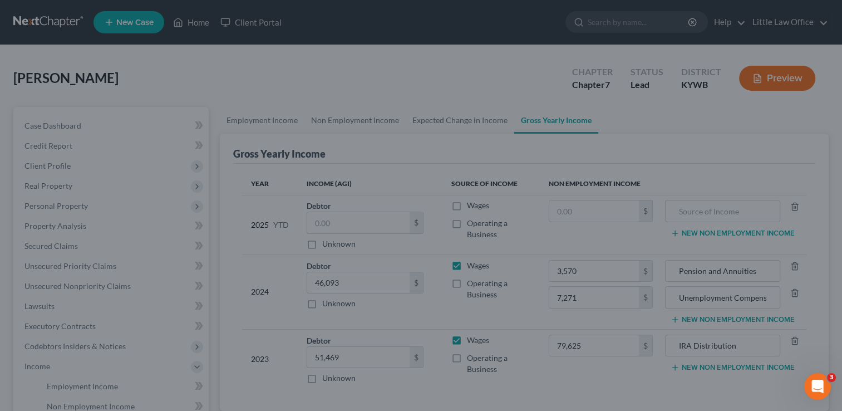
type input "7,271.00"
type input "Unemployment Compensation"
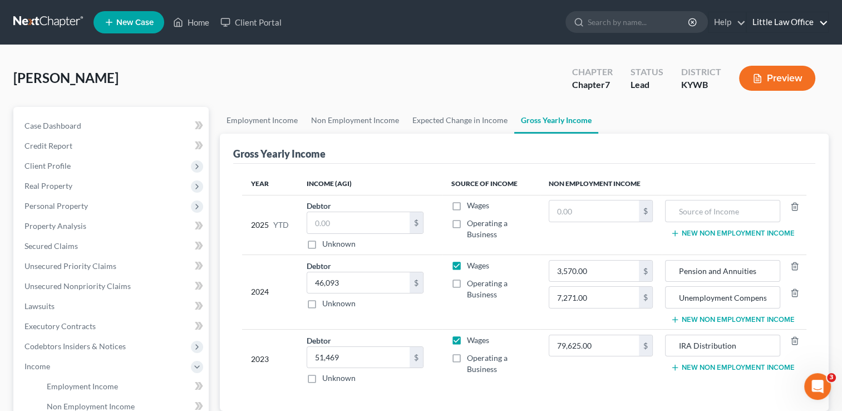
click at [814, 24] on link "Little Law Office" at bounding box center [787, 22] width 81 height 20
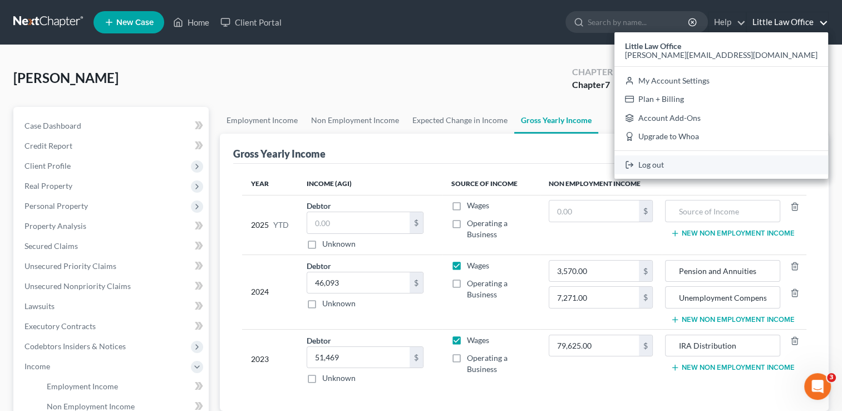
click at [781, 167] on link "Log out" at bounding box center [721, 164] width 214 height 19
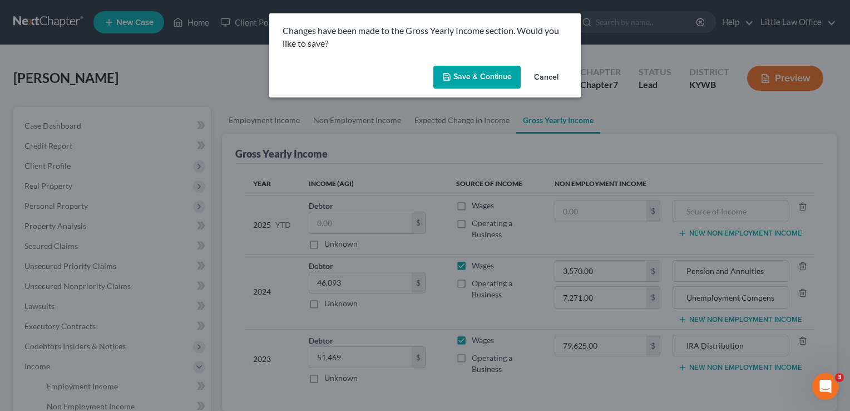
click at [483, 79] on button "Save & Continue" at bounding box center [476, 77] width 87 height 23
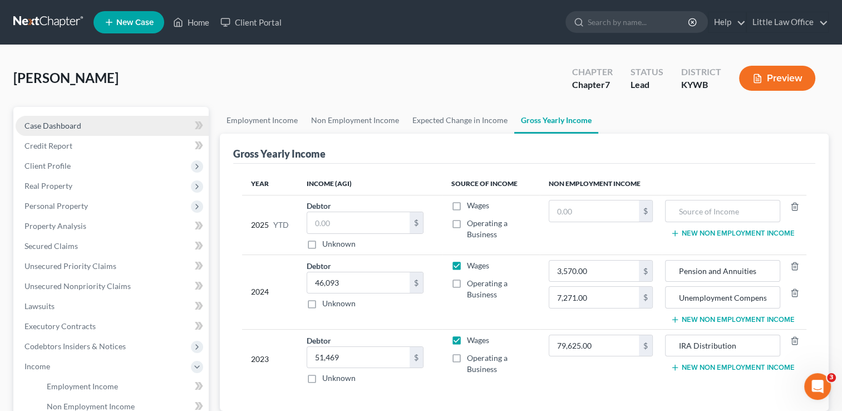
click at [42, 129] on span "Case Dashboard" at bounding box center [52, 125] width 57 height 9
select select "0"
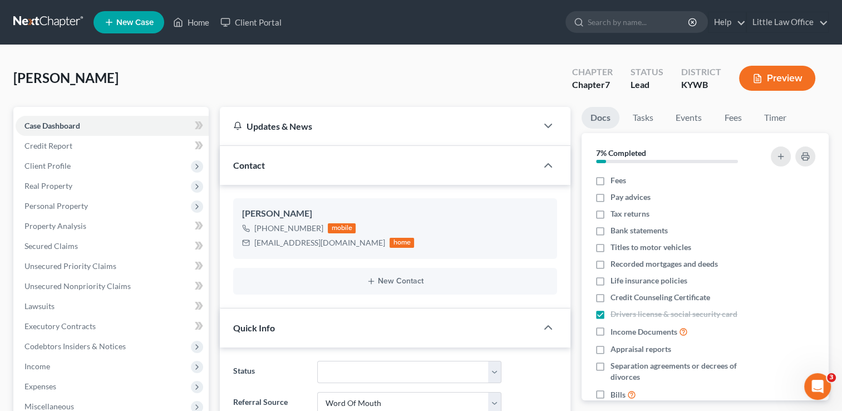
scroll to position [233, 0]
click at [774, 32] on link "Little Law Office" at bounding box center [787, 22] width 81 height 20
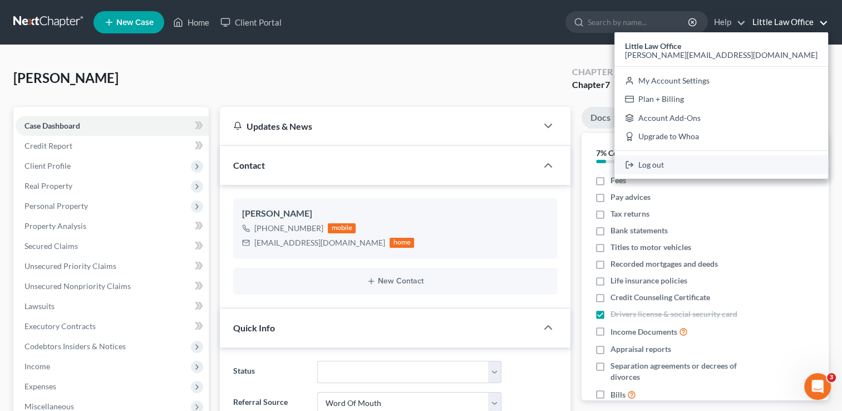
click at [750, 165] on link "Log out" at bounding box center [721, 164] width 214 height 19
